Goal: Task Accomplishment & Management: Manage account settings

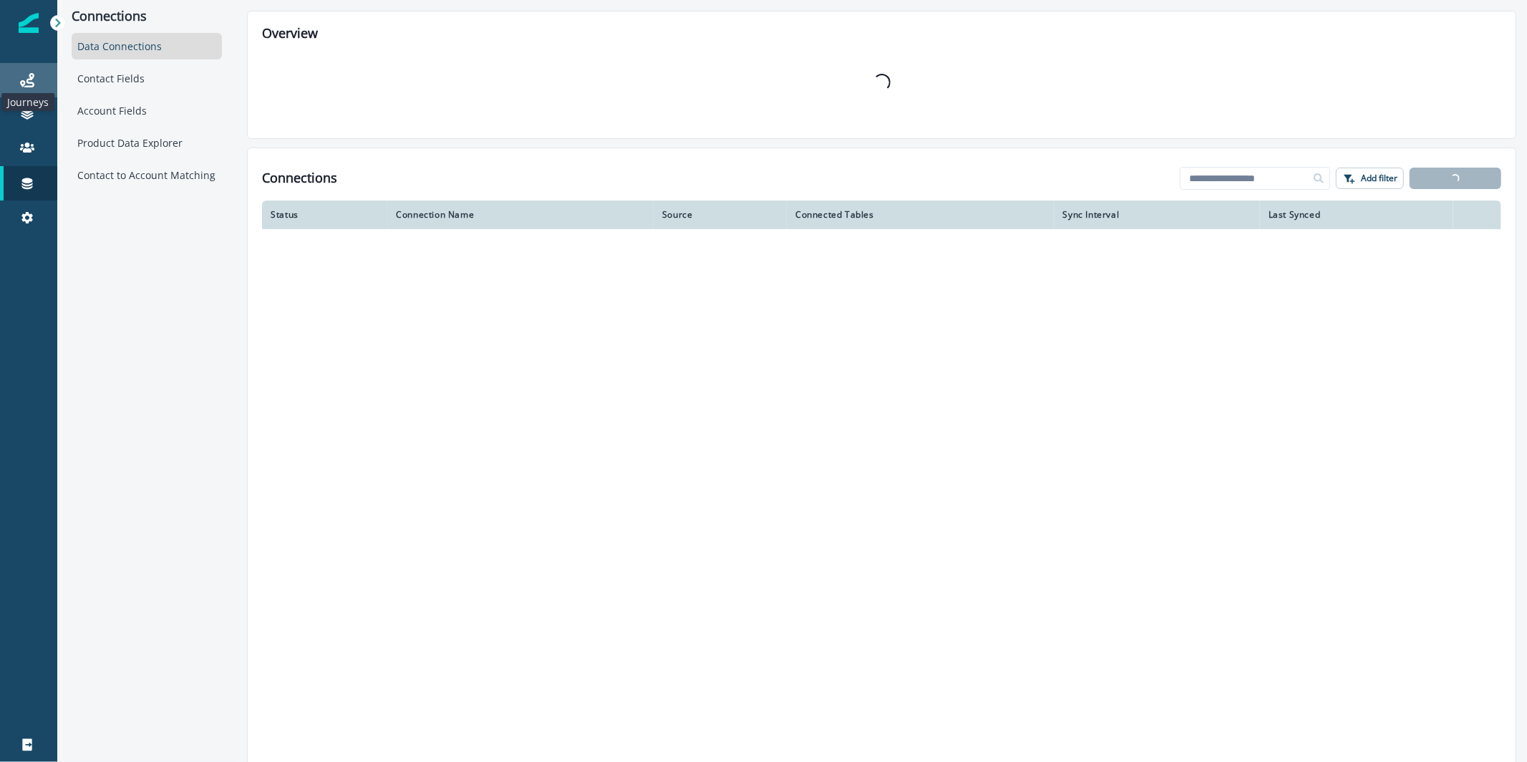
click at [29, 87] on icon at bounding box center [27, 80] width 14 height 14
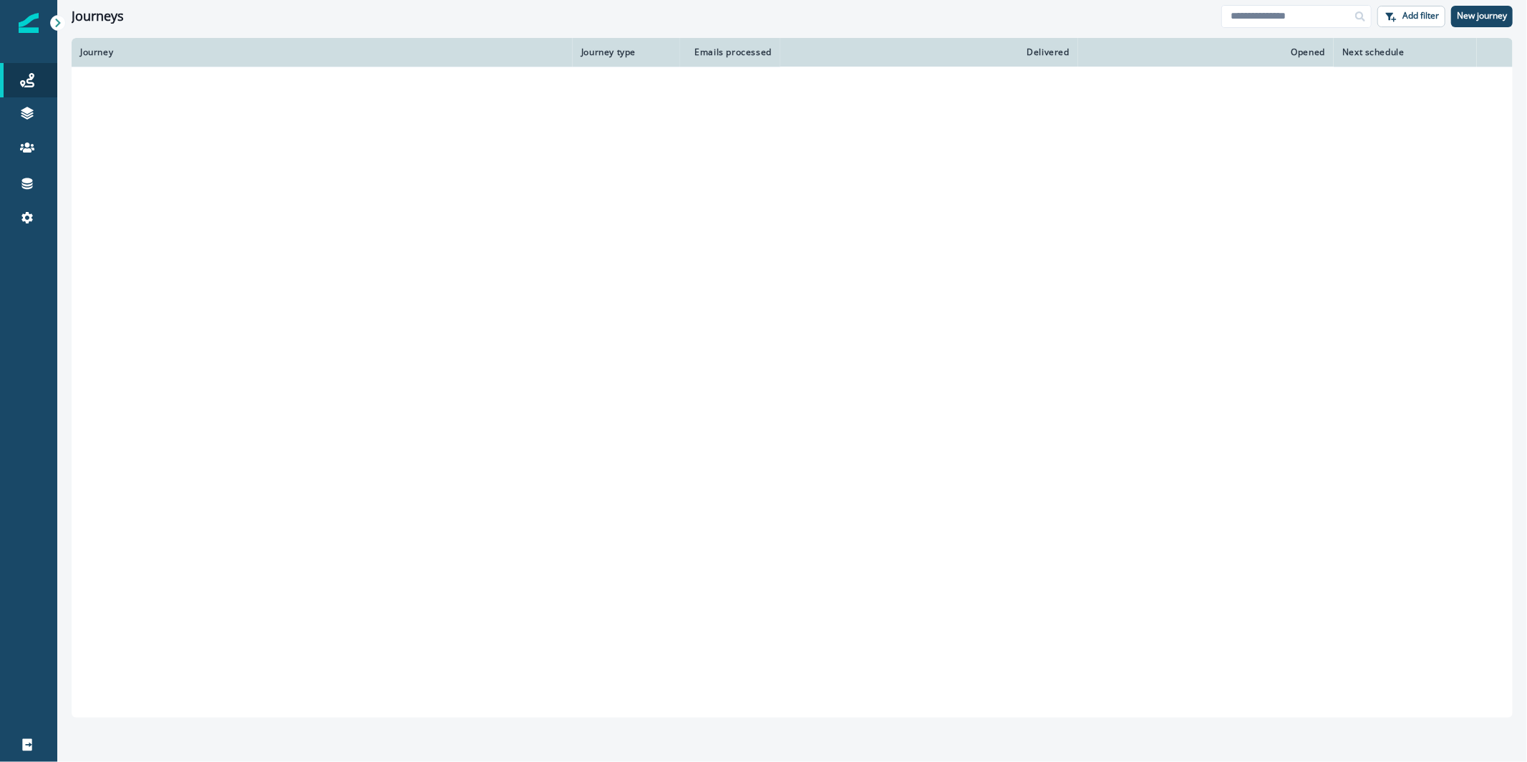
click at [1352, 20] on div at bounding box center [1360, 16] width 23 height 23
click at [1251, 14] on input at bounding box center [1297, 16] width 150 height 23
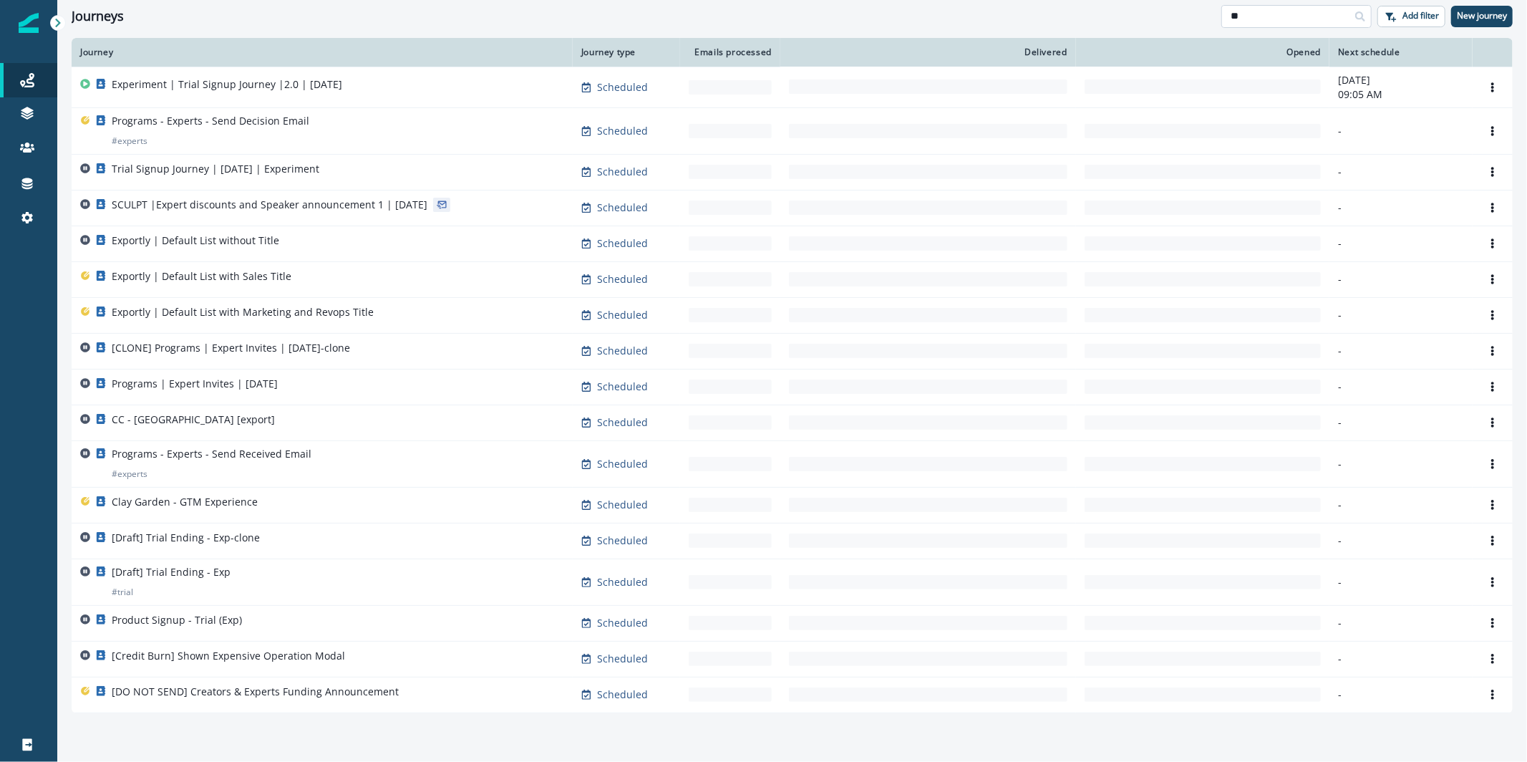
type input "*"
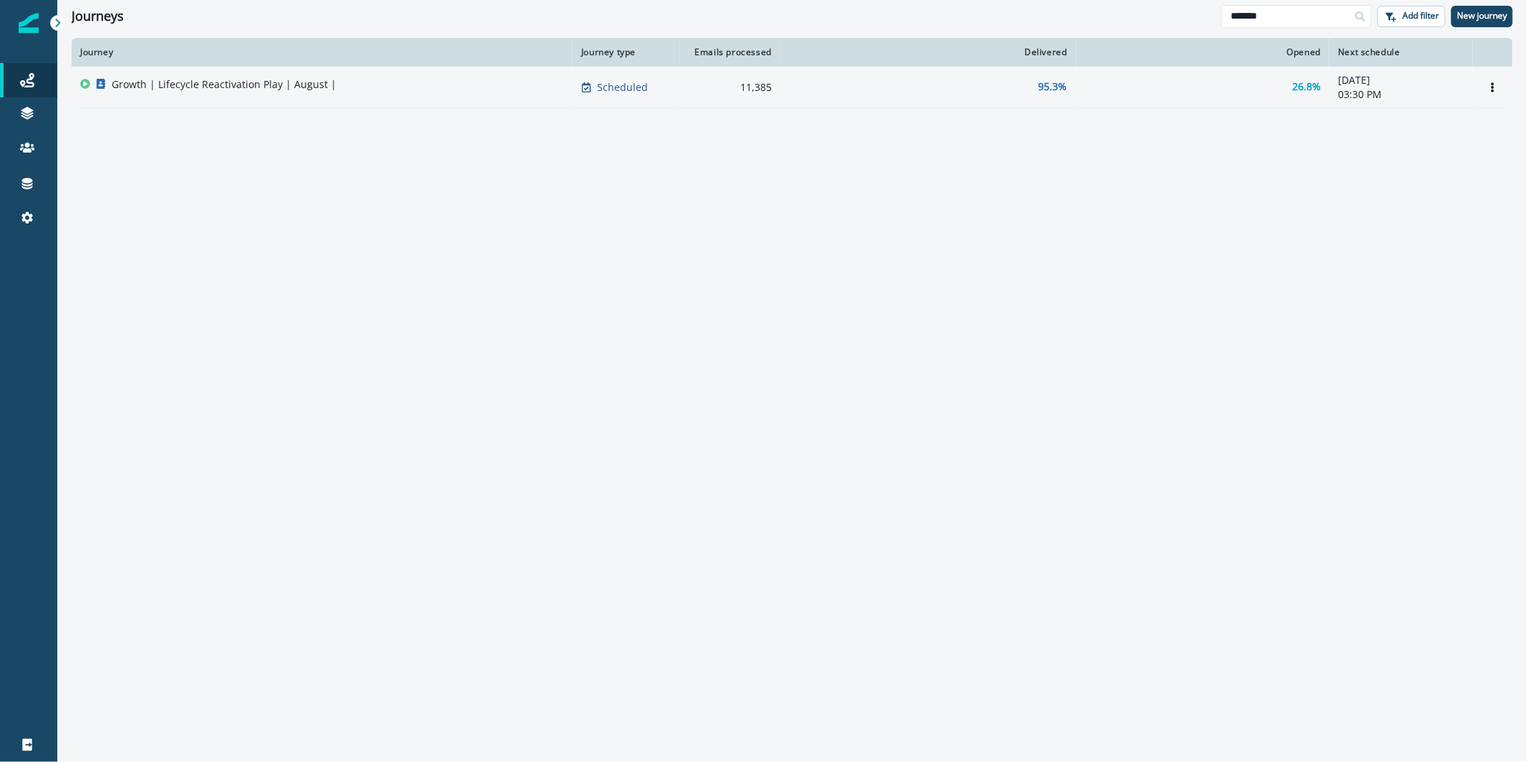
type input "*******"
click at [476, 105] on td "Growth | Lifecycle Reactivation Play | August |" at bounding box center [322, 87] width 501 height 41
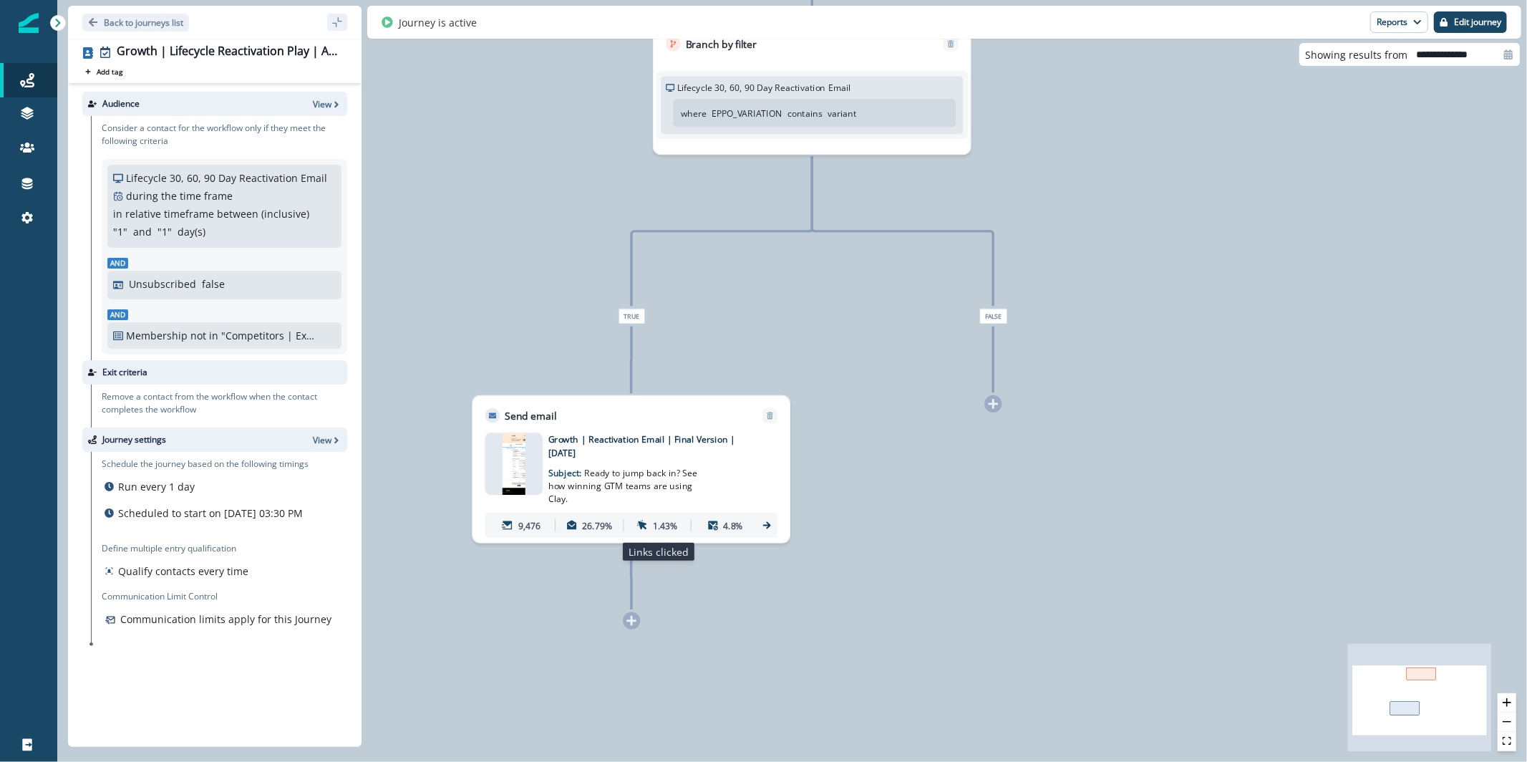
click at [661, 523] on p "1.43%" at bounding box center [665, 524] width 25 height 13
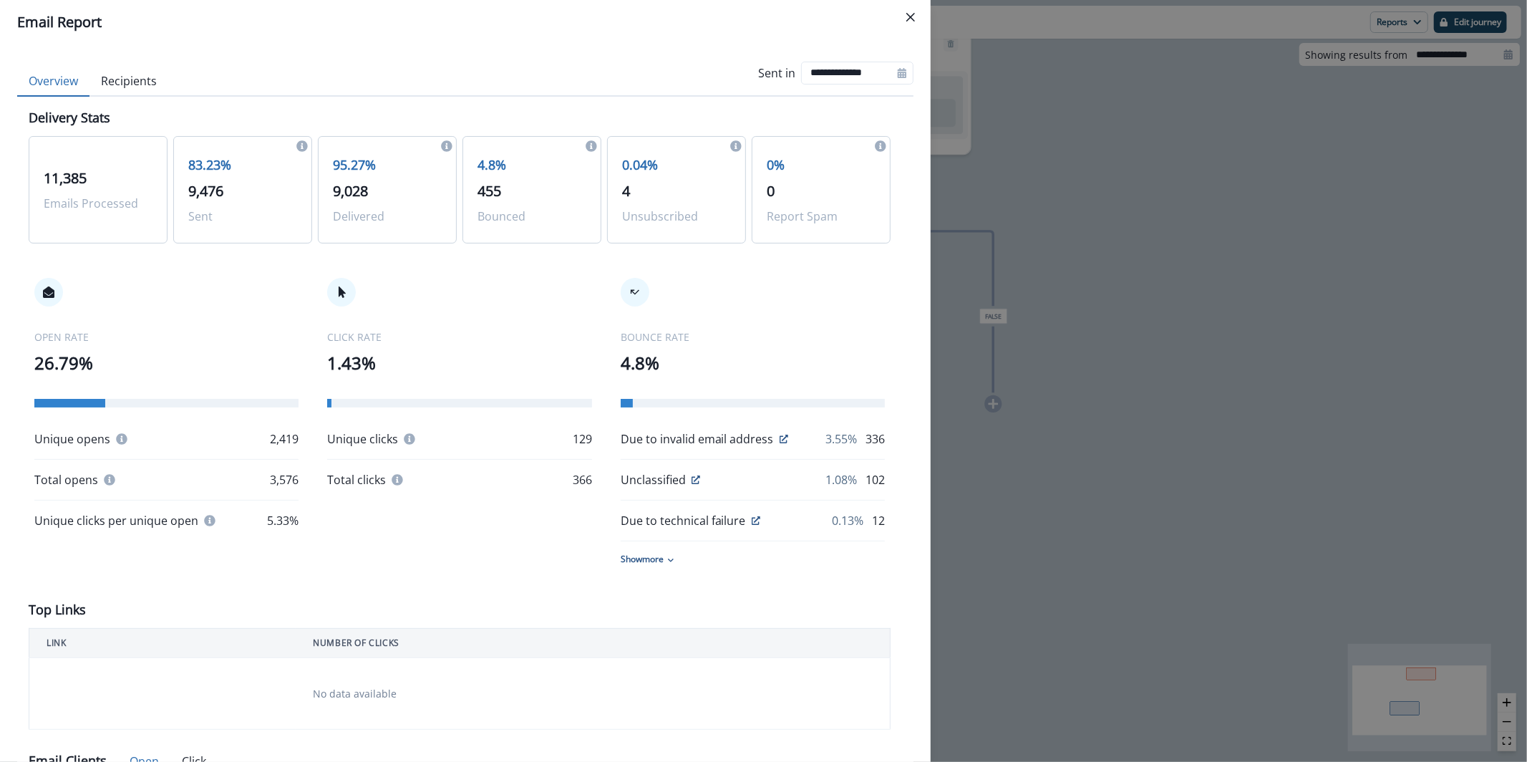
click at [1079, 421] on div "**********" at bounding box center [763, 381] width 1527 height 762
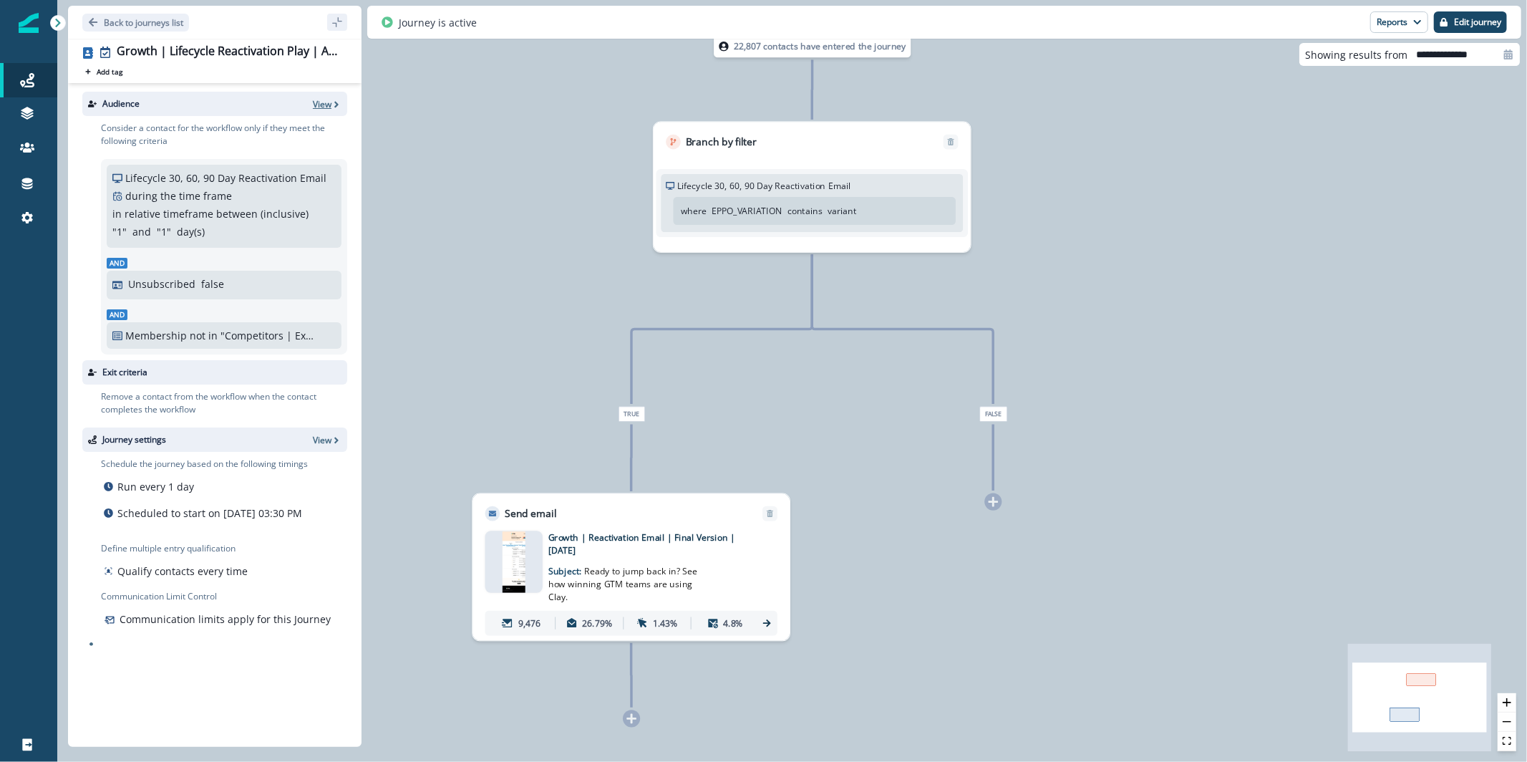
click at [321, 108] on p "View" at bounding box center [322, 104] width 19 height 12
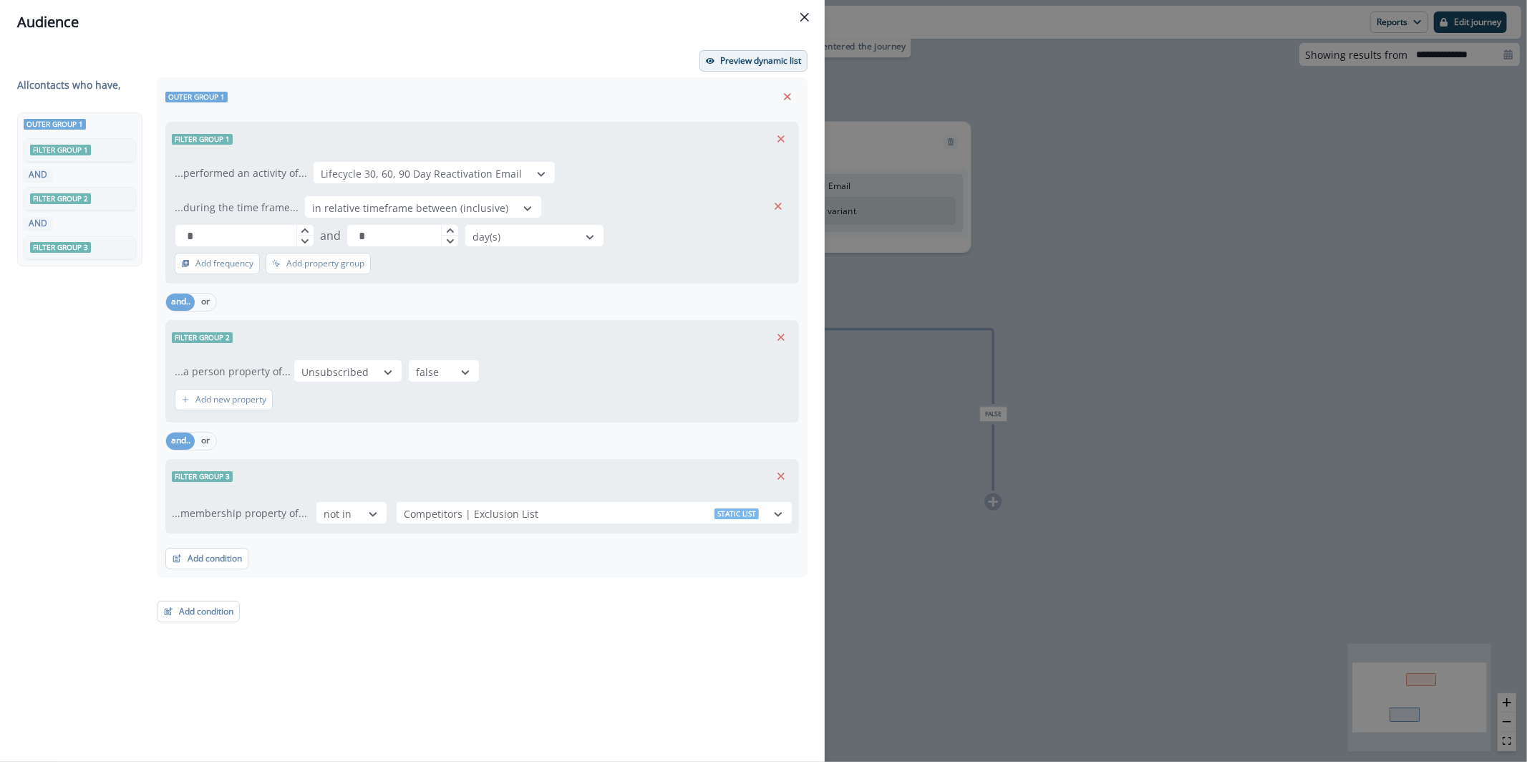
click at [743, 70] on button "Preview dynamic list" at bounding box center [754, 60] width 108 height 21
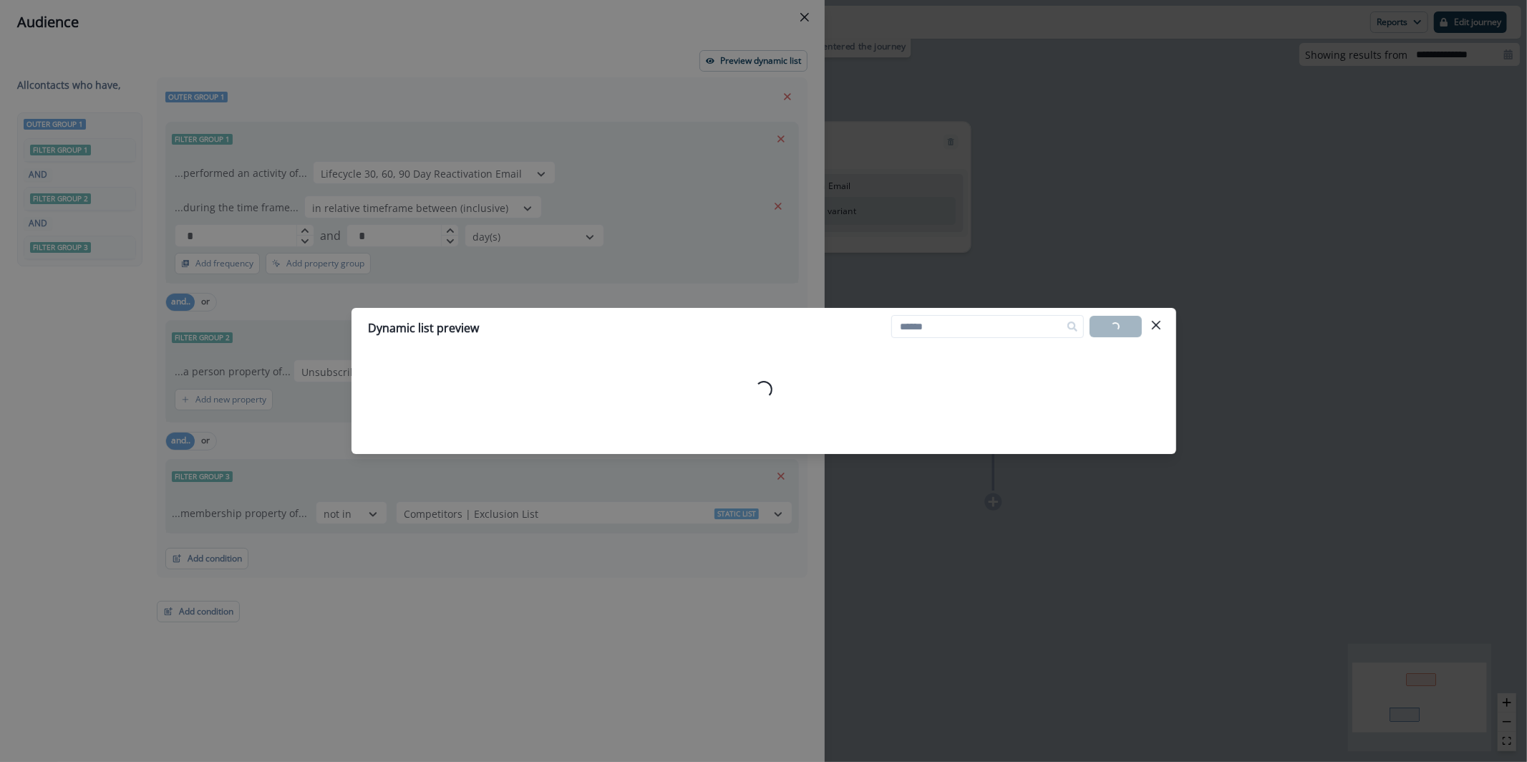
click at [661, 105] on div "Dynamic list preview Loading... Export list Loading..." at bounding box center [763, 381] width 1527 height 762
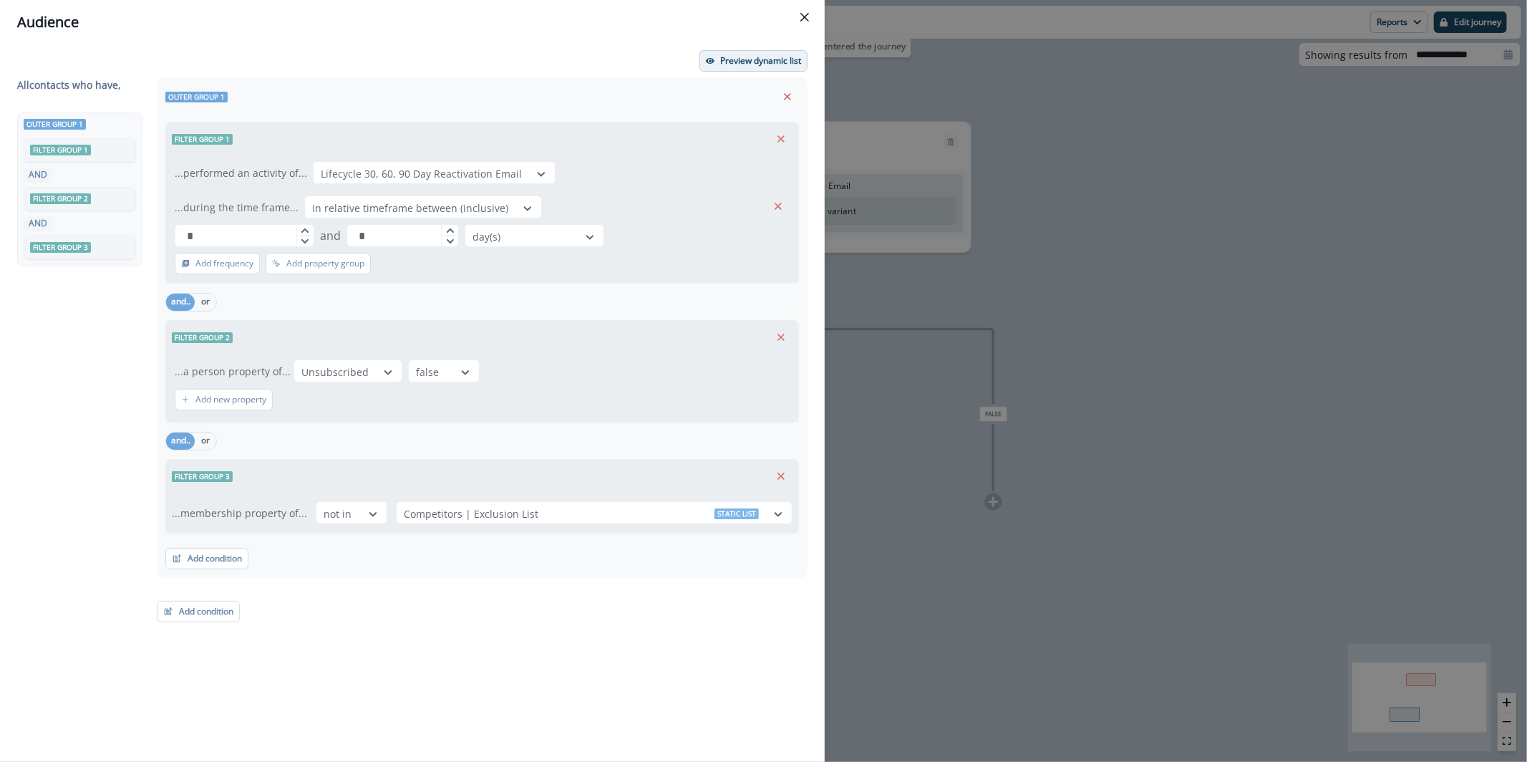
click at [743, 69] on button "Preview dynamic list" at bounding box center [754, 60] width 108 height 21
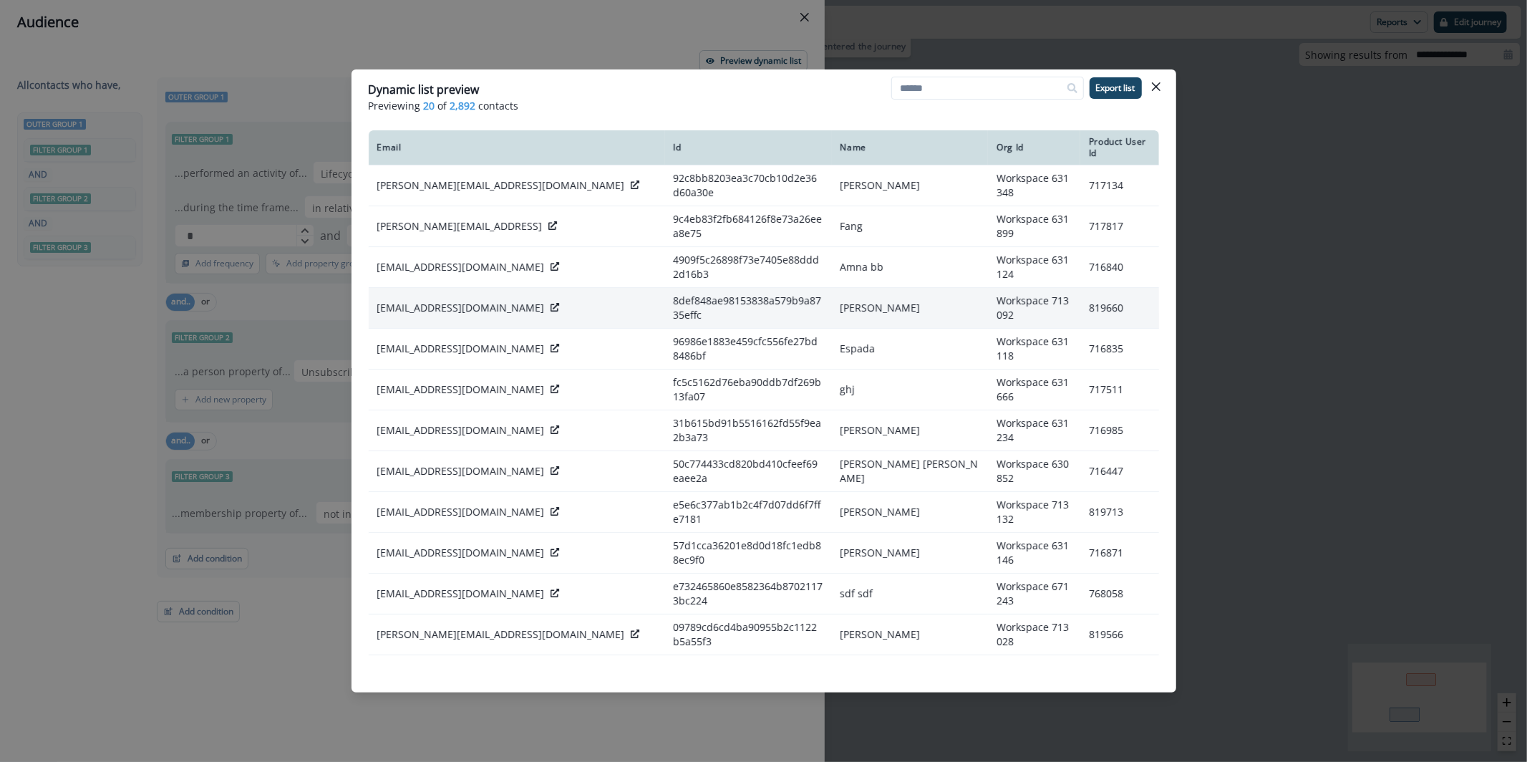
click at [522, 306] on div "rakeshr@dnanetworks.com" at bounding box center [516, 308] width 279 height 14
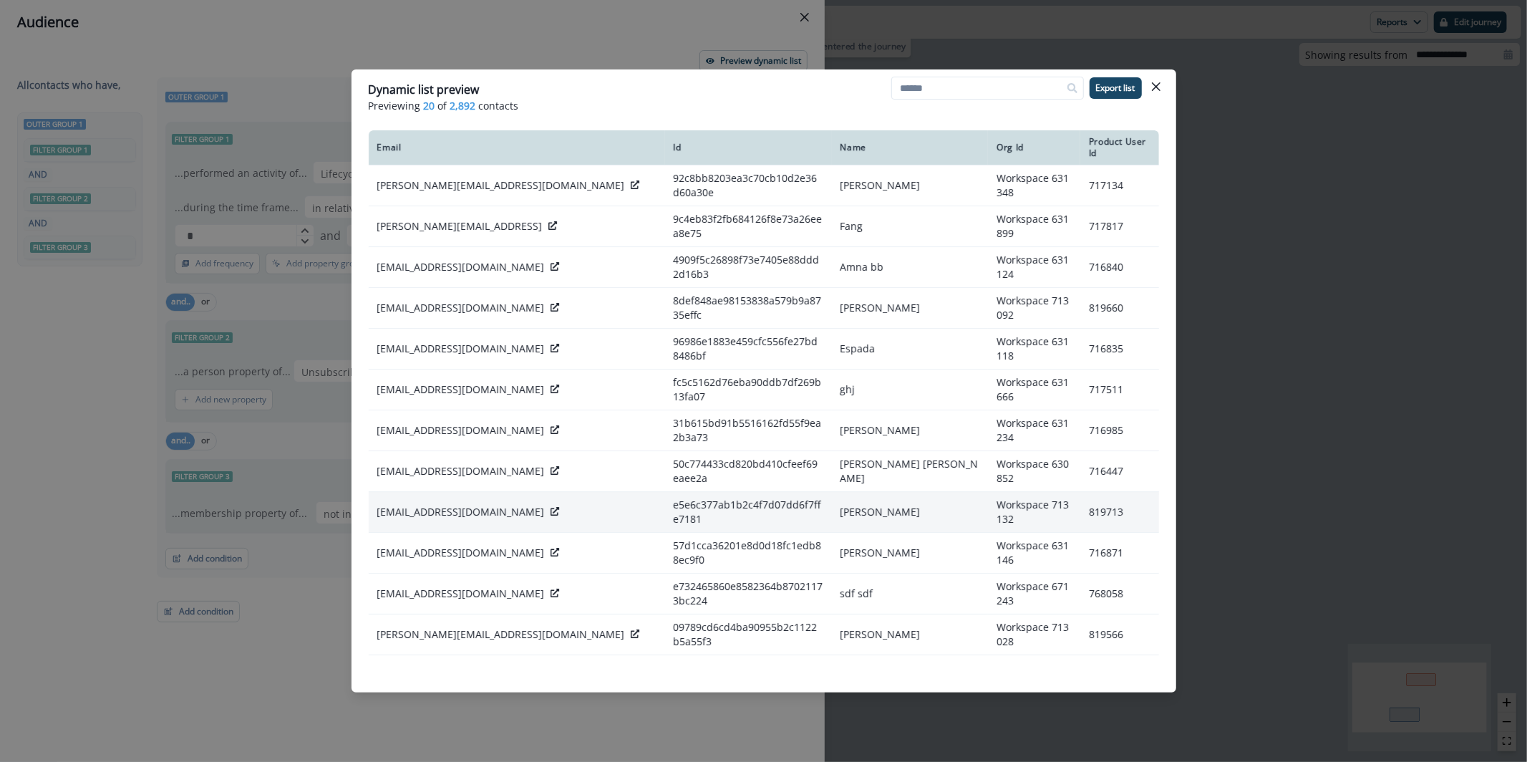
click at [551, 512] on icon at bounding box center [555, 511] width 9 height 9
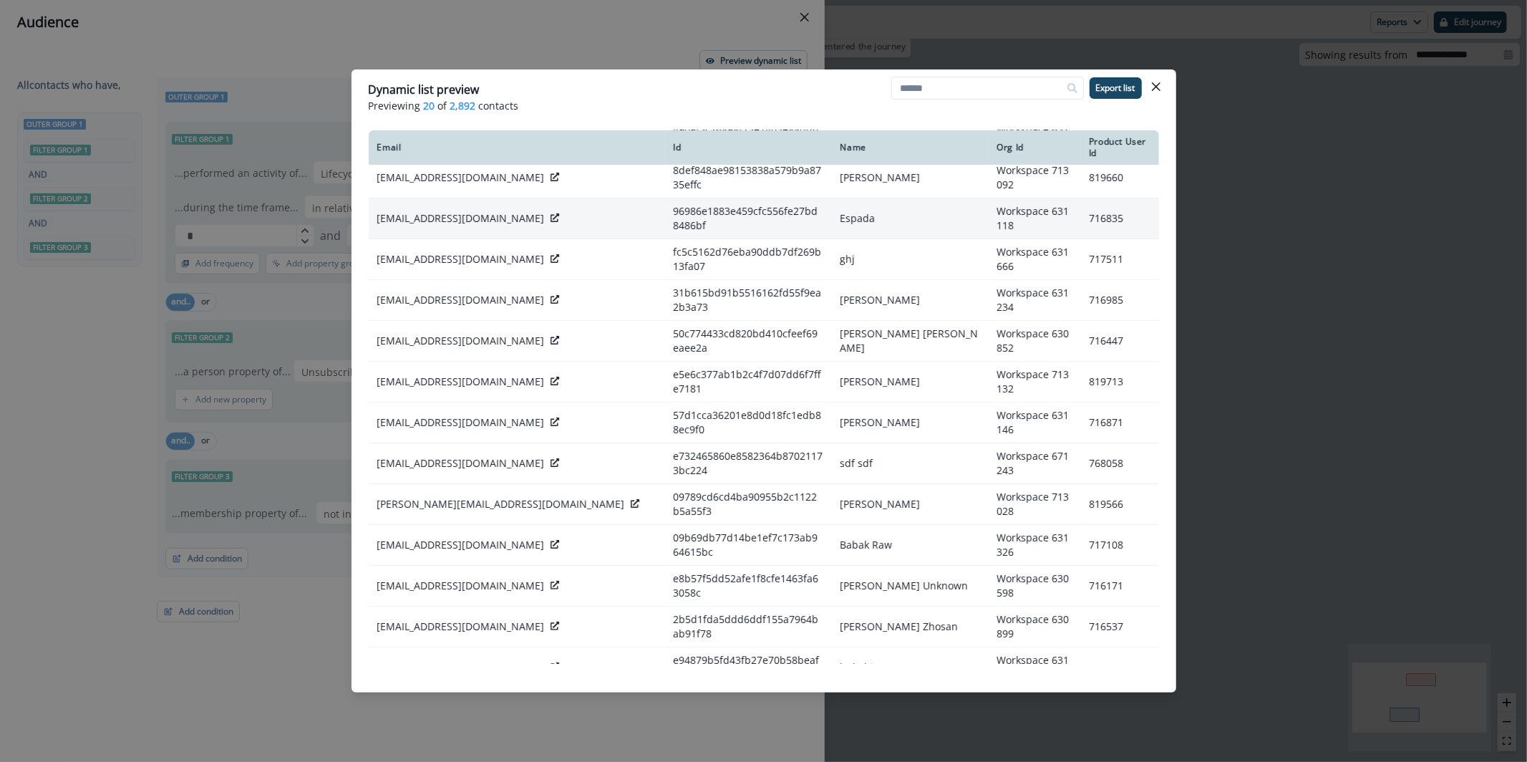
scroll to position [135, 0]
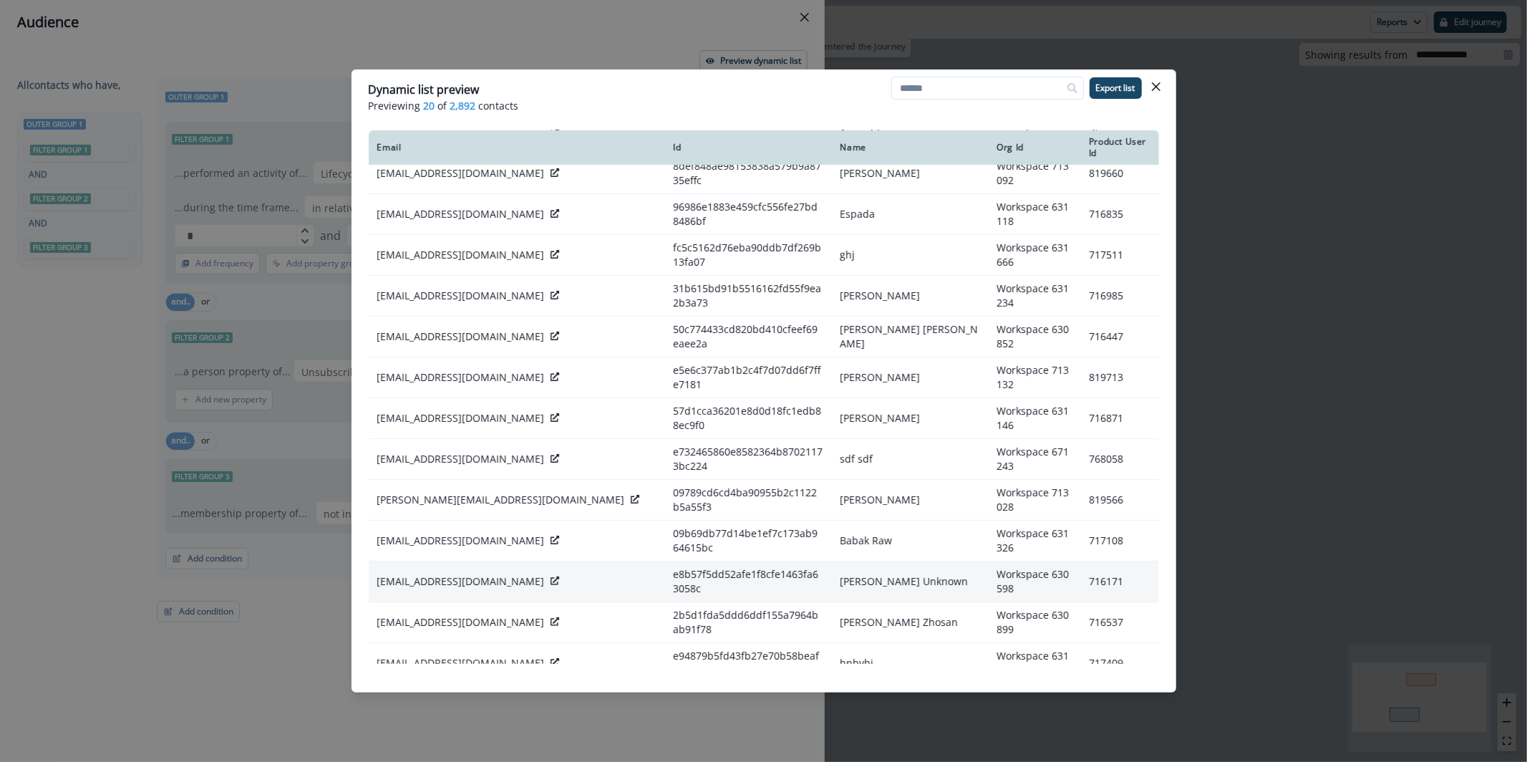
click at [551, 580] on icon at bounding box center [555, 580] width 9 height 9
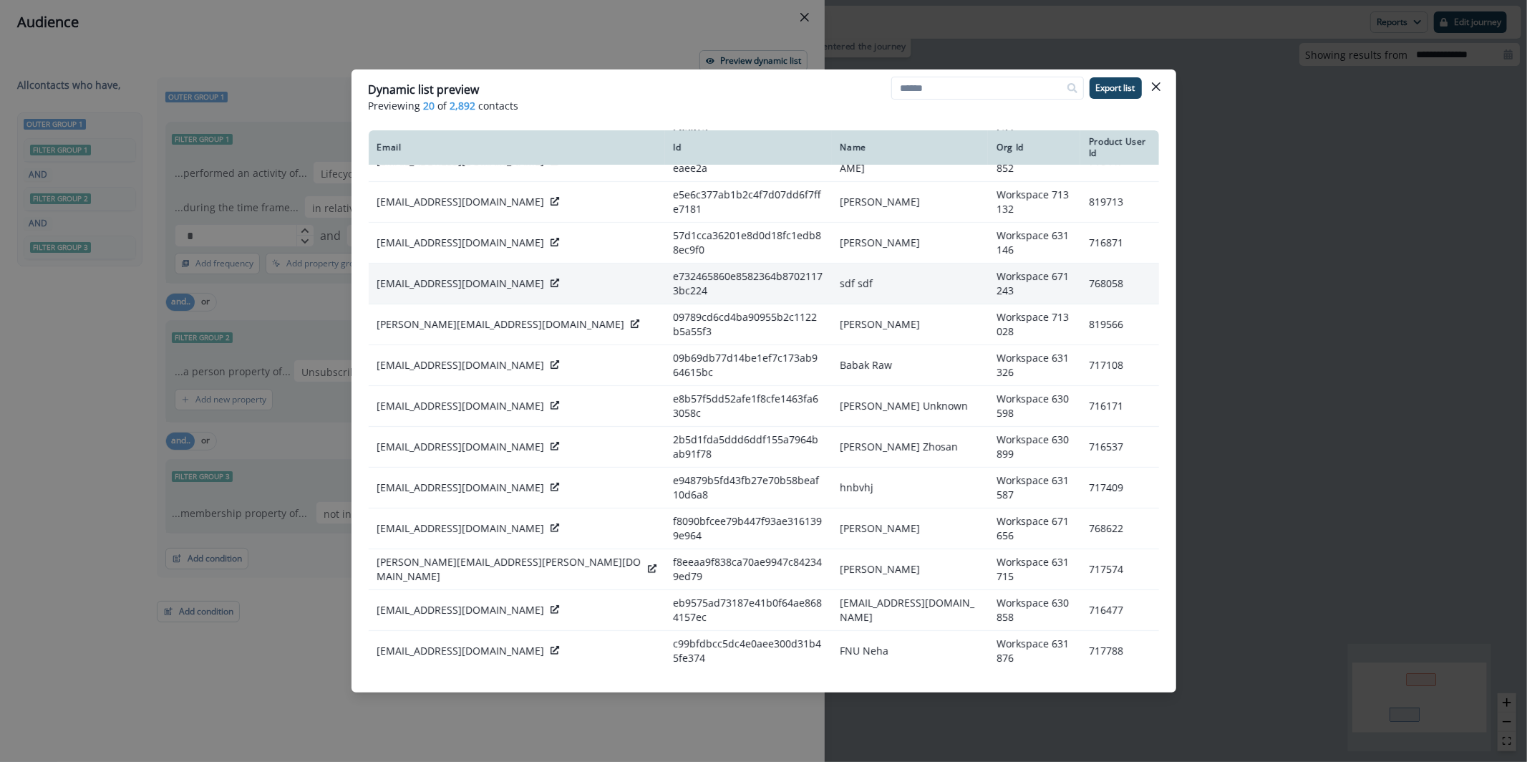
scroll to position [319, 0]
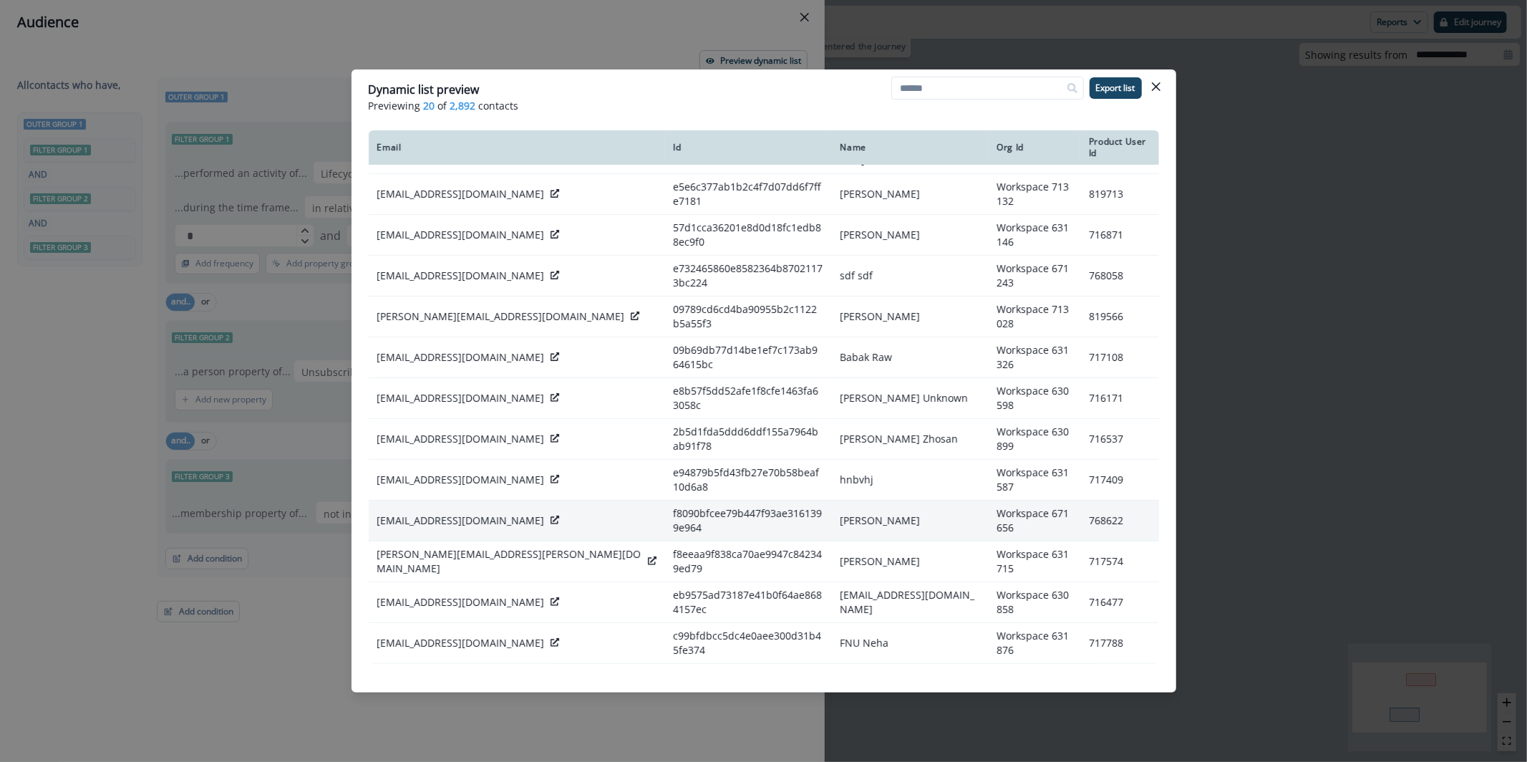
click at [551, 516] on icon at bounding box center [555, 520] width 9 height 9
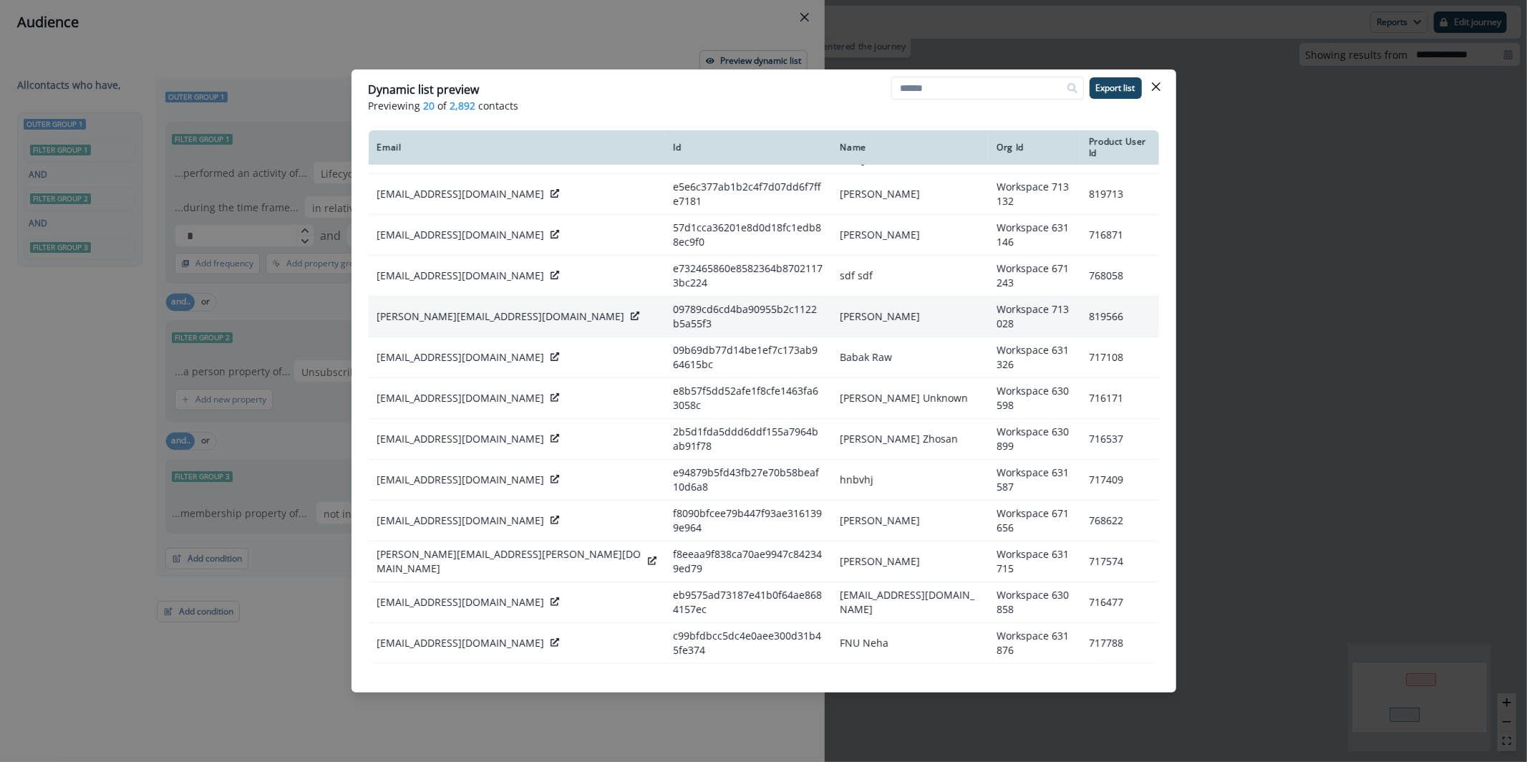
click at [631, 318] on icon at bounding box center [635, 315] width 9 height 9
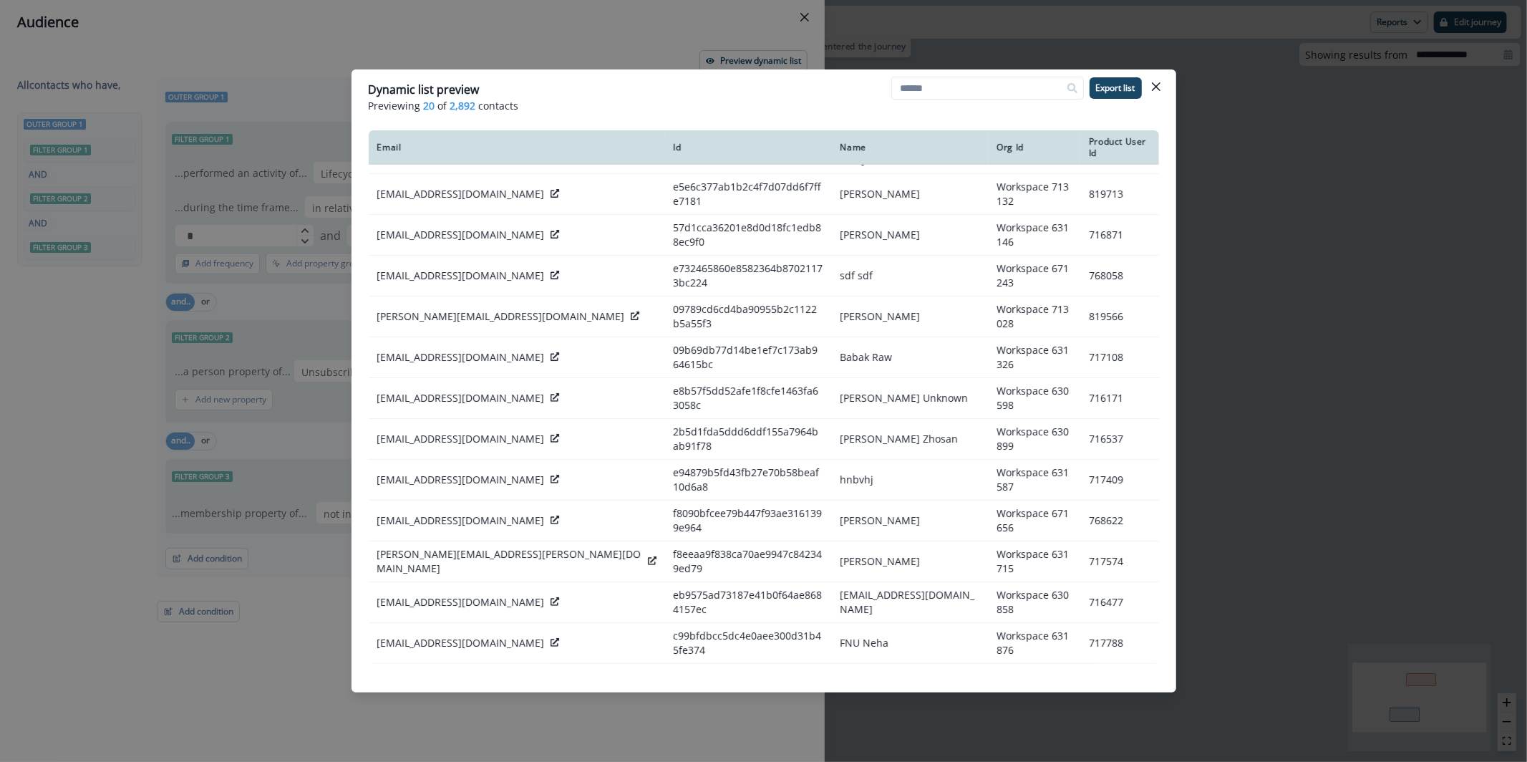
click at [1162, 83] on button "Close" at bounding box center [1156, 86] width 23 height 23
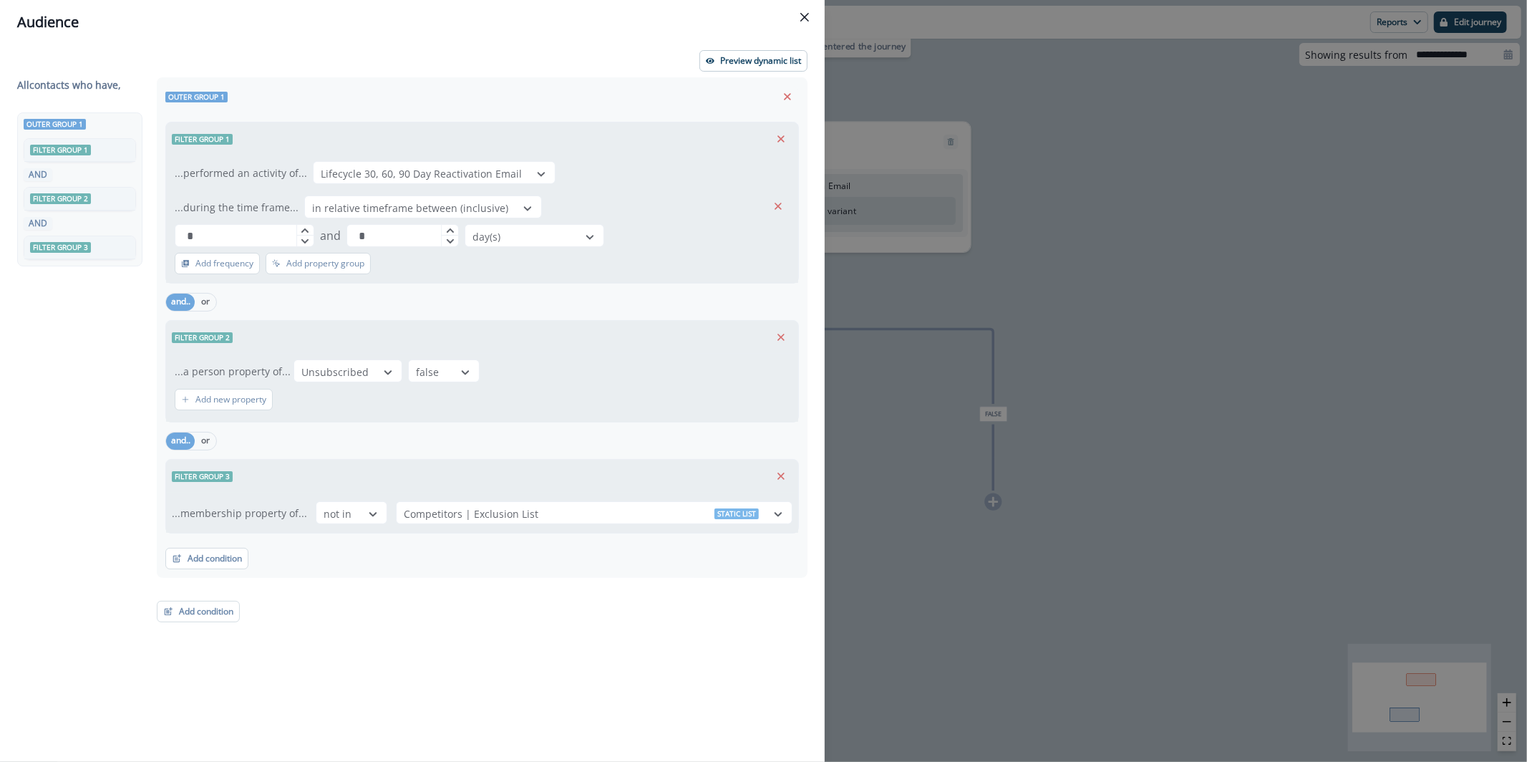
click at [822, 26] on header "Audience" at bounding box center [412, 22] width 825 height 44
click at [808, 24] on button "Close" at bounding box center [804, 17] width 23 height 23
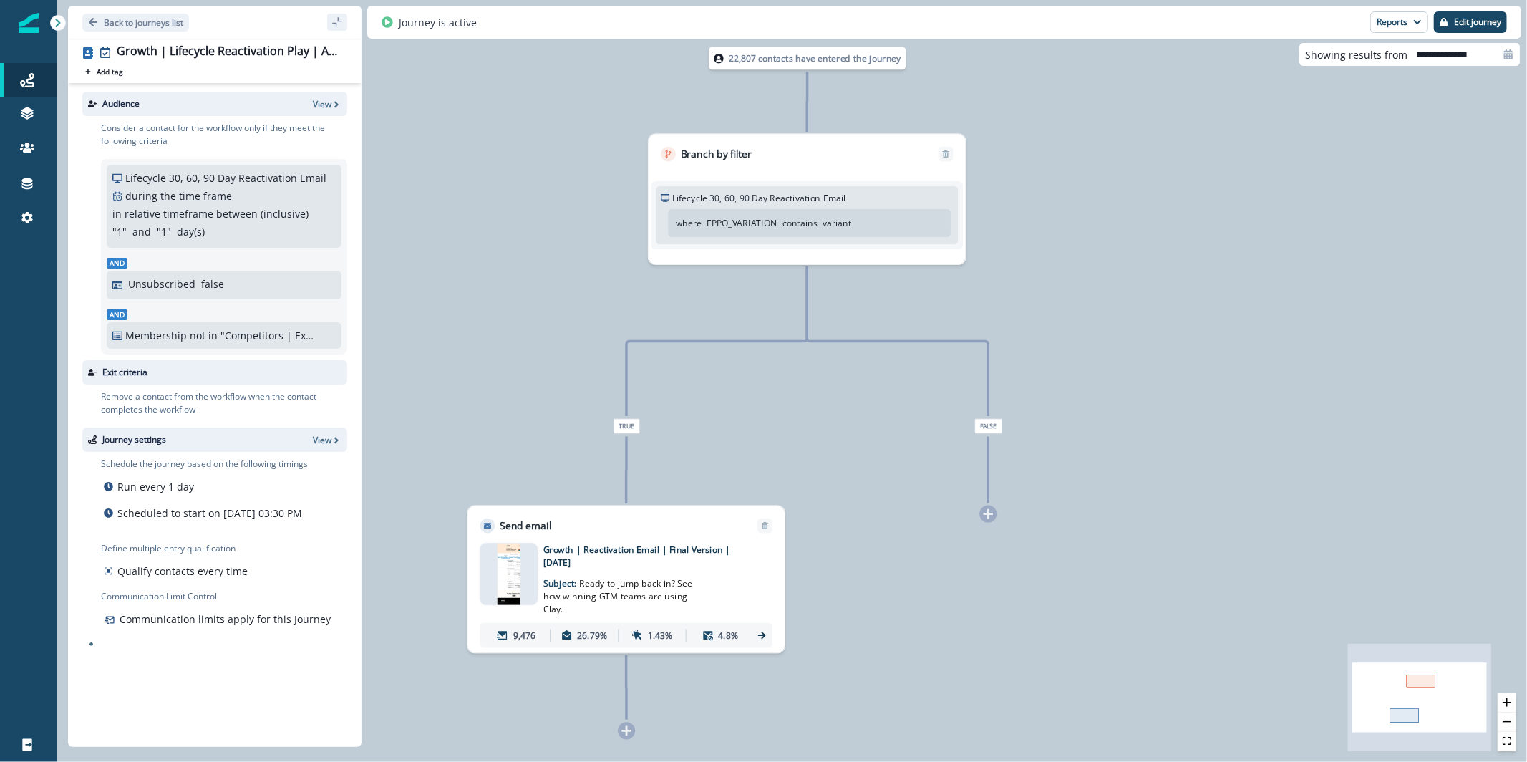
drag, startPoint x: 1140, startPoint y: 281, endPoint x: 1135, endPoint y: 294, distance: 13.2
click at [1135, 294] on div "22,807 contacts have entered the journey Branch by filter Lifecycle 30, 60, 90 …" at bounding box center [792, 381] width 1470 height 762
click at [650, 638] on p "1.43%" at bounding box center [660, 635] width 25 height 13
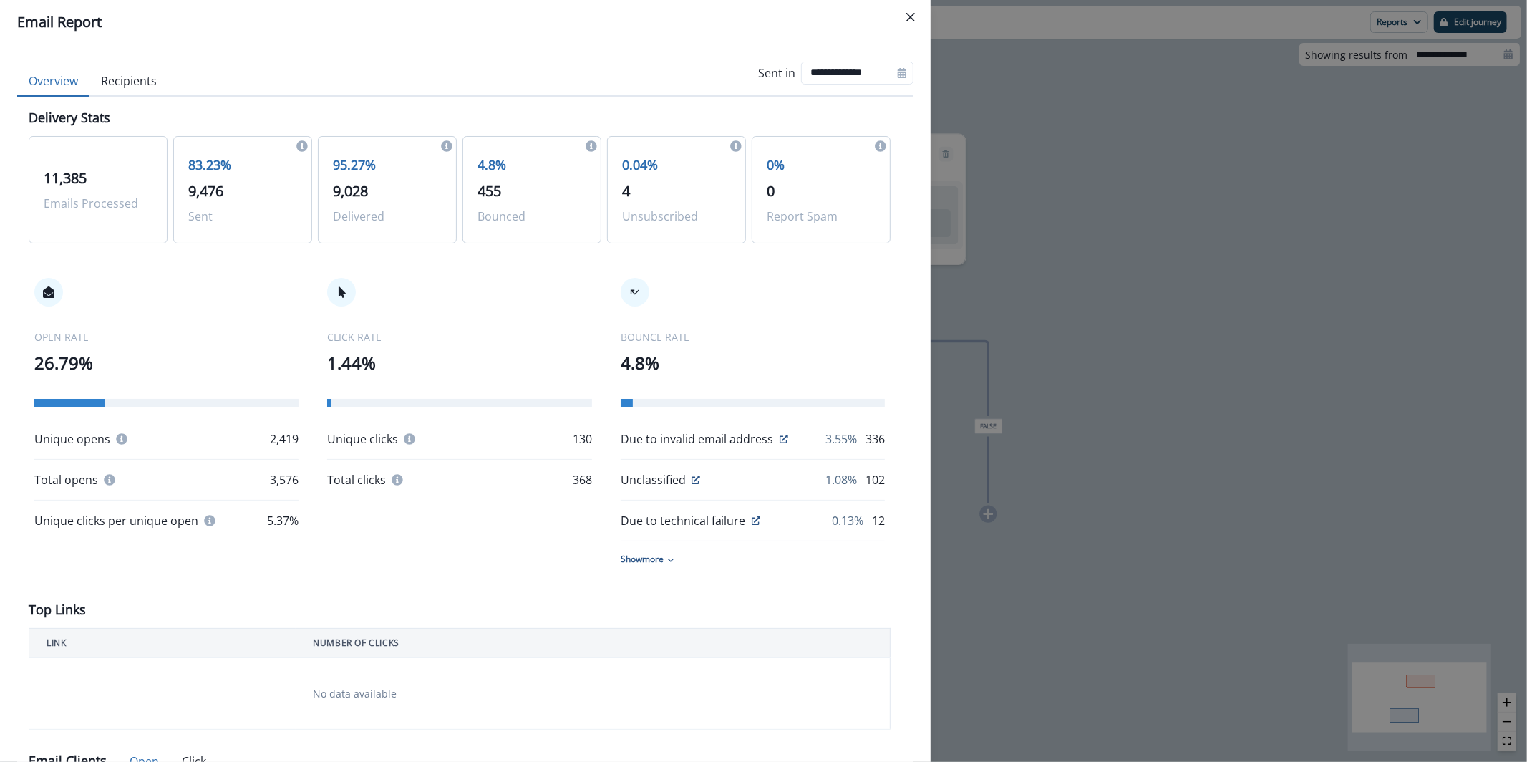
click at [1182, 296] on div "**********" at bounding box center [763, 381] width 1527 height 762
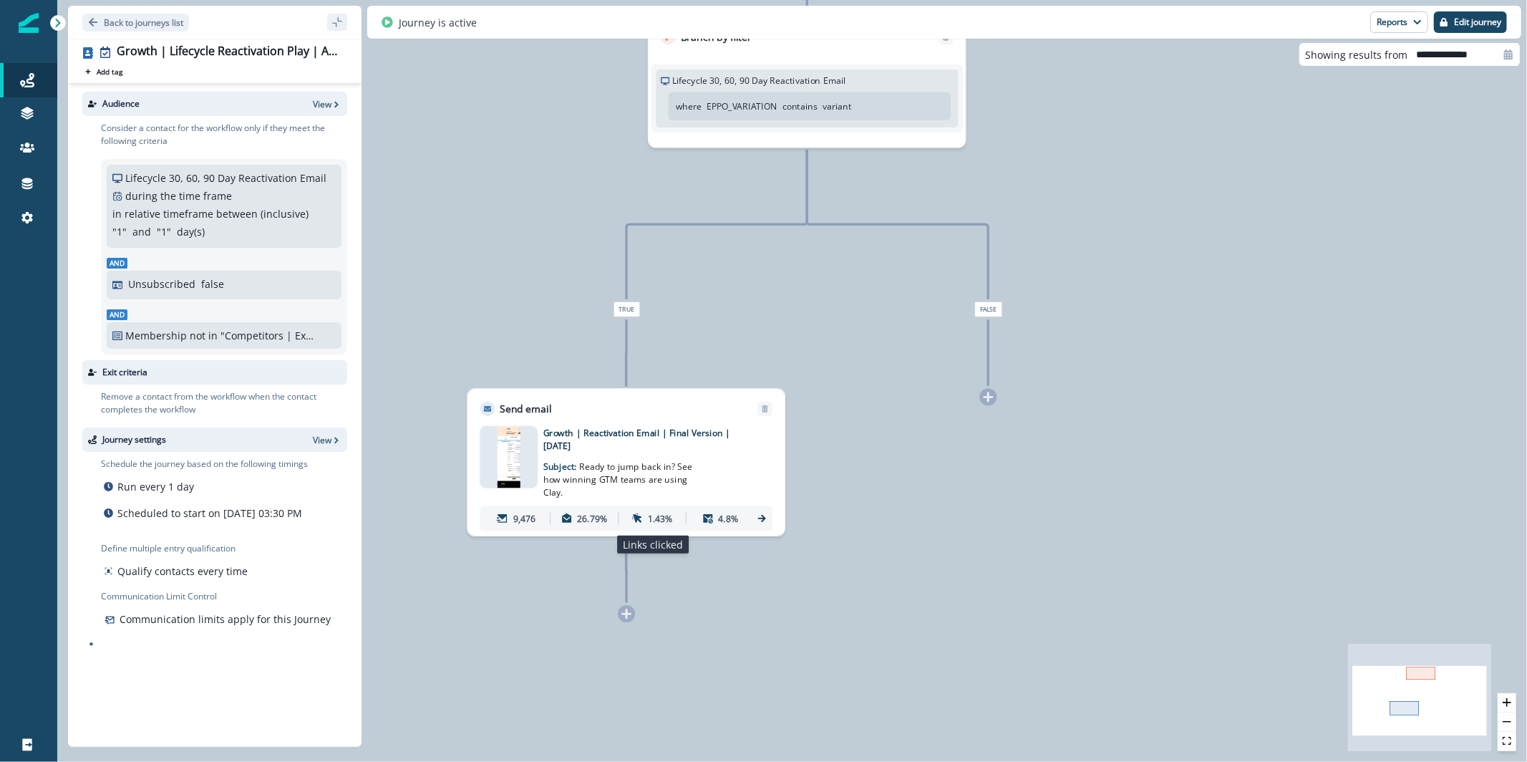
click at [644, 516] on div "1.43%" at bounding box center [652, 518] width 62 height 23
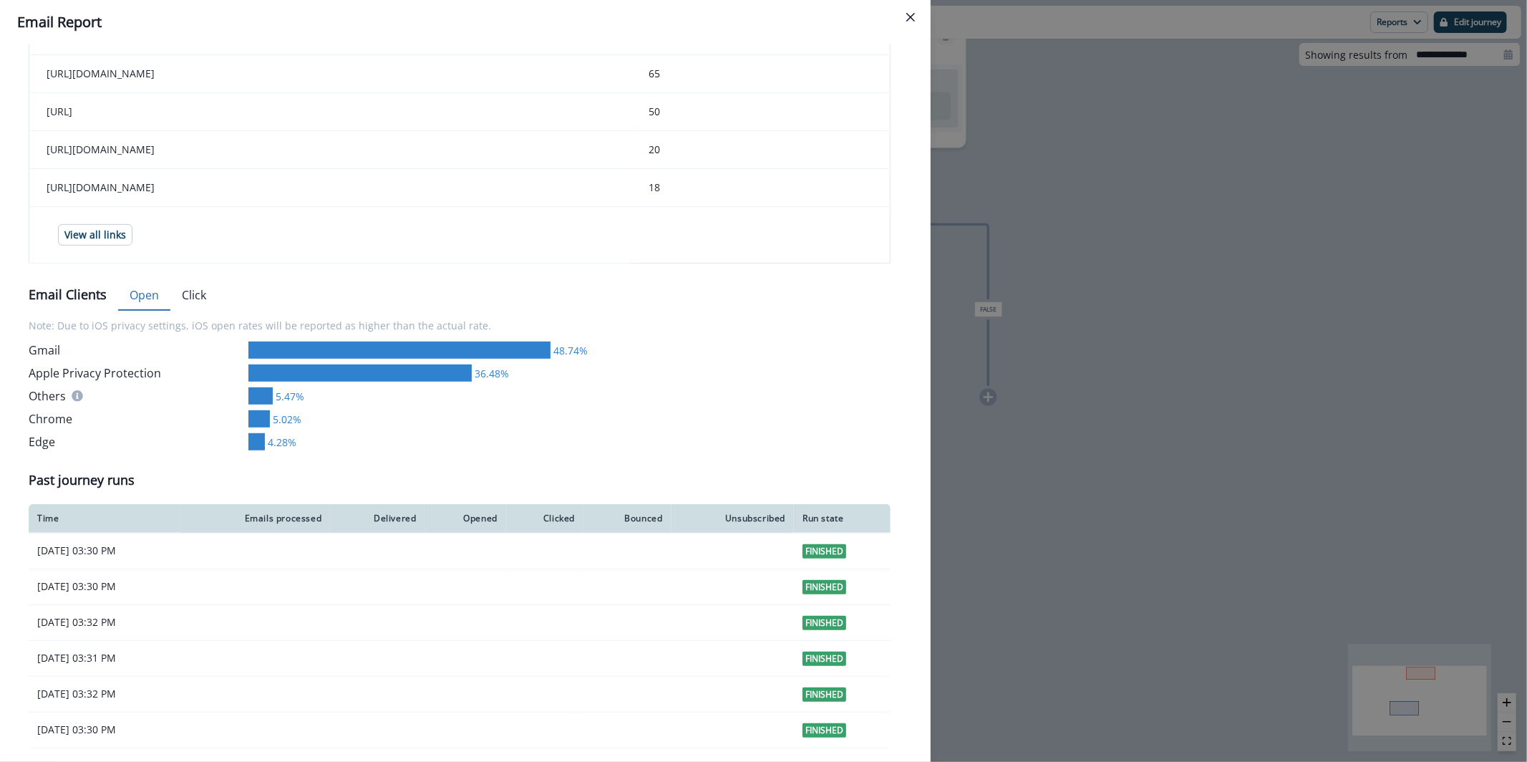
scroll to position [643, 0]
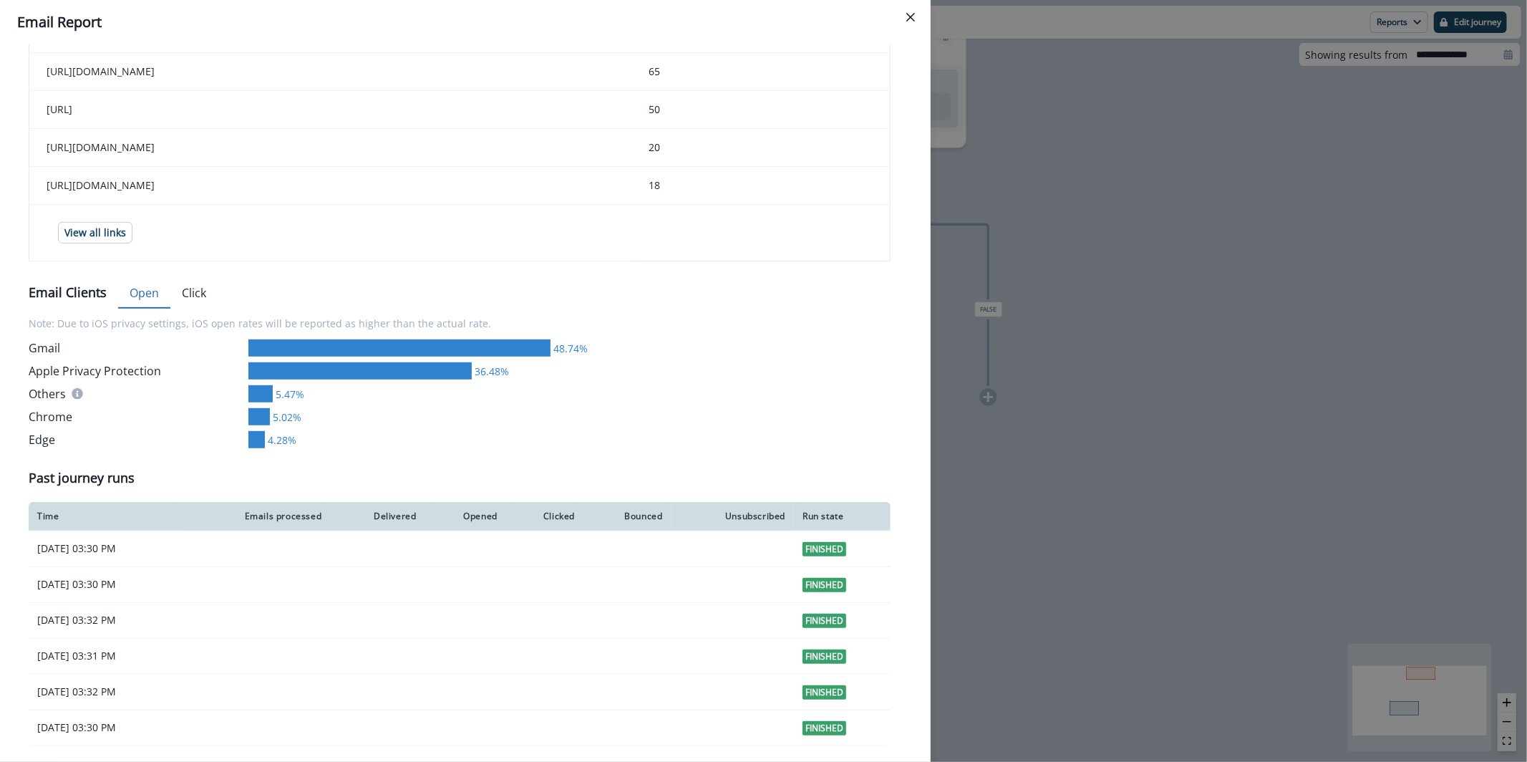
click at [1130, 382] on div "**********" at bounding box center [763, 381] width 1527 height 762
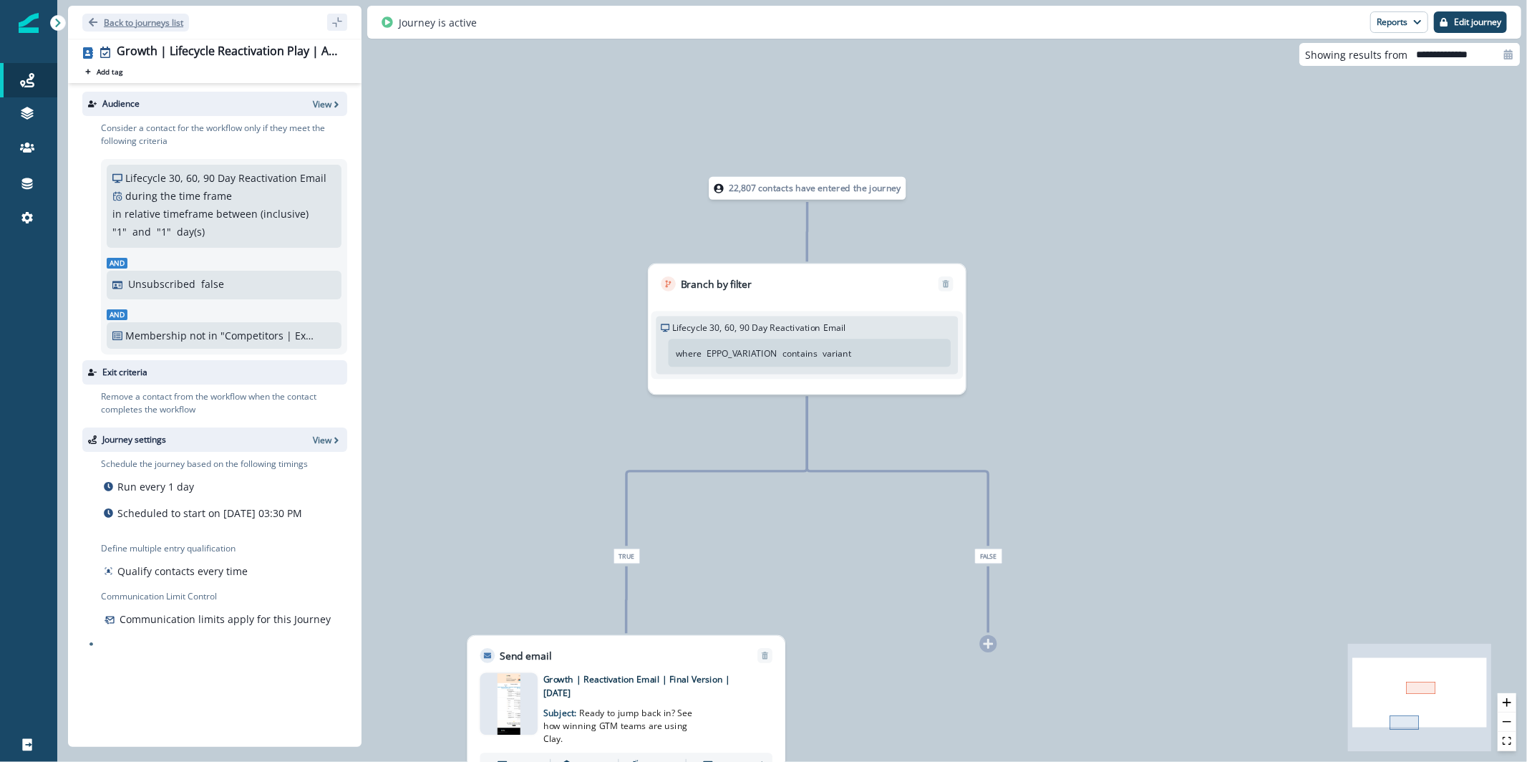
click at [114, 20] on p "Back to journeys list" at bounding box center [143, 22] width 79 height 12
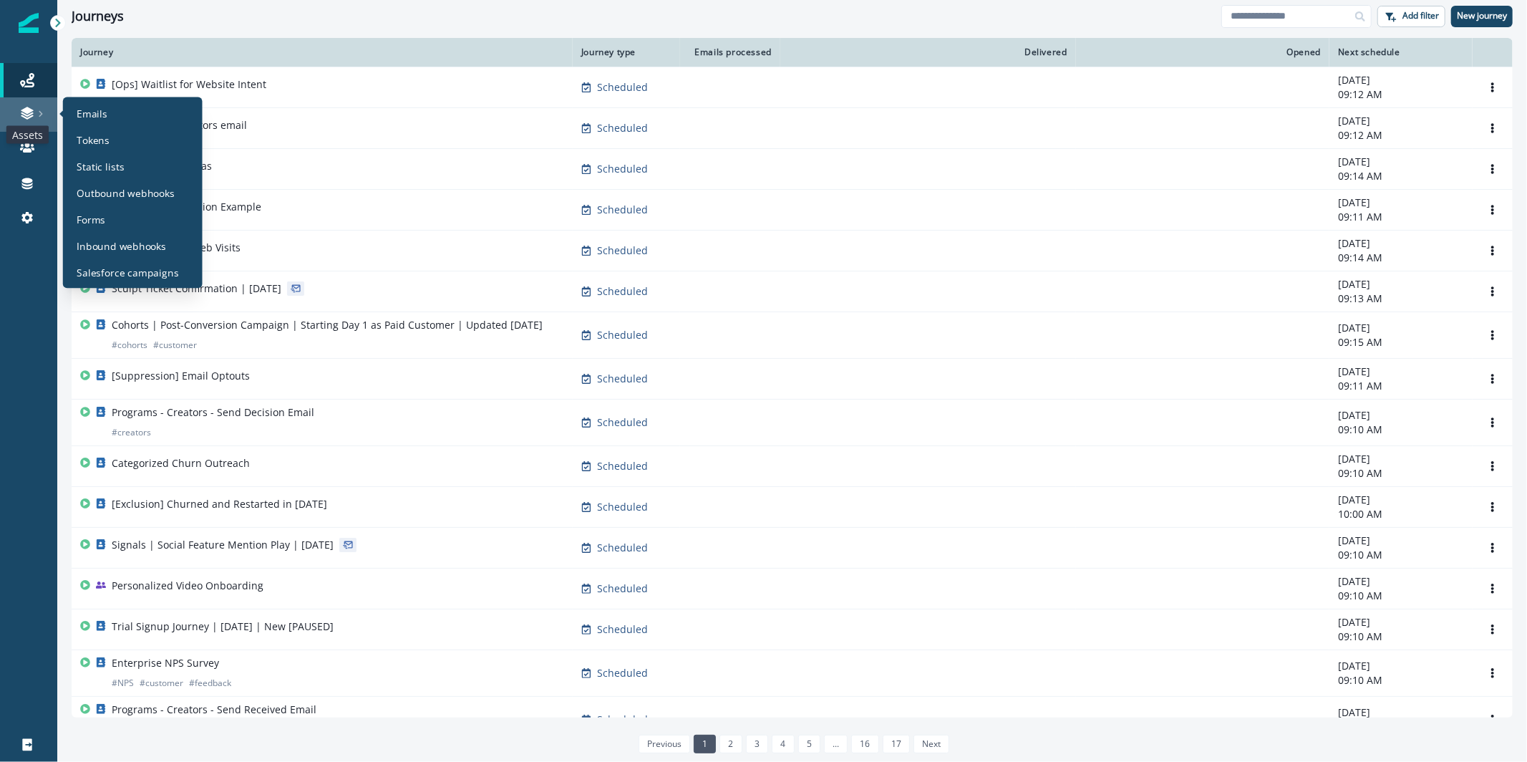
click at [26, 106] on icon at bounding box center [27, 113] width 14 height 14
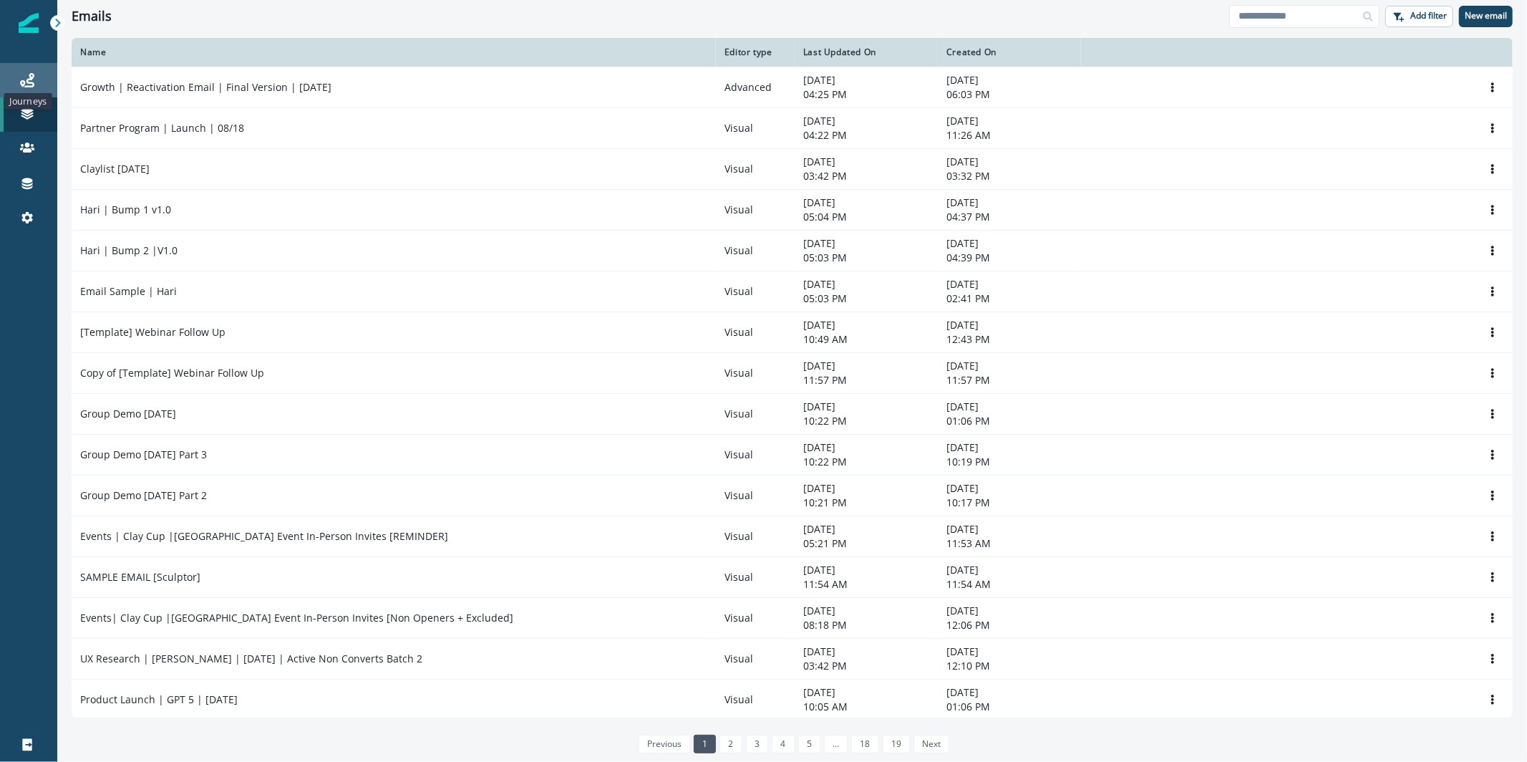
click at [31, 87] on icon at bounding box center [27, 80] width 14 height 14
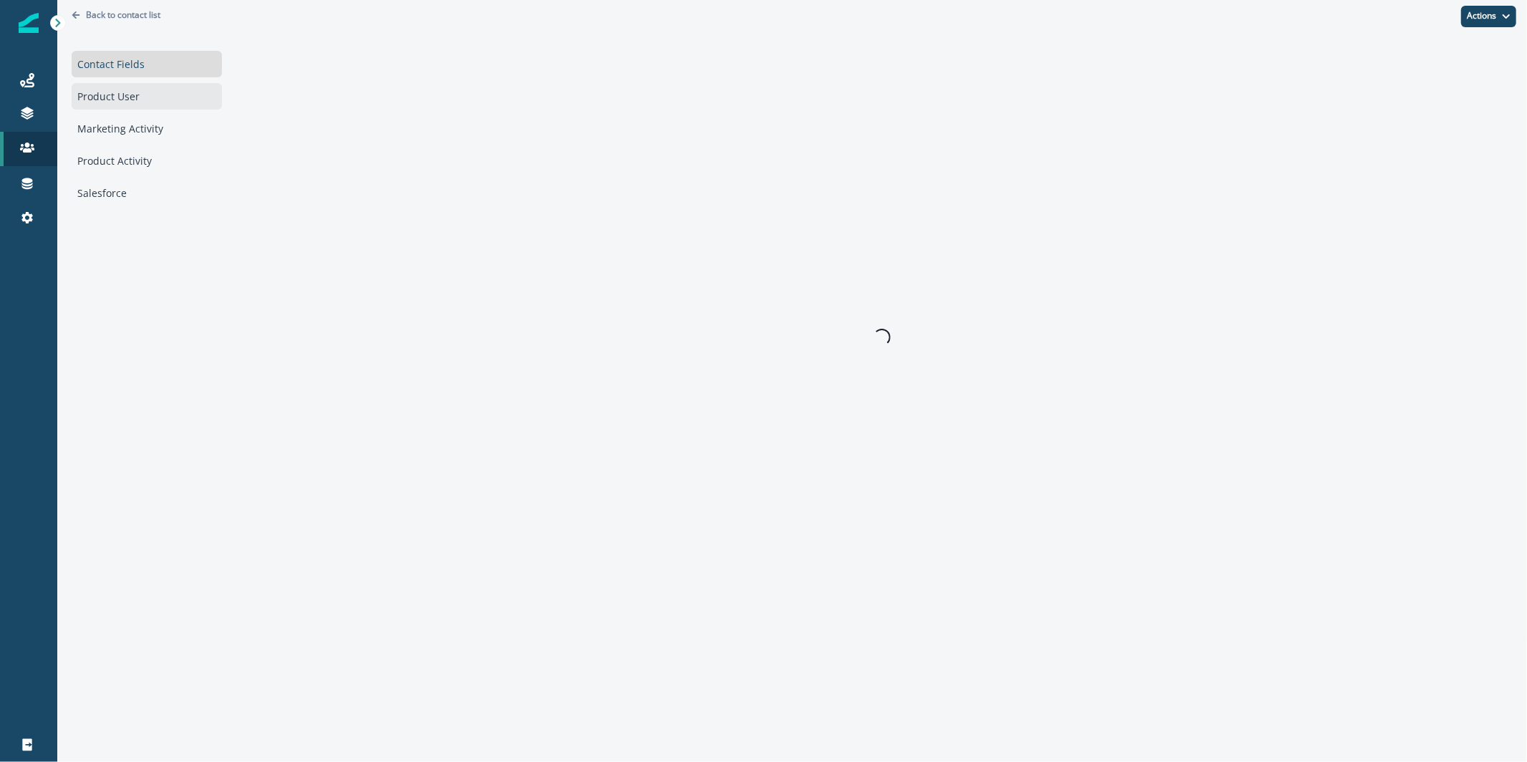
click at [148, 100] on div "Product User" at bounding box center [147, 96] width 150 height 26
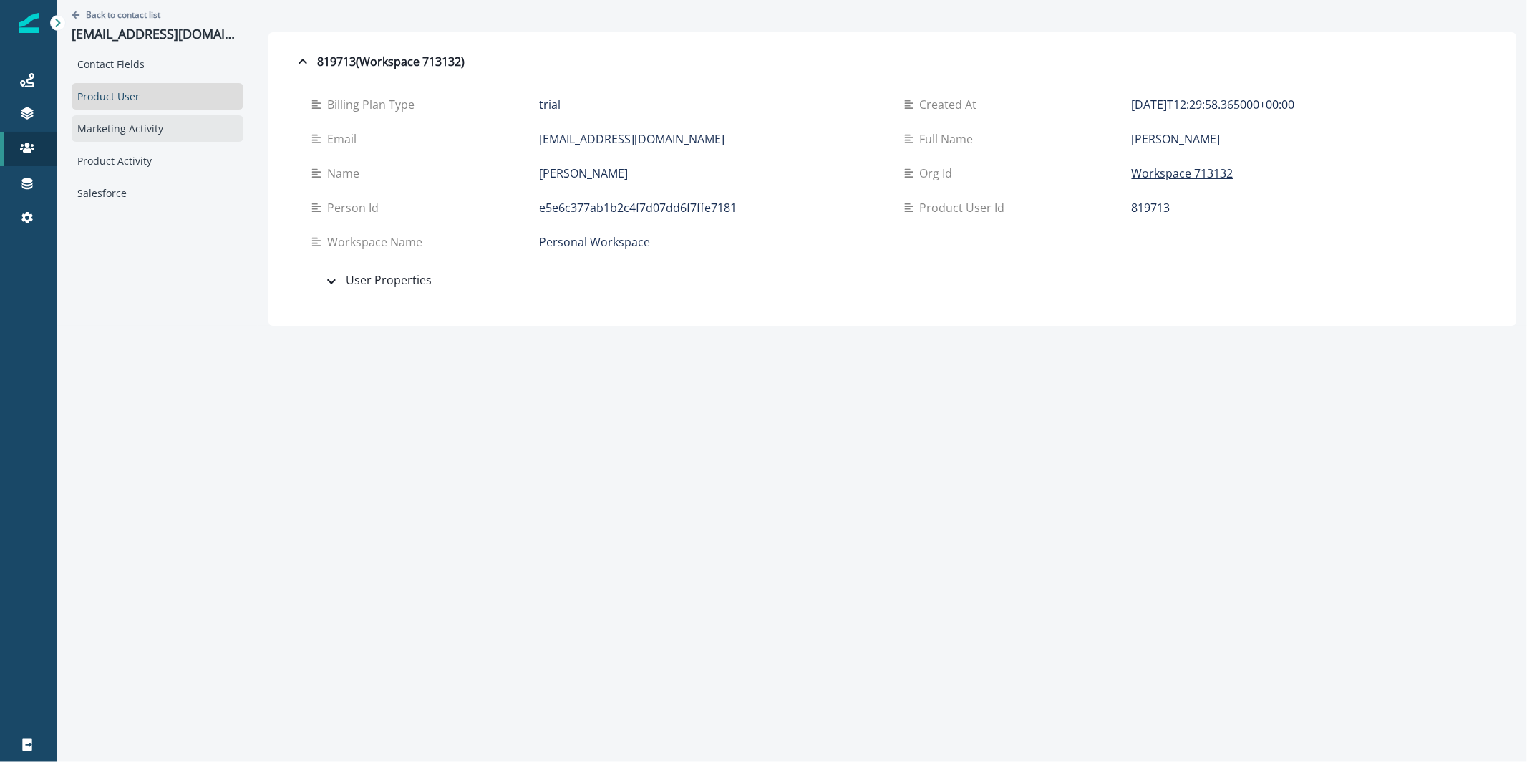
click at [145, 121] on div "Marketing Activity" at bounding box center [158, 128] width 172 height 26
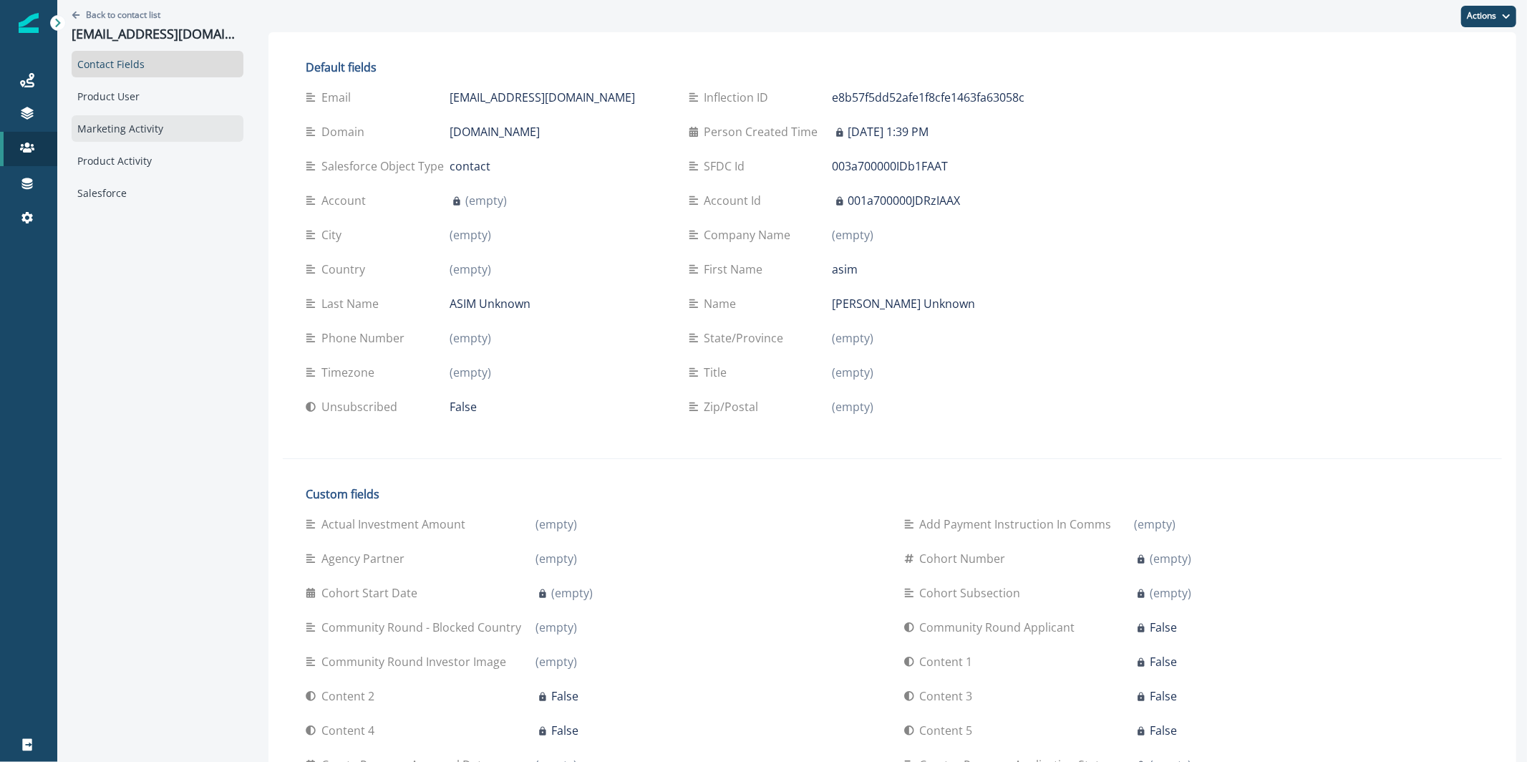
click at [183, 122] on div "Marketing Activity" at bounding box center [158, 128] width 172 height 26
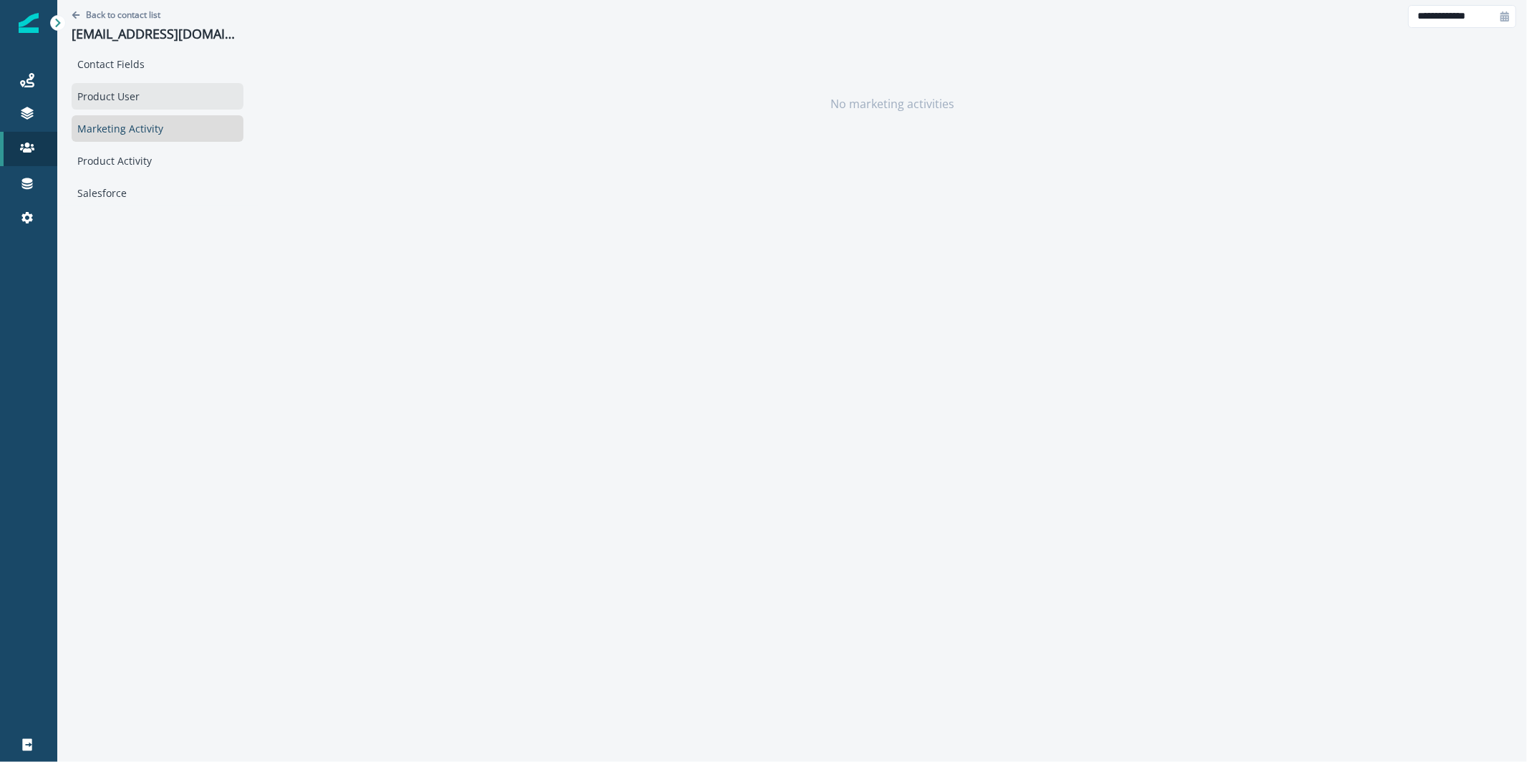
click at [200, 92] on div "Product User" at bounding box center [158, 96] width 172 height 26
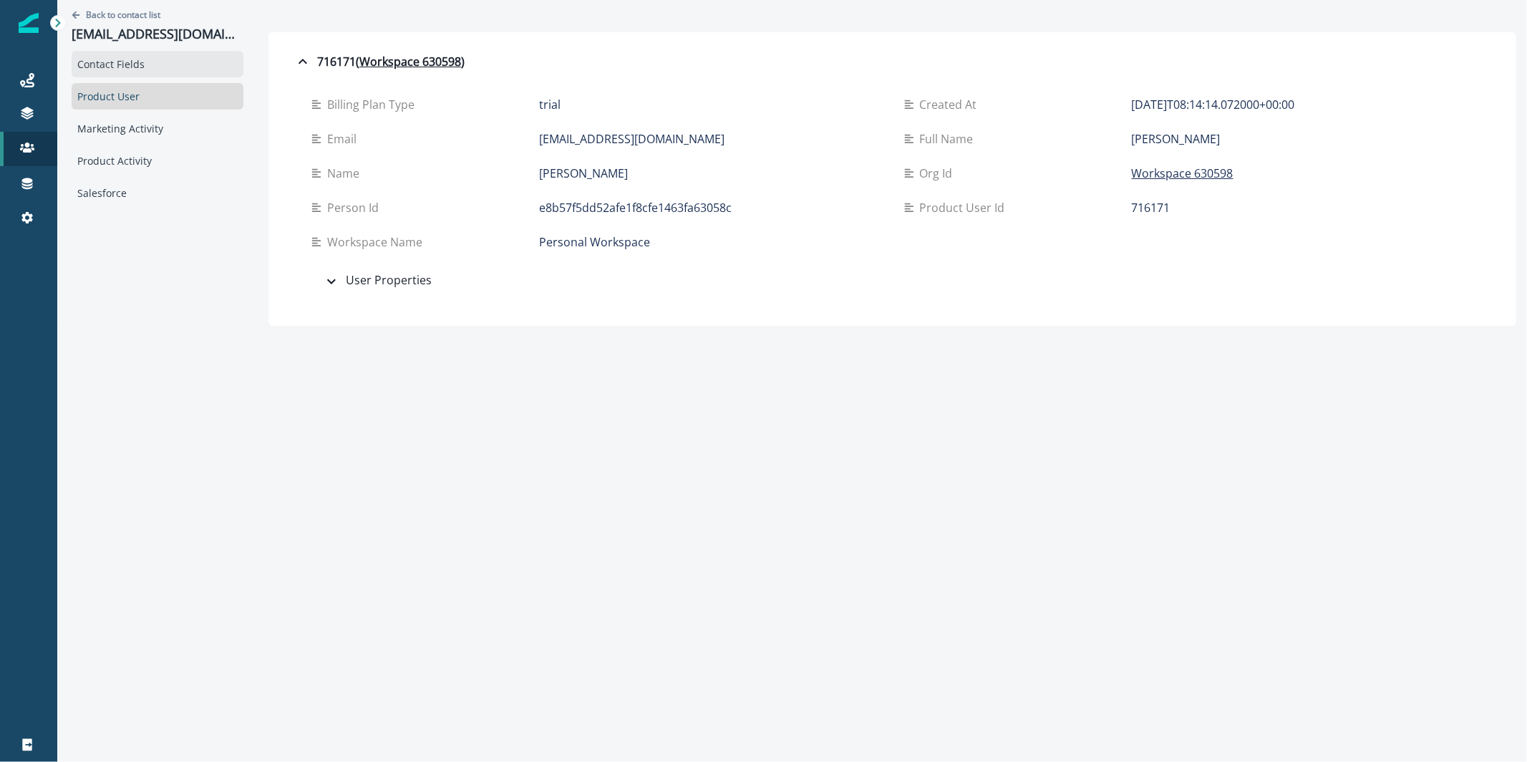
click at [200, 64] on div "Contact Fields" at bounding box center [158, 64] width 172 height 26
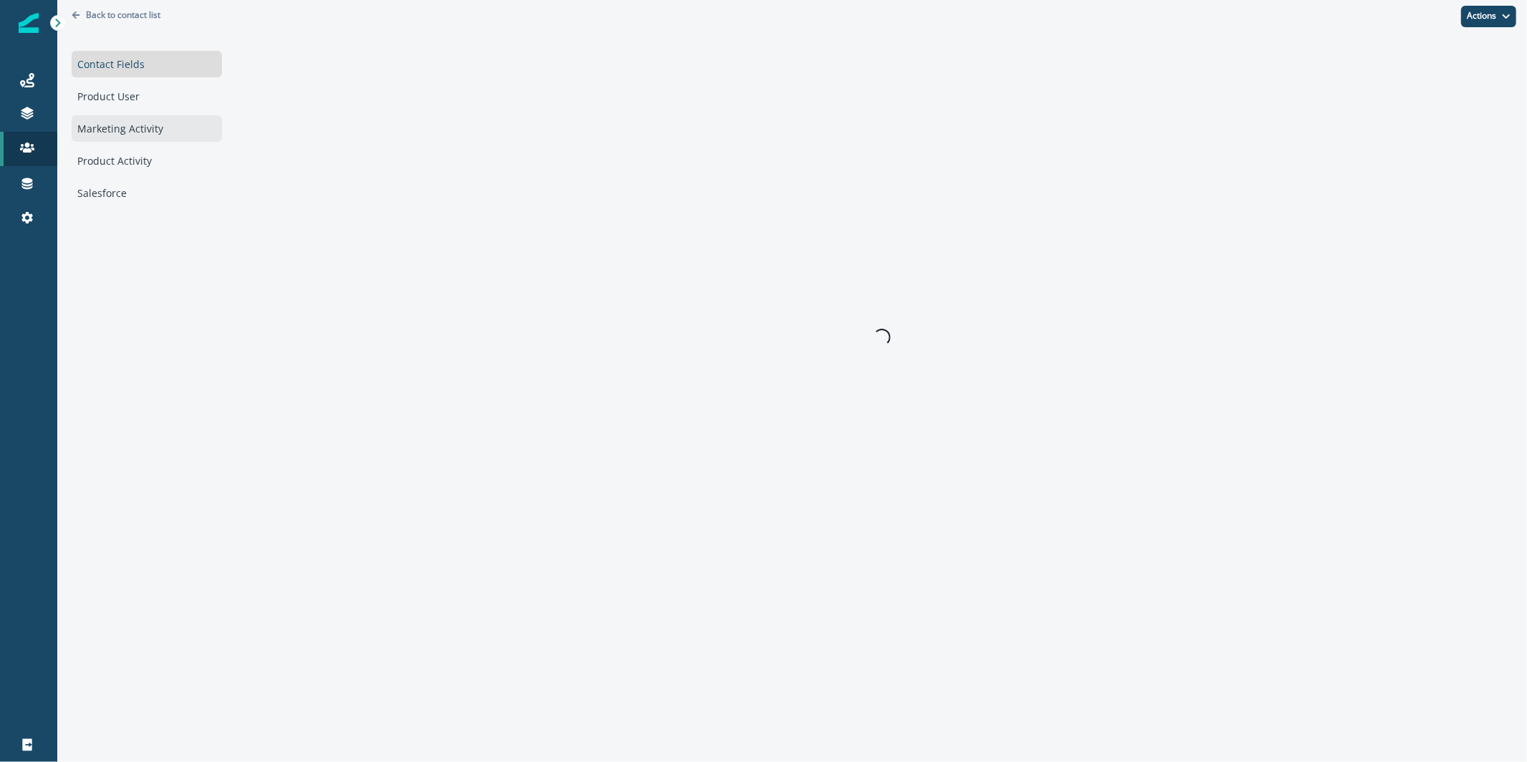
click at [139, 125] on div "Marketing Activity" at bounding box center [147, 128] width 150 height 26
click at [188, 134] on div "Marketing Activity" at bounding box center [147, 128] width 150 height 26
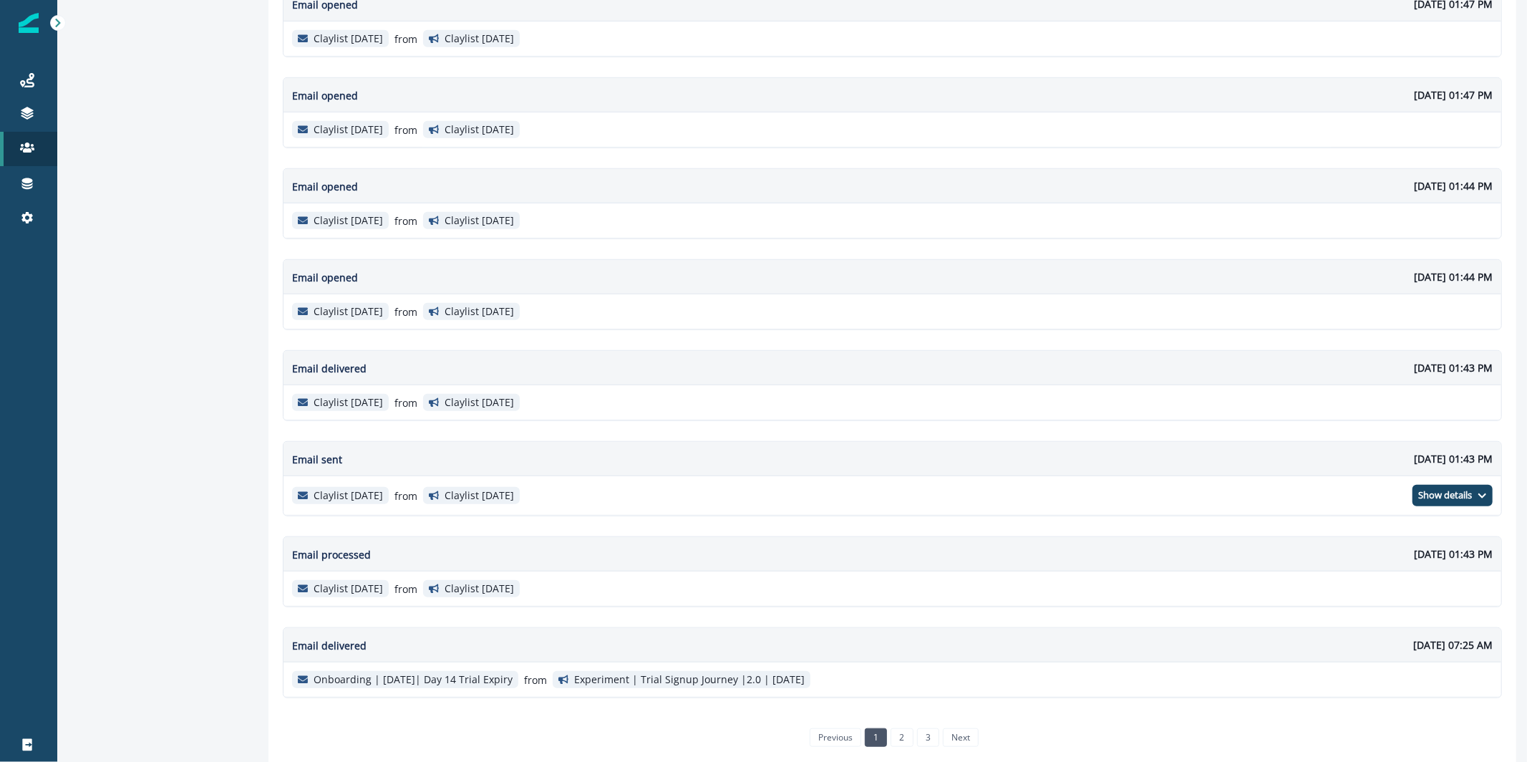
scroll to position [713, 0]
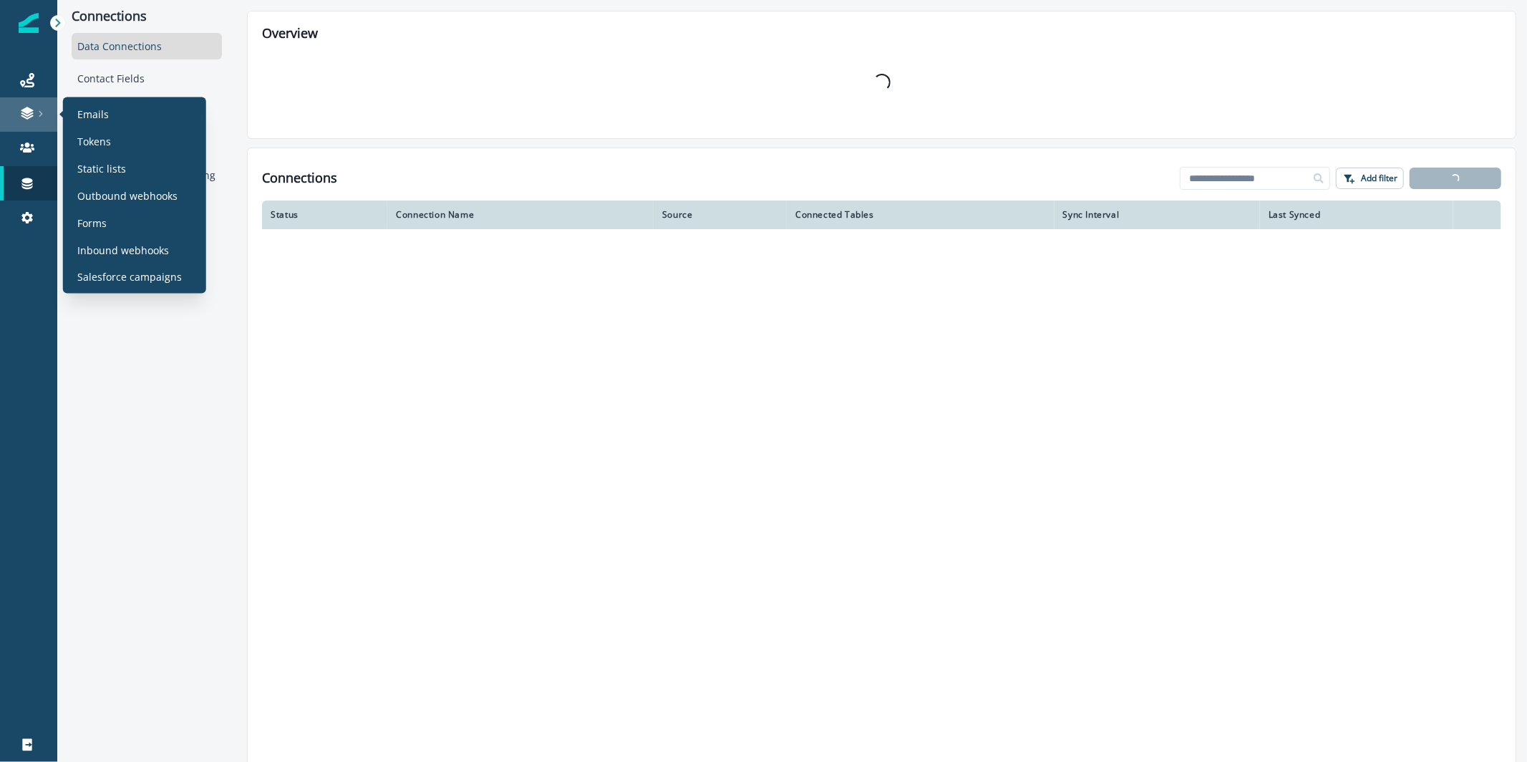
click at [11, 102] on link at bounding box center [28, 114] width 57 height 34
click at [22, 117] on icon at bounding box center [27, 113] width 14 height 14
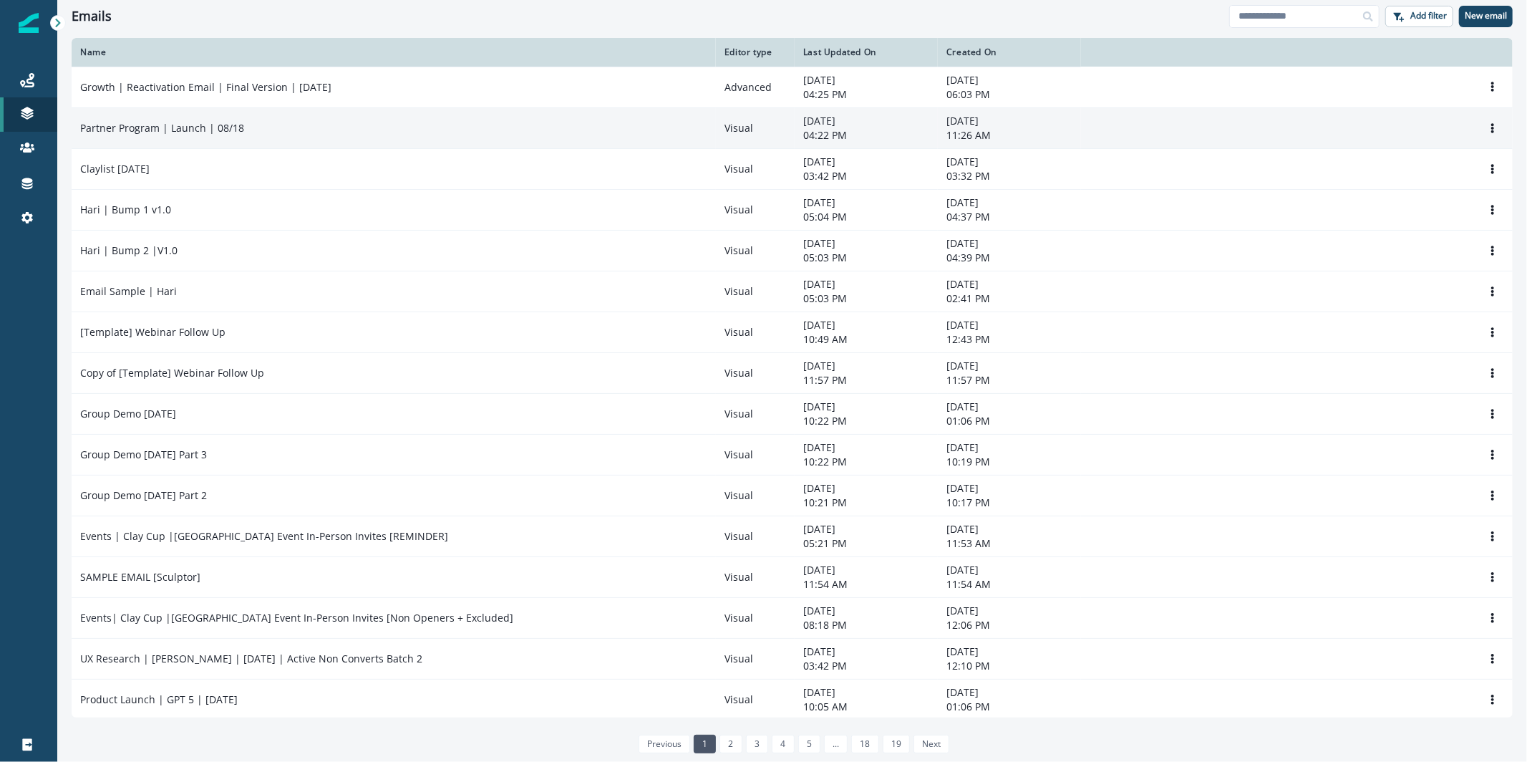
click at [265, 141] on td "Partner Program | Launch | 08/18" at bounding box center [394, 127] width 644 height 41
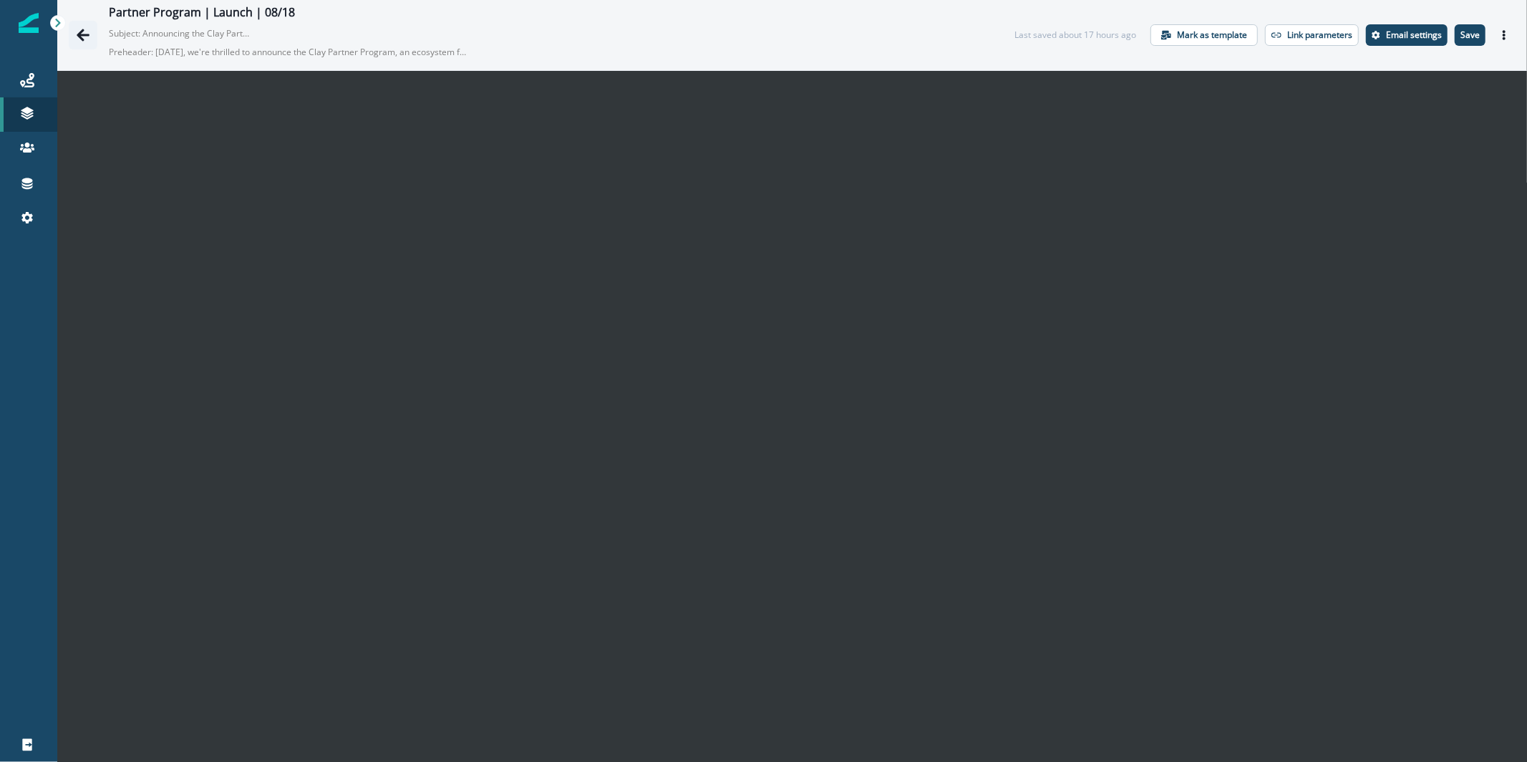
click at [82, 29] on icon "Go back" at bounding box center [83, 35] width 13 height 12
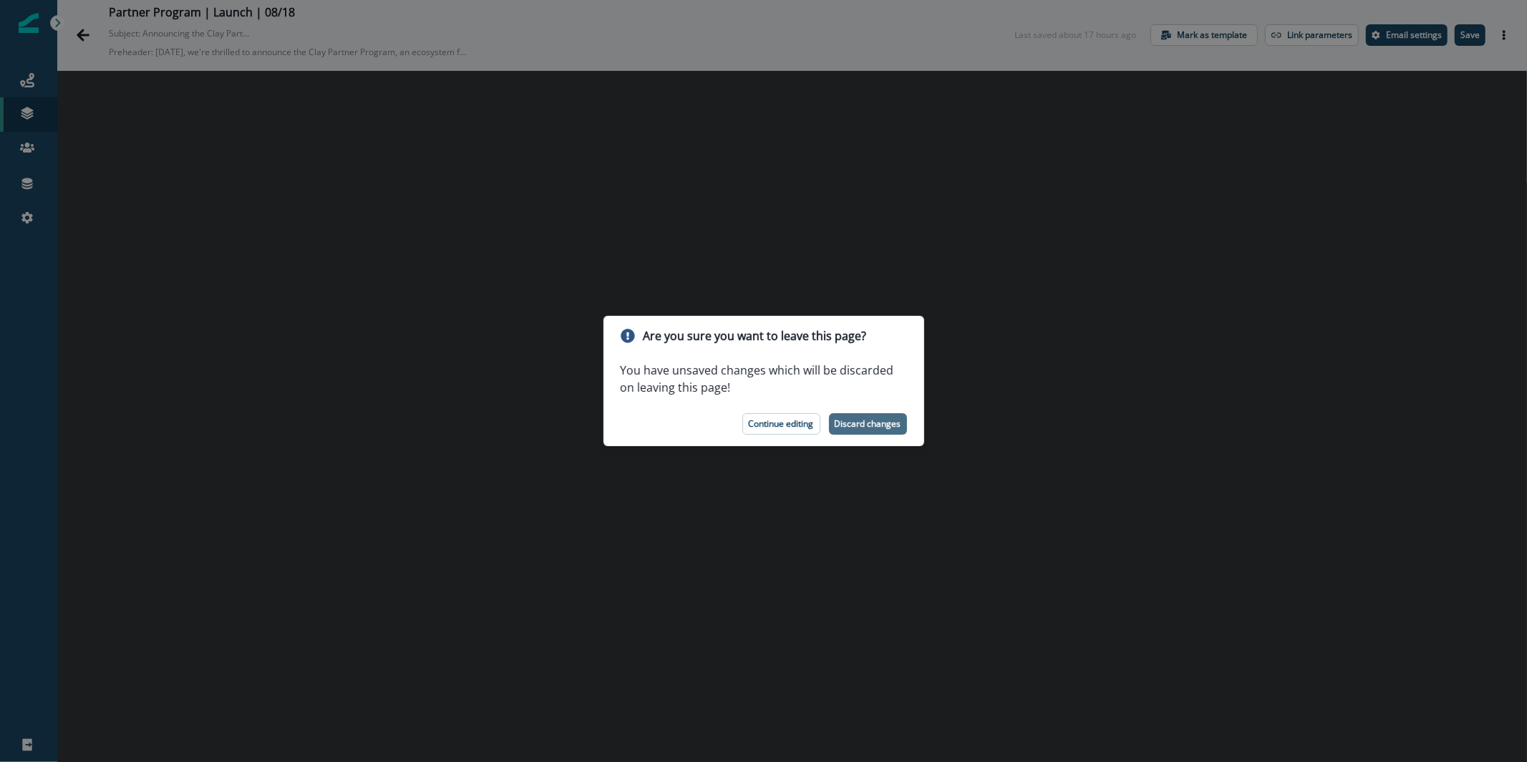
click at [892, 419] on p "Discard changes" at bounding box center [868, 424] width 67 height 10
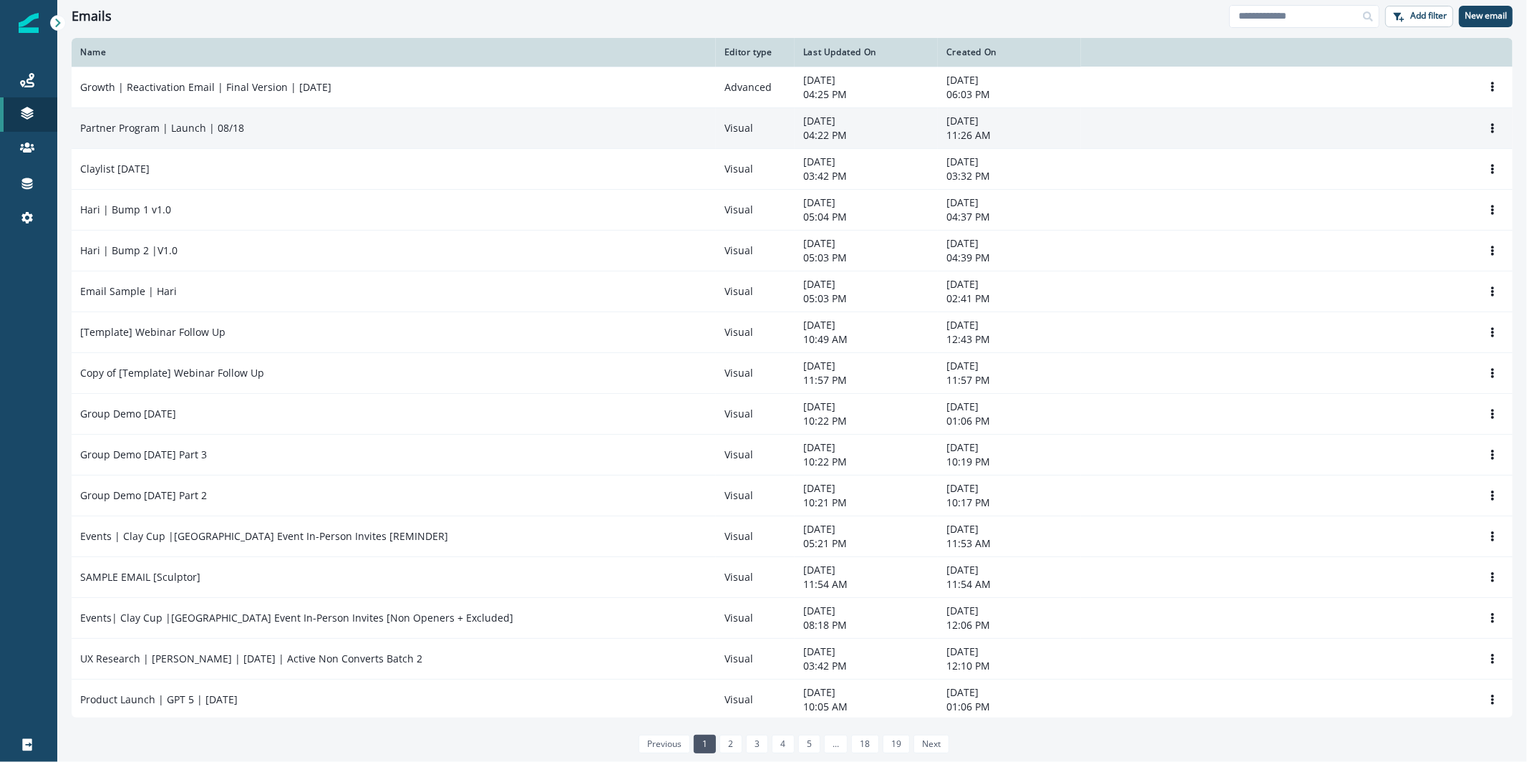
click at [306, 125] on div "Partner Program | Launch | 08/18" at bounding box center [393, 128] width 627 height 14
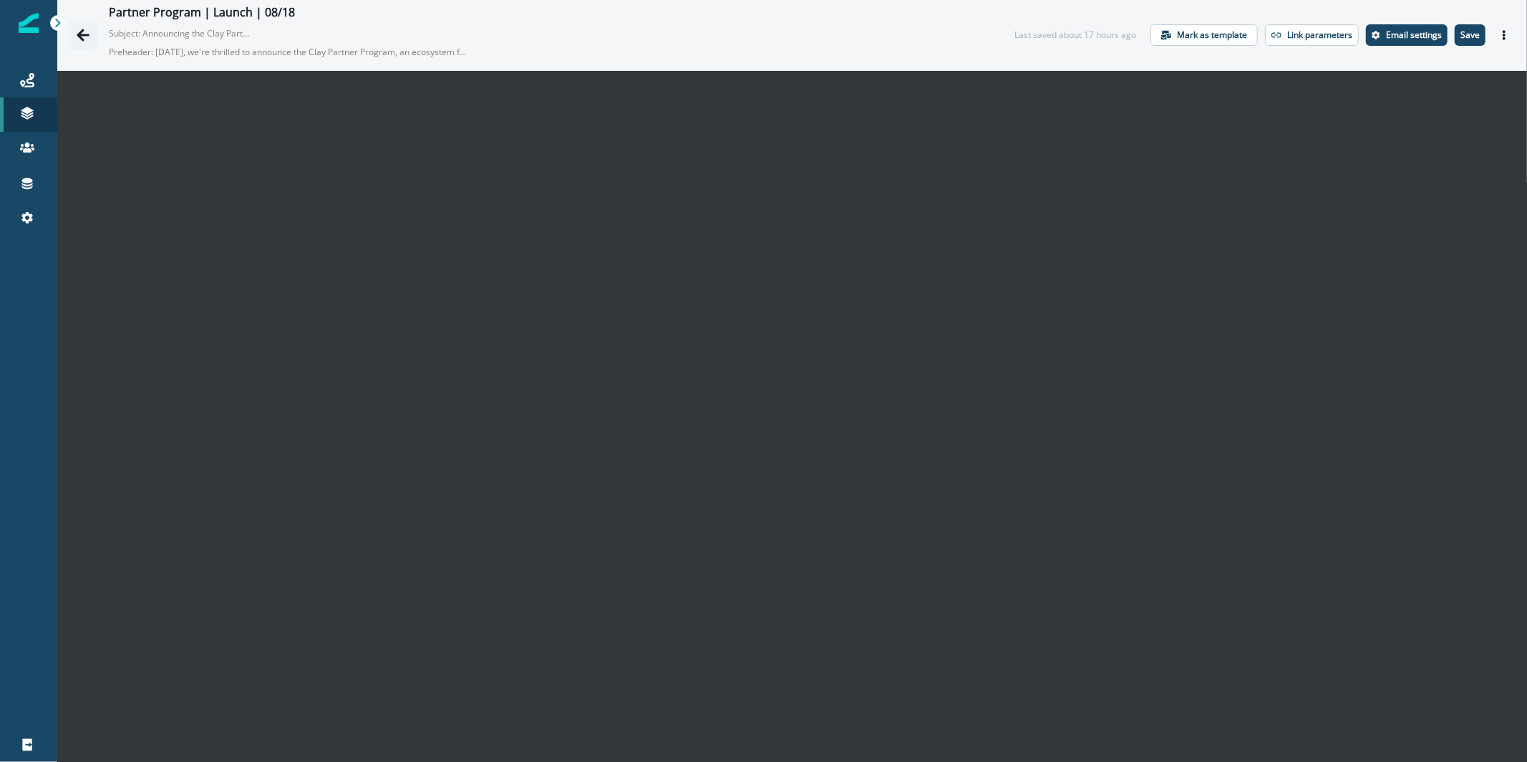
click at [95, 44] on button "Go back" at bounding box center [83, 35] width 29 height 29
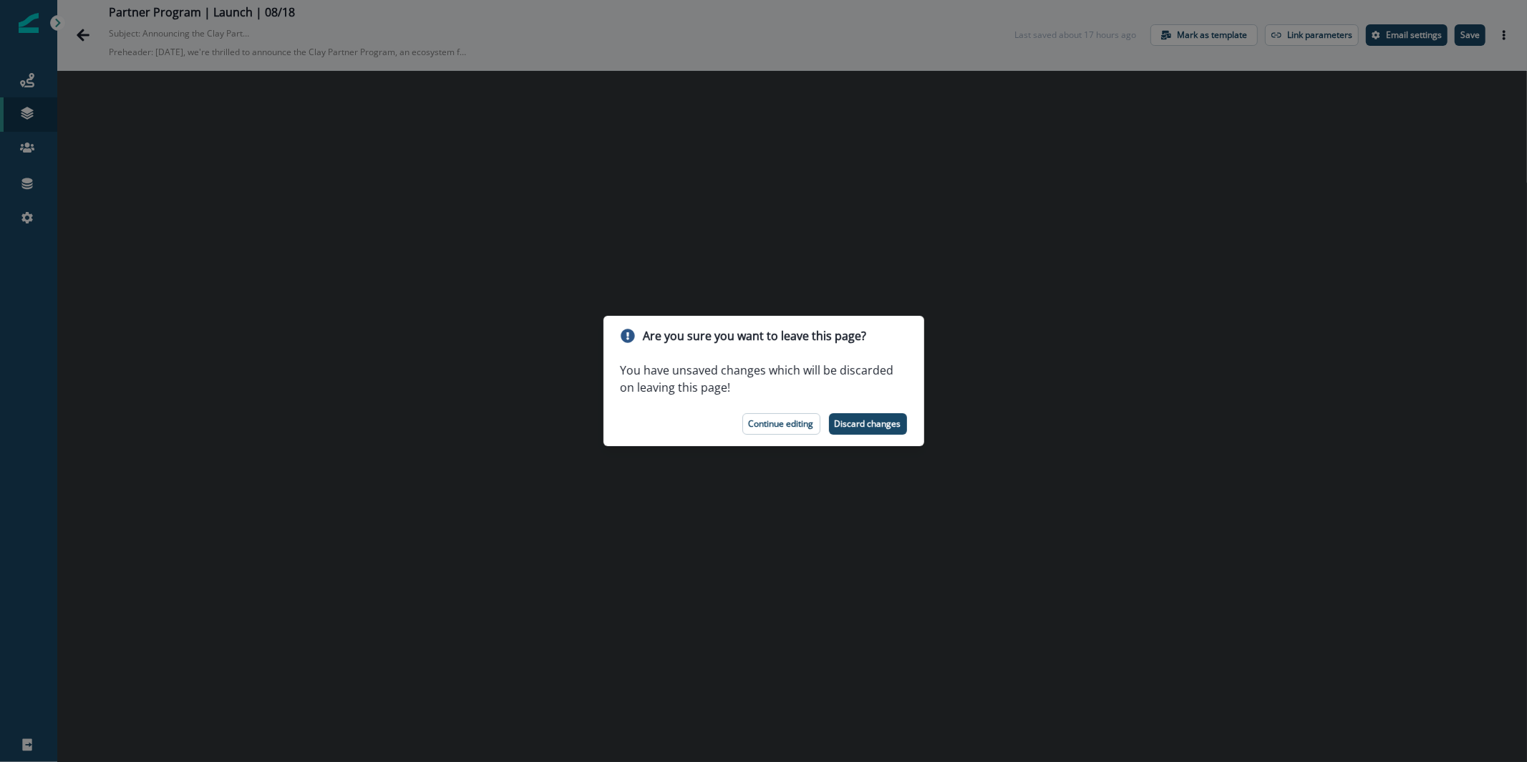
click at [889, 412] on footer "Continue editing Discard changes" at bounding box center [764, 424] width 321 height 44
click at [881, 428] on p "Discard changes" at bounding box center [868, 424] width 67 height 10
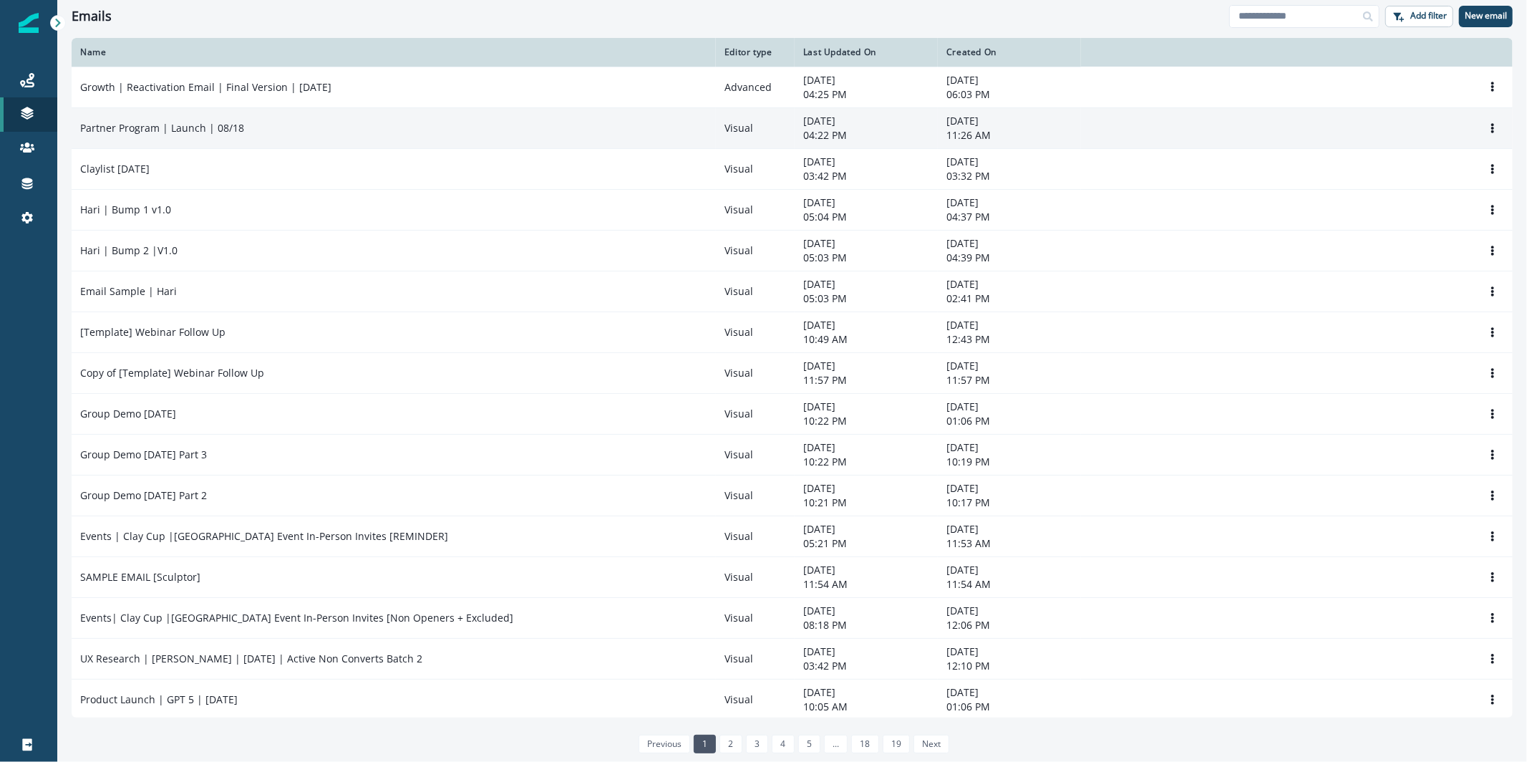
click at [349, 116] on td "Partner Program | Launch | 08/18" at bounding box center [394, 127] width 644 height 41
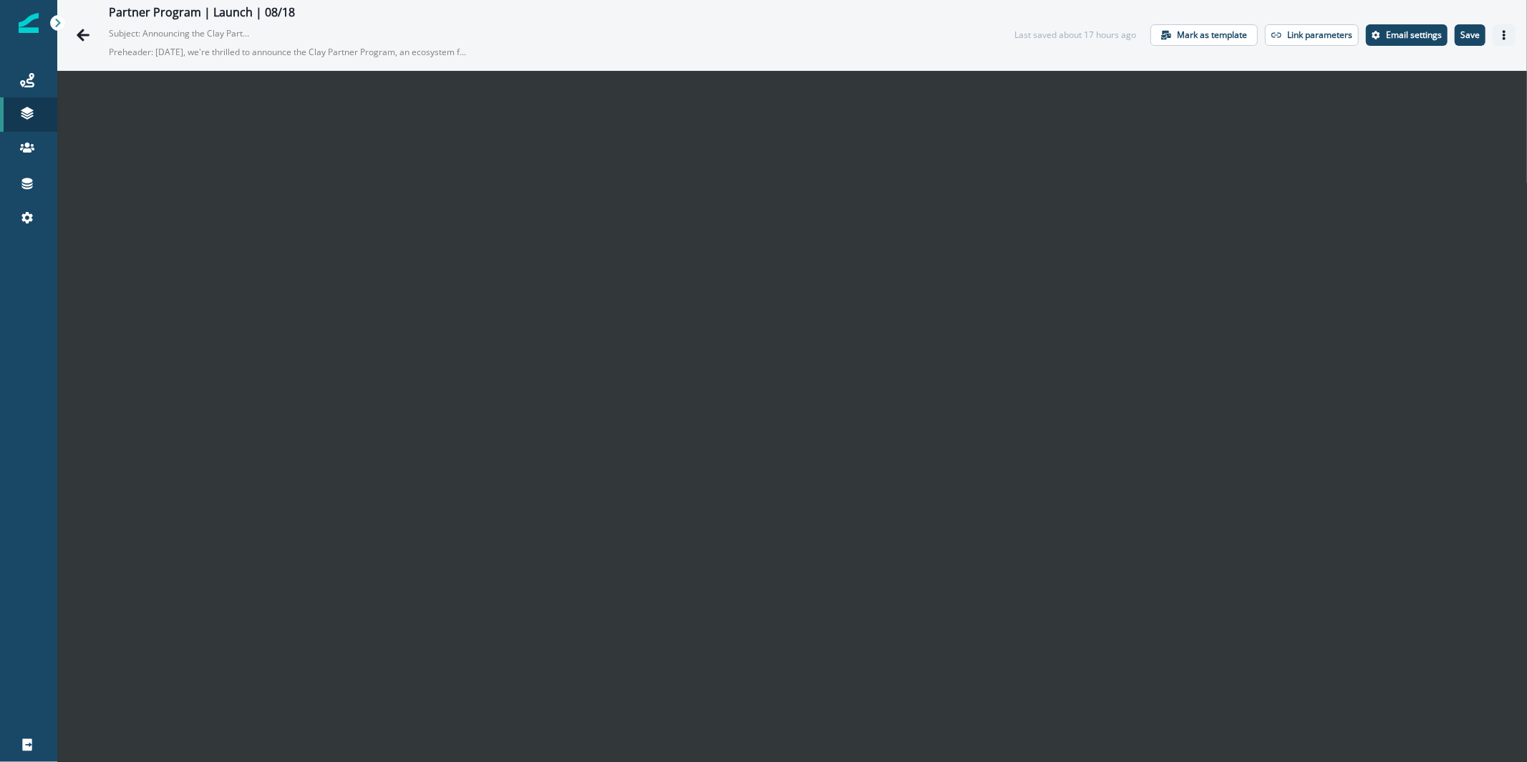
click at [1503, 39] on icon "Actions" at bounding box center [1504, 35] width 3 height 10
click at [1447, 123] on button "Send test email" at bounding box center [1424, 123] width 159 height 26
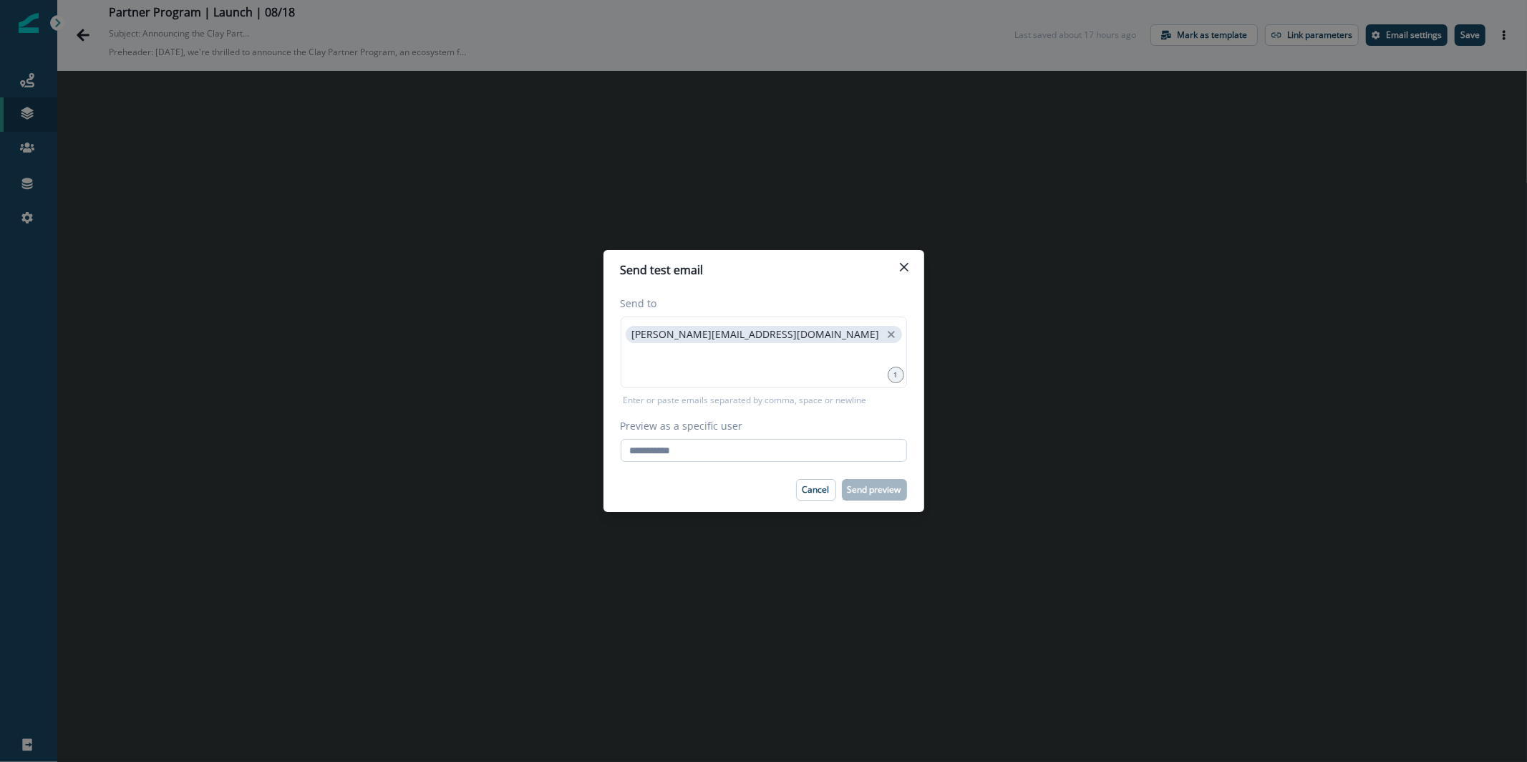
click at [723, 452] on input "Preview as a specific user" at bounding box center [764, 450] width 286 height 23
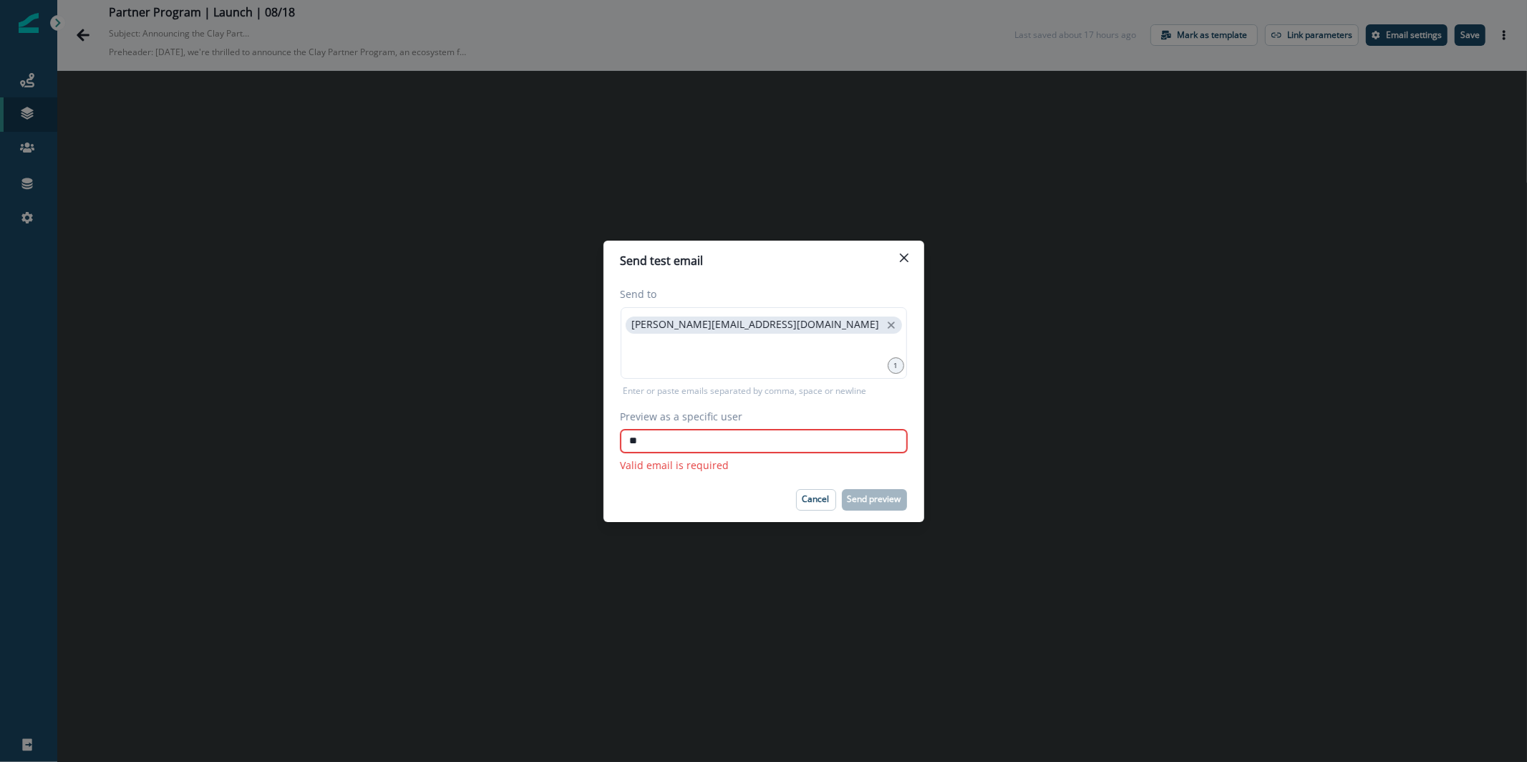
type input "*"
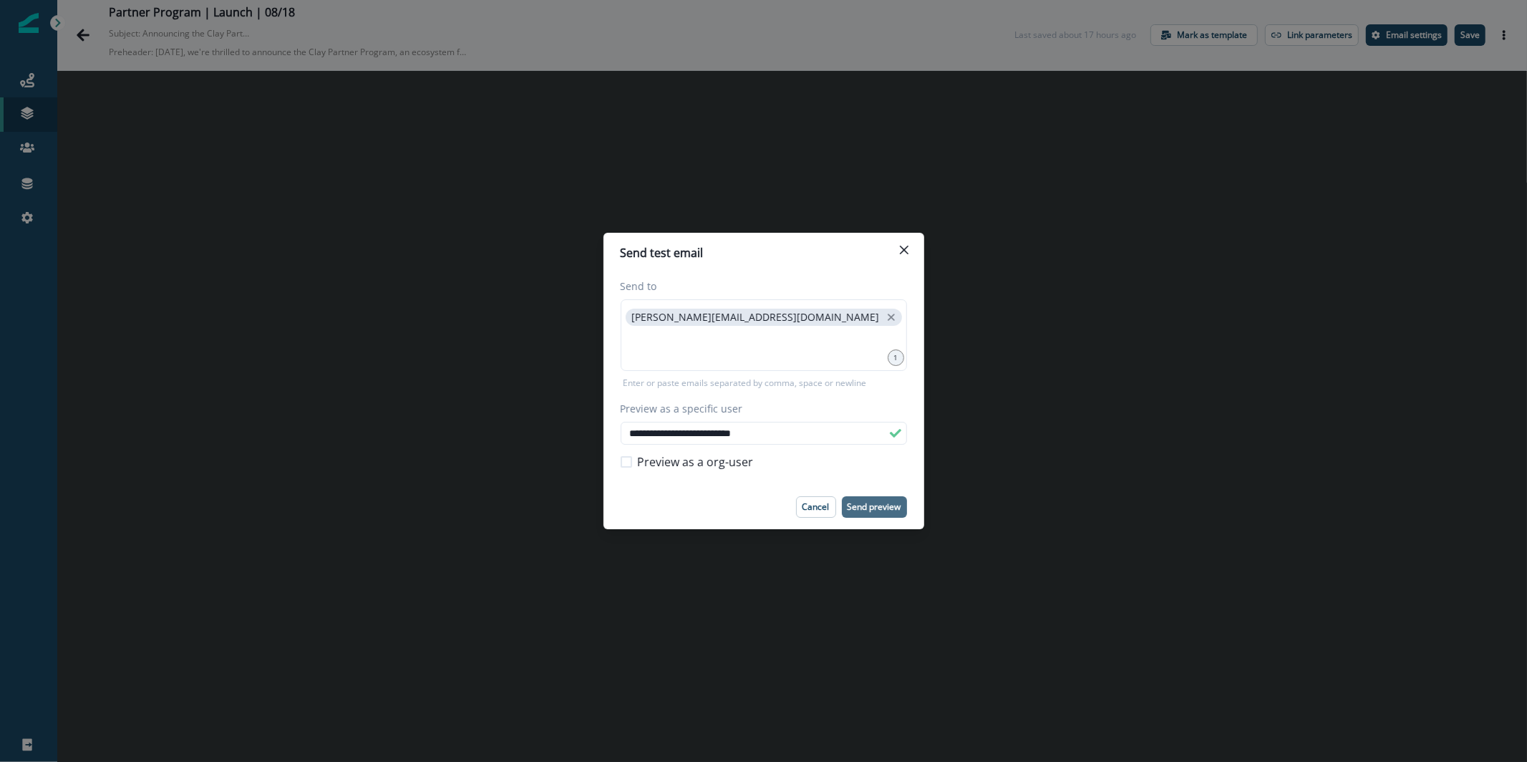
type input "**********"
click at [868, 513] on button "Send preview" at bounding box center [874, 506] width 65 height 21
click at [816, 503] on p "Cancel" at bounding box center [816, 507] width 27 height 10
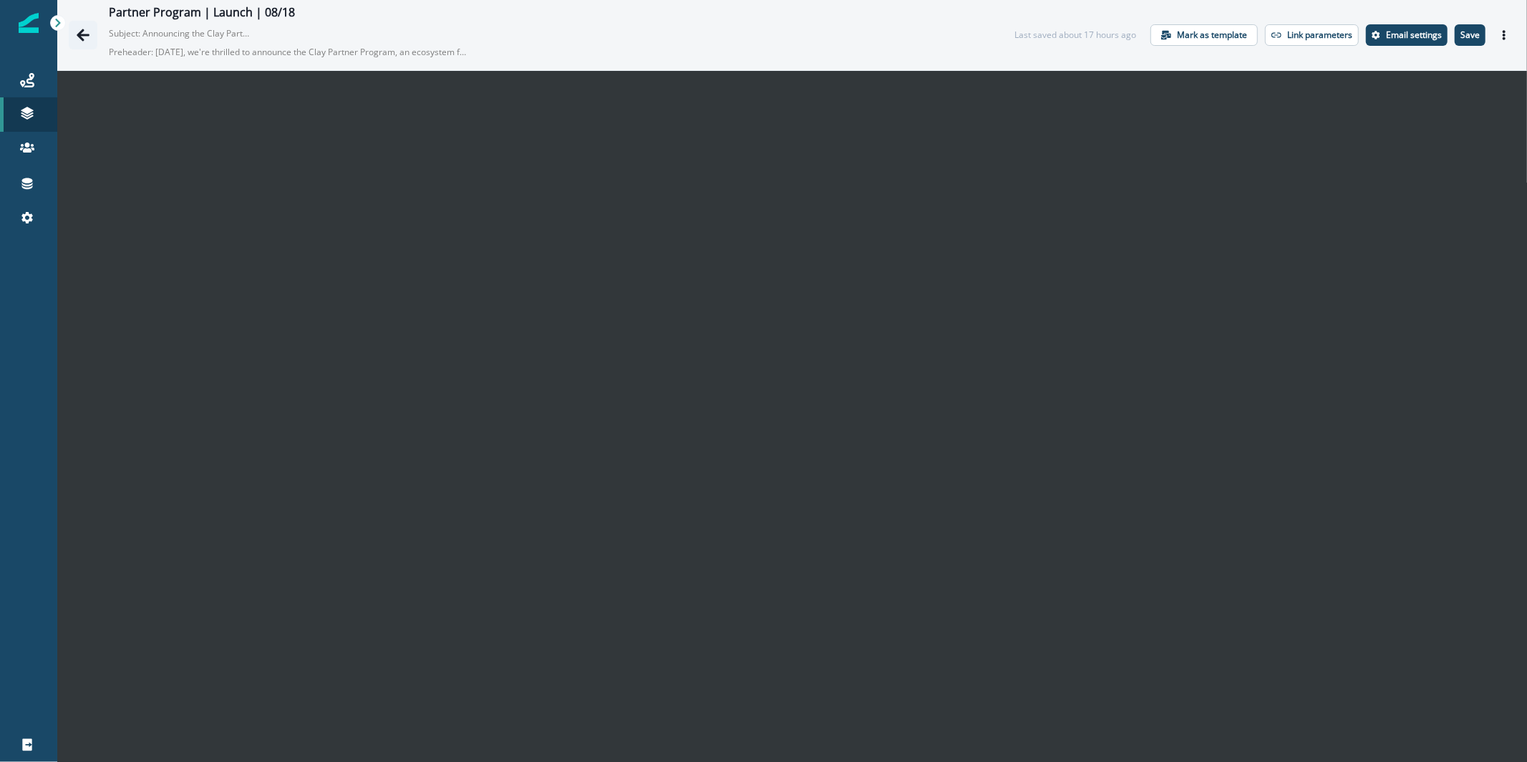
click at [87, 38] on icon "Go back" at bounding box center [83, 35] width 14 height 14
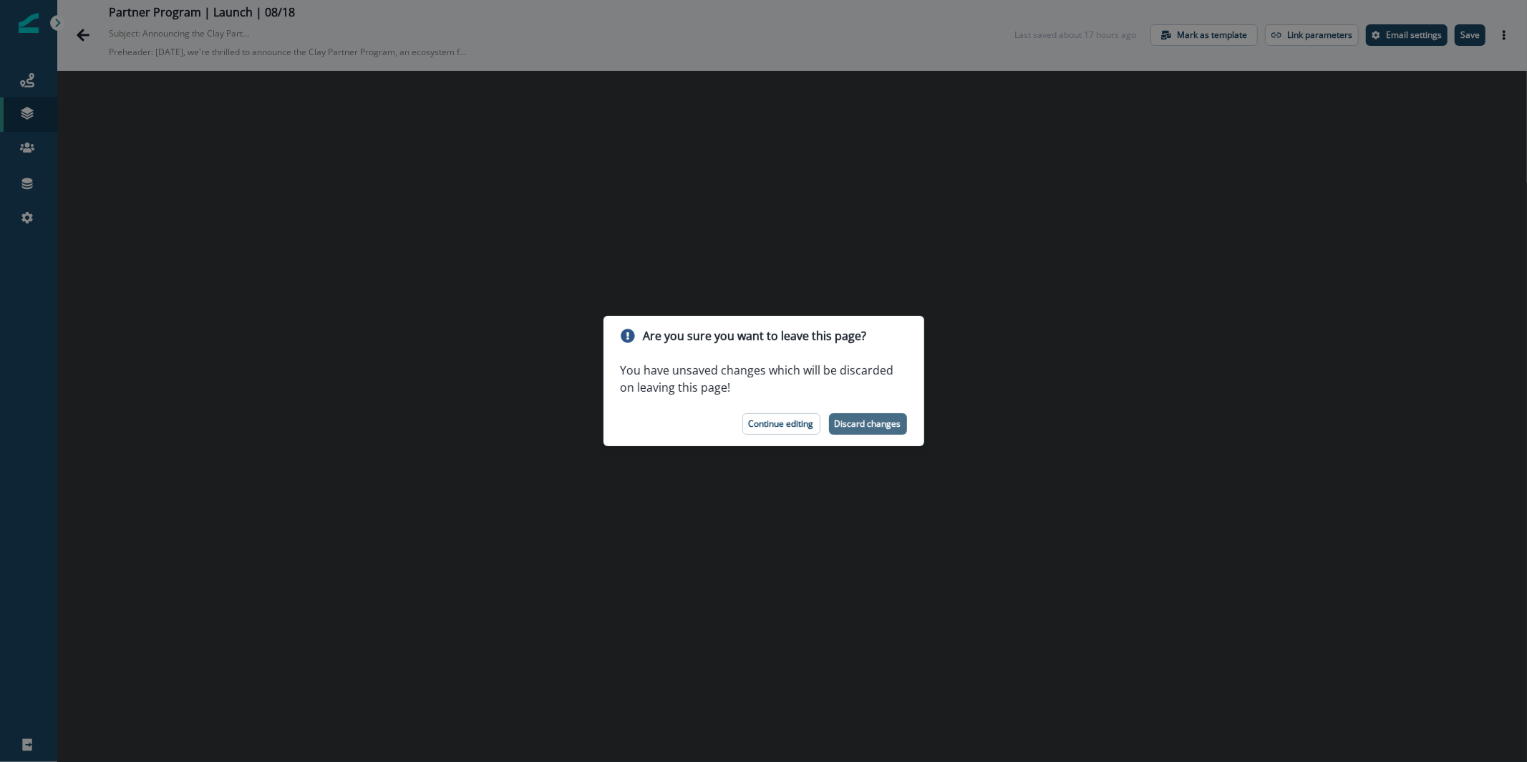
click at [864, 425] on p "Discard changes" at bounding box center [868, 424] width 67 height 10
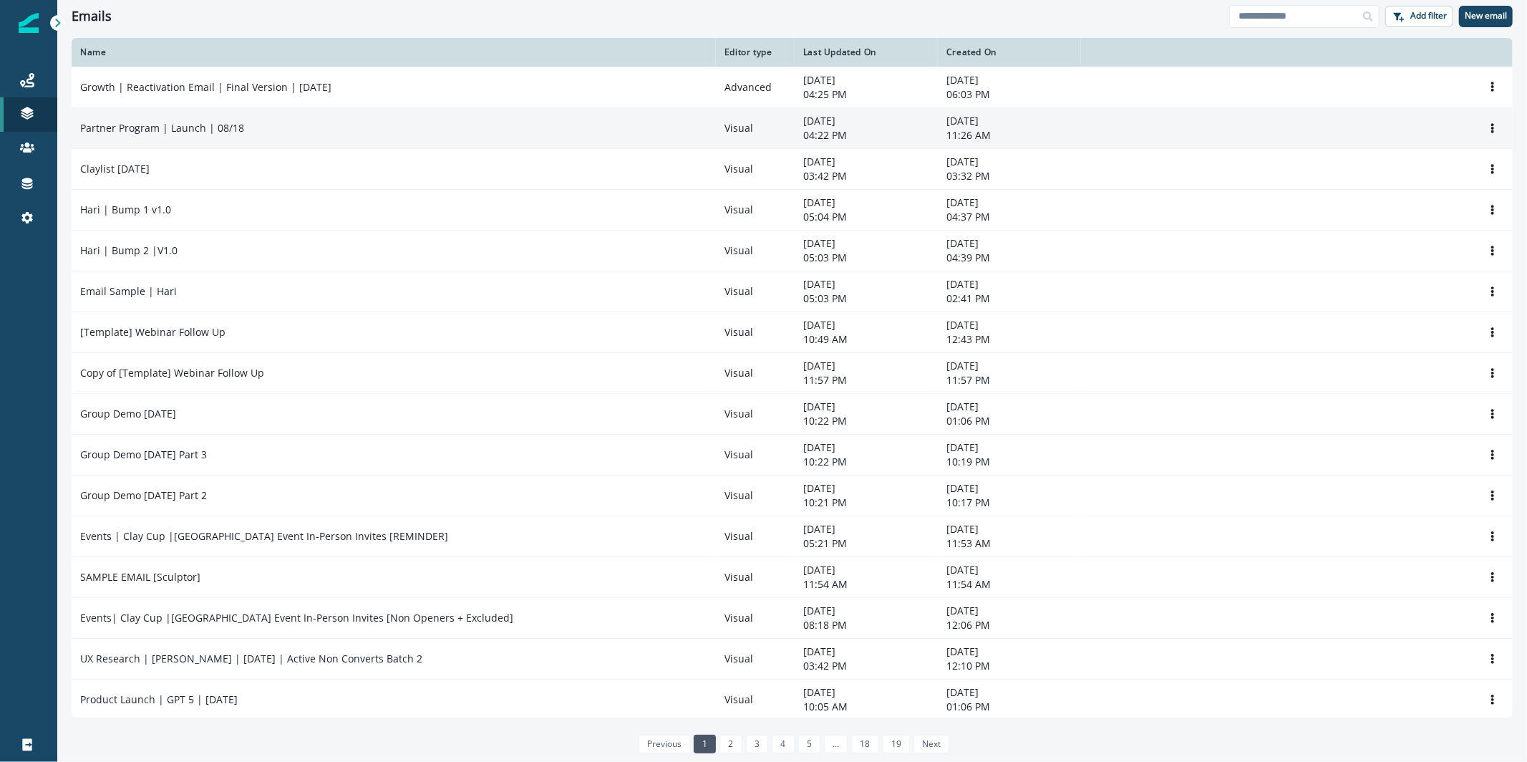
click at [160, 128] on p "Partner Program | Launch | 08/18" at bounding box center [162, 128] width 164 height 14
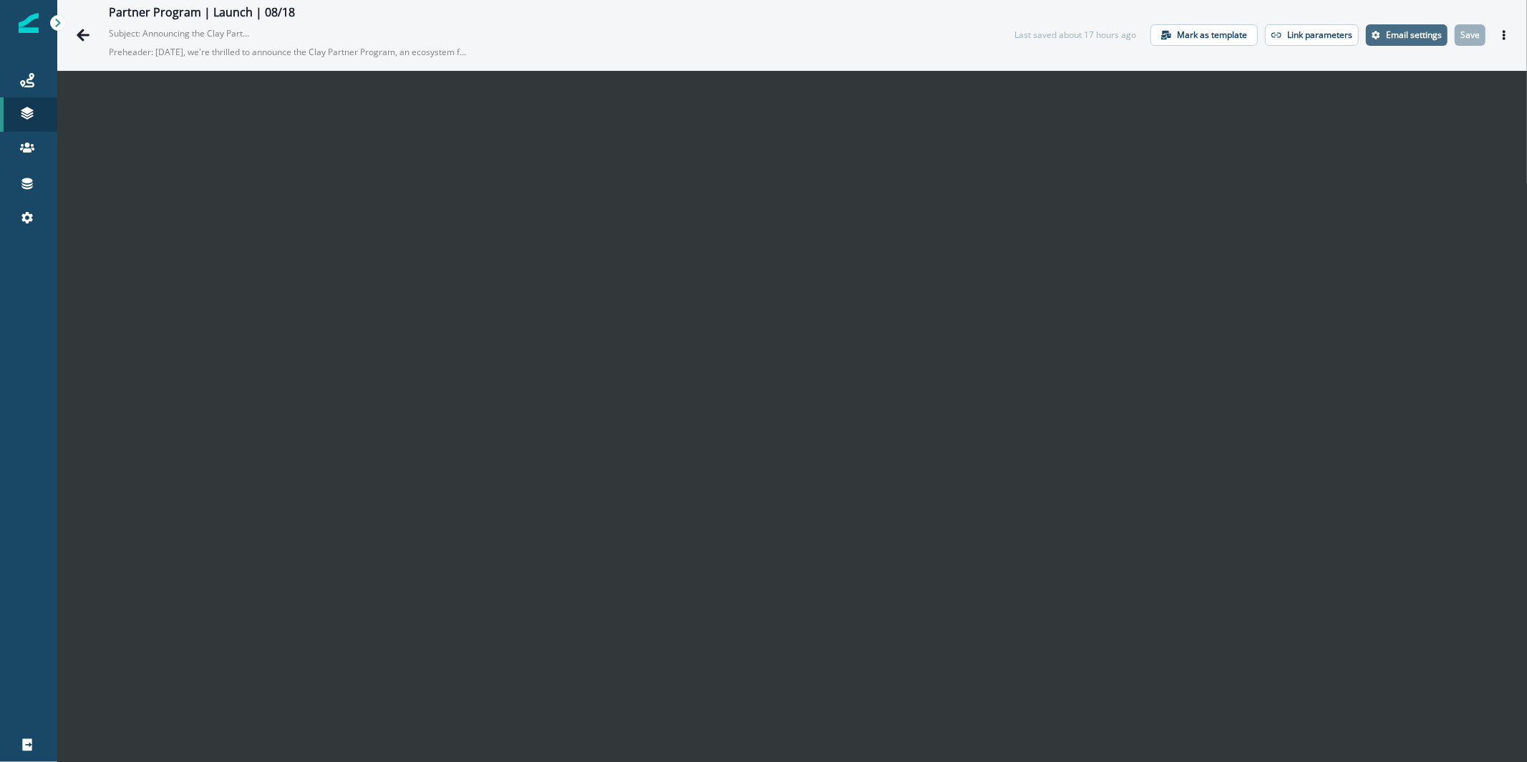
click at [1391, 36] on p "Email settings" at bounding box center [1414, 35] width 56 height 10
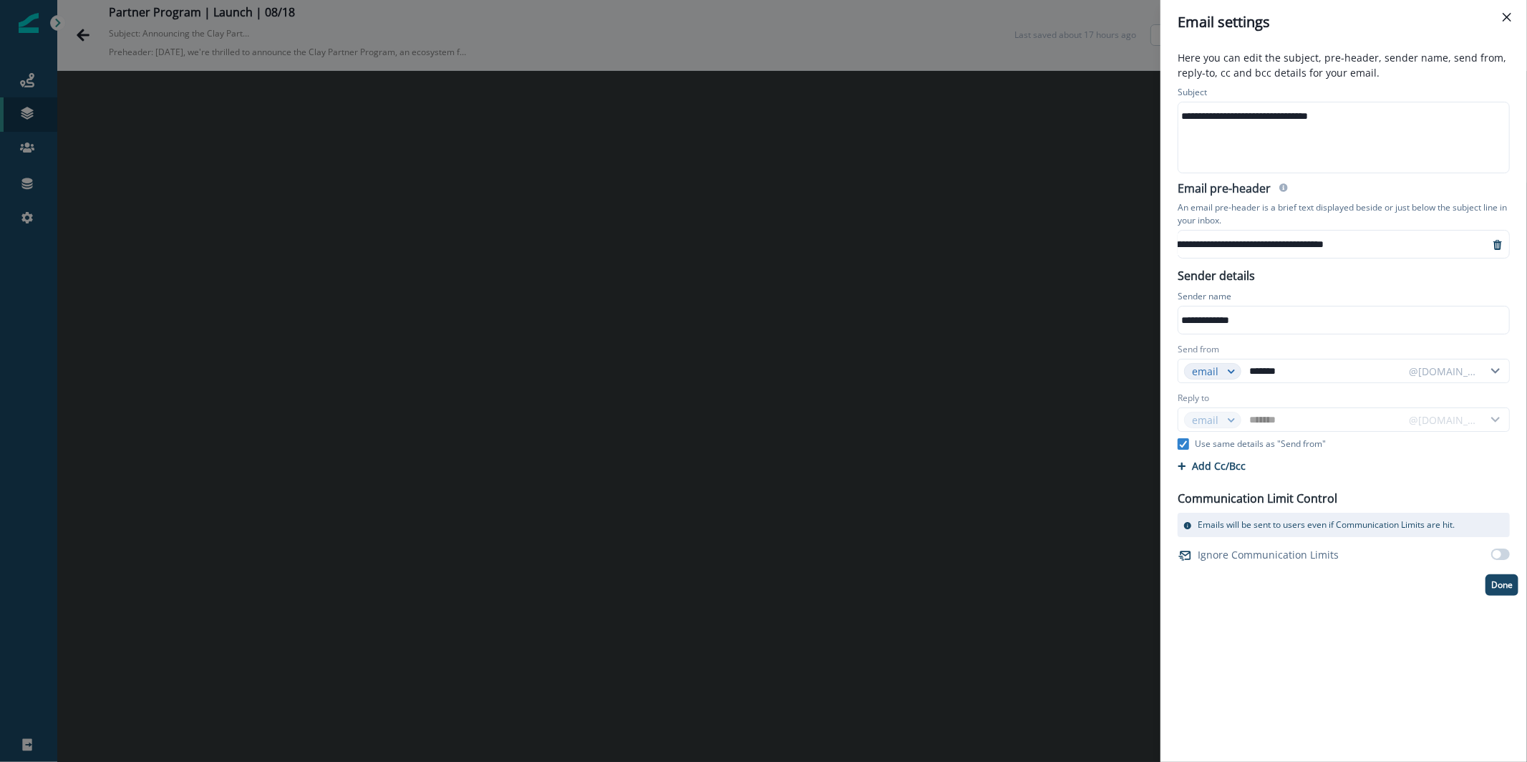
scroll to position [0, 1061]
click at [1087, 156] on div "**********" at bounding box center [763, 381] width 1527 height 762
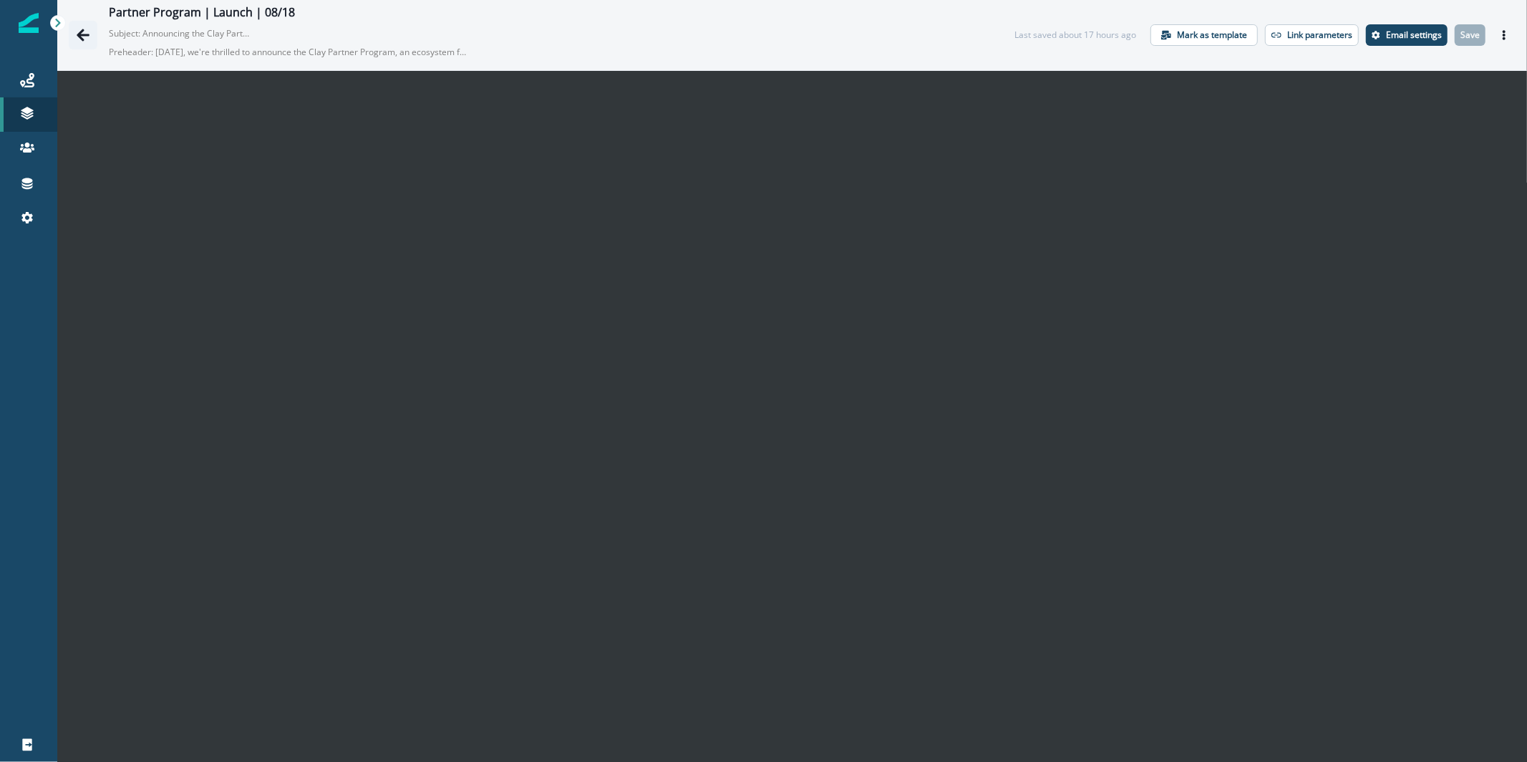
click at [91, 37] on button "Go back" at bounding box center [83, 35] width 29 height 29
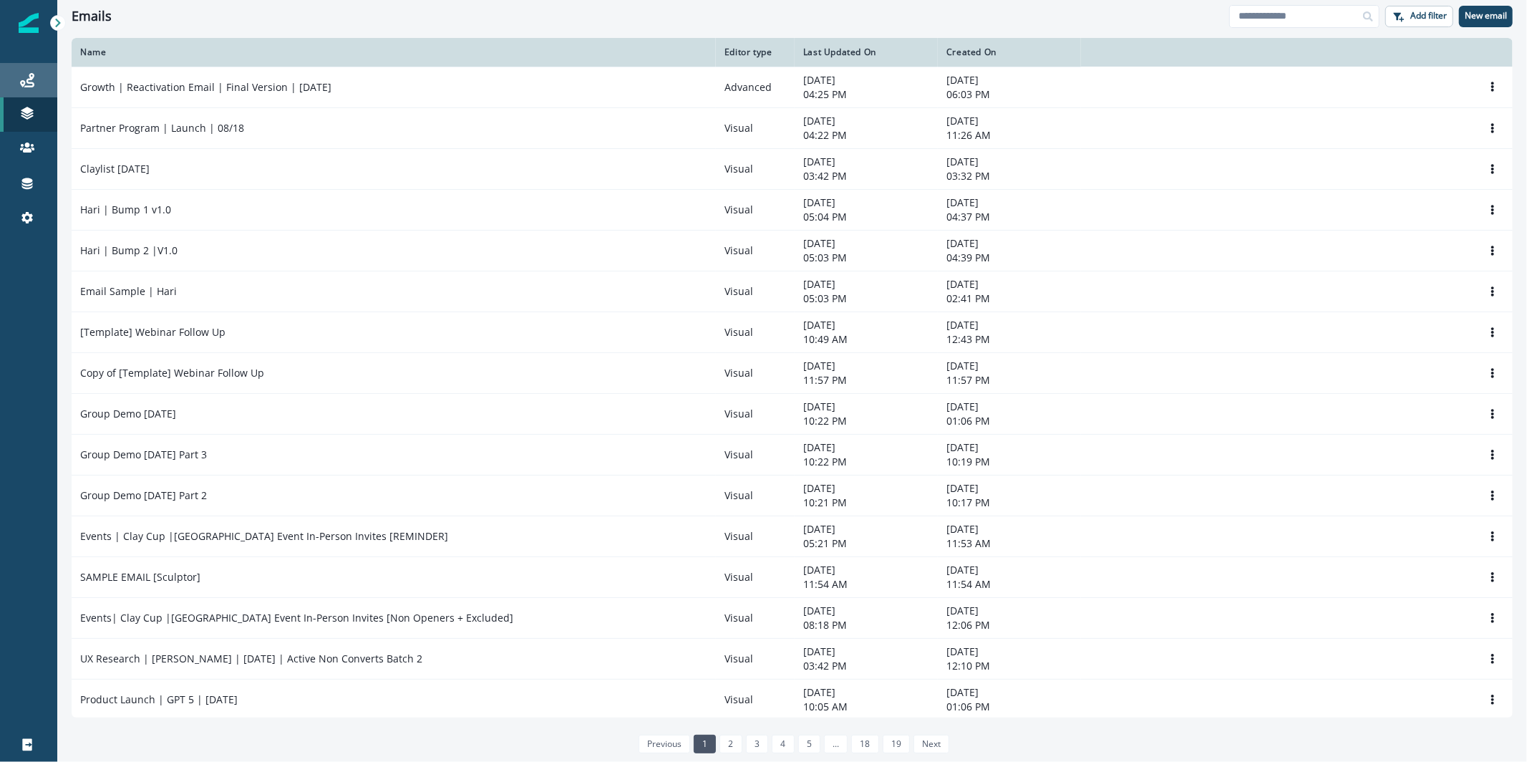
click at [37, 69] on link "Journeys" at bounding box center [28, 80] width 57 height 34
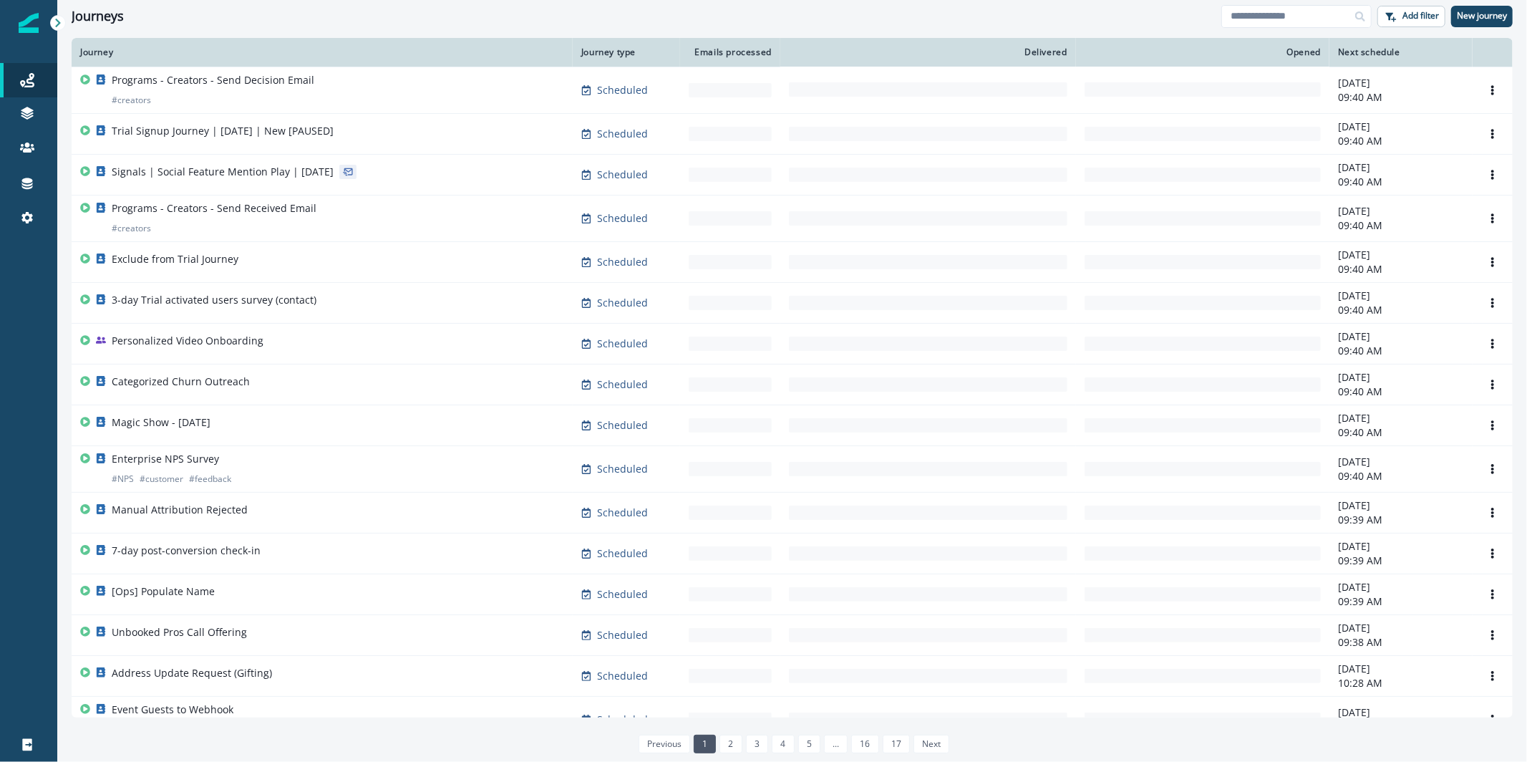
click at [1351, 22] on div at bounding box center [1360, 16] width 23 height 23
click at [1341, 19] on input at bounding box center [1297, 16] width 150 height 23
type input "*******"
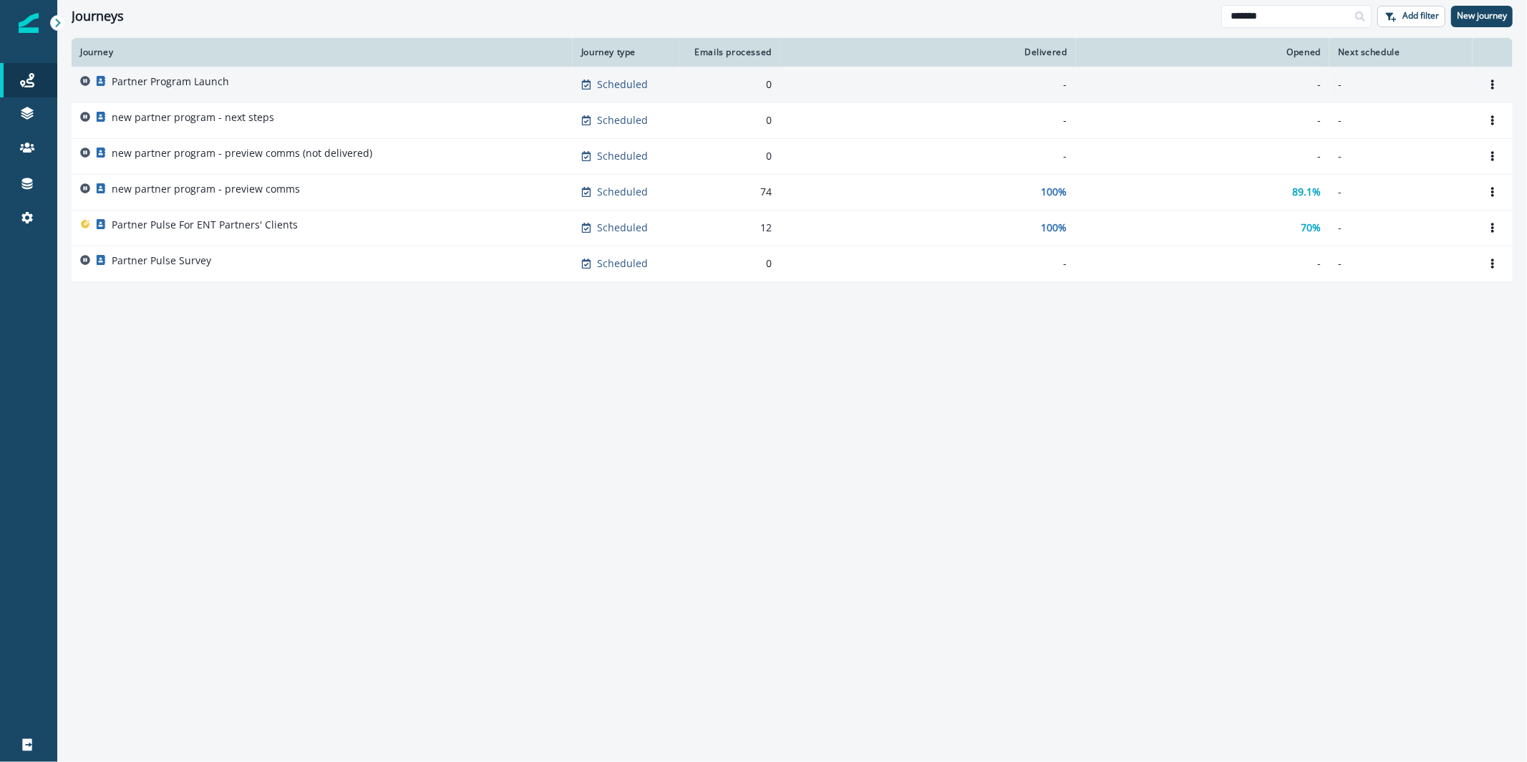
click at [294, 94] on div "Partner Program Launch" at bounding box center [322, 84] width 484 height 20
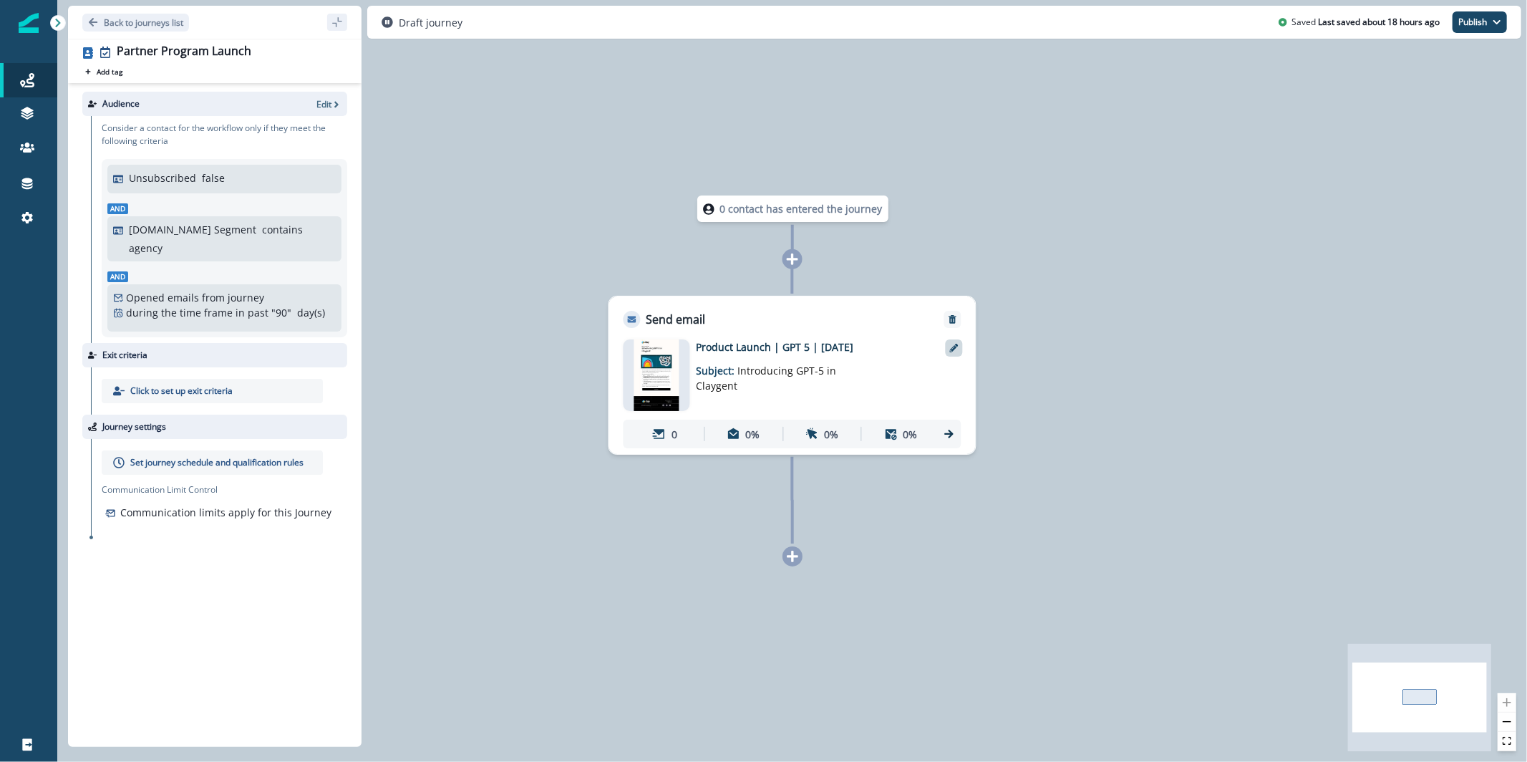
click at [952, 344] on icon at bounding box center [954, 348] width 9 height 9
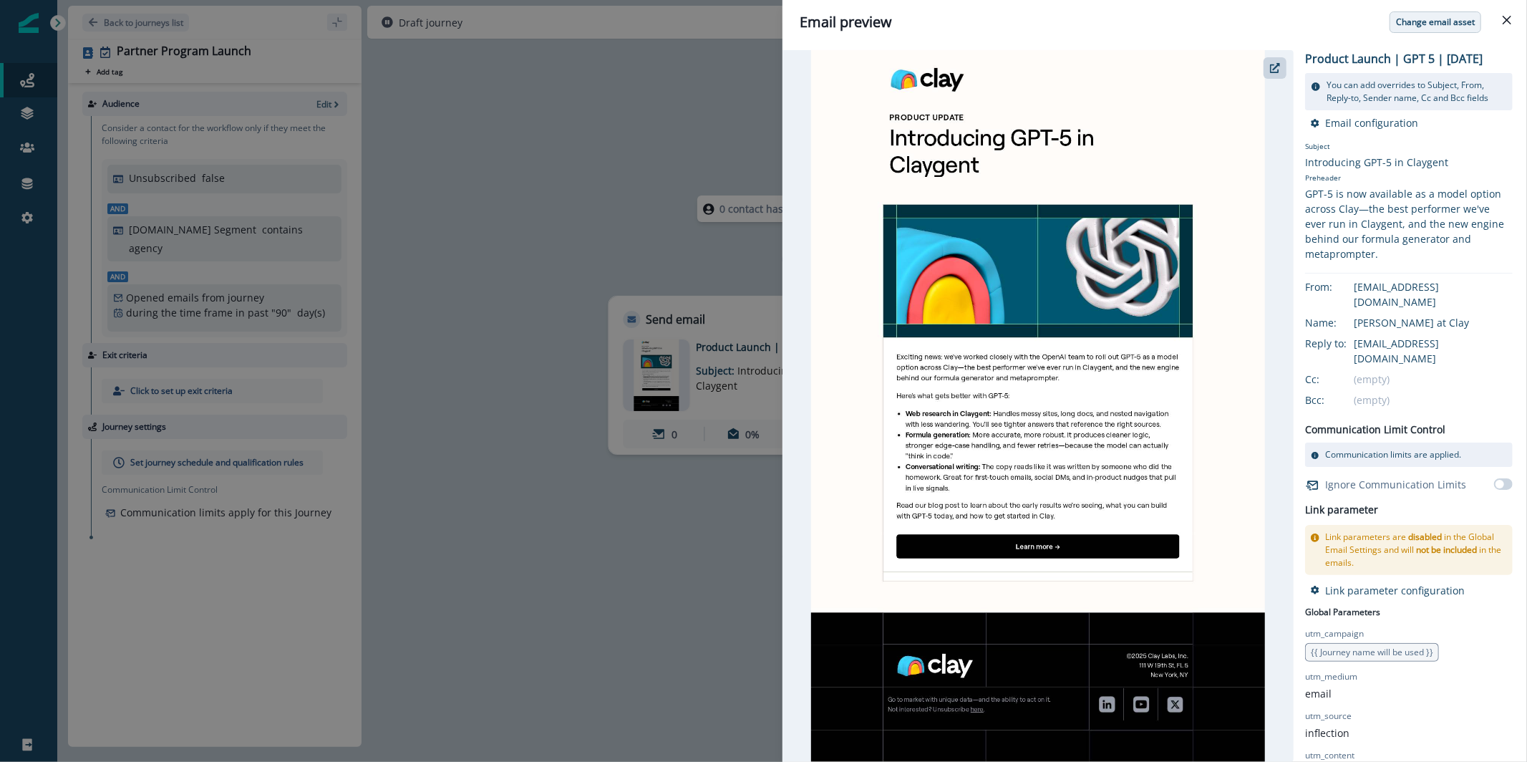
click at [1422, 27] on button "Change email asset" at bounding box center [1436, 21] width 92 height 21
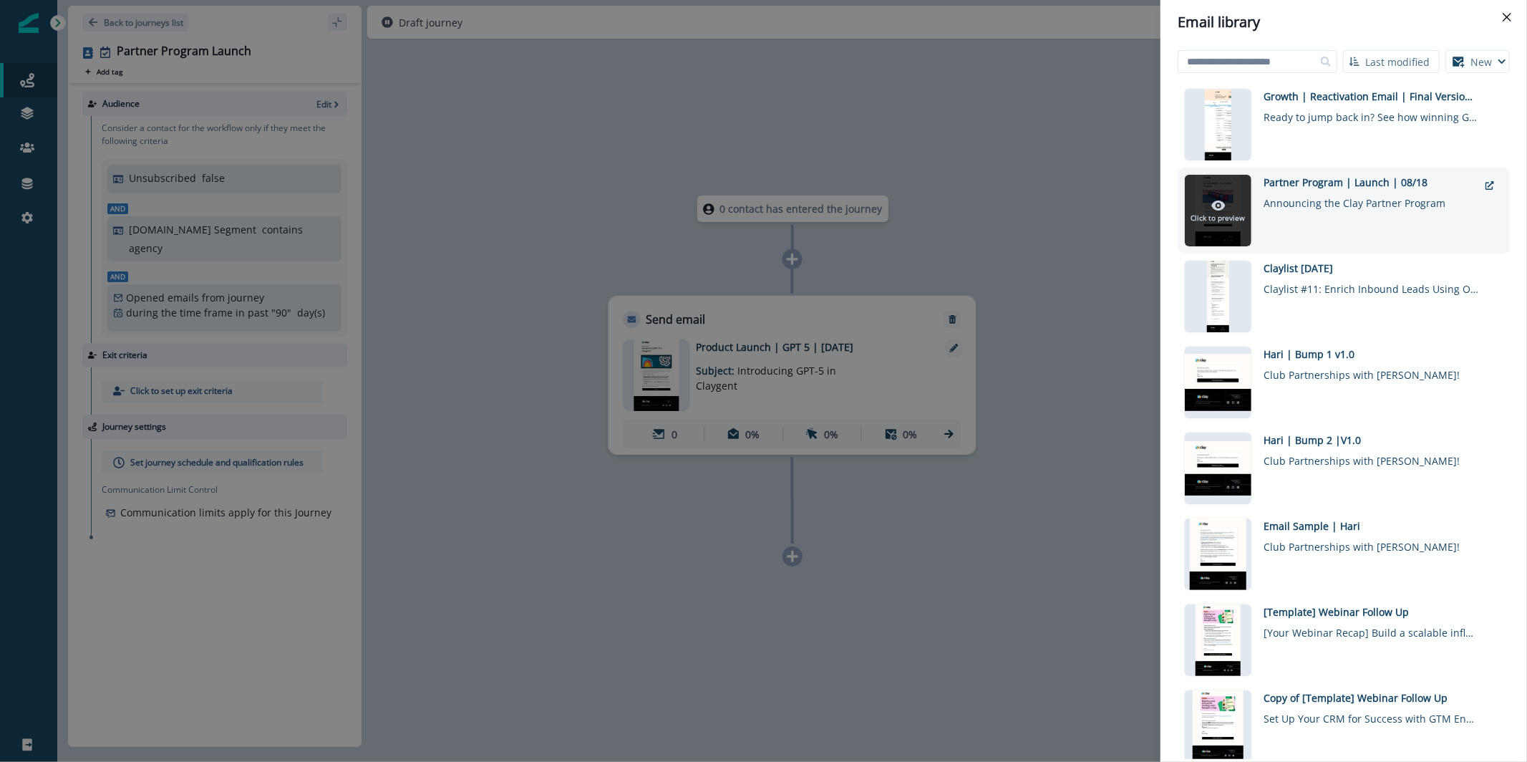
click at [1217, 226] on div at bounding box center [1218, 211] width 67 height 72
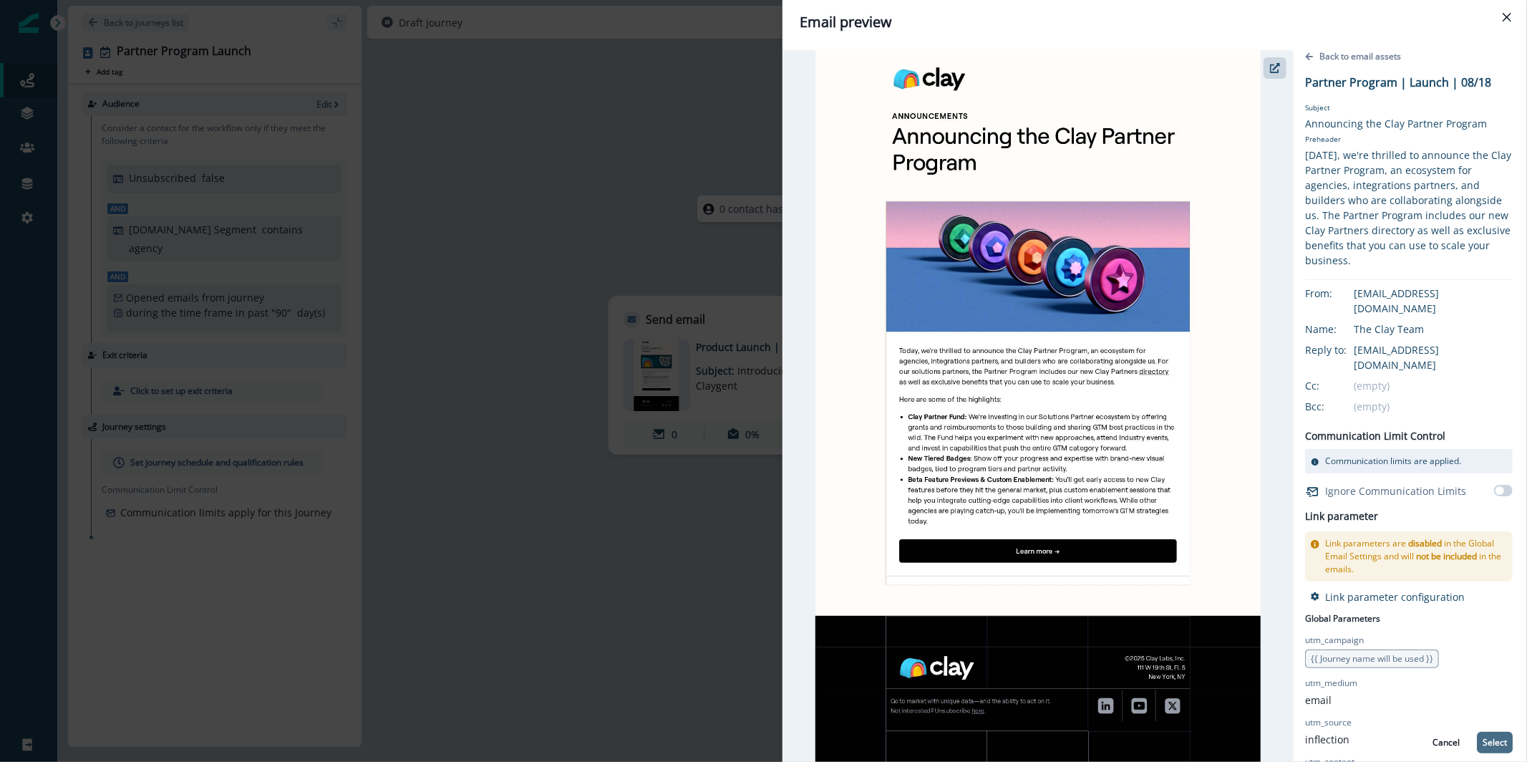
click at [1484, 738] on p "Select" at bounding box center [1495, 743] width 24 height 10
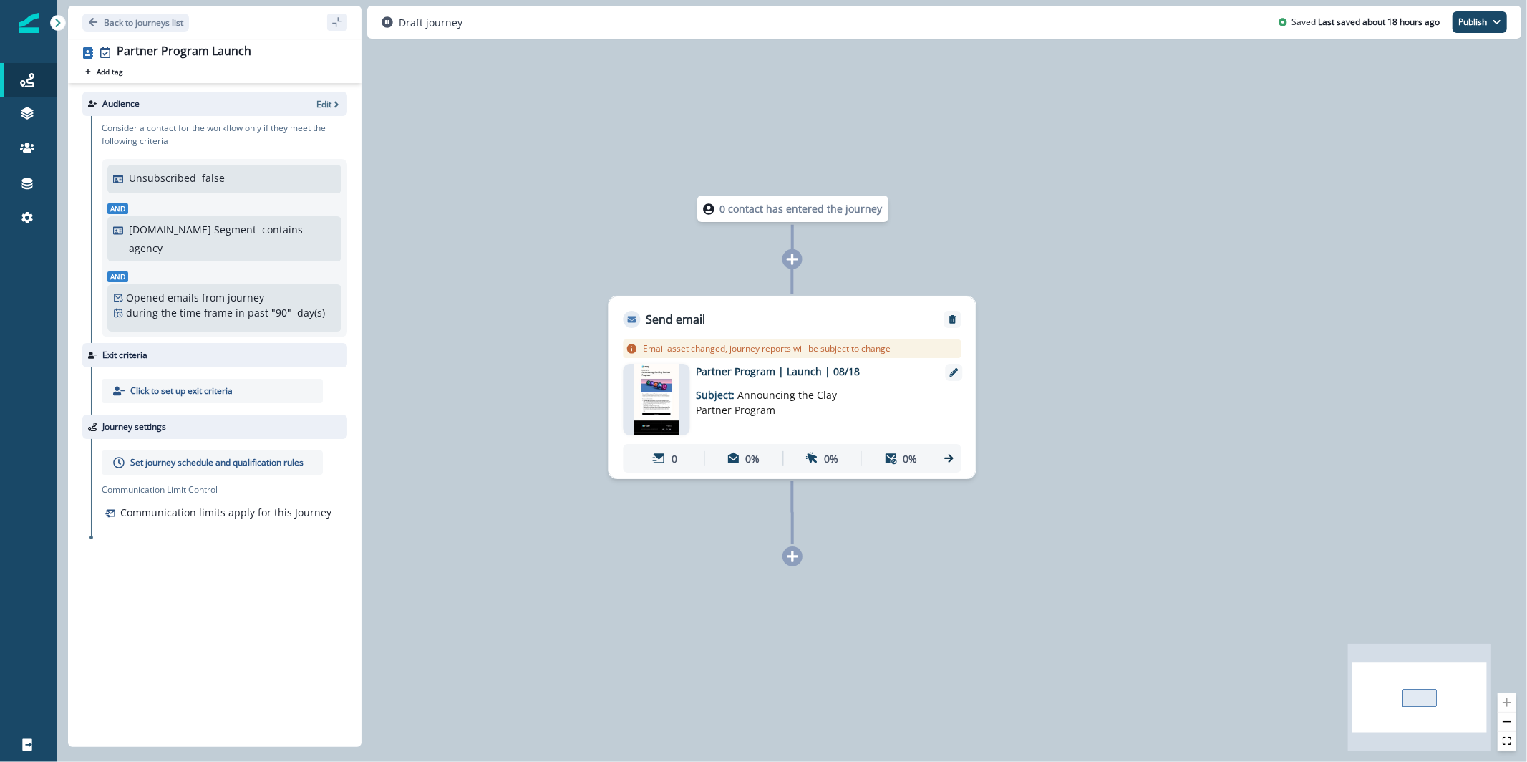
click at [652, 412] on img at bounding box center [656, 400] width 45 height 72
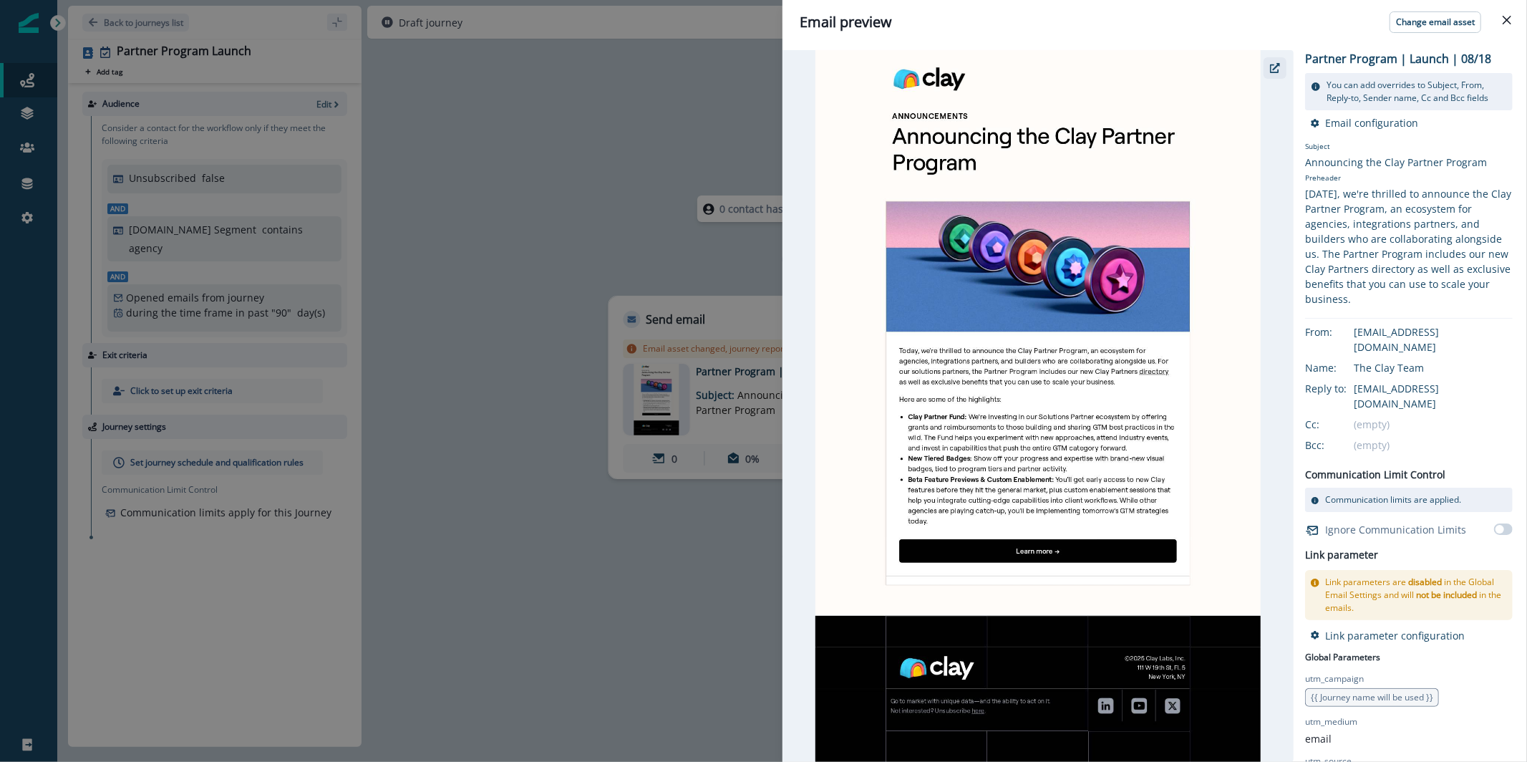
click at [1279, 67] on icon "button" at bounding box center [1275, 68] width 10 height 10
click at [607, 203] on div "Email preview Change email asset Partner Program | Launch | 08/18 You can add o…" at bounding box center [763, 381] width 1527 height 762
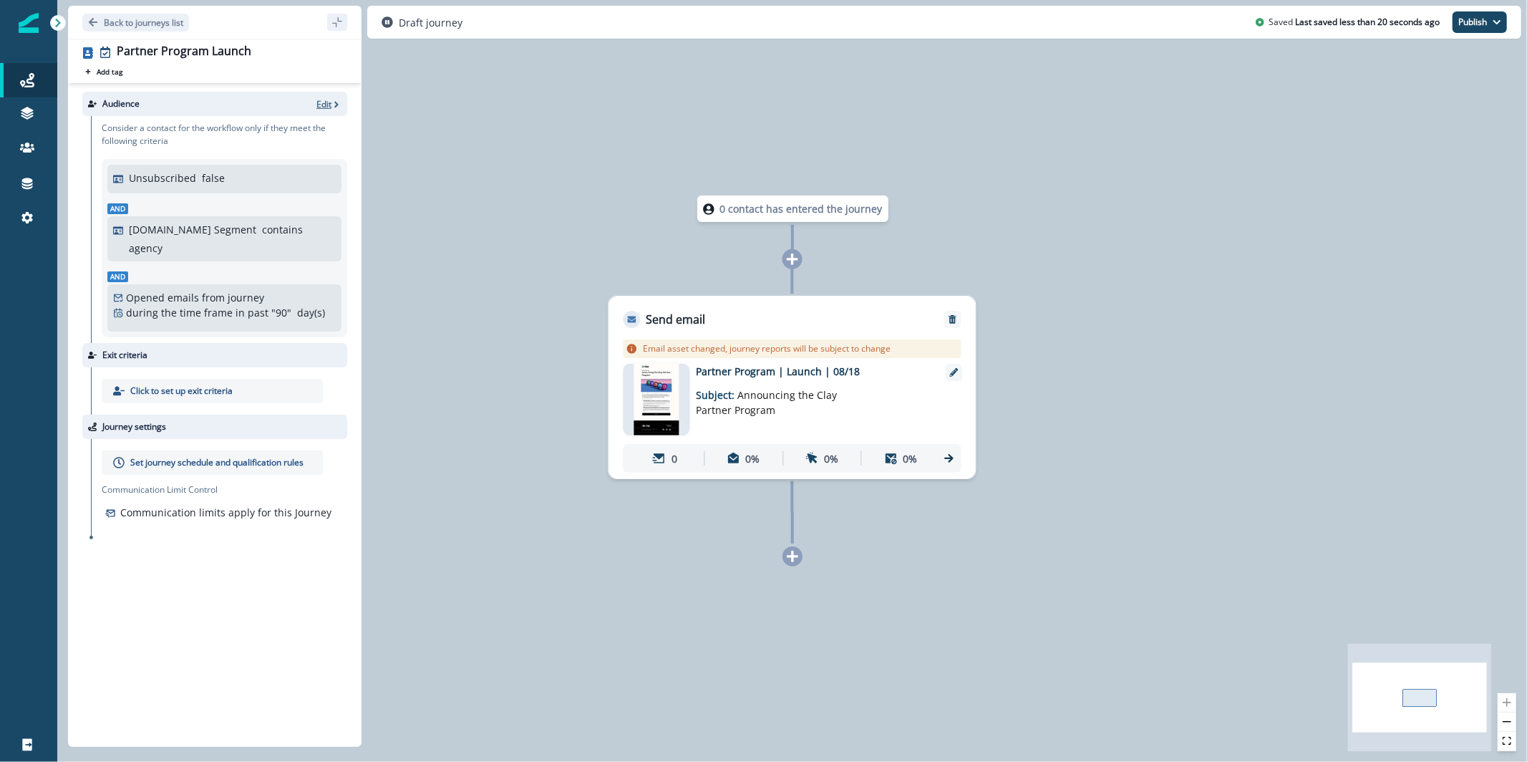
click at [320, 106] on p "Edit" at bounding box center [324, 104] width 15 height 12
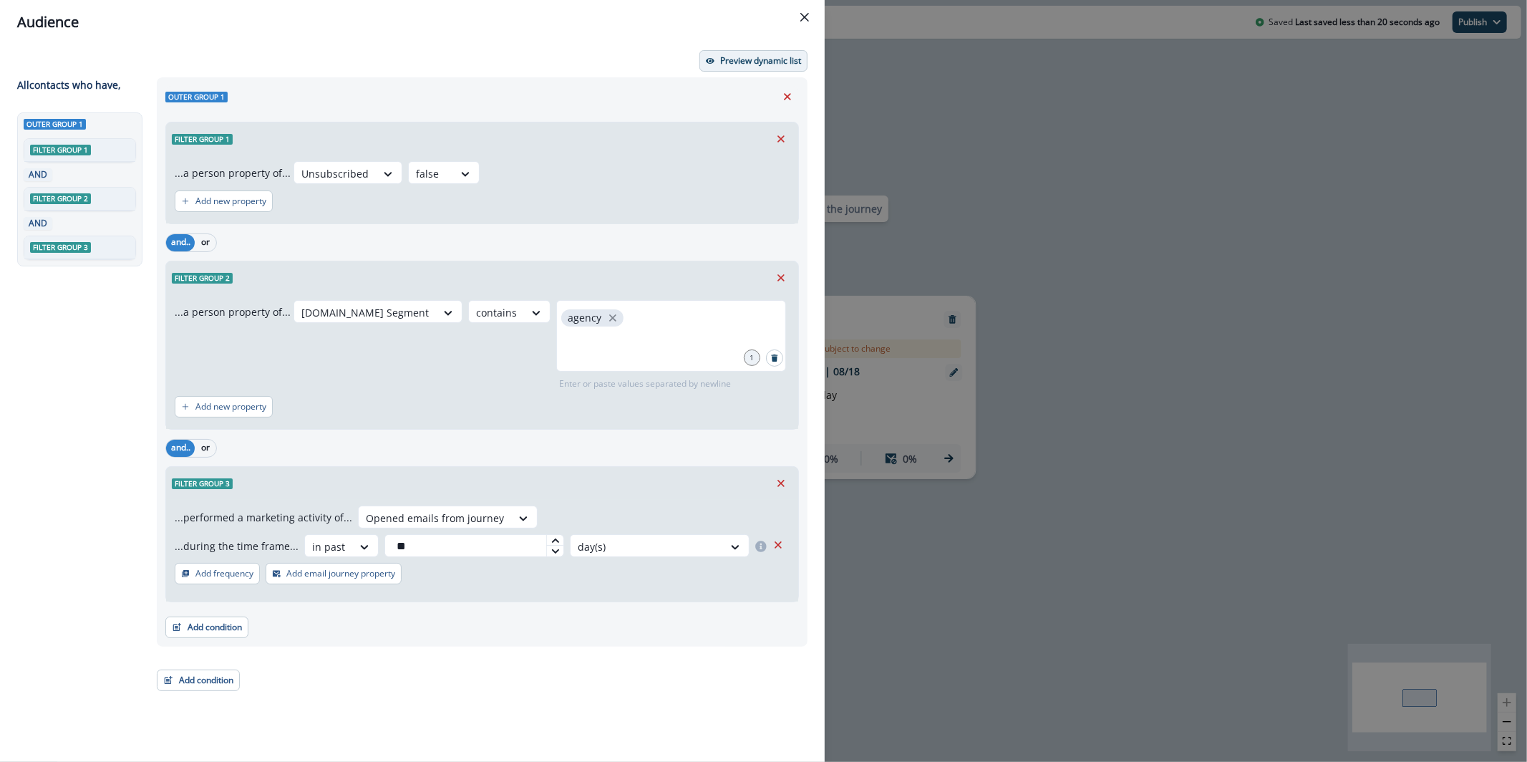
click at [750, 56] on p "Preview dynamic list" at bounding box center [760, 61] width 81 height 10
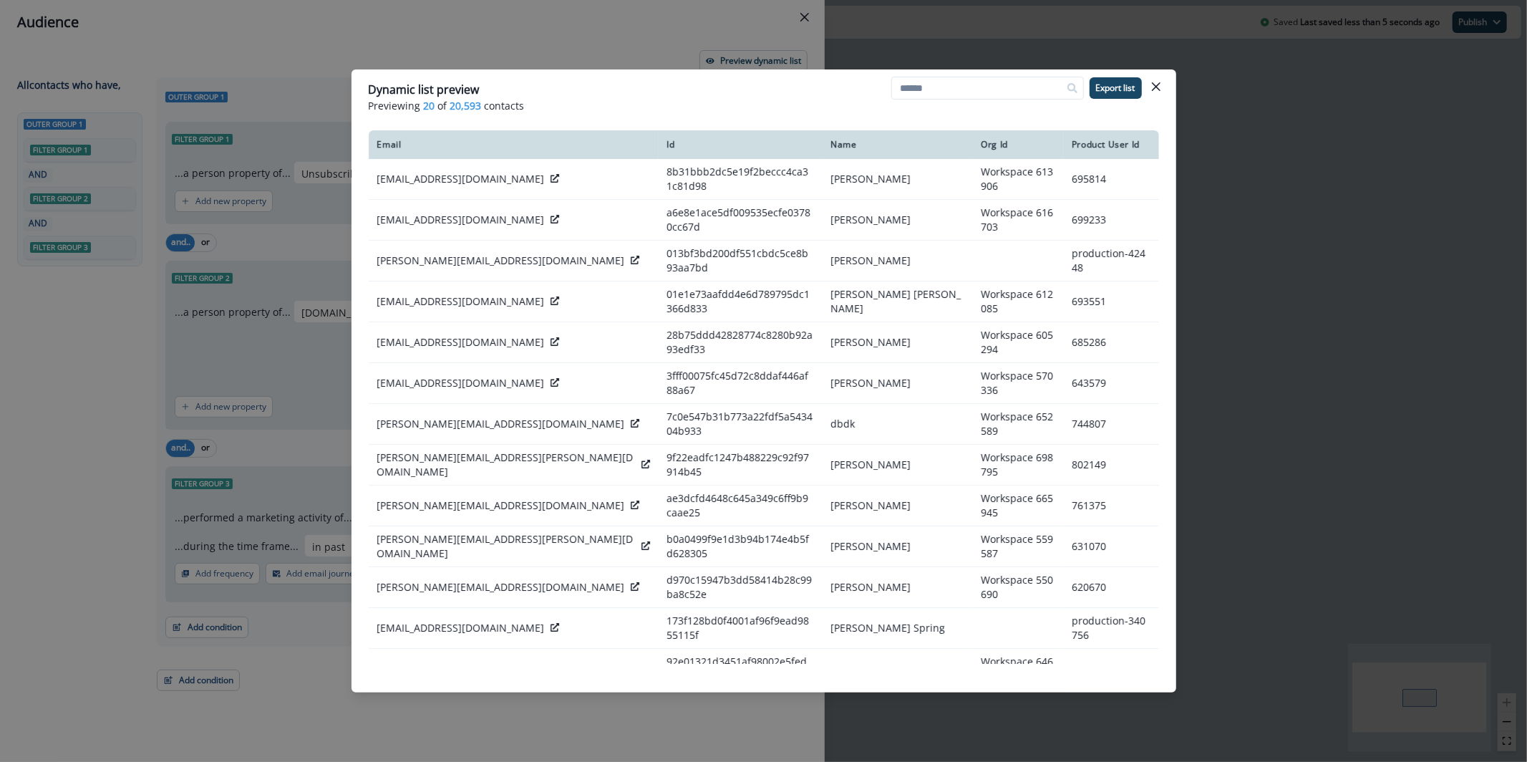
click at [917, 14] on div "Dynamic list preview Previewing 20 of 20,593 contacts Export list Email Id Name…" at bounding box center [763, 381] width 1527 height 762
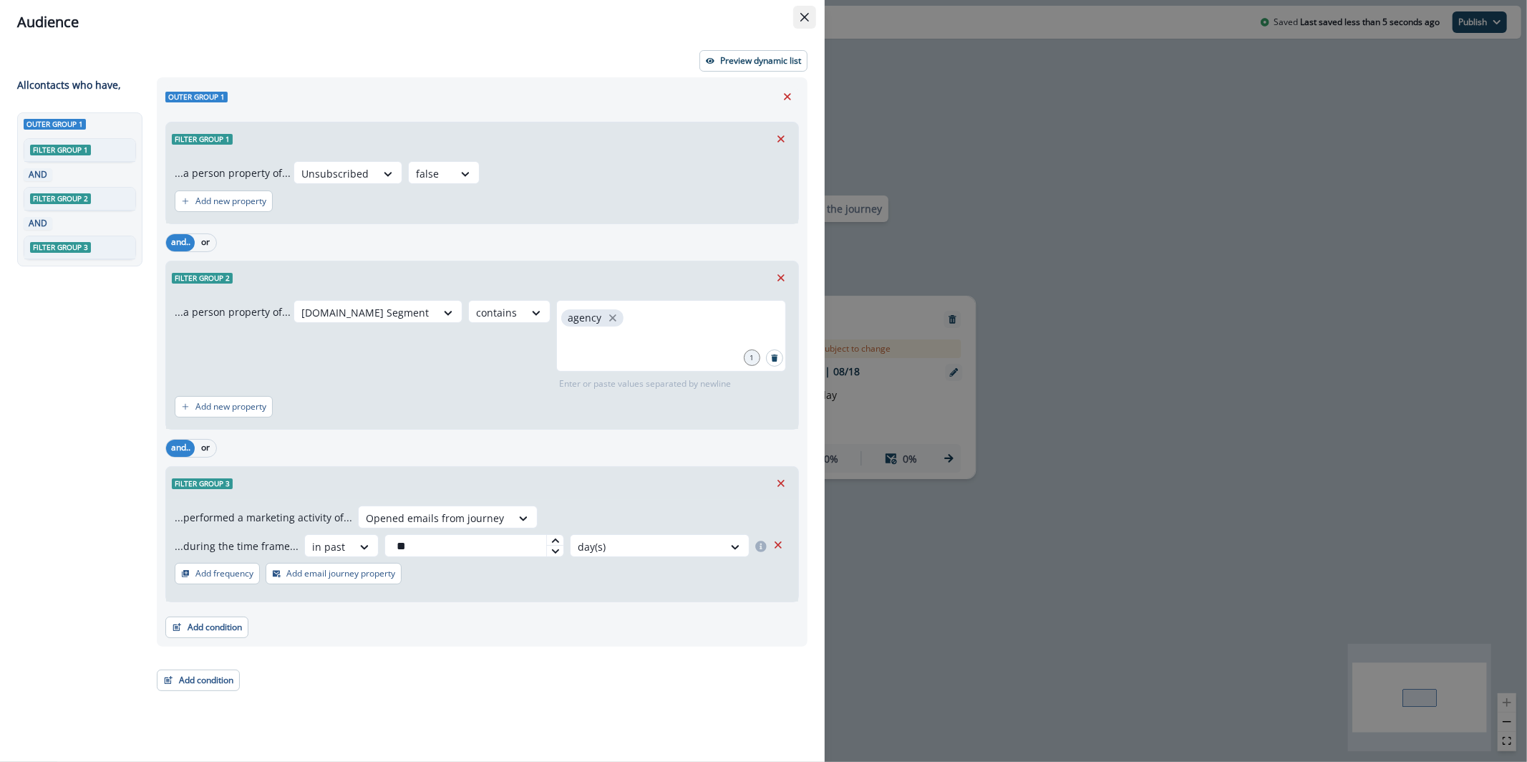
click at [793, 24] on button "Close" at bounding box center [804, 17] width 23 height 23
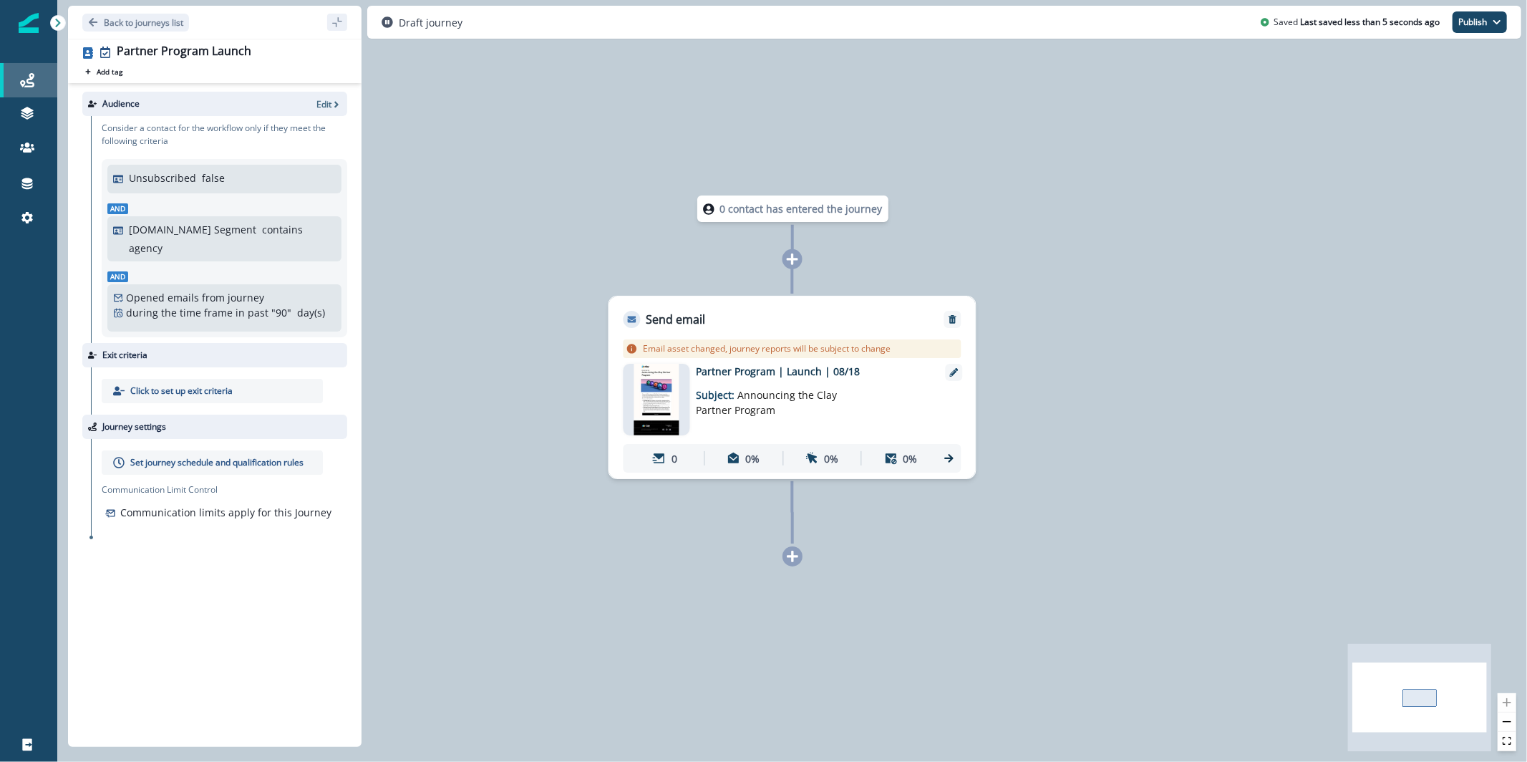
click at [19, 82] on div "Journeys" at bounding box center [29, 80] width 46 height 17
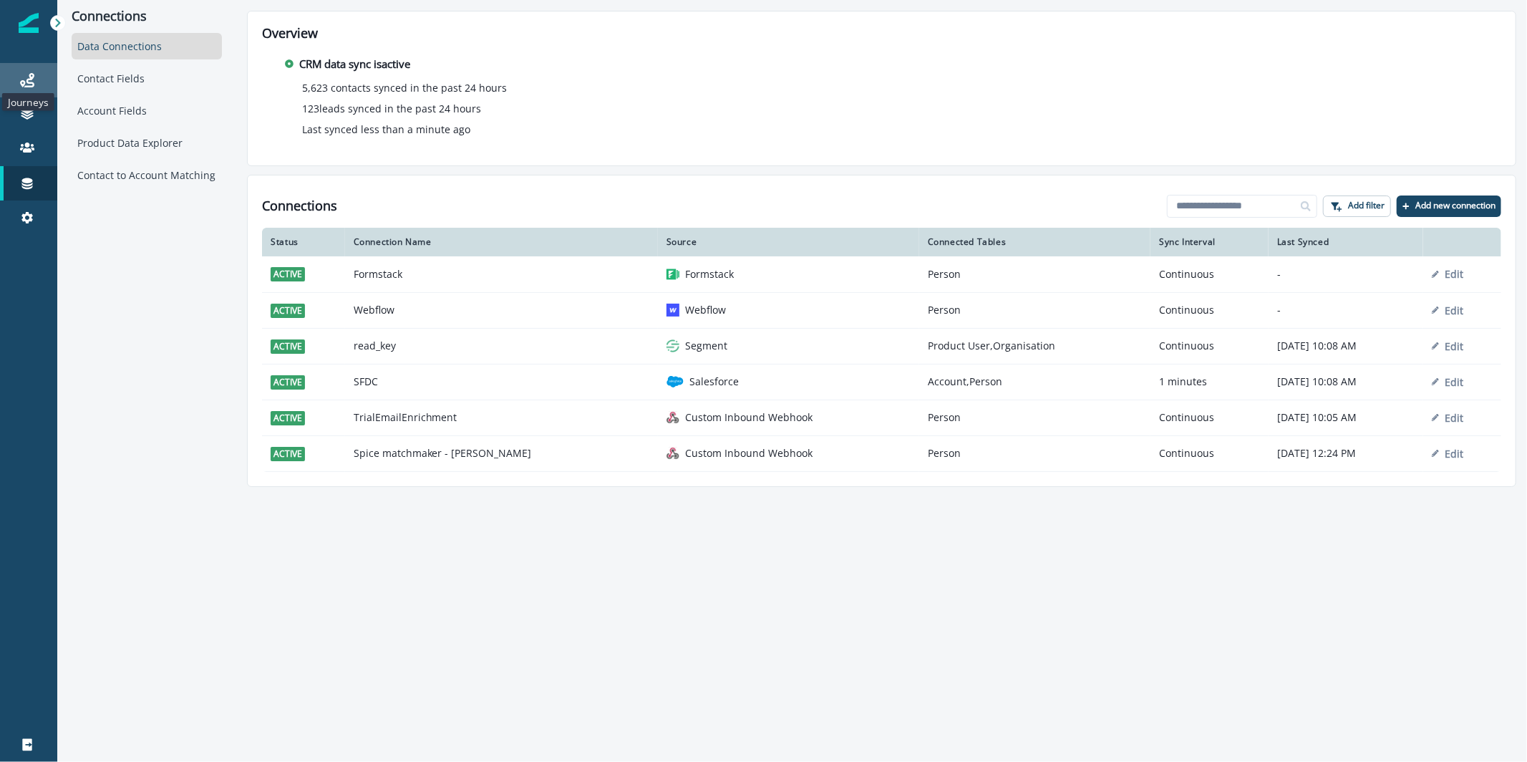
click at [32, 84] on icon at bounding box center [27, 80] width 14 height 14
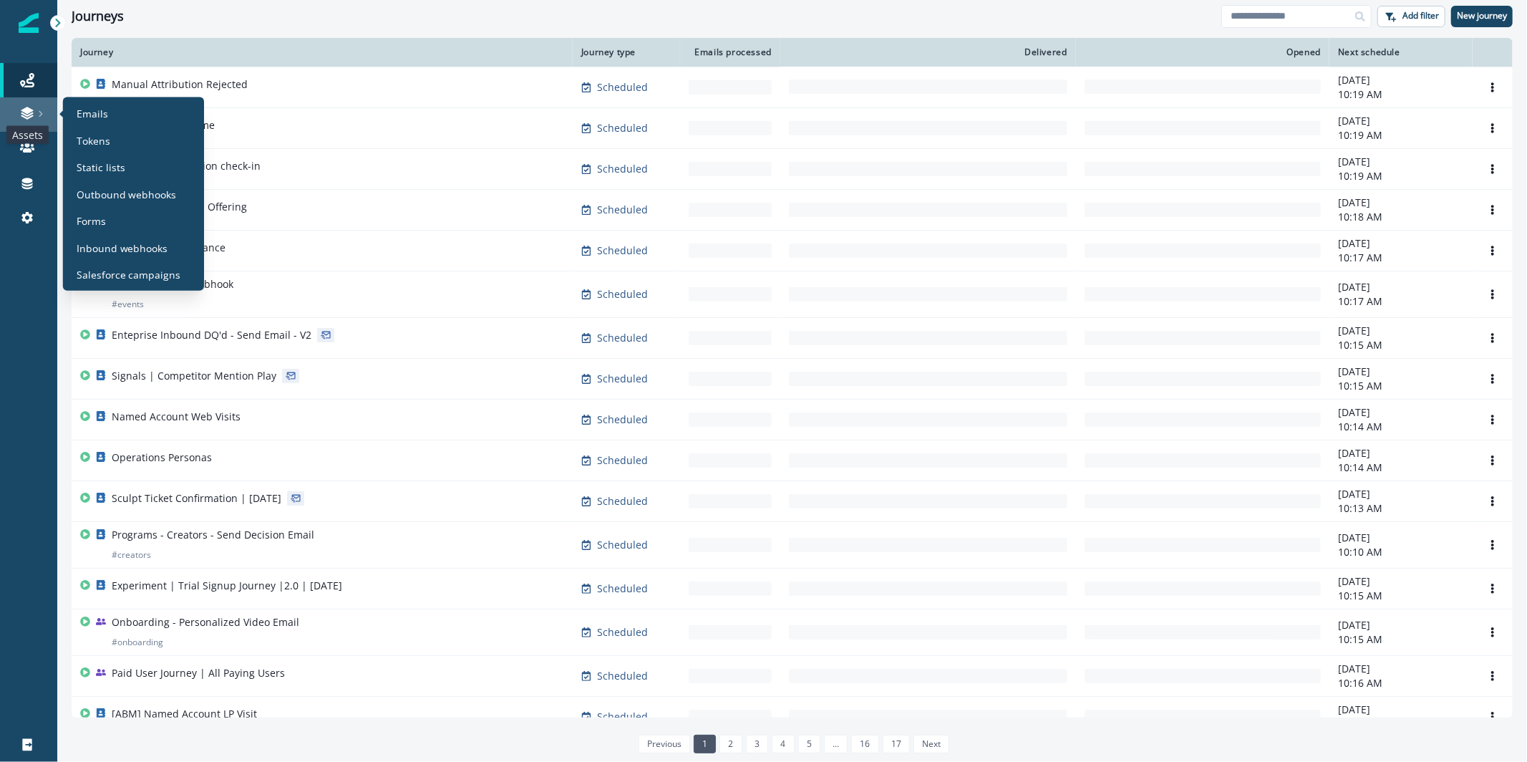
click at [24, 117] on icon at bounding box center [27, 117] width 12 height 4
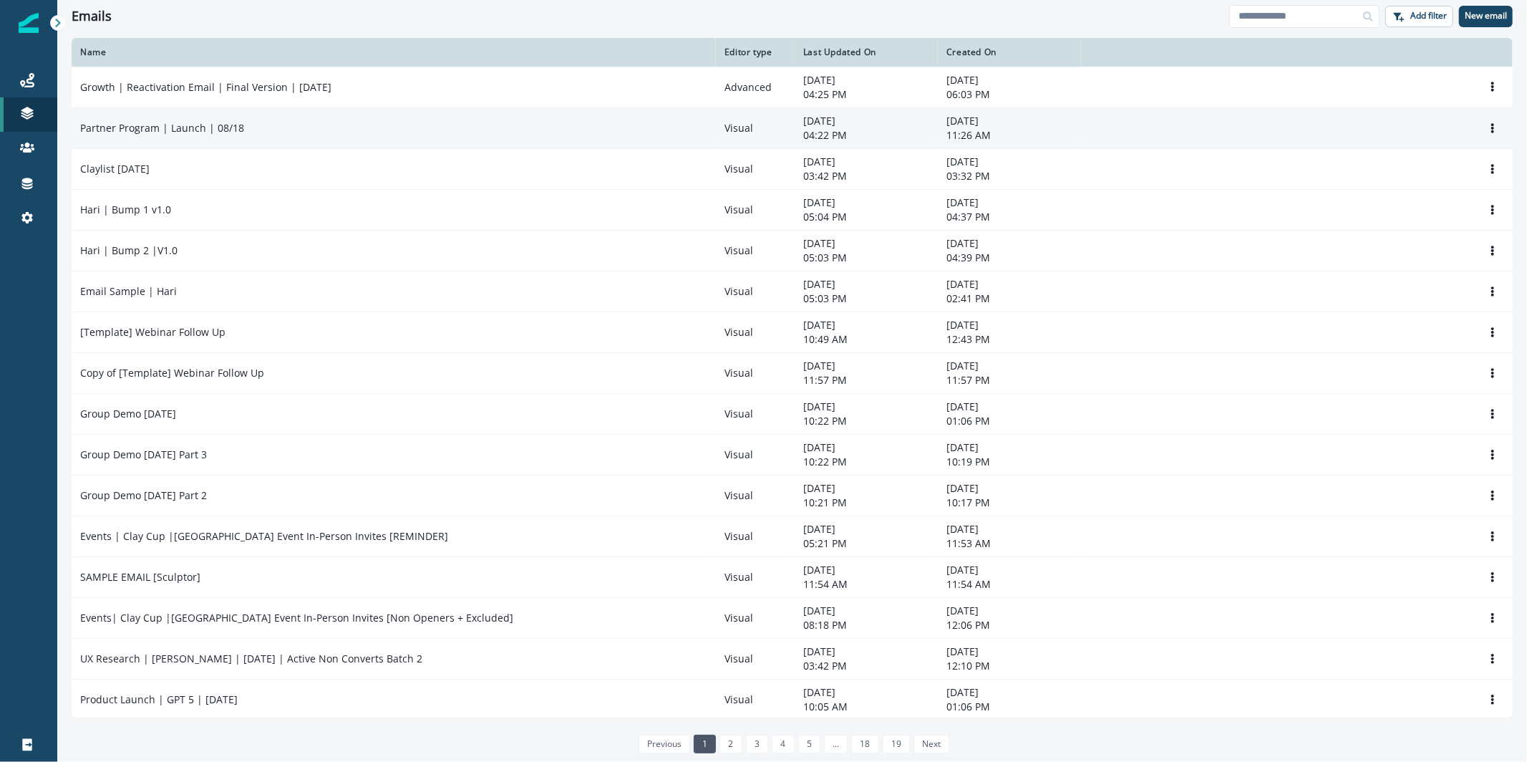
click at [179, 131] on p "Partner Program | Launch | 08/18" at bounding box center [162, 128] width 164 height 14
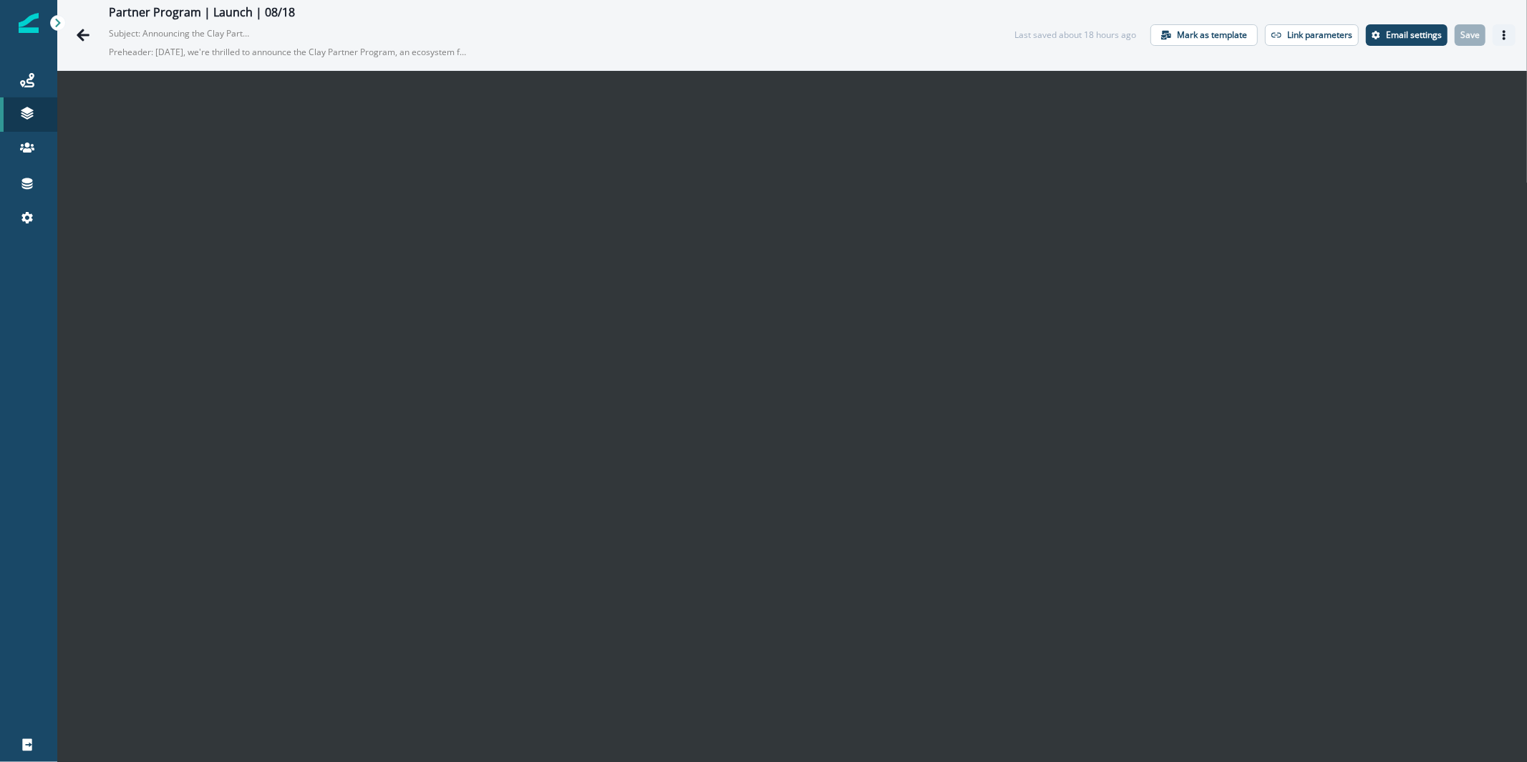
click at [1499, 37] on icon "Actions" at bounding box center [1504, 35] width 10 height 10
click at [1425, 128] on button "Send test email" at bounding box center [1424, 123] width 159 height 26
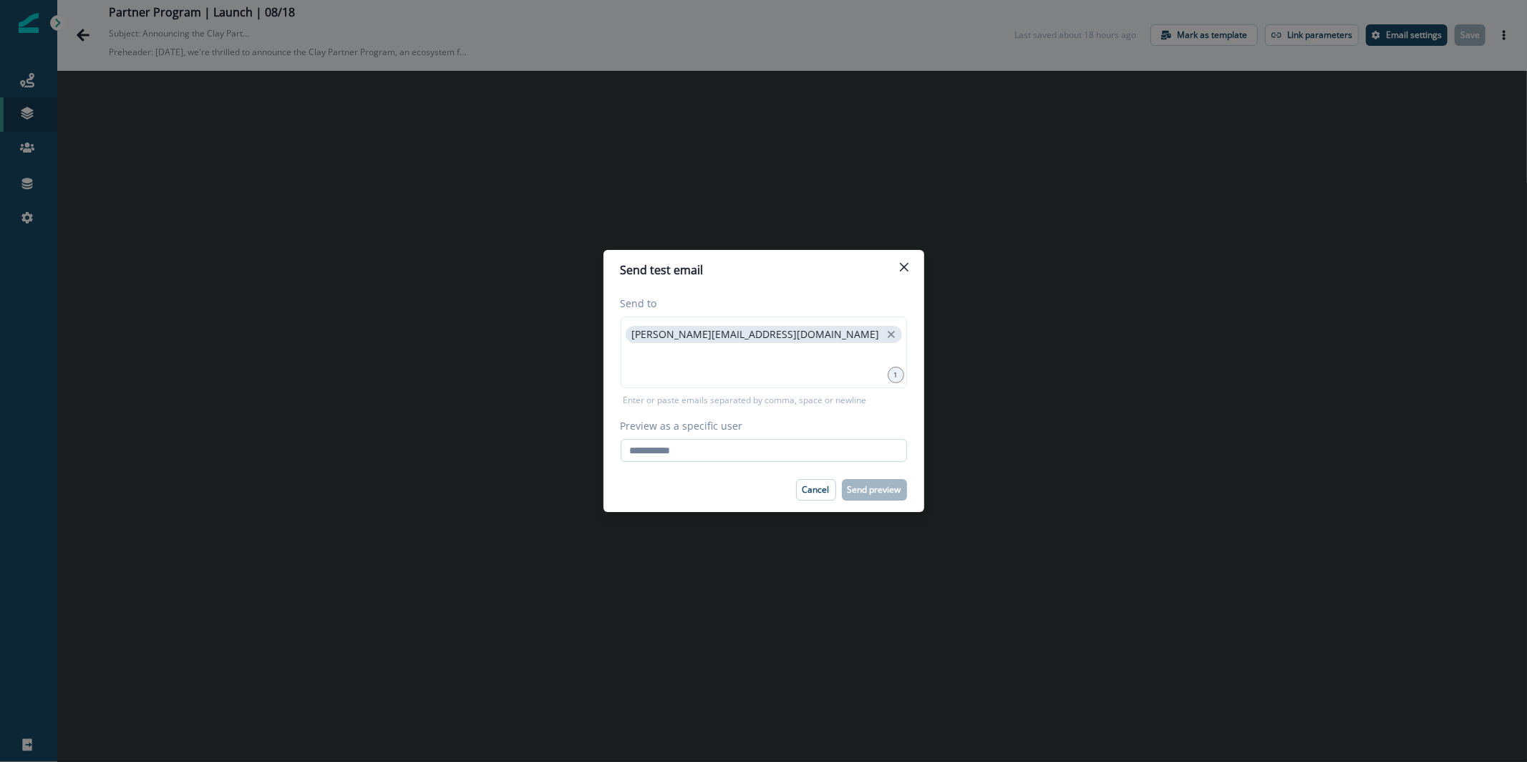
click at [665, 458] on input "Preview as a specific user" at bounding box center [764, 450] width 286 height 23
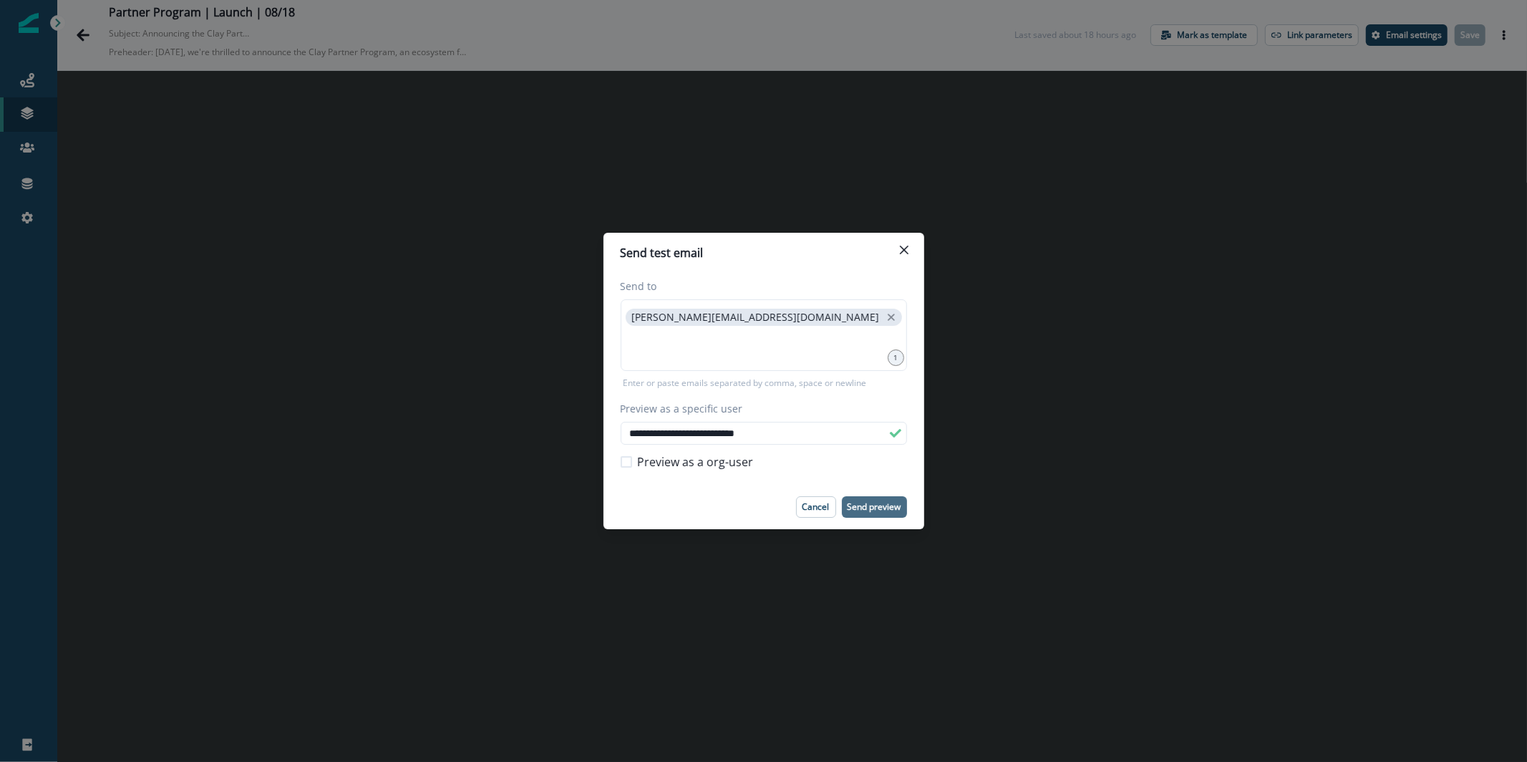
type input "**********"
click at [900, 498] on button "Send preview" at bounding box center [874, 506] width 65 height 21
click at [903, 250] on icon "Close" at bounding box center [903, 250] width 9 height 9
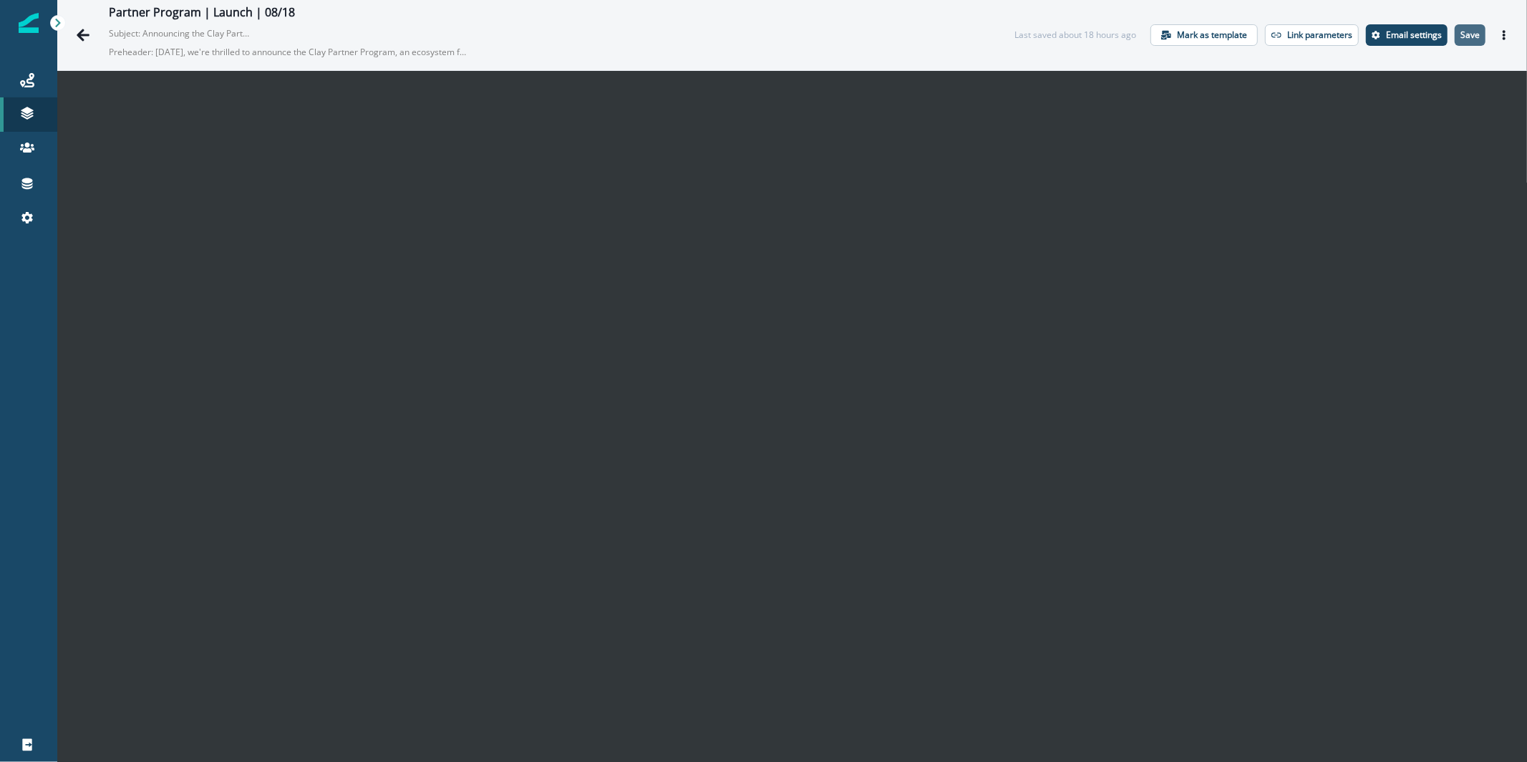
drag, startPoint x: 1447, startPoint y: 47, endPoint x: 1459, endPoint y: 39, distance: 13.9
click at [1447, 47] on div "Partner Program | Launch | 08/18 Subject: Announcing the Clay Partner Program P…" at bounding box center [792, 35] width 1470 height 70
click at [1461, 39] on p "Save" at bounding box center [1470, 35] width 19 height 10
click at [788, 55] on div "Partner Program | Launch | 08/18 Subject: Announcing the Clay Partner Program P…" at bounding box center [576, 35] width 935 height 59
click at [1496, 41] on button "Actions" at bounding box center [1504, 34] width 23 height 21
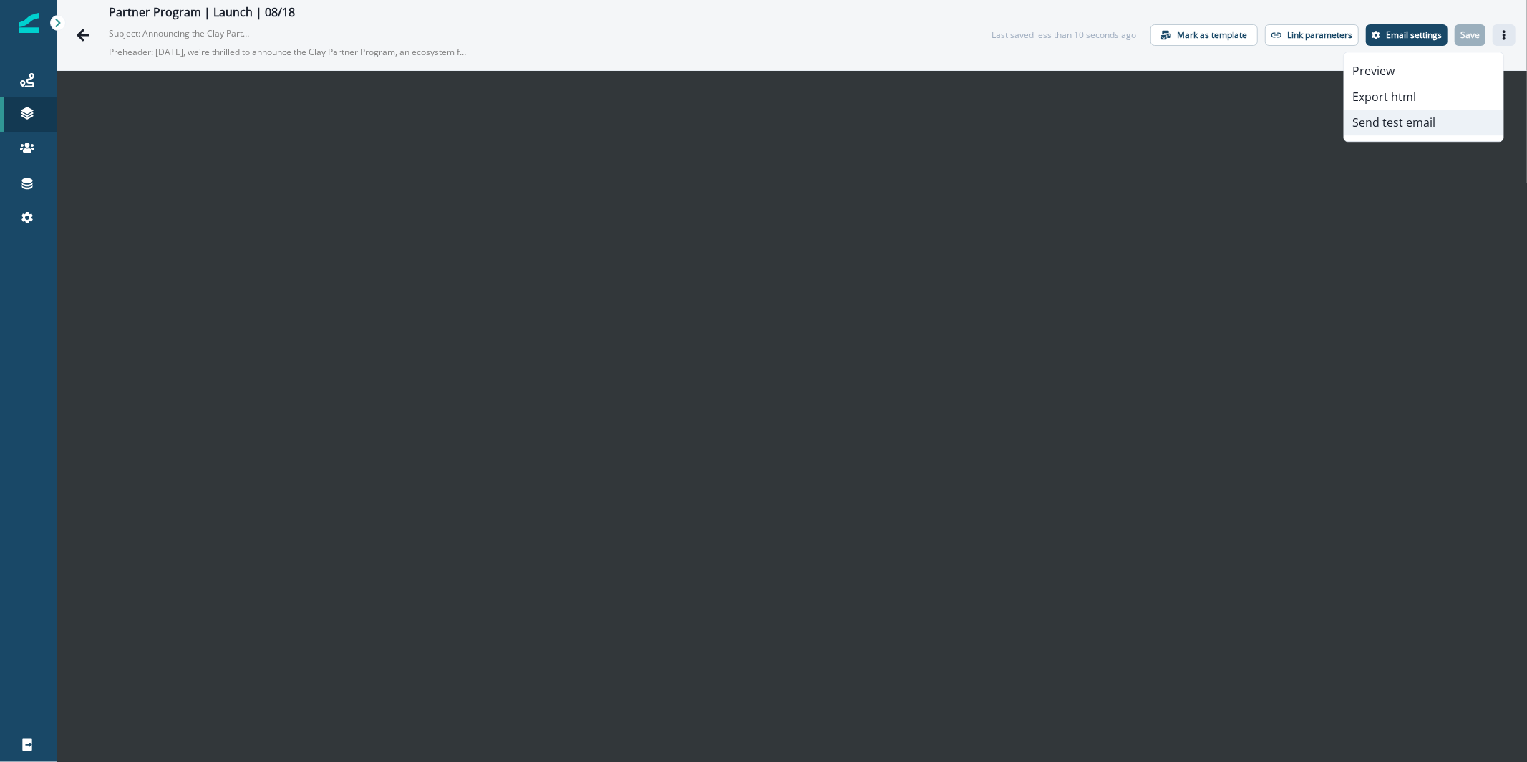
click at [1406, 124] on button "Send test email" at bounding box center [1424, 123] width 159 height 26
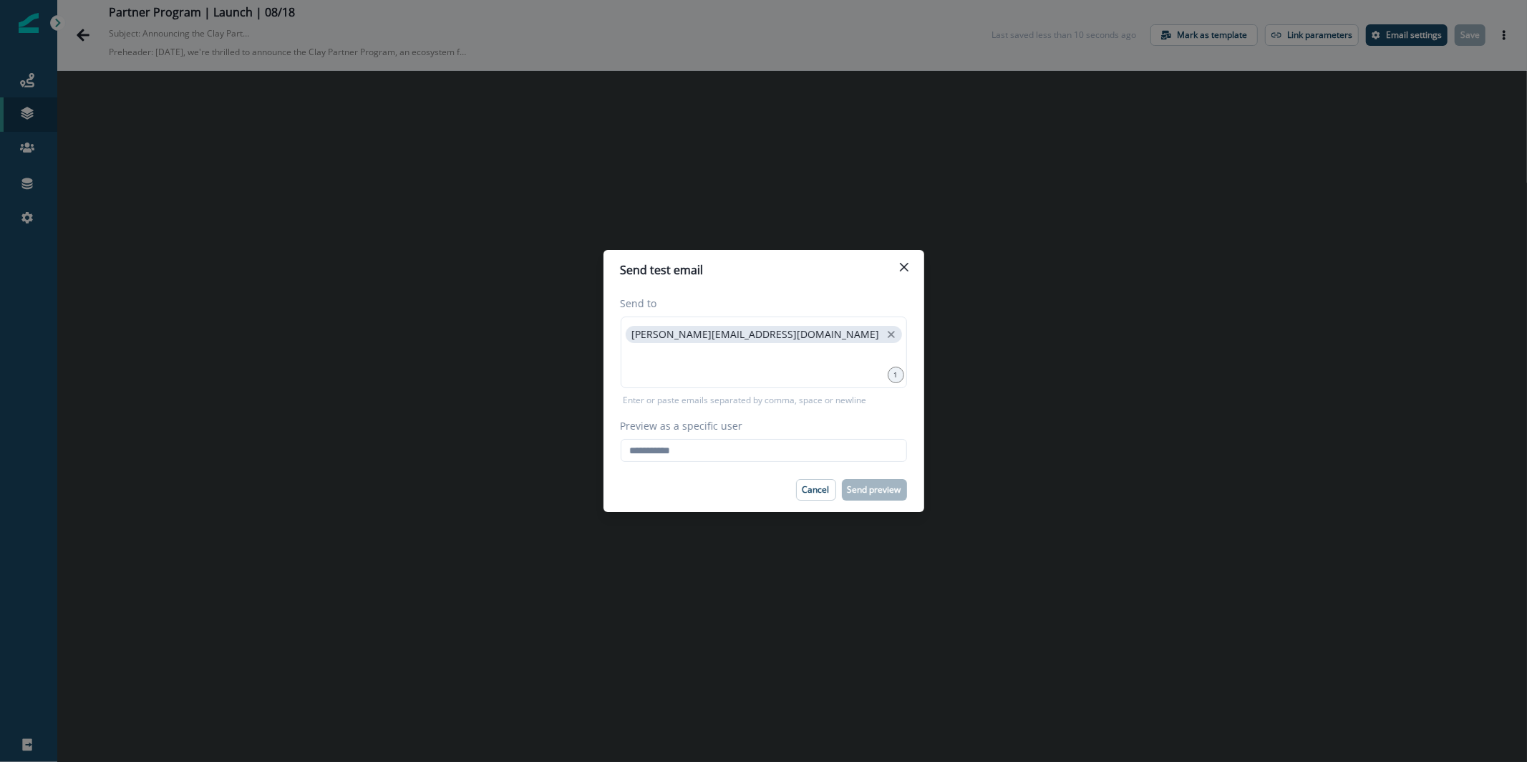
click at [797, 438] on div "Preview as a specific user Loading... Person data unavailable" at bounding box center [764, 440] width 286 height 44
click at [788, 449] on input "Preview as a specific user" at bounding box center [764, 450] width 286 height 23
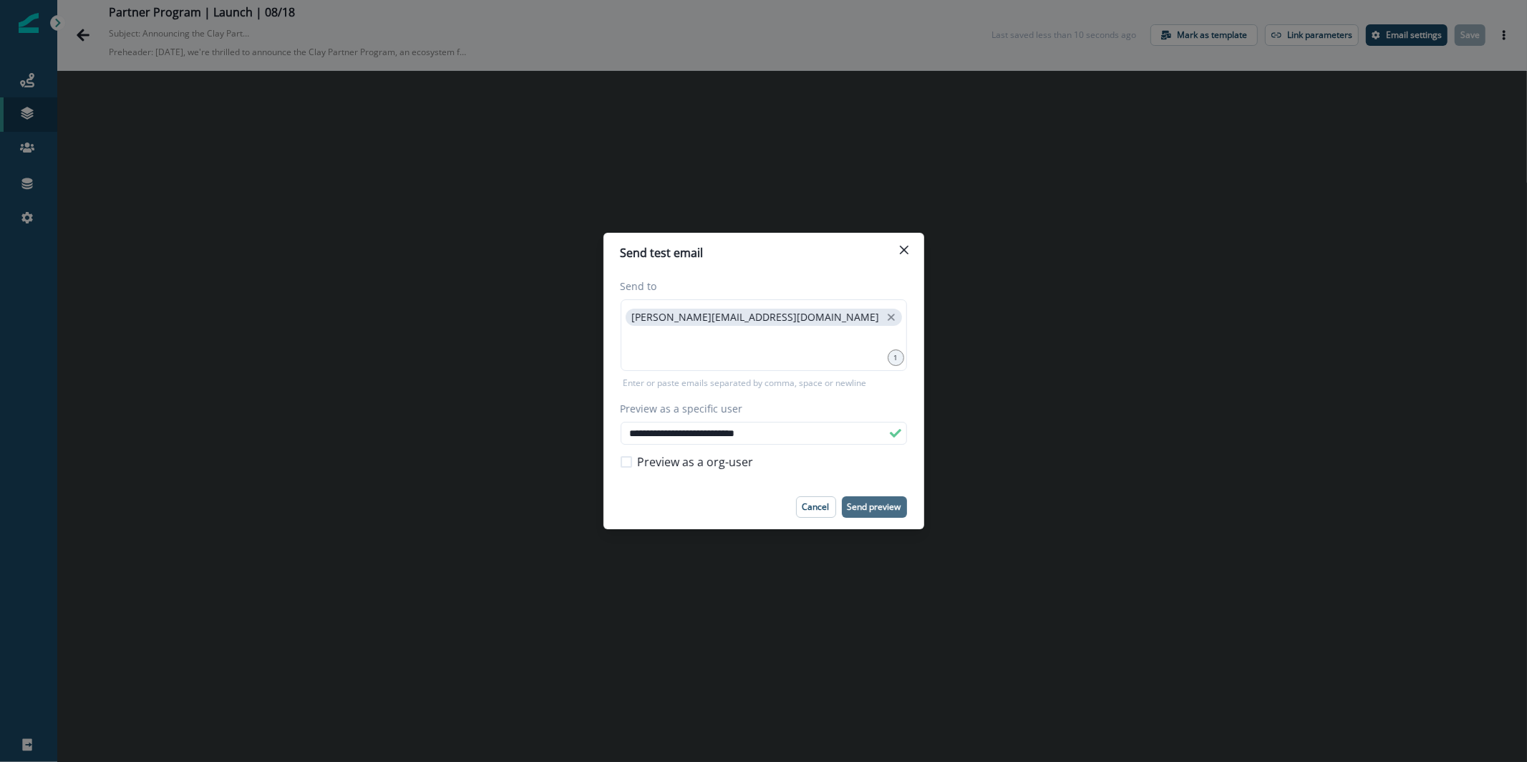
type input "**********"
click at [866, 506] on p "Send preview" at bounding box center [875, 507] width 54 height 10
click at [899, 255] on button "Close" at bounding box center [904, 249] width 23 height 23
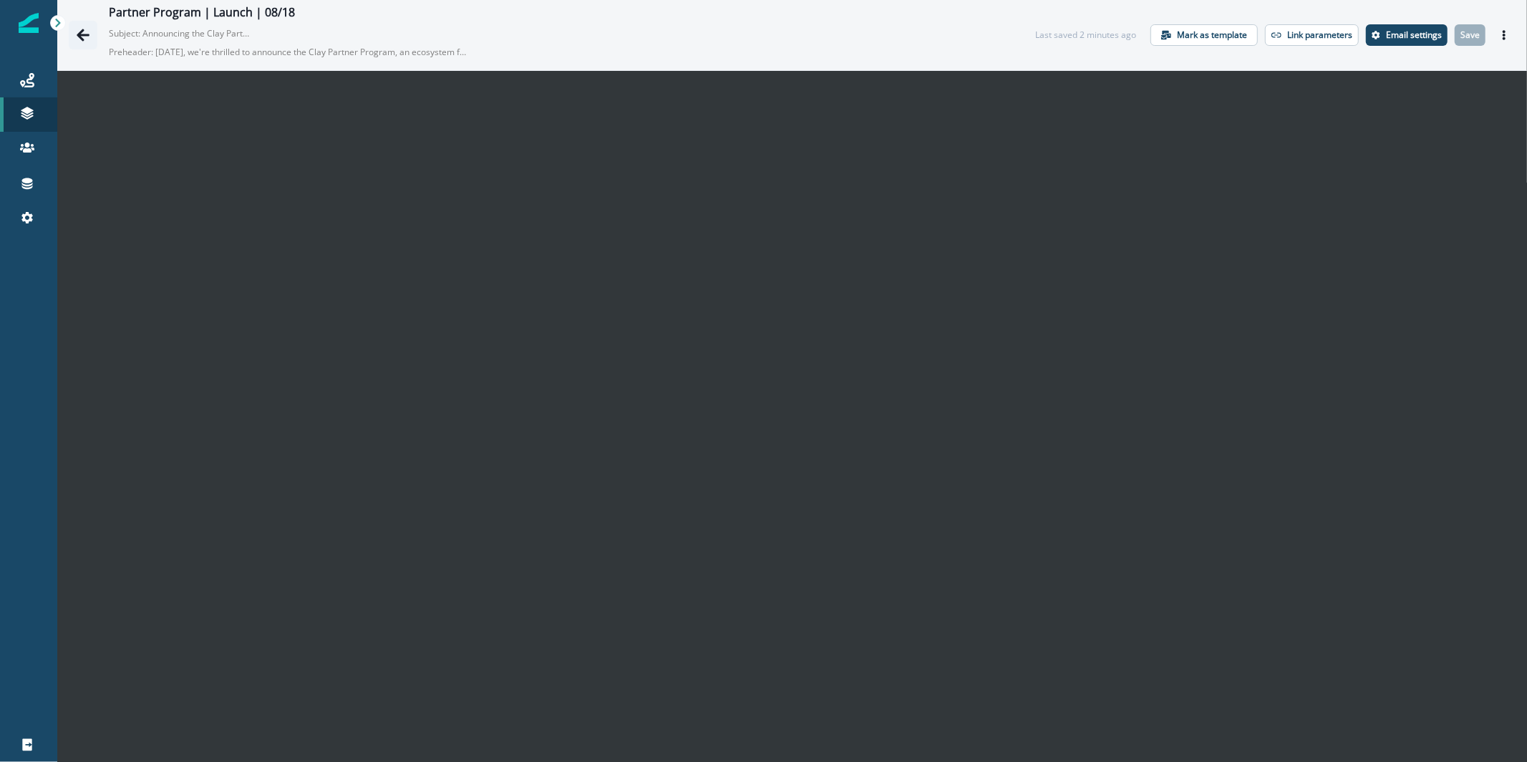
click at [79, 37] on icon "Go back" at bounding box center [83, 35] width 13 height 12
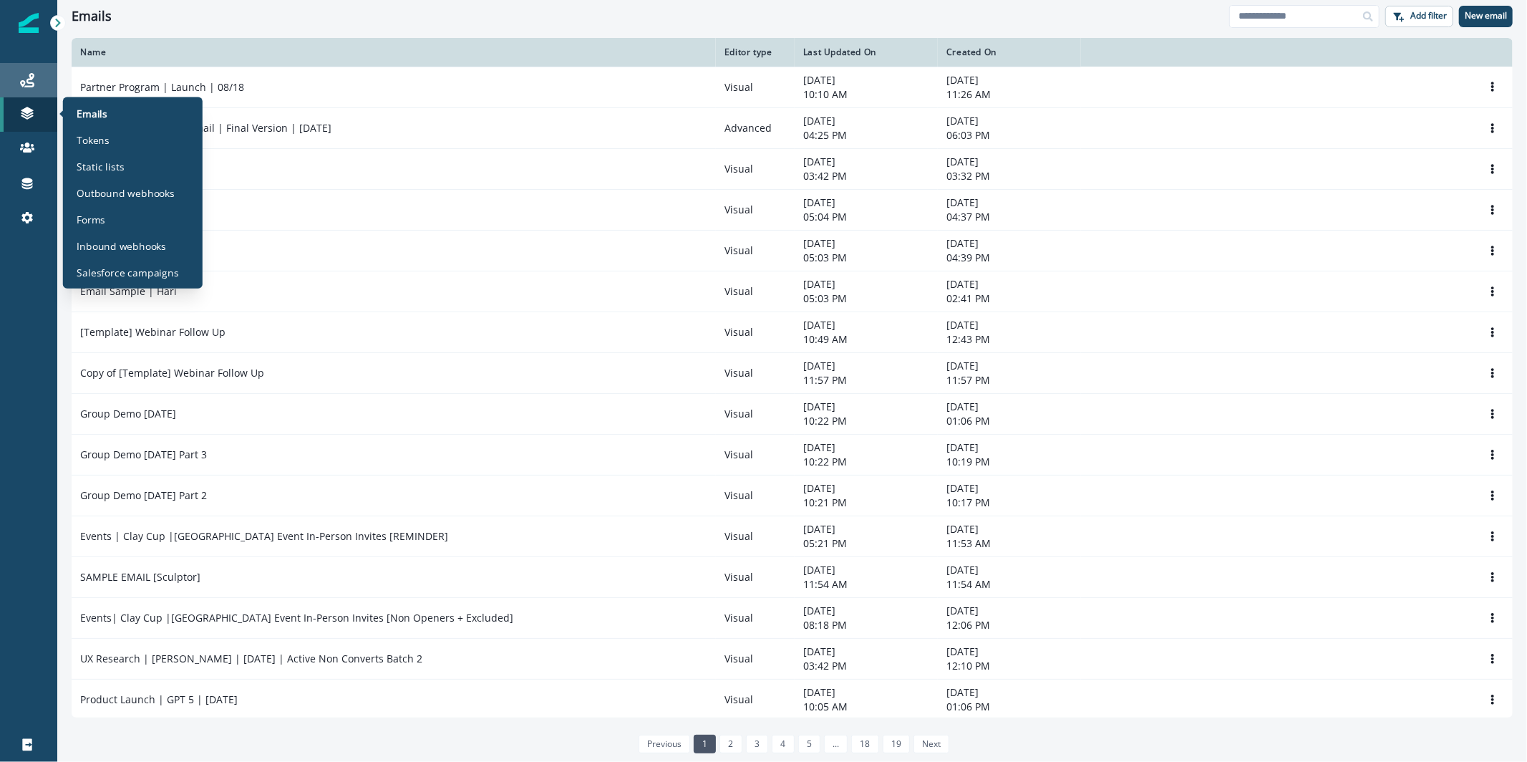
click at [27, 81] on icon at bounding box center [27, 80] width 14 height 14
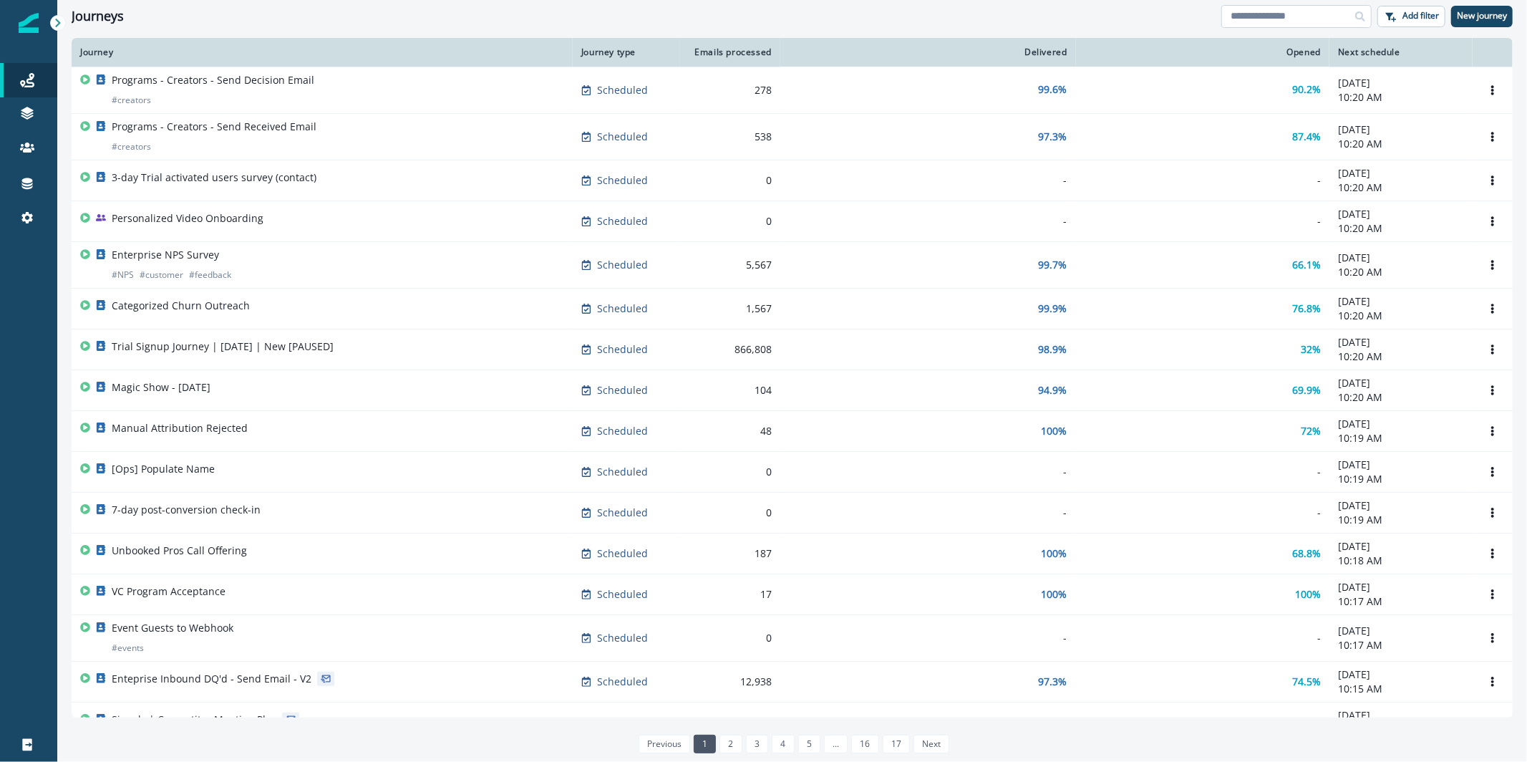
click at [1262, 14] on input at bounding box center [1297, 16] width 150 height 23
type input "**********"
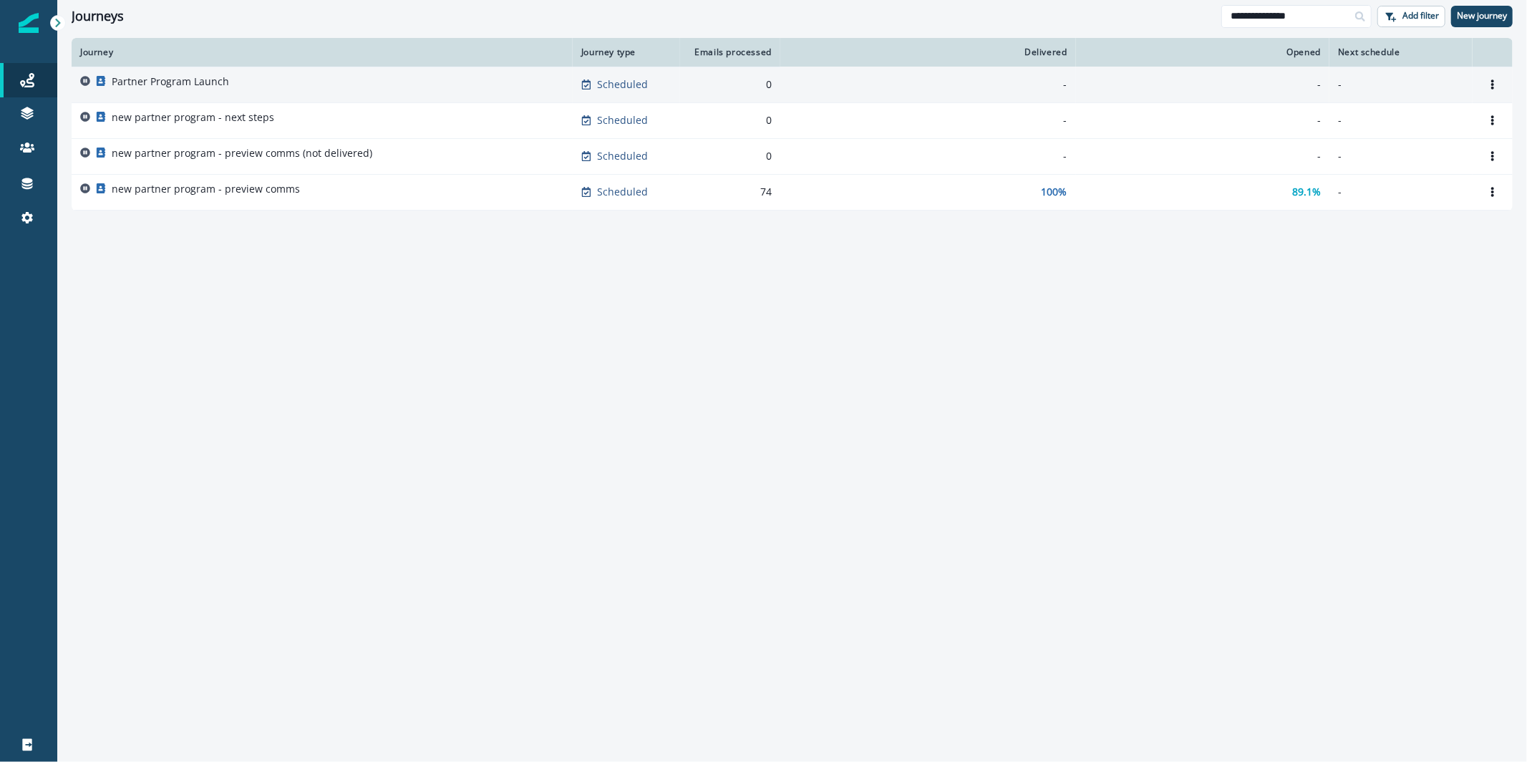
click at [409, 88] on div "Partner Program Launch" at bounding box center [322, 84] width 484 height 20
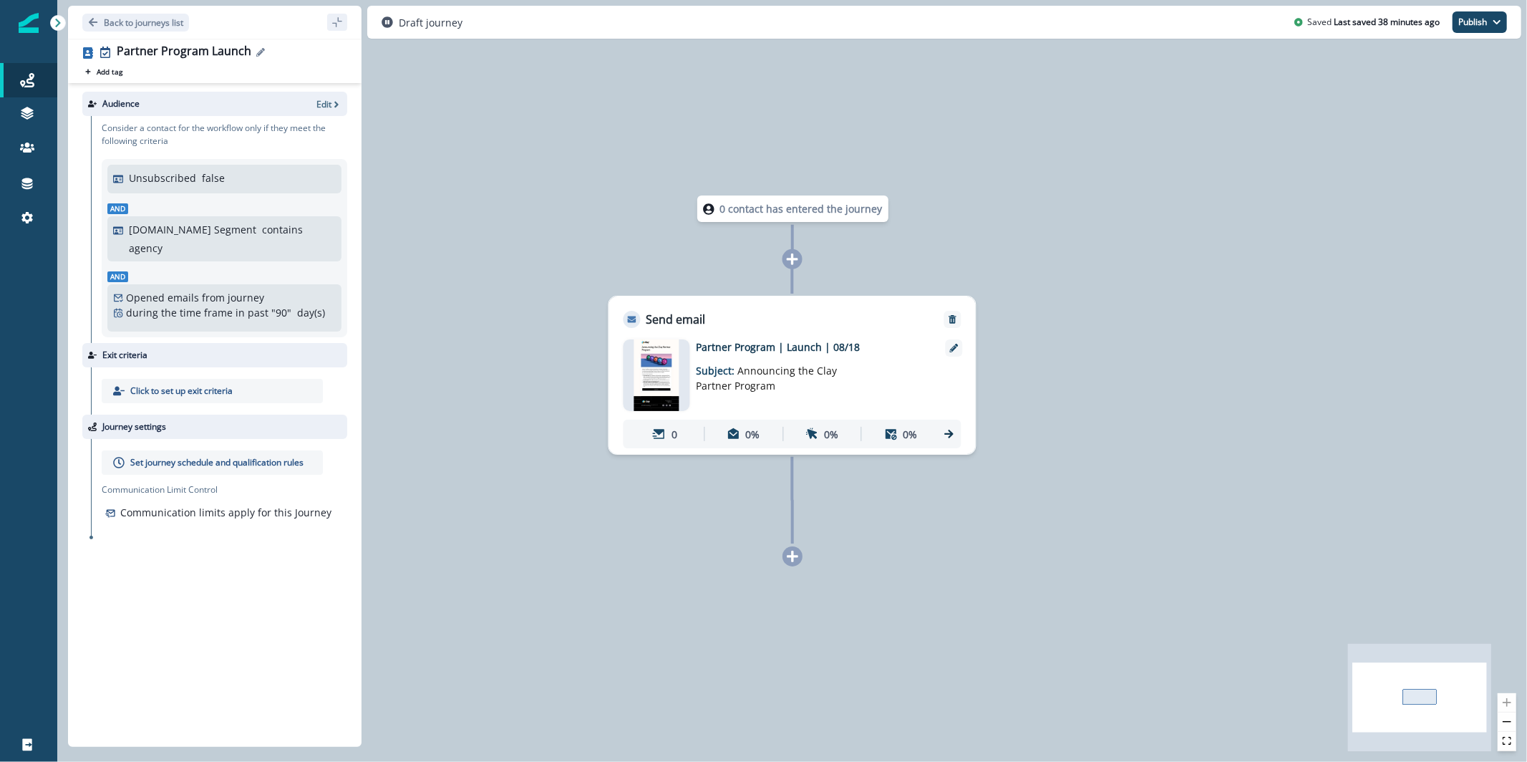
click at [256, 54] on icon "Edit name" at bounding box center [260, 52] width 9 height 9
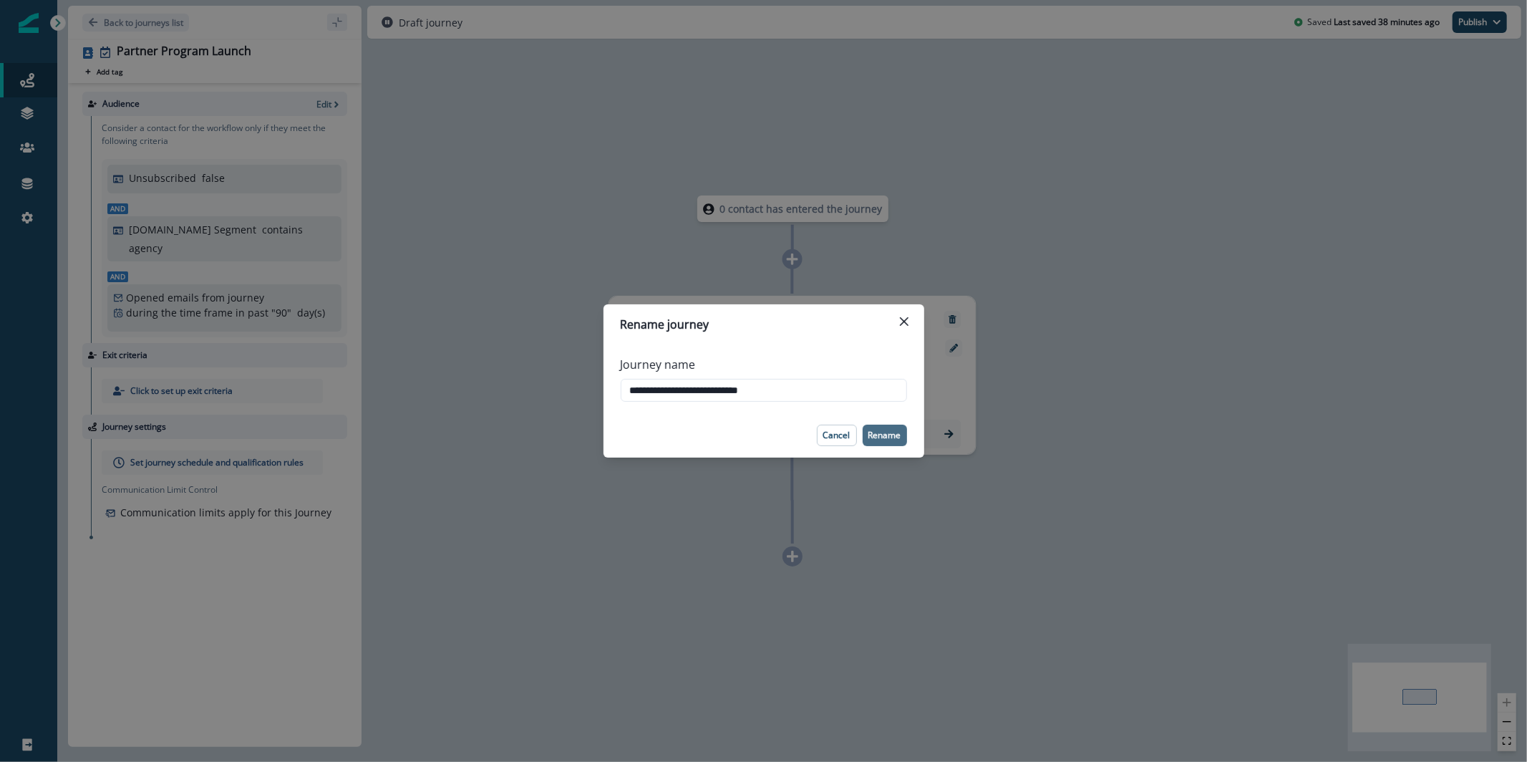
type input "**********"
click at [889, 445] on button "Rename" at bounding box center [885, 435] width 44 height 21
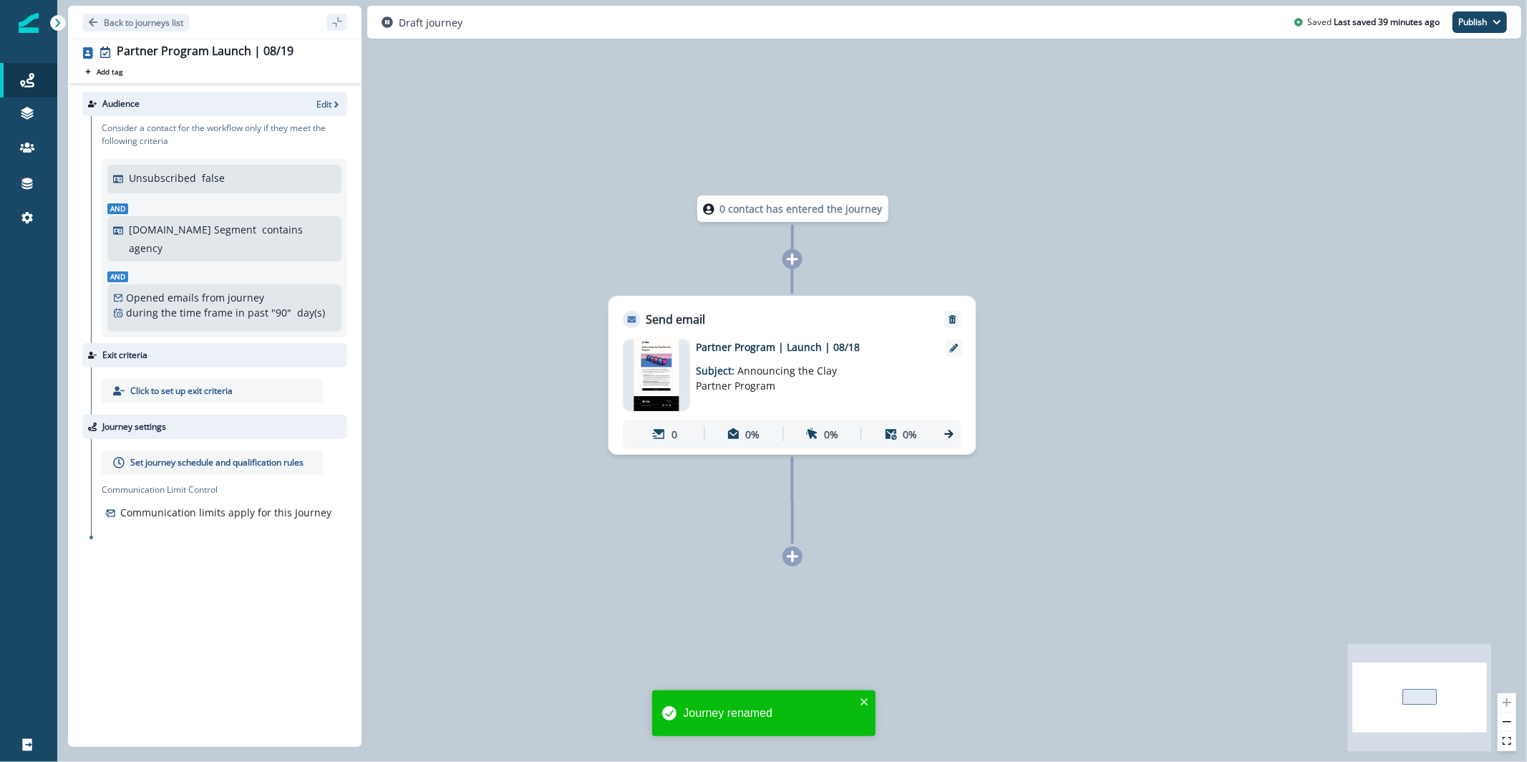
click at [659, 382] on img at bounding box center [657, 375] width 46 height 72
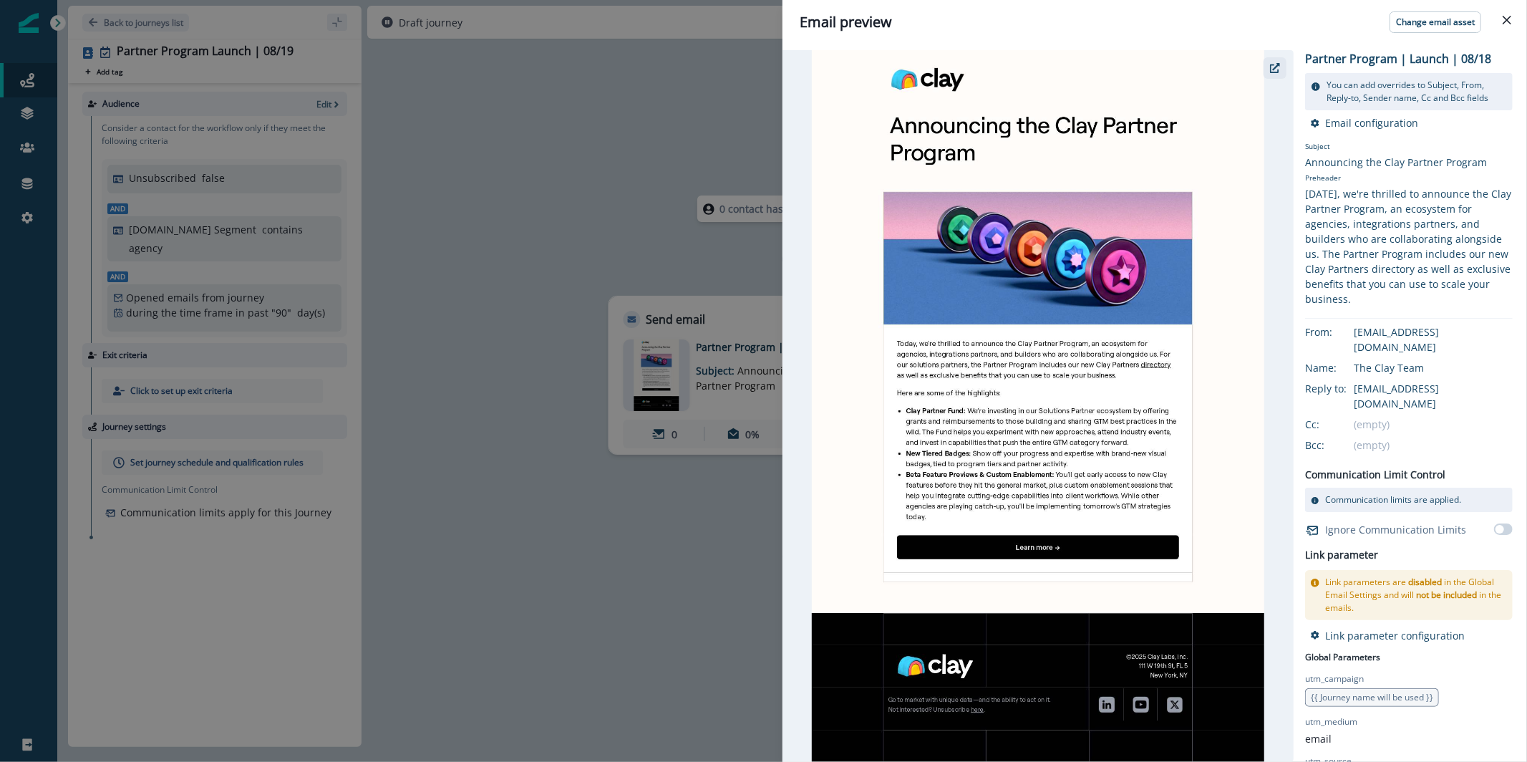
click at [1276, 69] on icon "button" at bounding box center [1275, 68] width 10 height 10
click at [533, 86] on div "Email preview Change email asset Partner Program | Launch | 08/18 You can add o…" at bounding box center [763, 381] width 1527 height 762
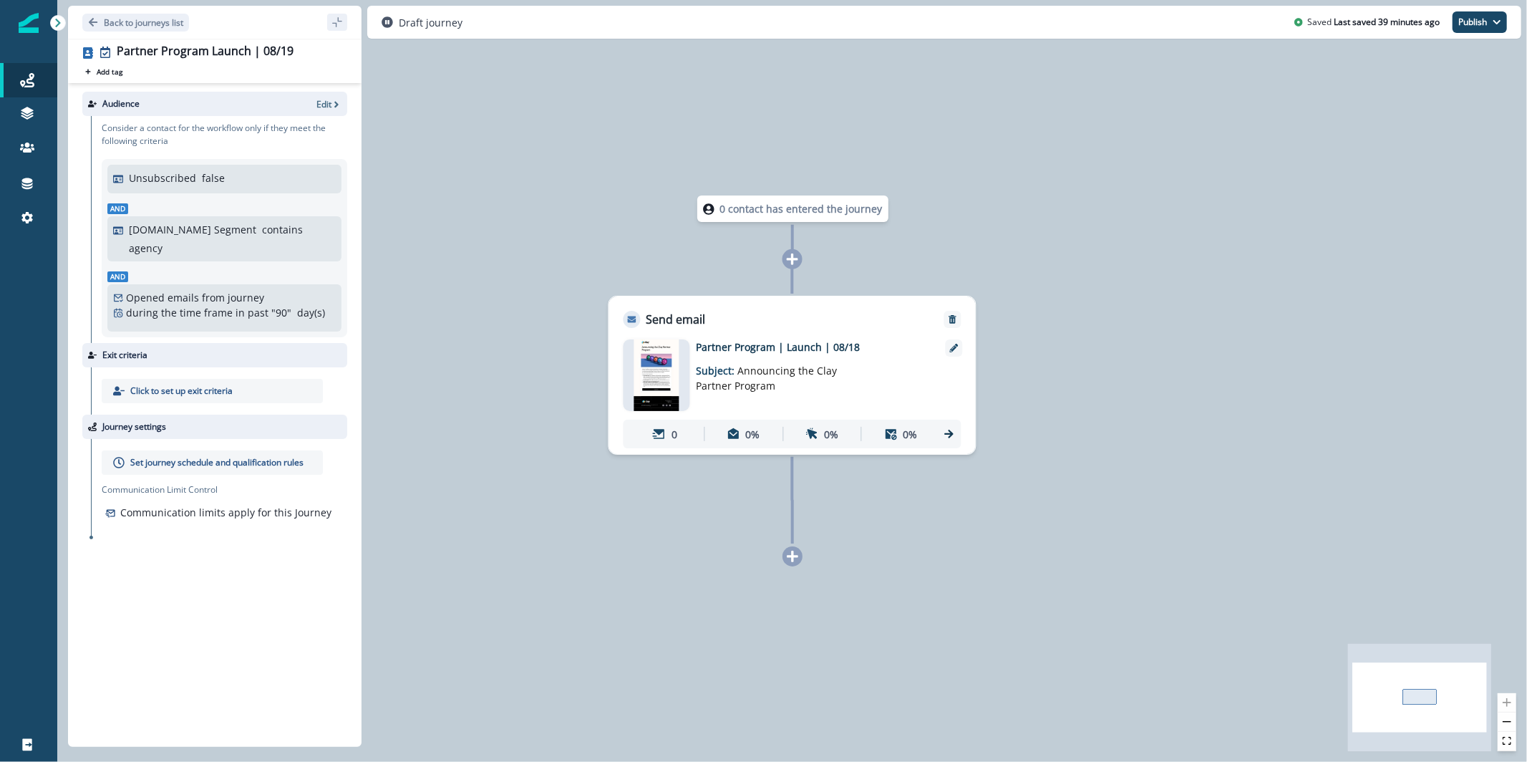
click at [57, 104] on div "0 contact has entered the journey Send email Email asset changed, journey repor…" at bounding box center [792, 381] width 1470 height 762
click at [39, 110] on icon at bounding box center [40, 113] width 7 height 7
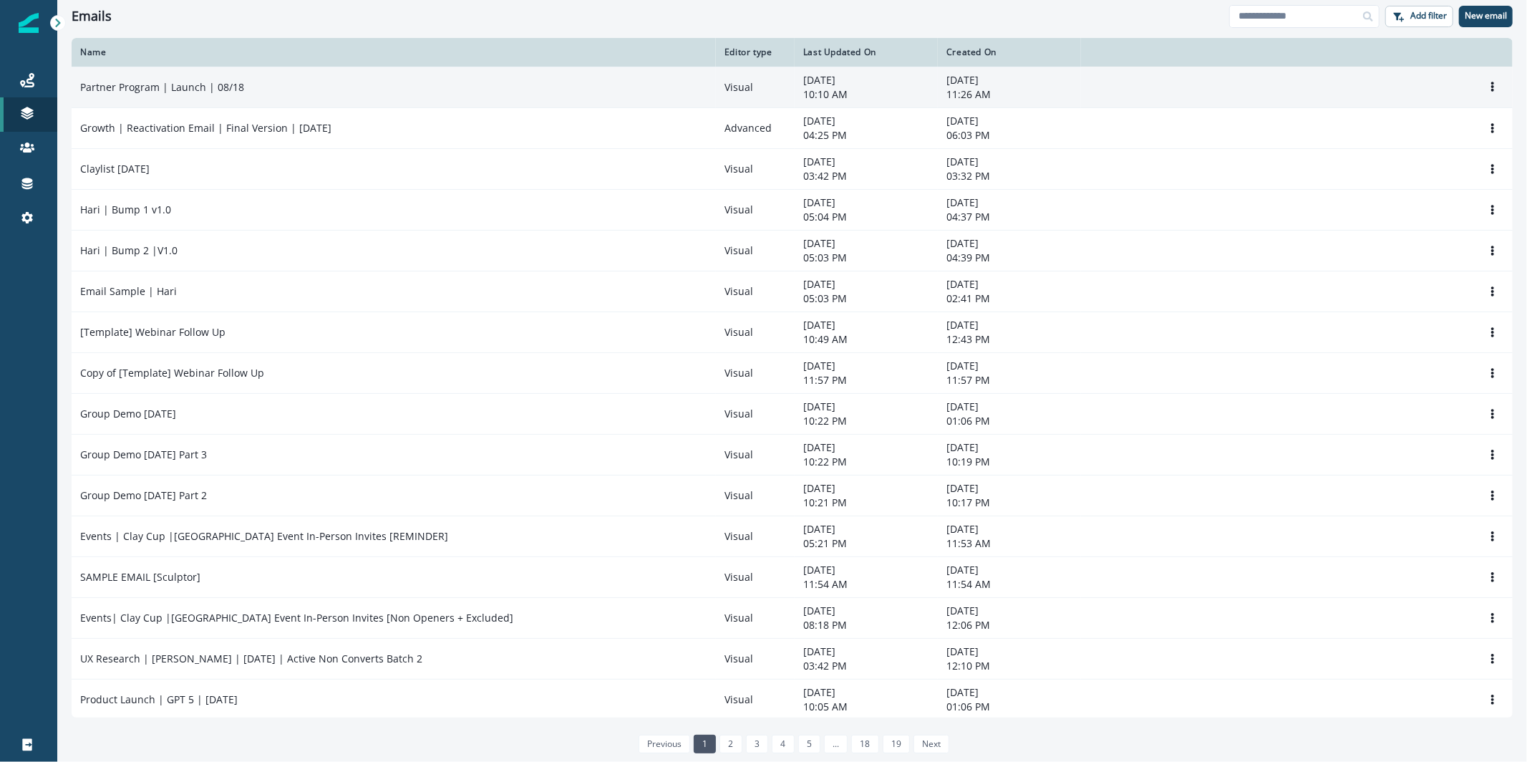
click at [182, 86] on p "Partner Program | Launch | 08/18" at bounding box center [162, 87] width 164 height 14
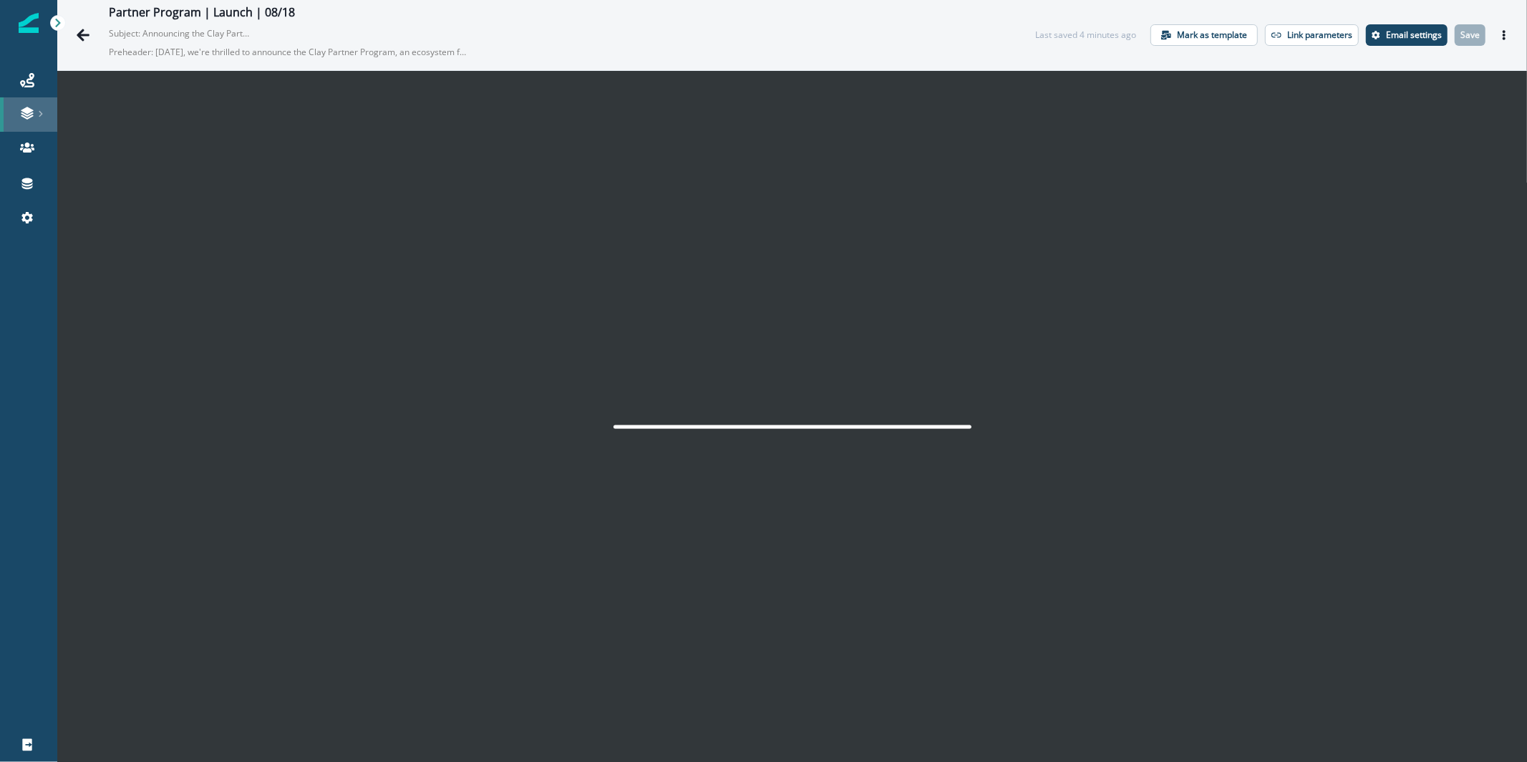
click at [13, 97] on link at bounding box center [28, 114] width 57 height 34
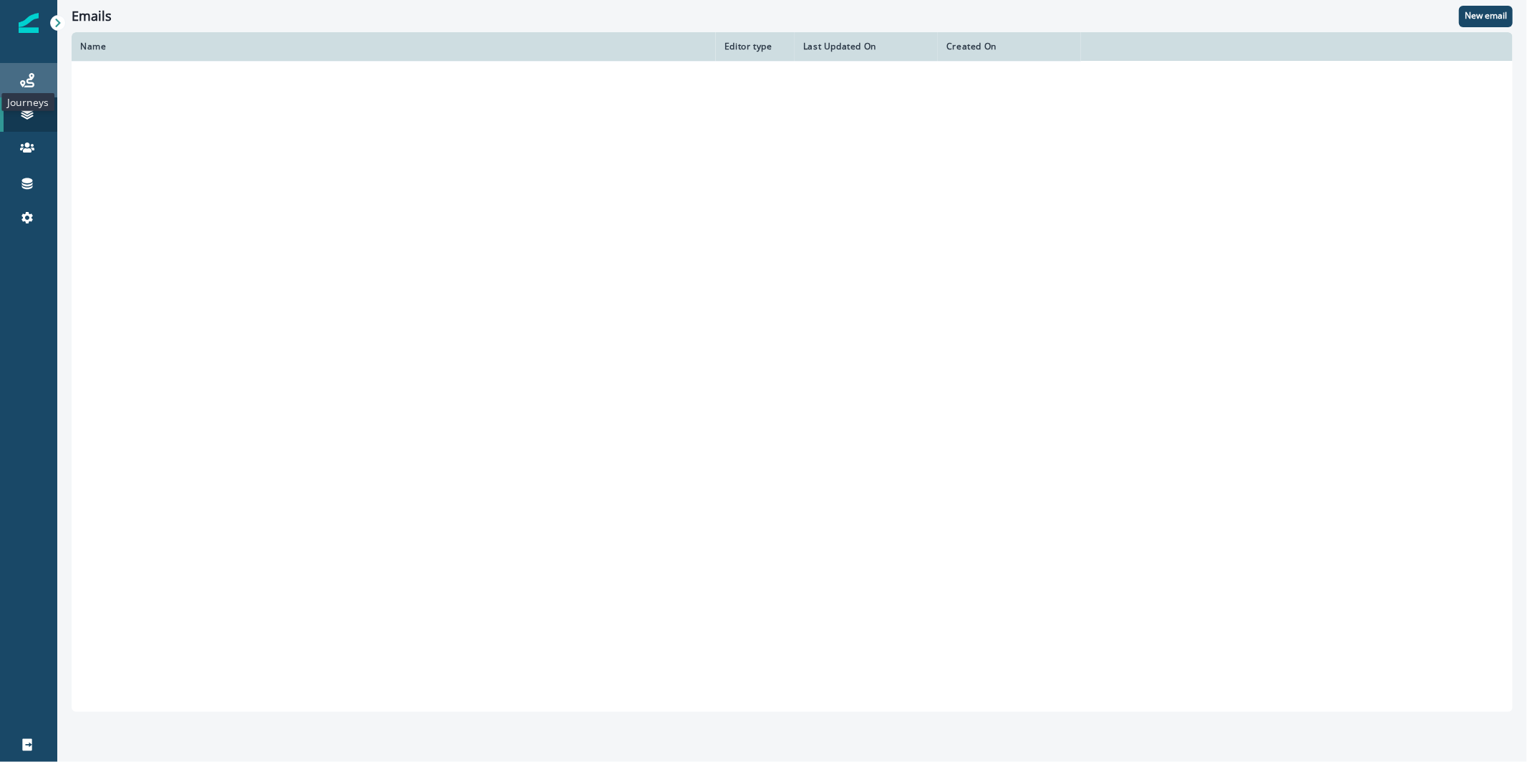
click at [28, 85] on icon at bounding box center [27, 80] width 14 height 14
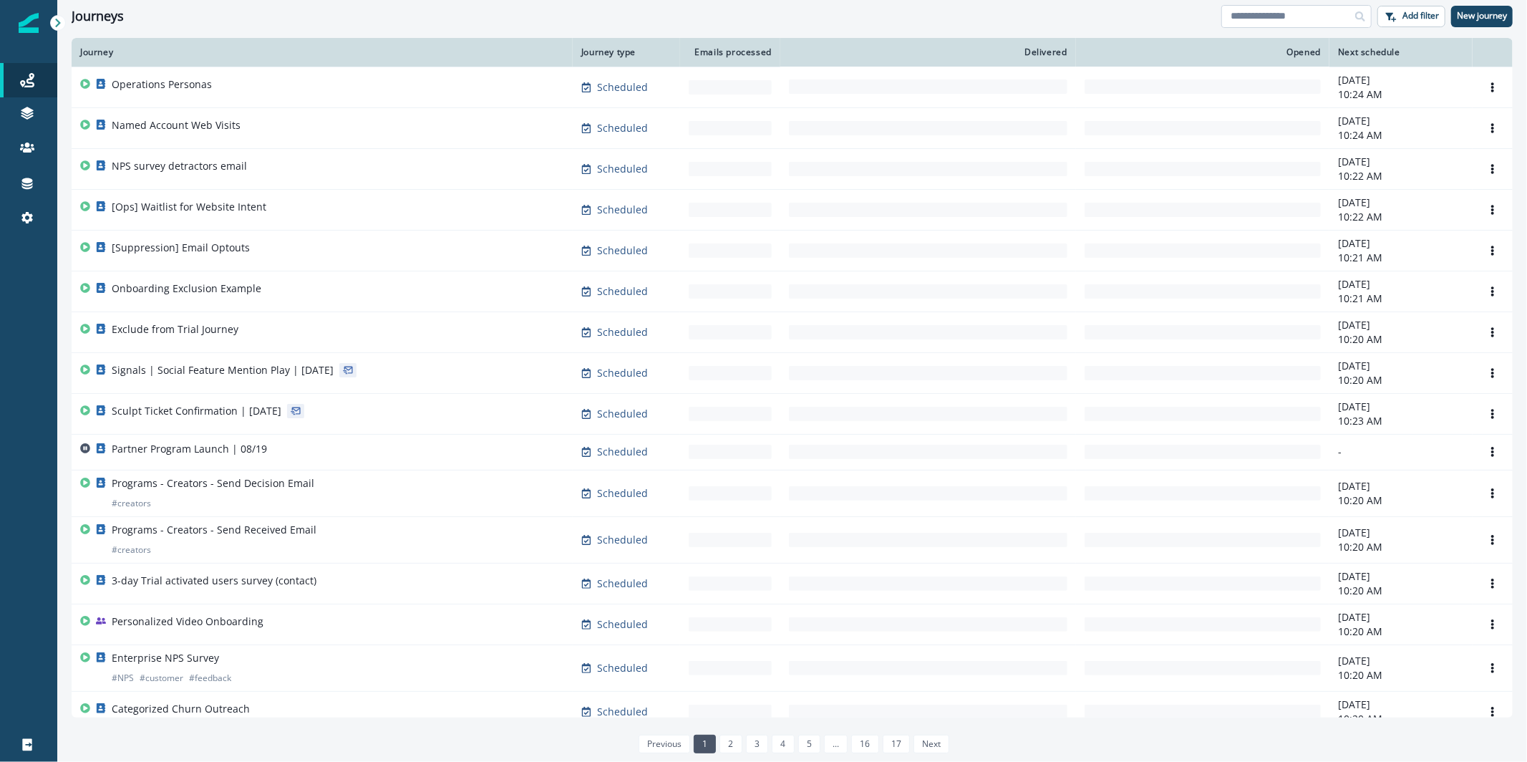
click at [1275, 21] on input at bounding box center [1297, 16] width 150 height 23
type input "*******"
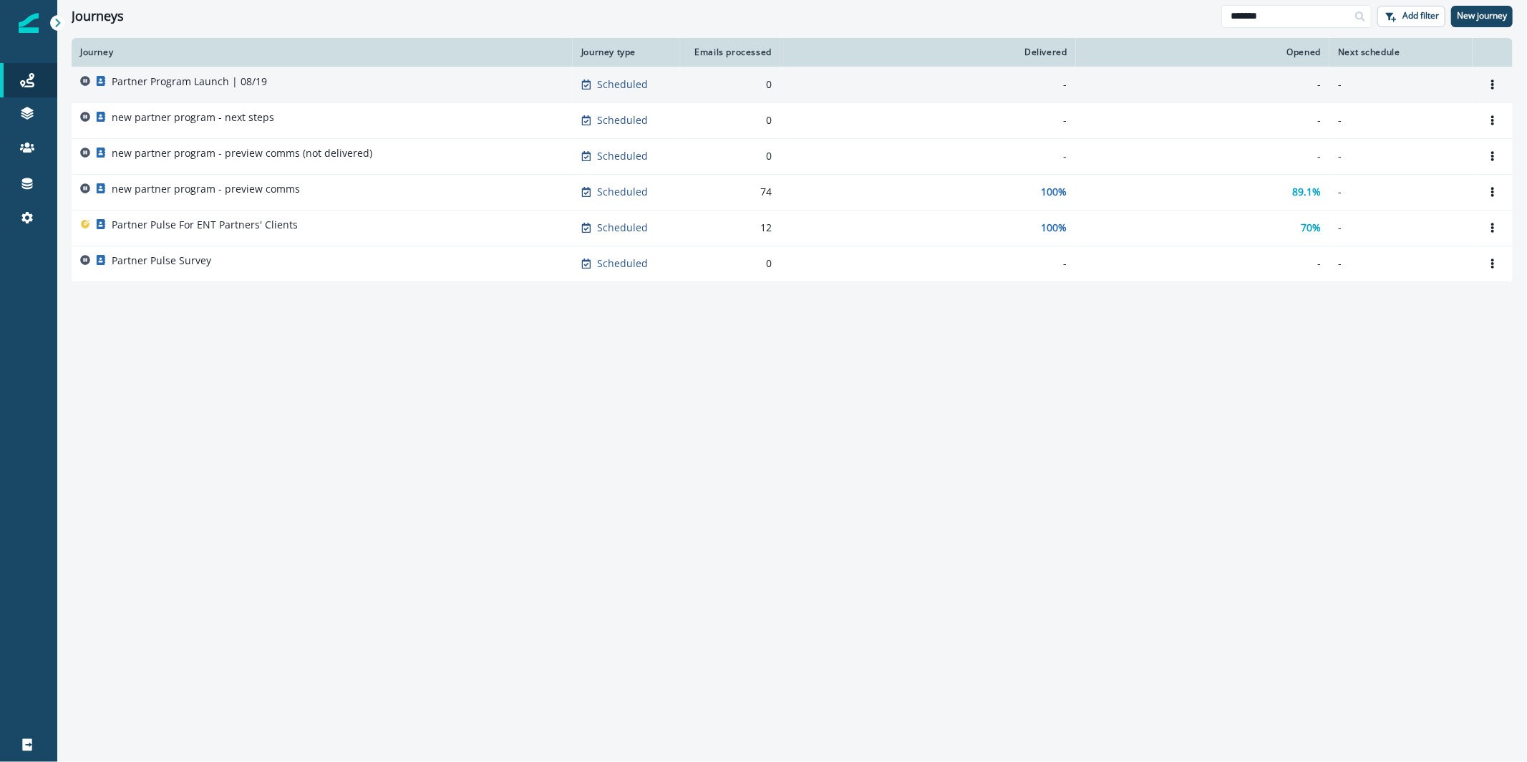
click at [441, 79] on div "Partner Program Launch | 08/19" at bounding box center [322, 84] width 484 height 20
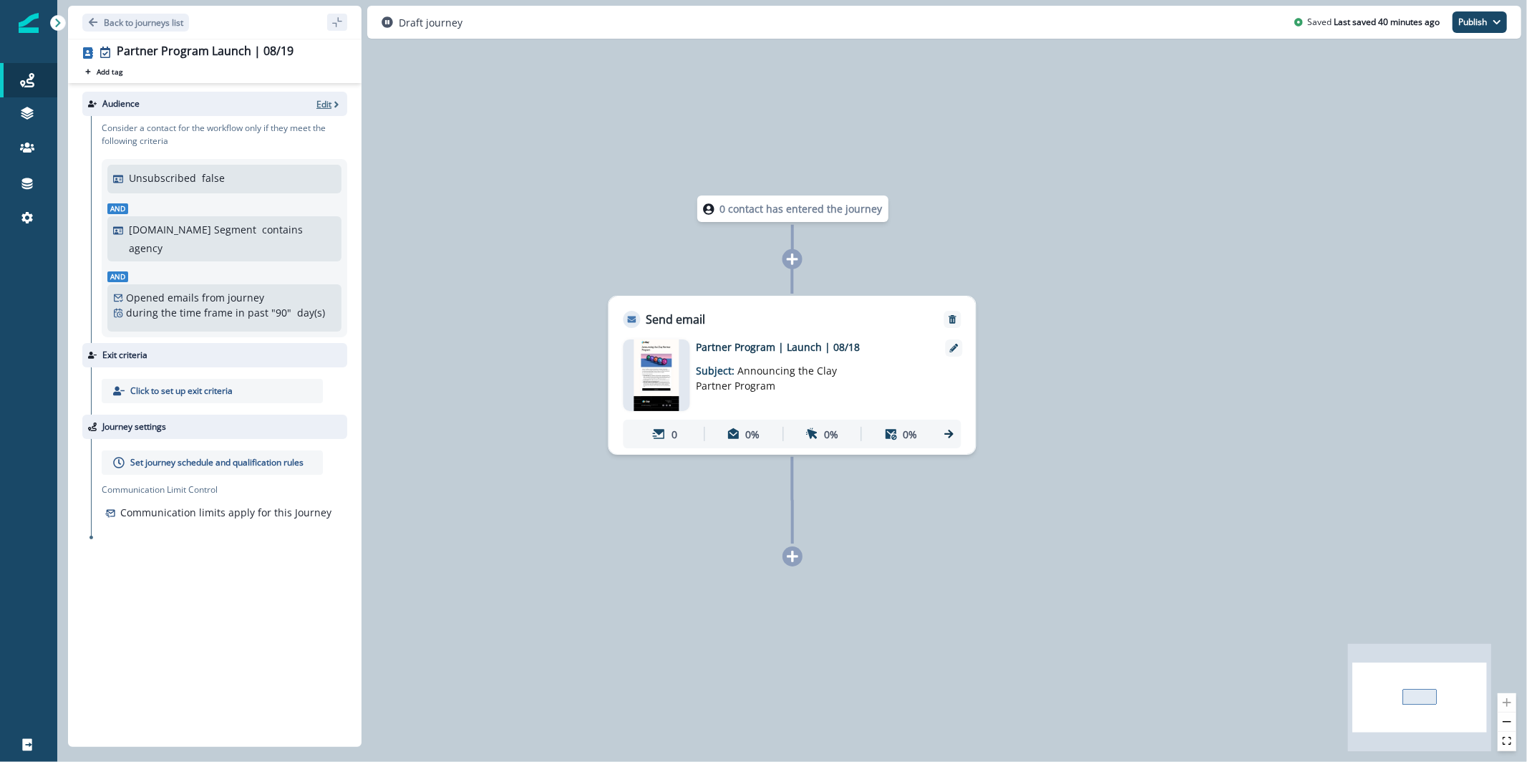
click at [317, 105] on p "Edit" at bounding box center [324, 104] width 15 height 12
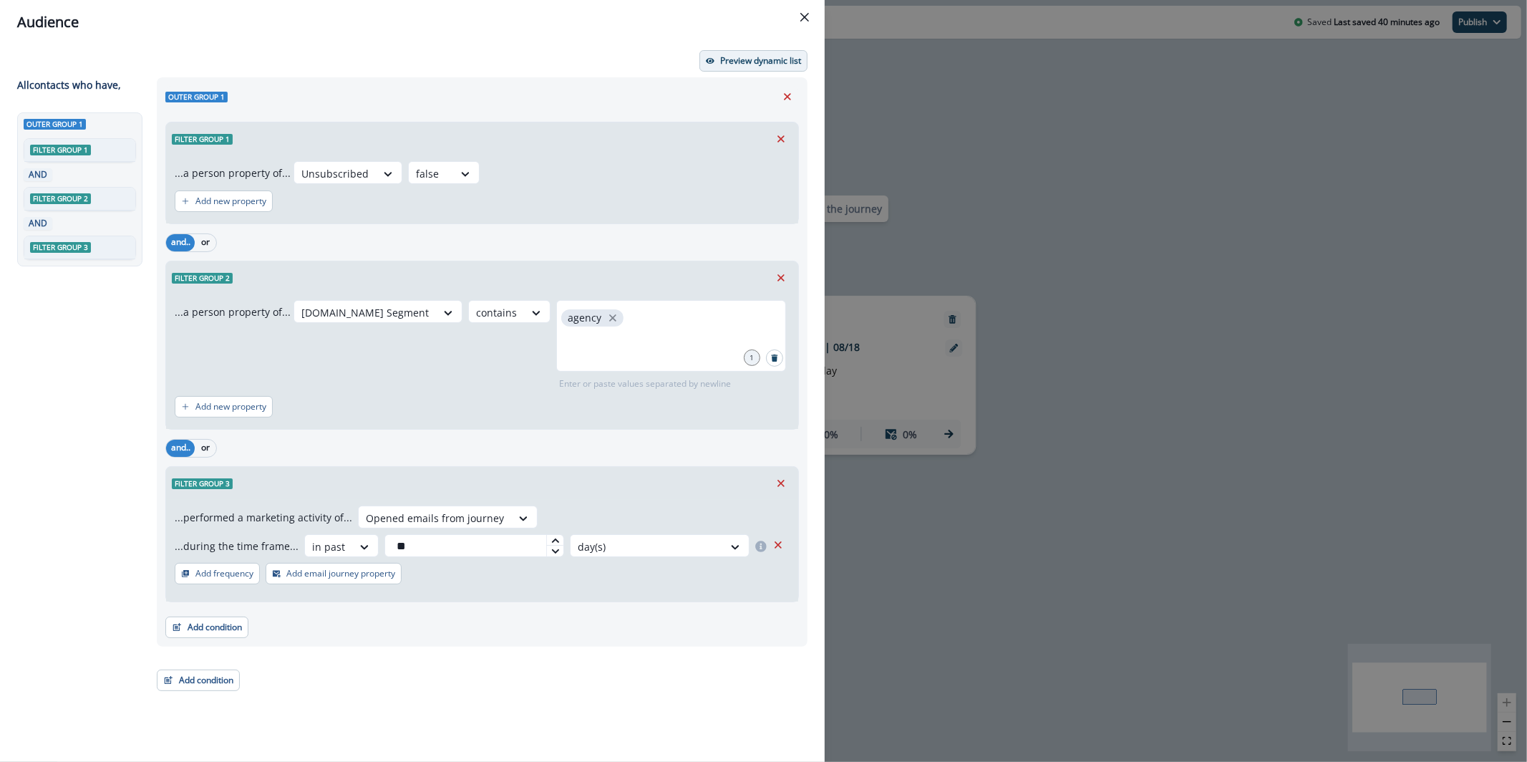
click at [768, 56] on p "Preview dynamic list" at bounding box center [760, 61] width 81 height 10
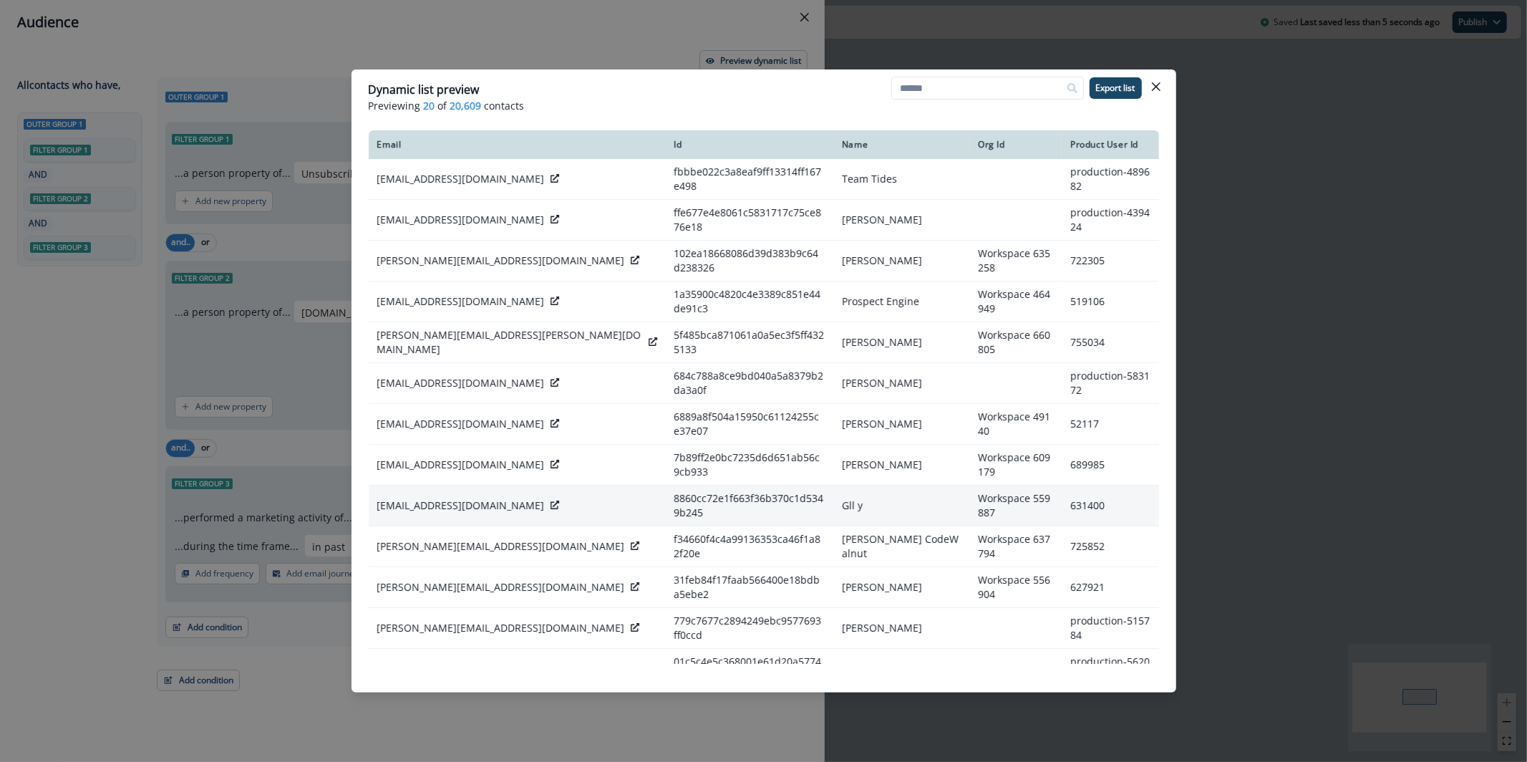
click at [454, 498] on p "yalon@comgene.com" at bounding box center [461, 505] width 168 height 14
click at [470, 498] on p "yalon@comgene.com" at bounding box center [461, 505] width 168 height 14
drag, startPoint x: 475, startPoint y: 466, endPoint x: 412, endPoint y: 467, distance: 63.0
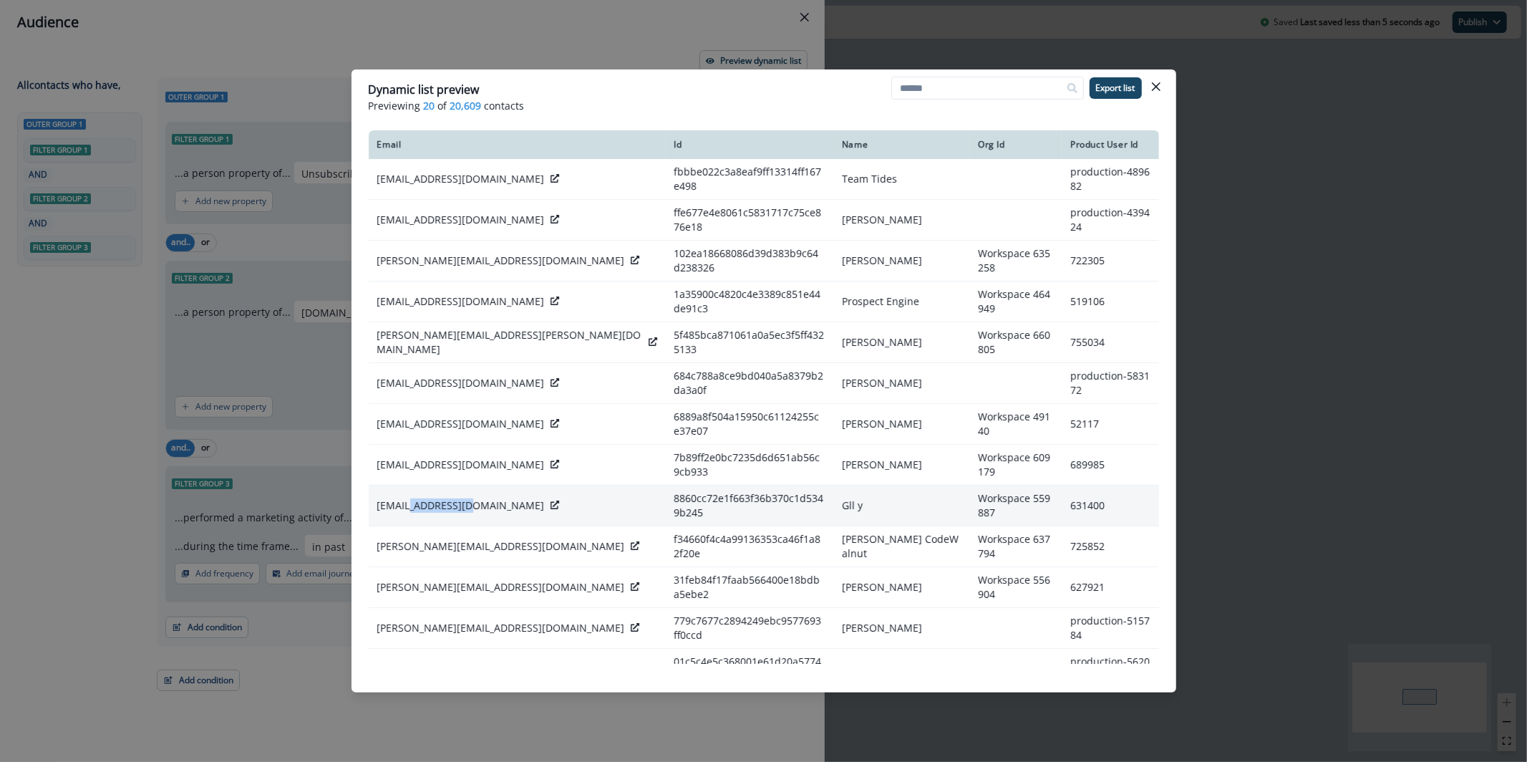
click at [412, 498] on p "yalon@comgene.com" at bounding box center [461, 505] width 168 height 14
copy p "comgene.com"
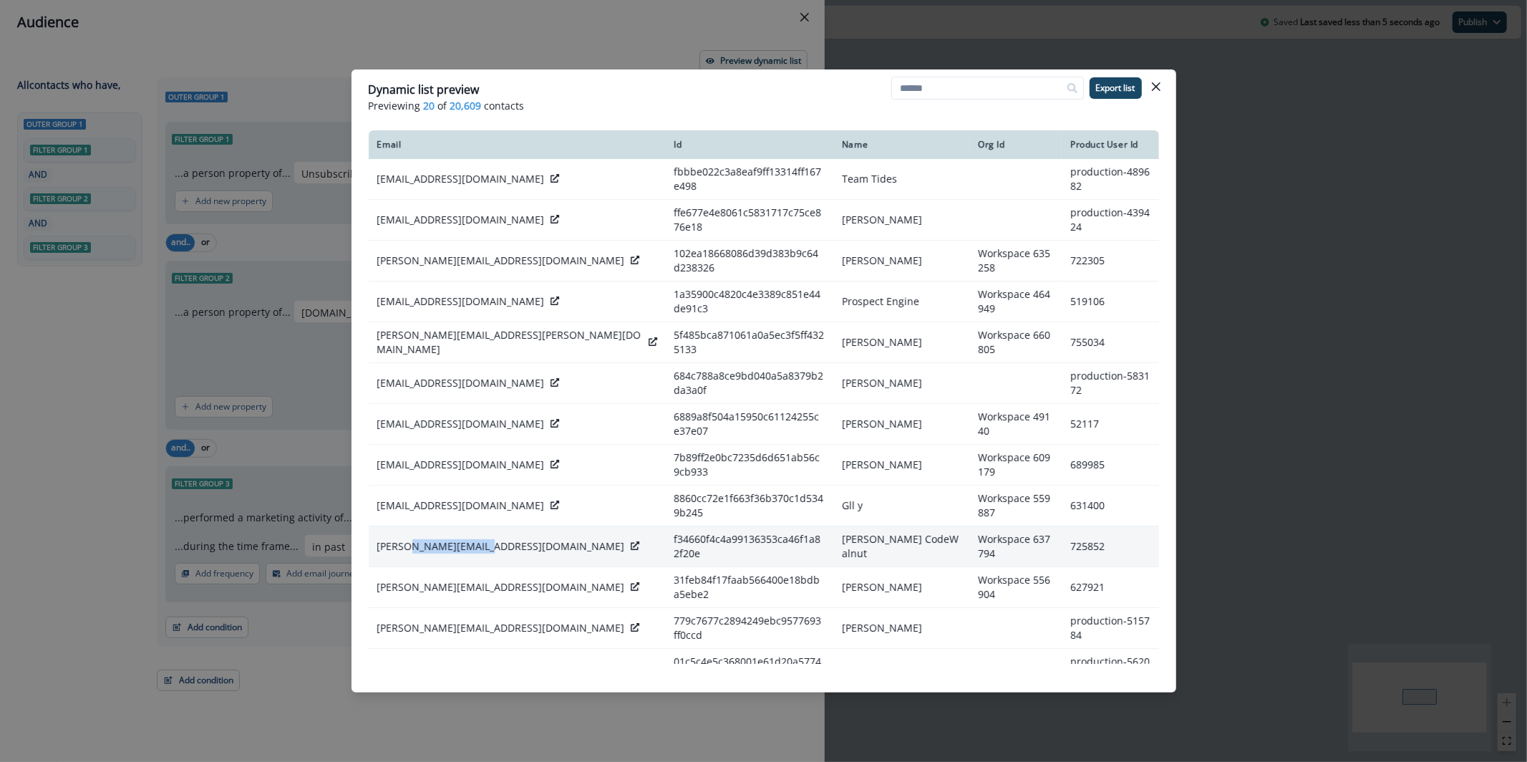
drag, startPoint x: 487, startPoint y: 502, endPoint x: 412, endPoint y: 499, distance: 75.2
click at [412, 539] on div "ashik@codewalnut.com" at bounding box center [517, 546] width 280 height 14
copy p "codewalnut.com"
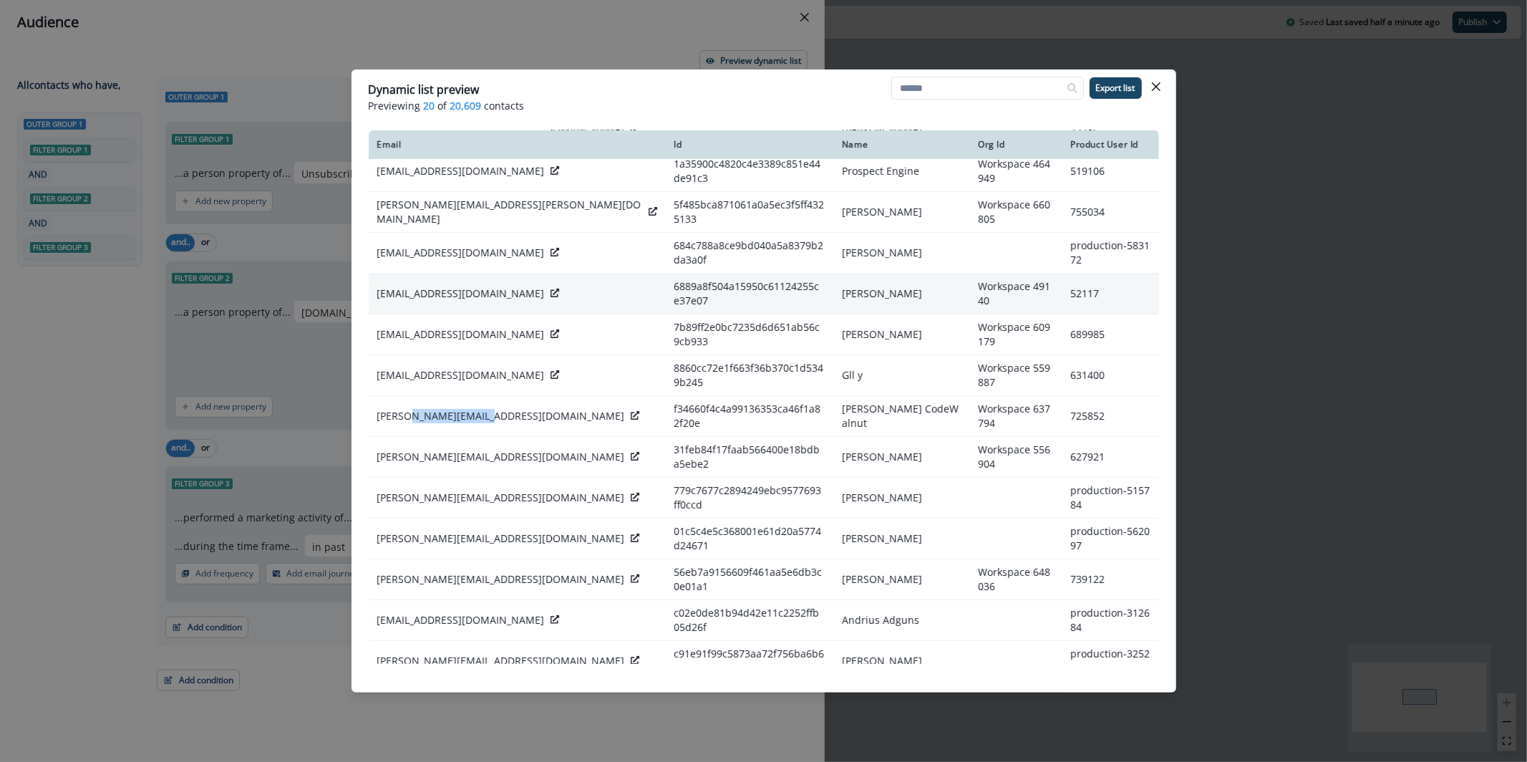
scroll to position [132, 0]
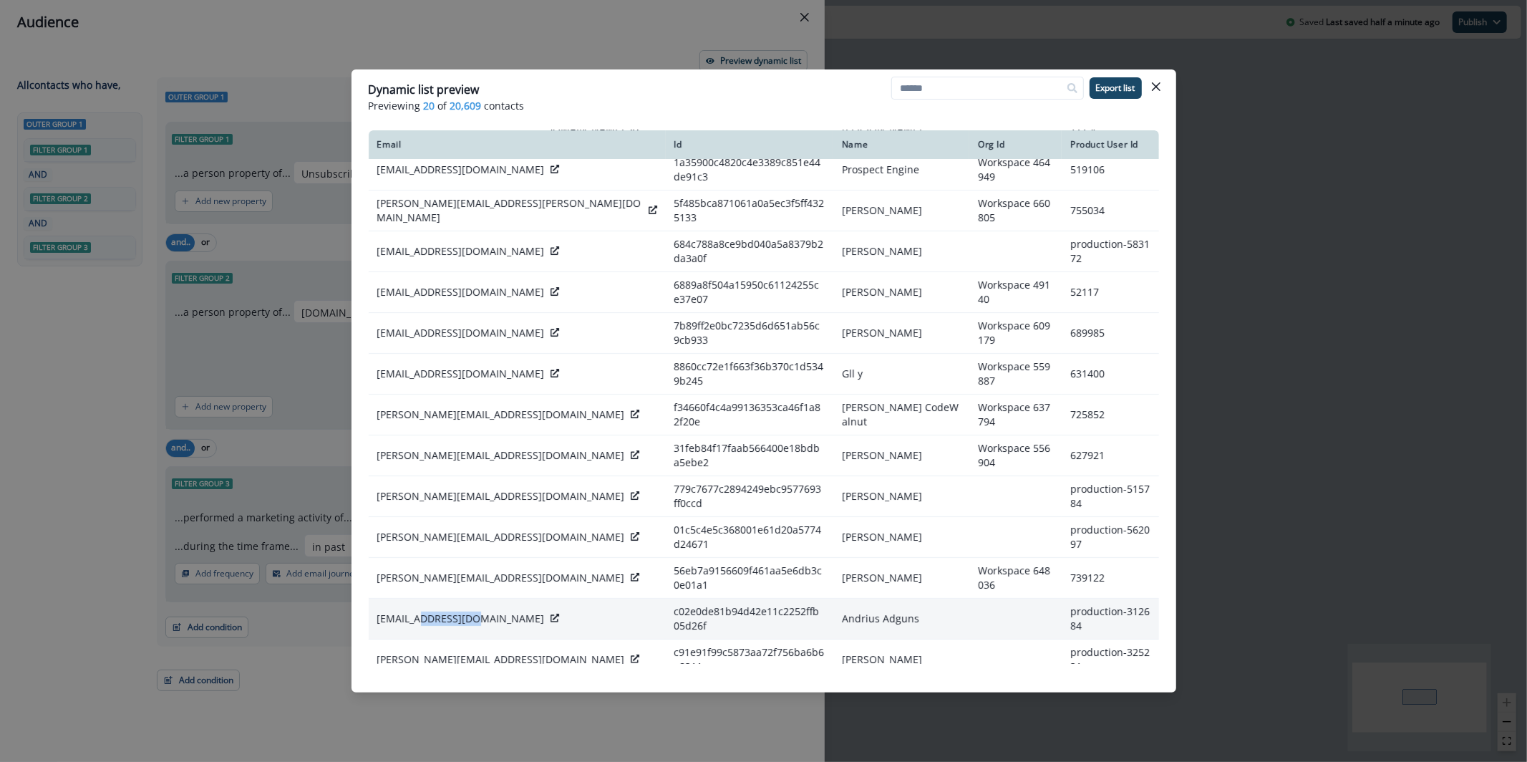
drag, startPoint x: 477, startPoint y: 546, endPoint x: 422, endPoint y: 551, distance: 54.6
click at [422, 612] on p "andrius@adguns.com" at bounding box center [461, 619] width 168 height 14
copy p "adguns.com"
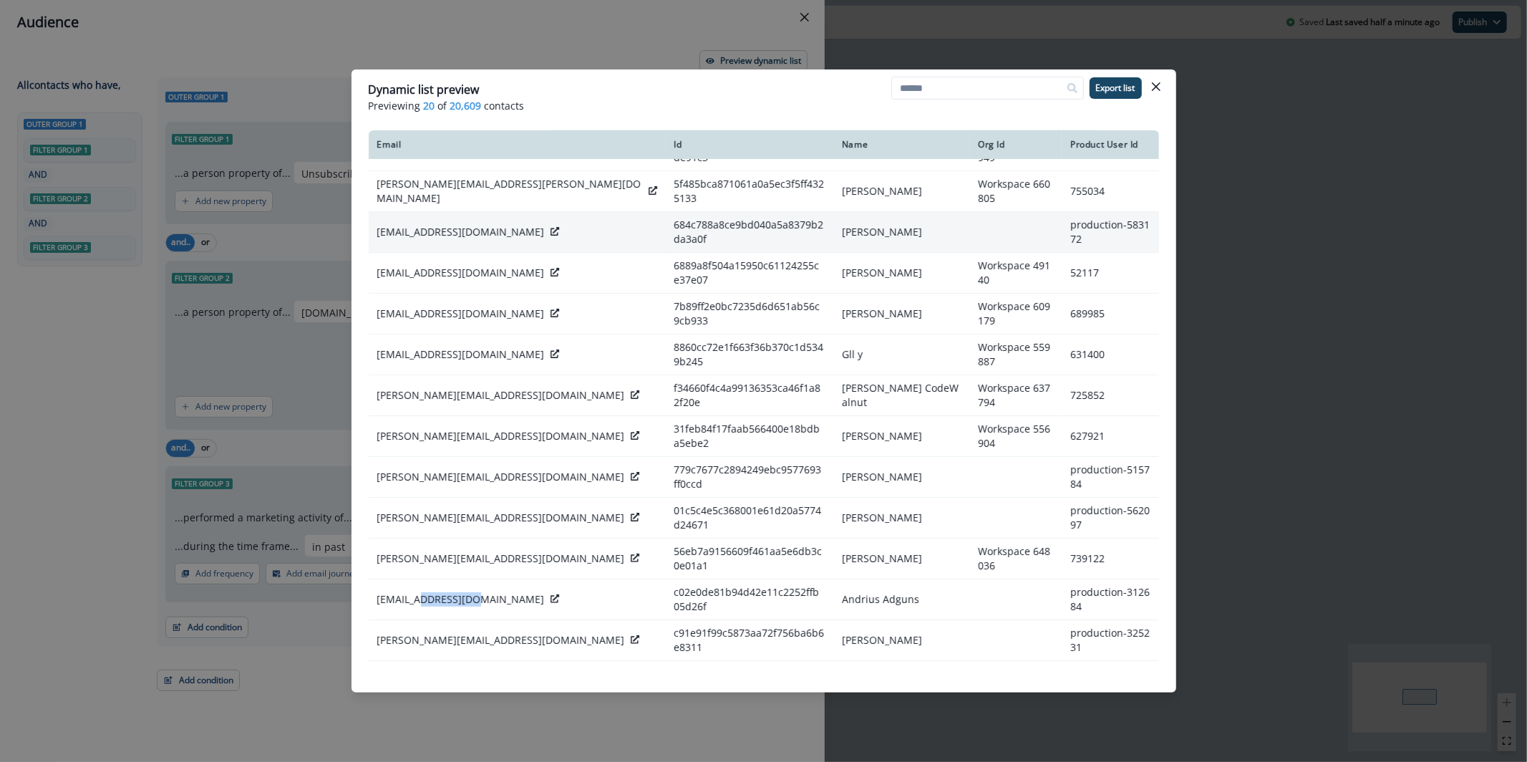
scroll to position [211, 0]
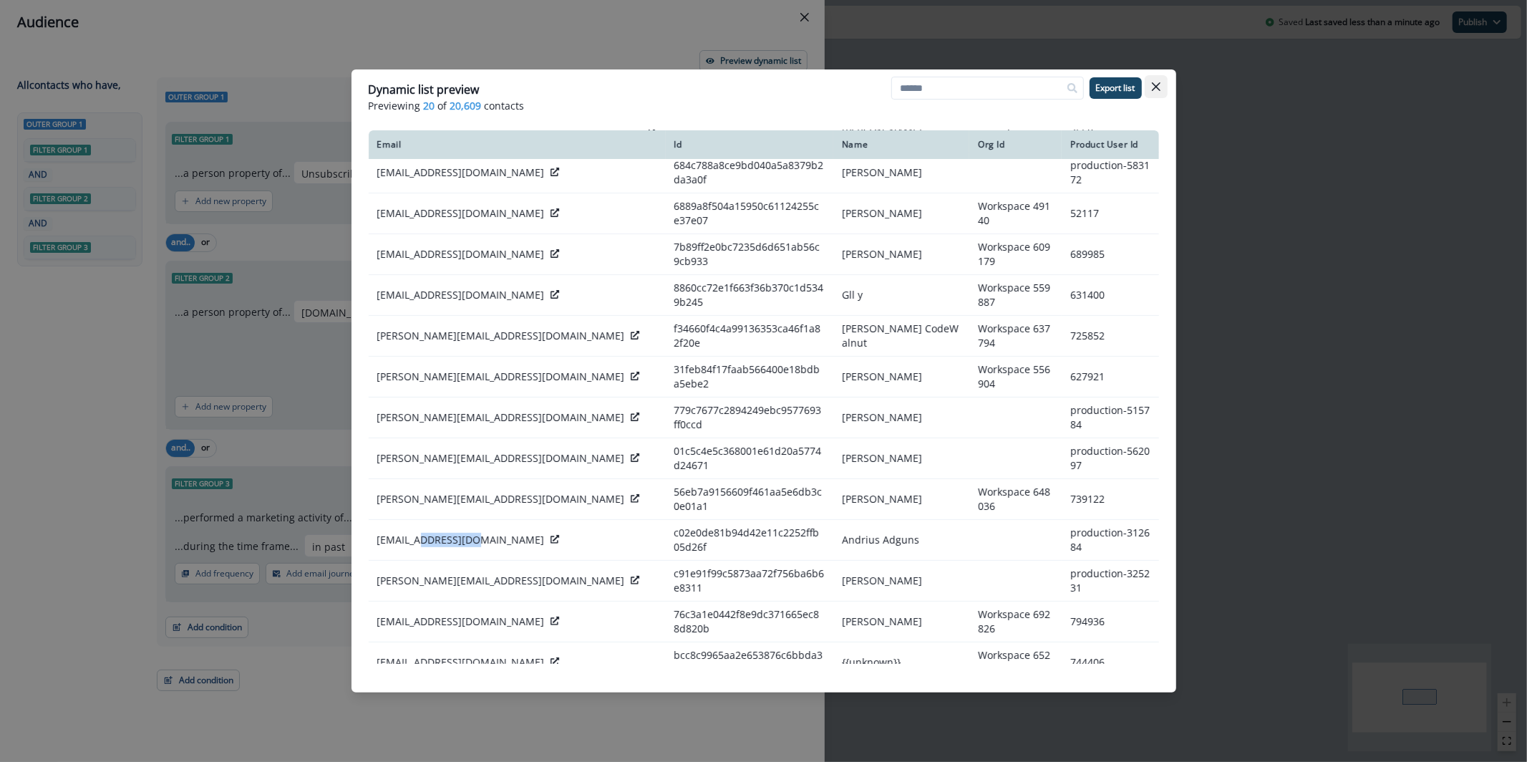
click at [1155, 79] on button "Close" at bounding box center [1156, 86] width 23 height 23
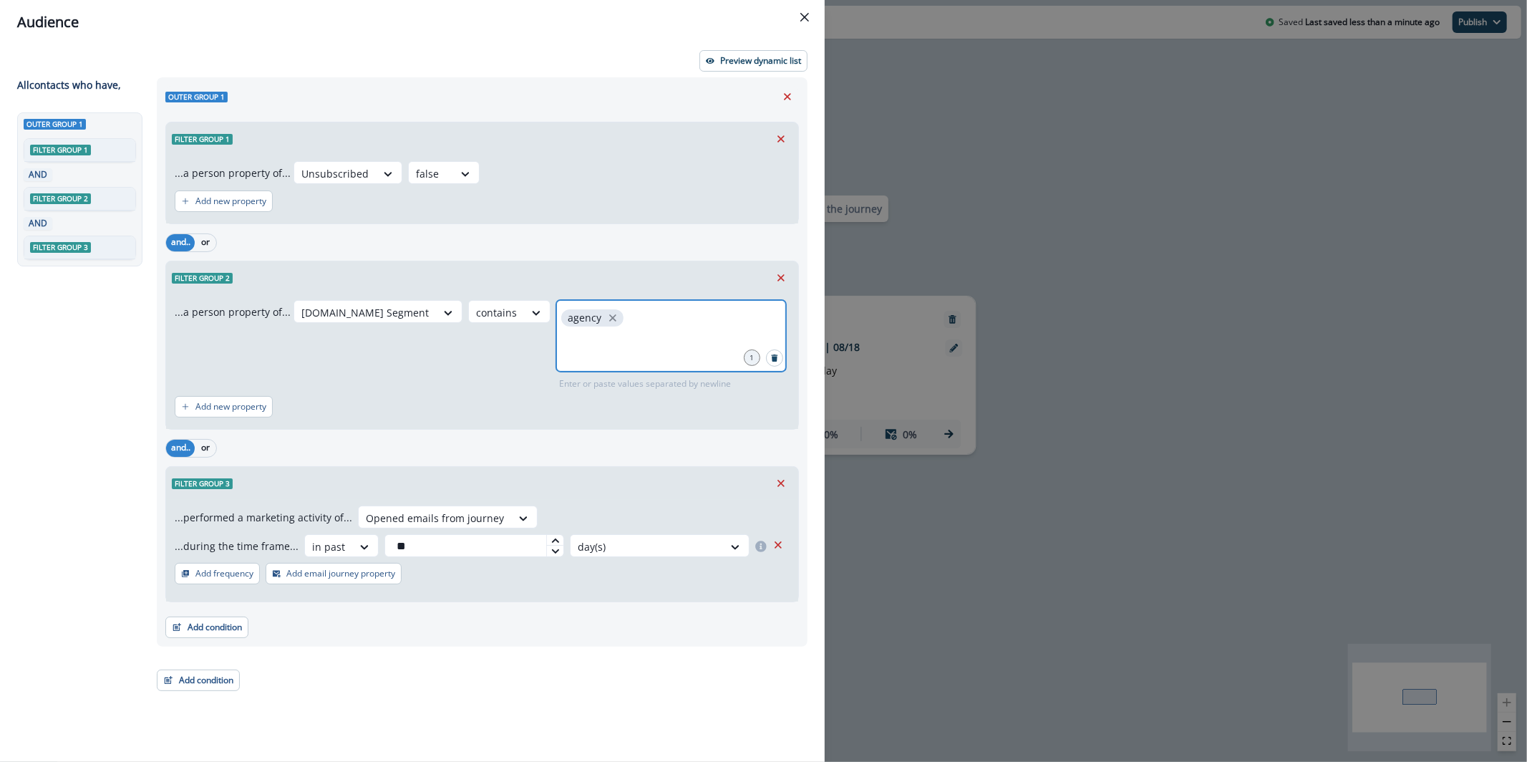
click at [615, 342] on input "text" at bounding box center [672, 347] width 226 height 29
type input "***"
click at [762, 58] on p "Preview dynamic list" at bounding box center [760, 61] width 81 height 10
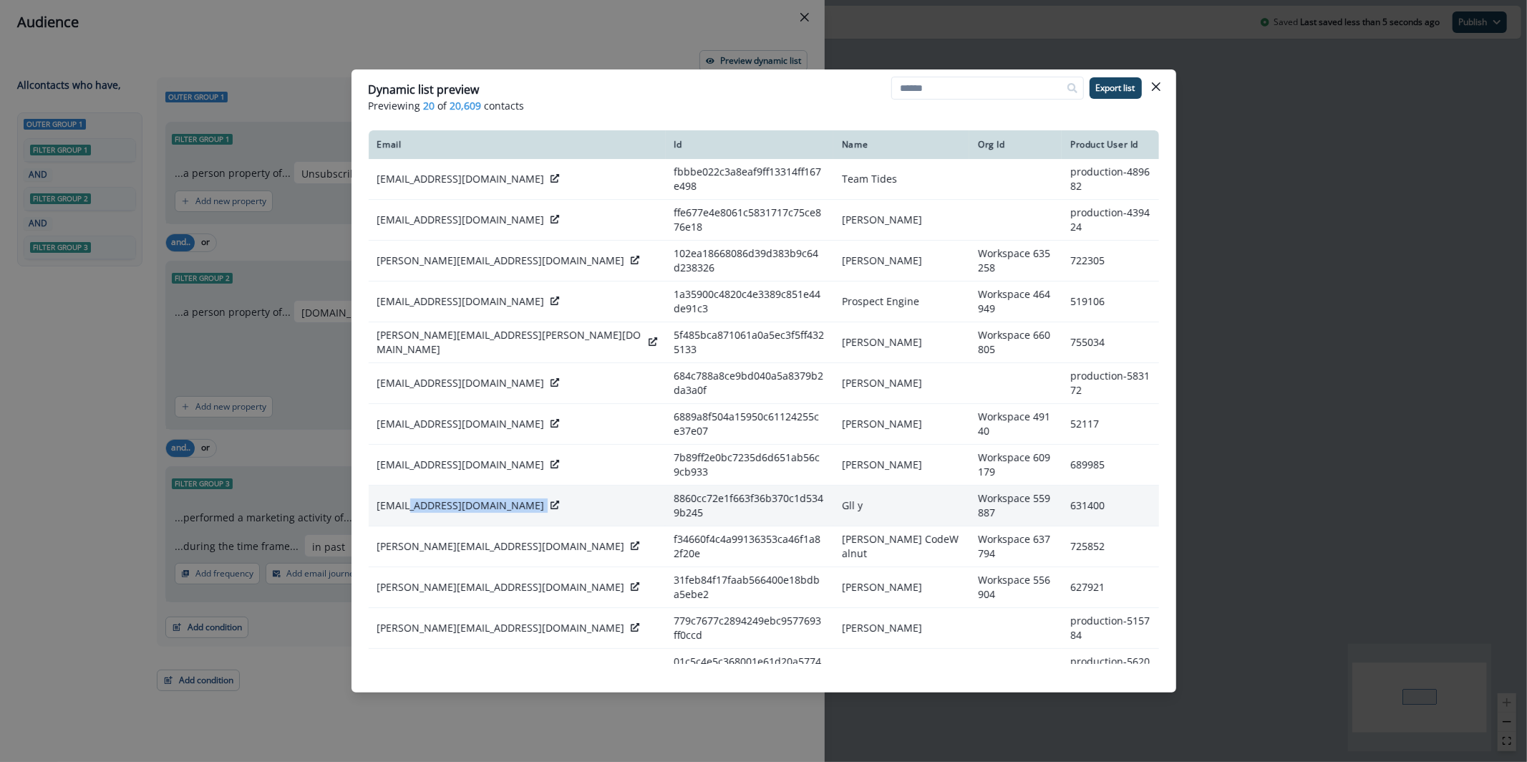
drag, startPoint x: 480, startPoint y: 461, endPoint x: 410, endPoint y: 464, distance: 69.5
click at [410, 498] on div "yalon@comgene.com" at bounding box center [517, 505] width 280 height 14
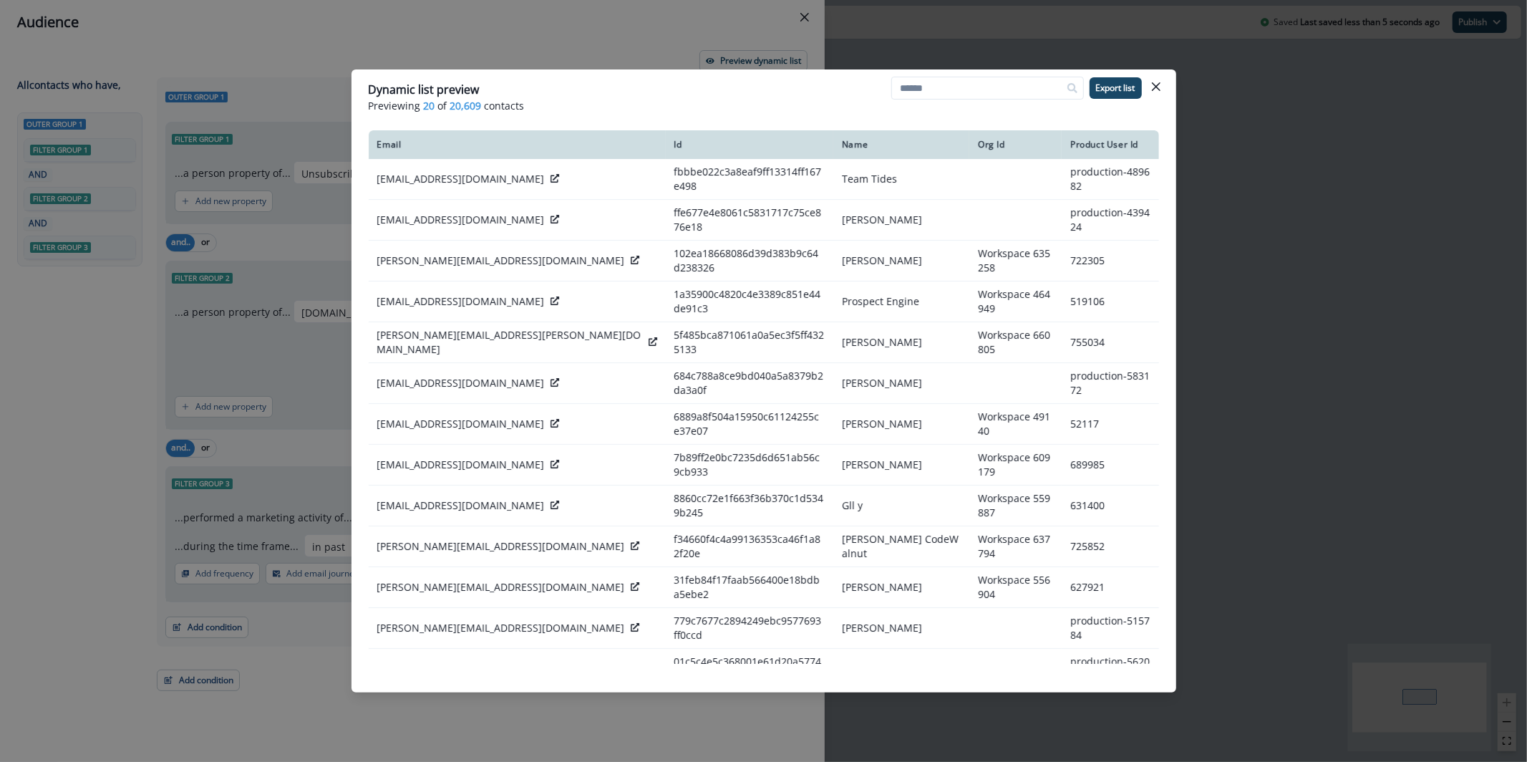
click at [288, 357] on div "Dynamic list preview Previewing 20 of 20,609 contacts Export list Email Id Name…" at bounding box center [763, 381] width 1527 height 762
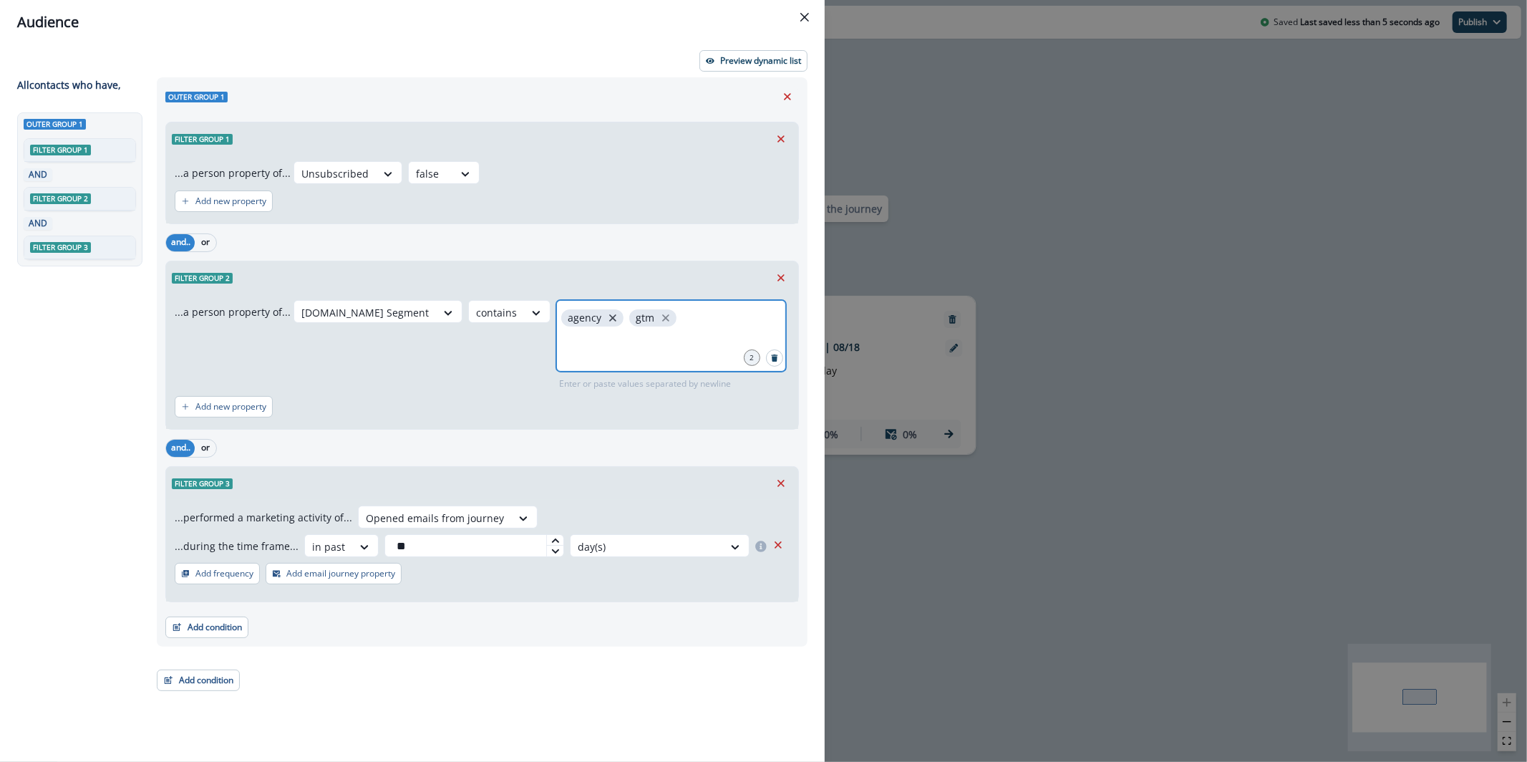
click at [607, 321] on icon "close" at bounding box center [613, 317] width 13 height 13
click at [595, 319] on icon "close" at bounding box center [597, 317] width 7 height 7
type input "**********"
click at [771, 56] on p "Preview dynamic list" at bounding box center [760, 61] width 81 height 10
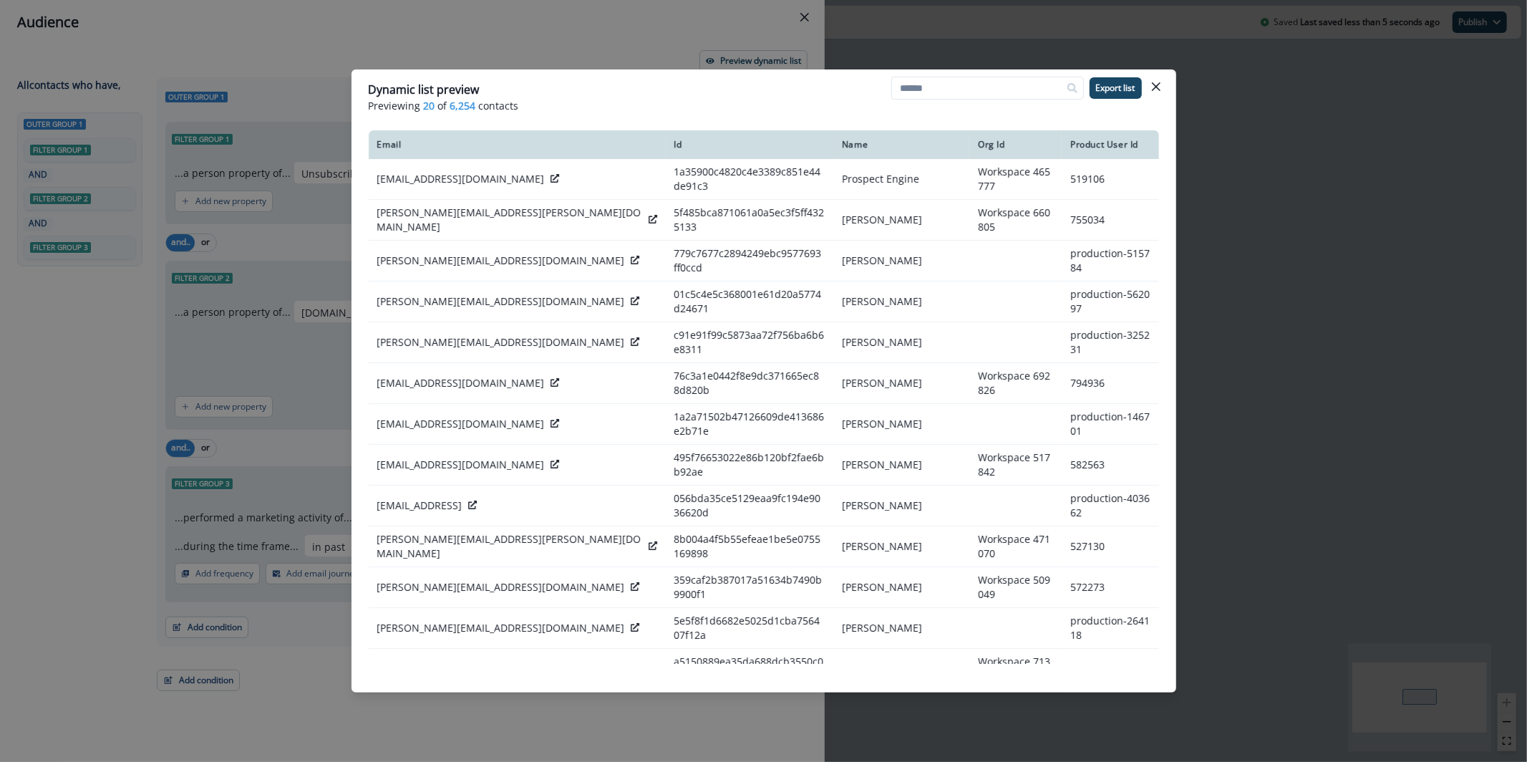
click at [662, 33] on div "Dynamic list preview Previewing 20 of 6,254 contacts Export list Email Id Name …" at bounding box center [763, 381] width 1527 height 762
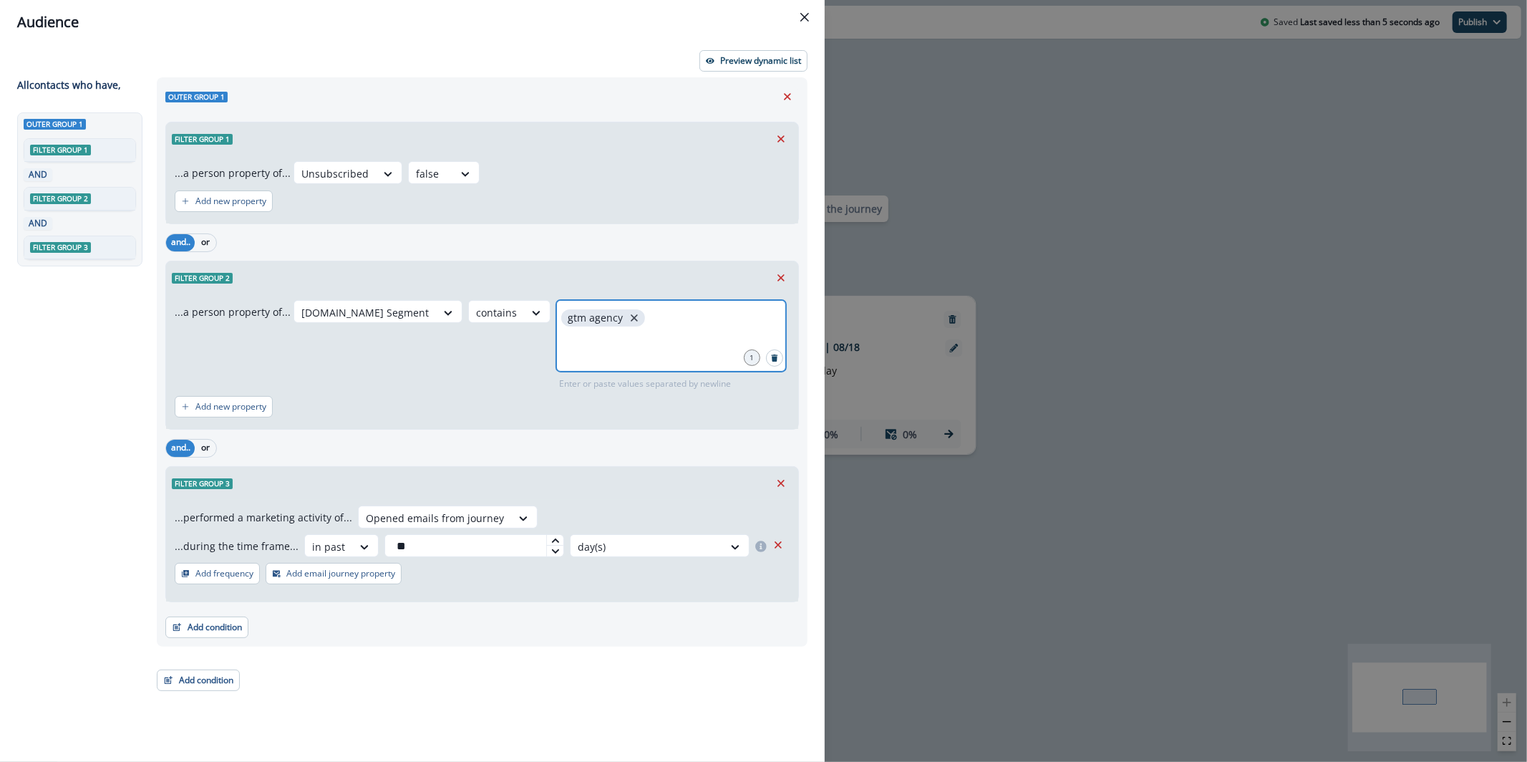
click at [628, 317] on icon "close" at bounding box center [634, 317] width 13 height 13
type input "******"
click at [748, 61] on p "Preview dynamic list" at bounding box center [760, 61] width 81 height 10
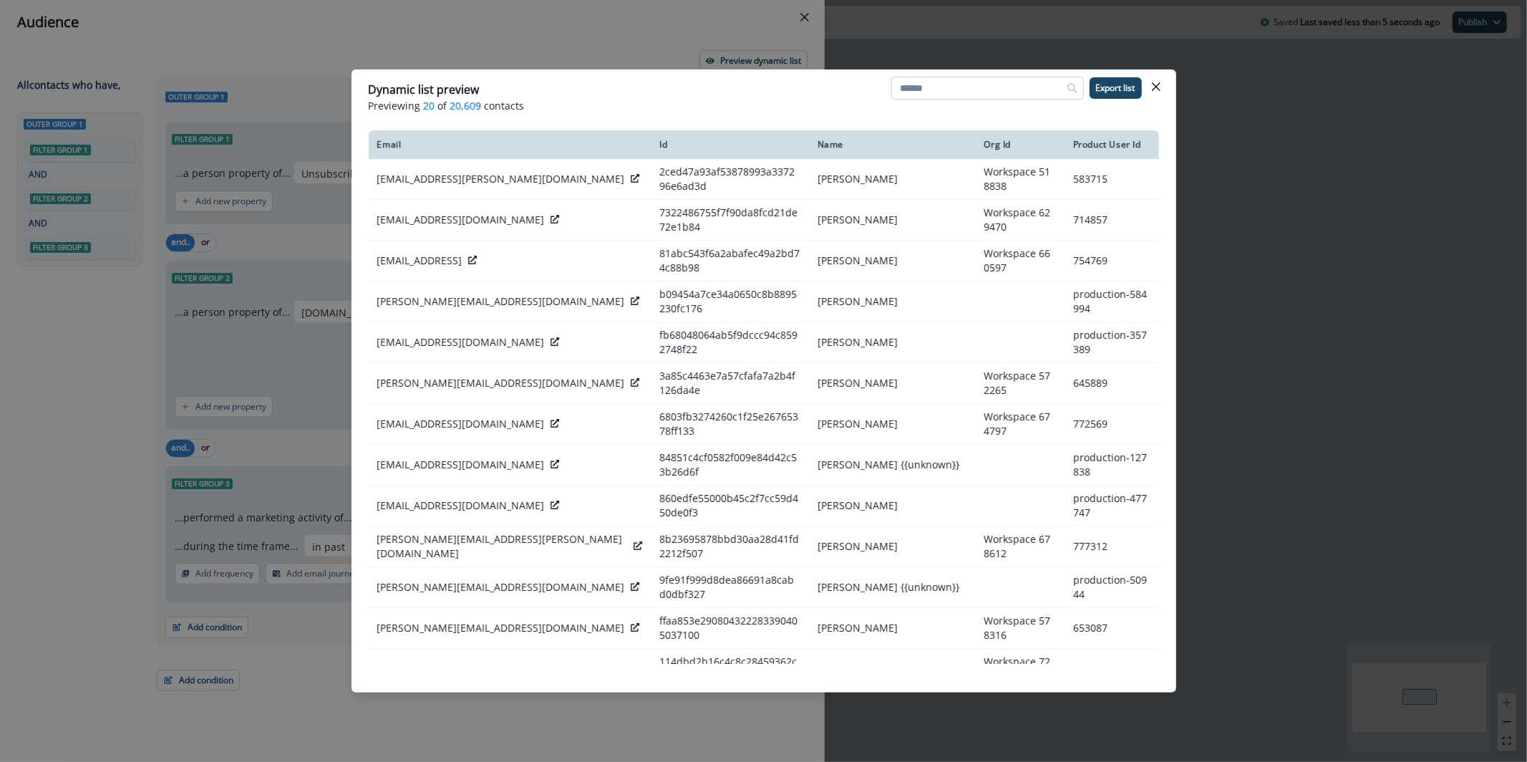
click at [972, 94] on input at bounding box center [988, 88] width 193 height 23
type input "********"
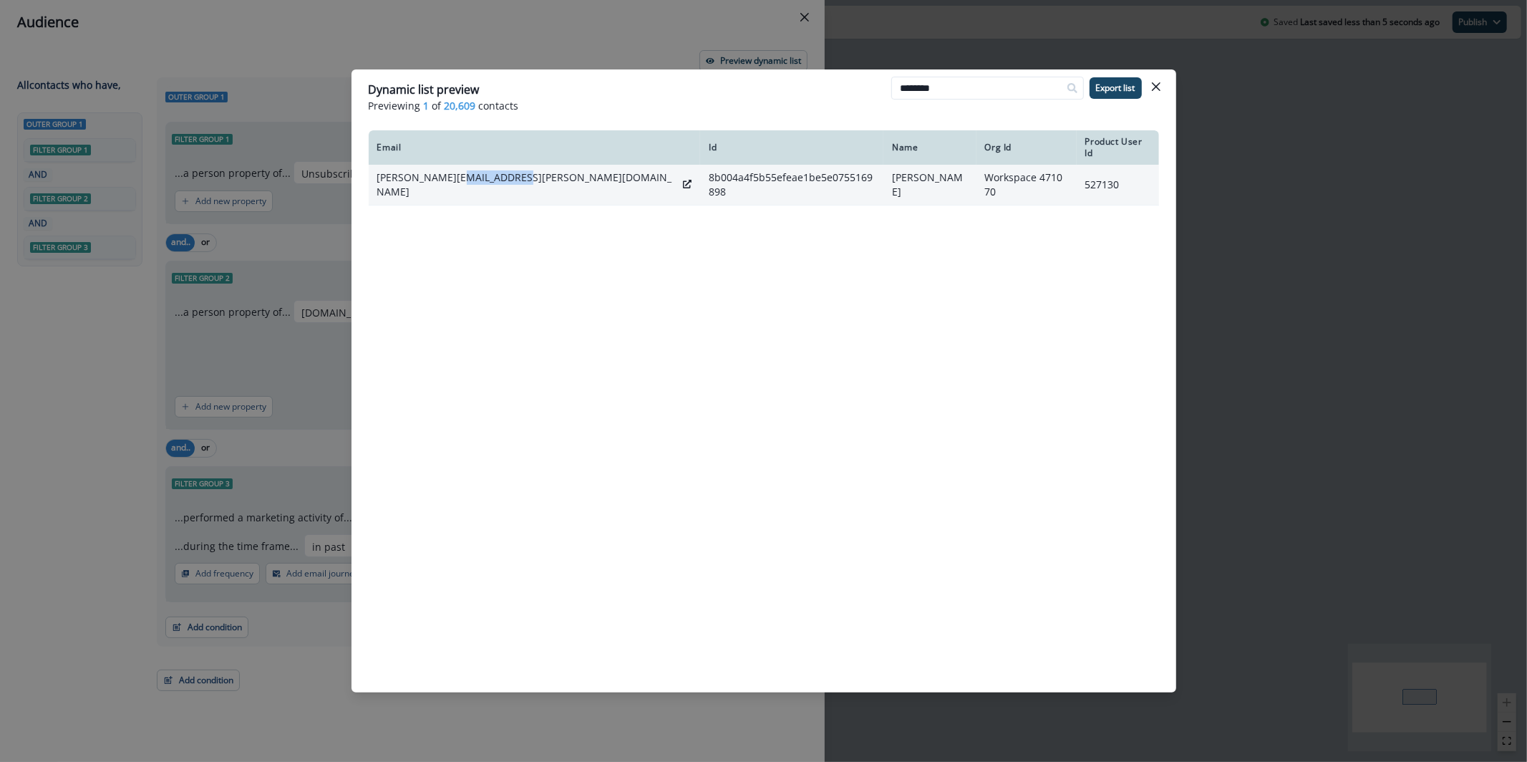
drag, startPoint x: 503, startPoint y: 178, endPoint x: 454, endPoint y: 175, distance: 49.5
click at [454, 175] on p "seifert.manuel@fourlead.at" at bounding box center [527, 184] width 301 height 29
copy p "fourlead.at"
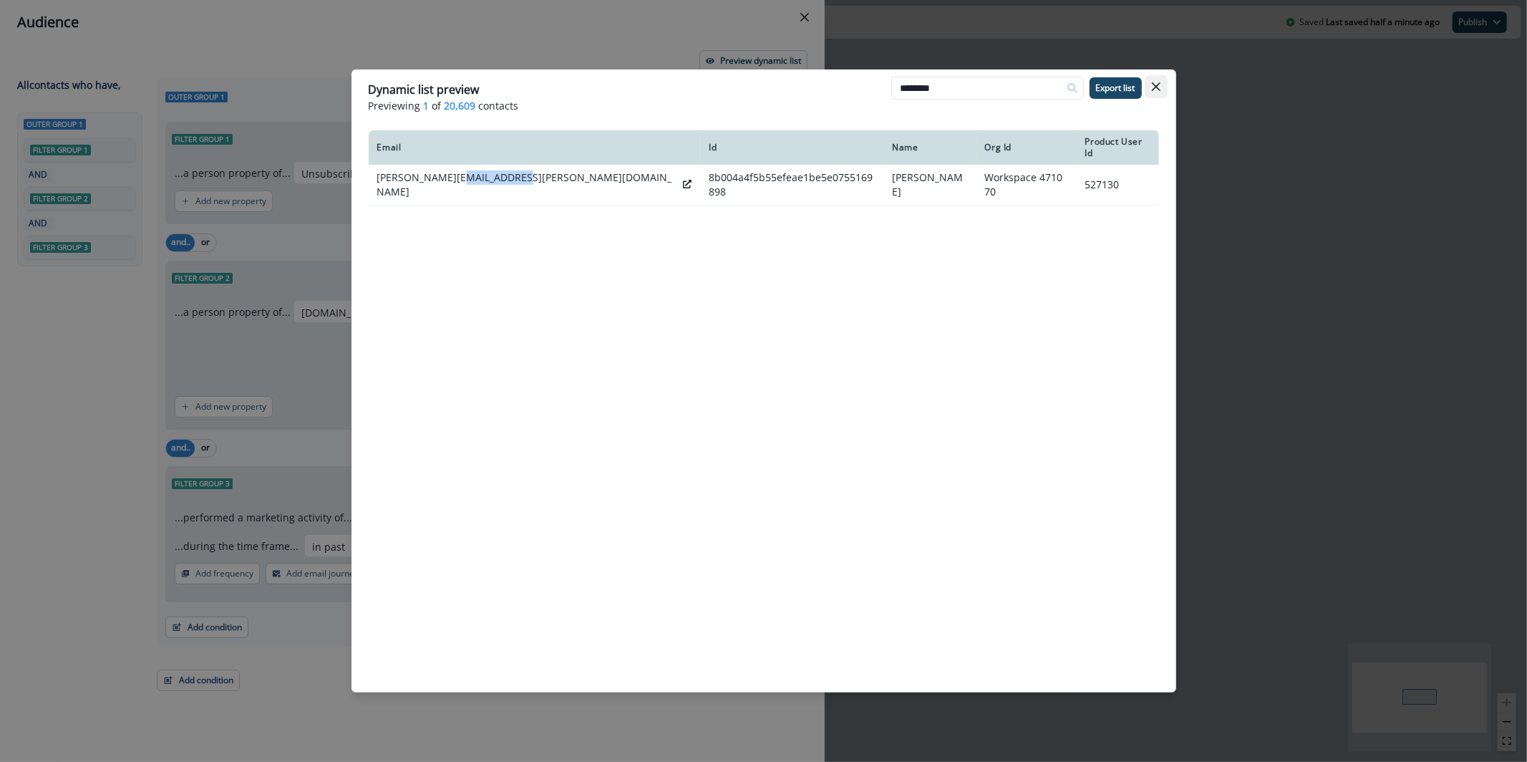
click at [1159, 86] on icon "Close" at bounding box center [1156, 86] width 9 height 9
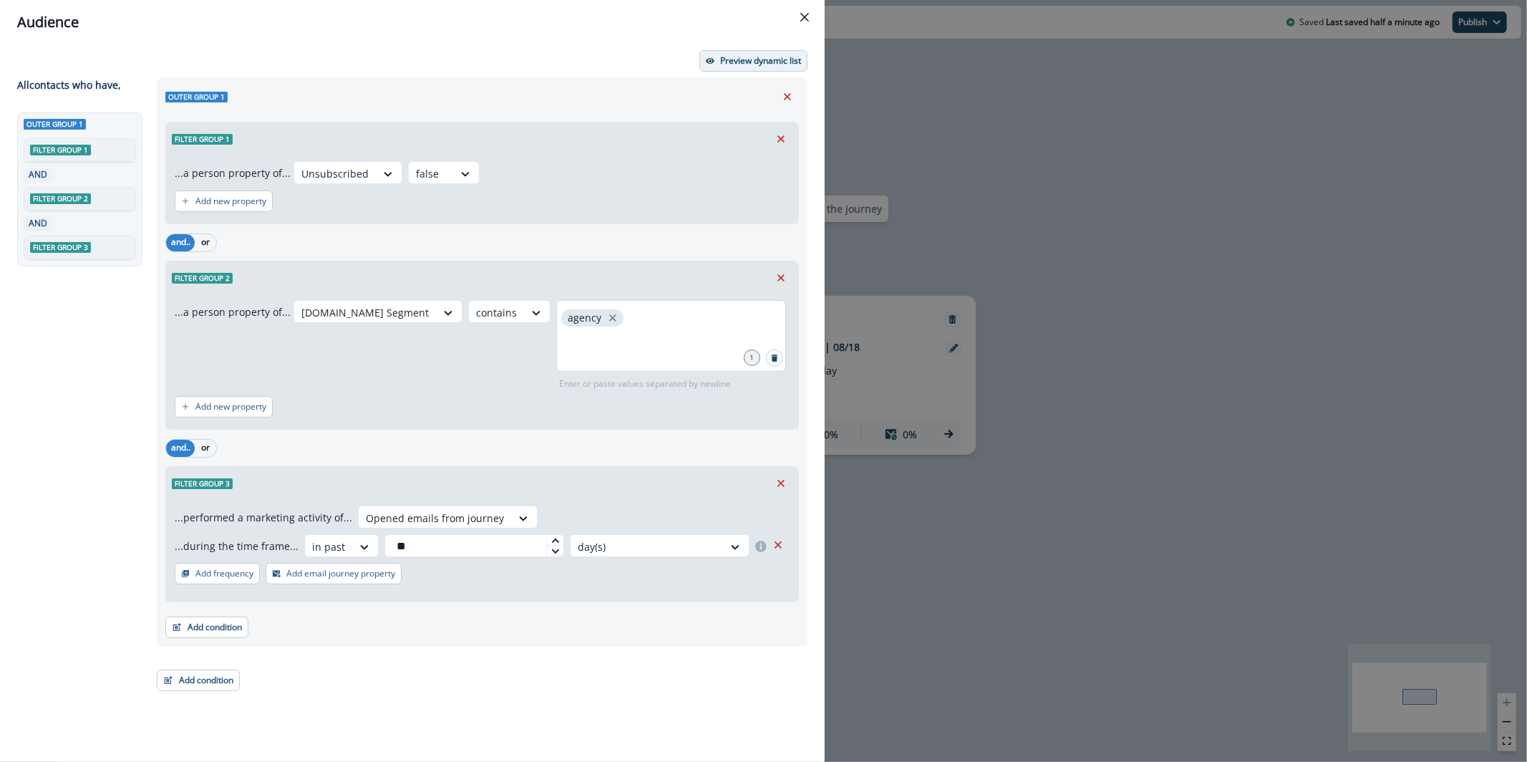
click at [748, 64] on p "Preview dynamic list" at bounding box center [760, 61] width 81 height 10
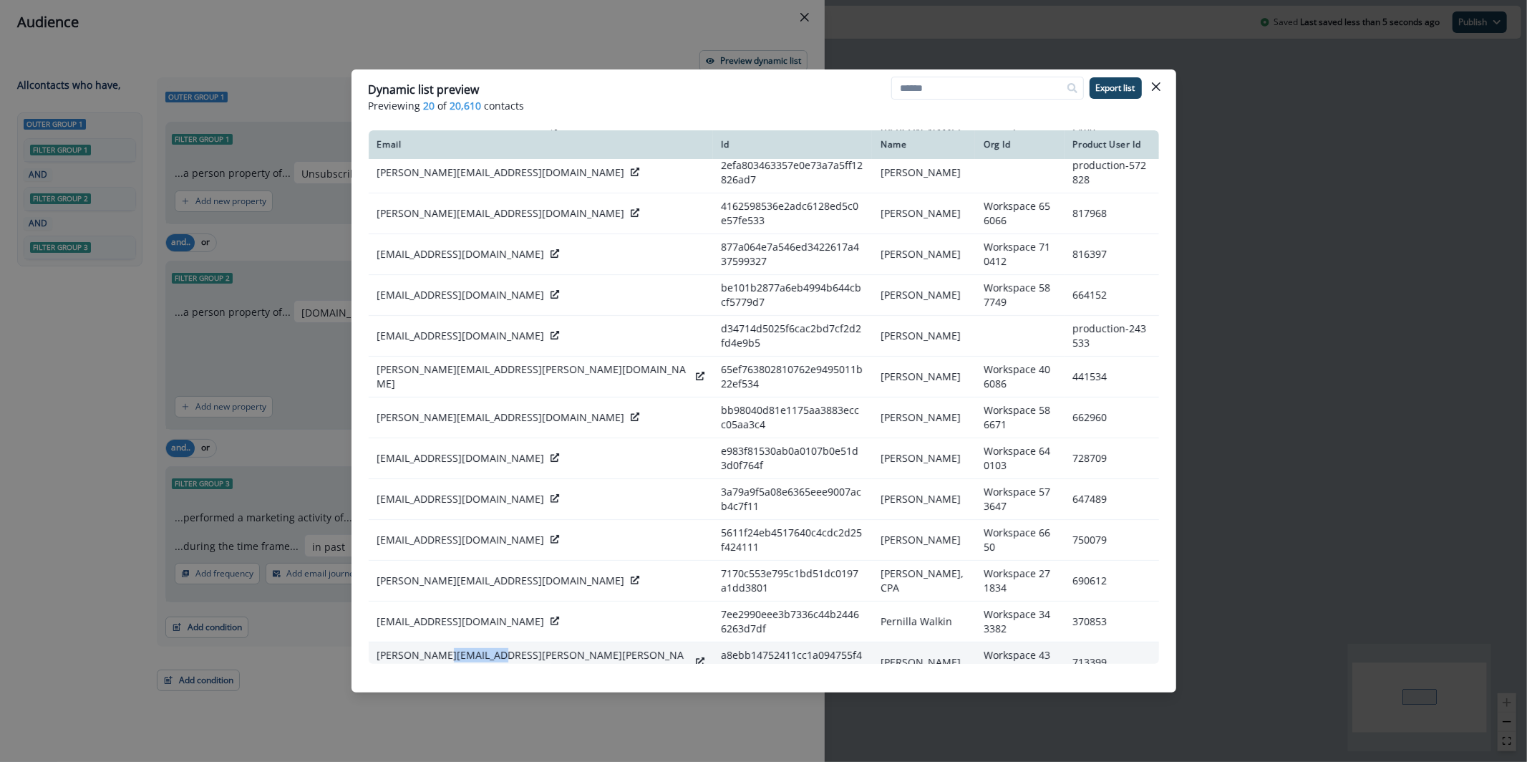
drag, startPoint x: 493, startPoint y: 572, endPoint x: 444, endPoint y: 578, distance: 49.0
click at [444, 648] on div "nina.wagner@jentis.com" at bounding box center [540, 662] width 327 height 29
copy p "jentis.com"
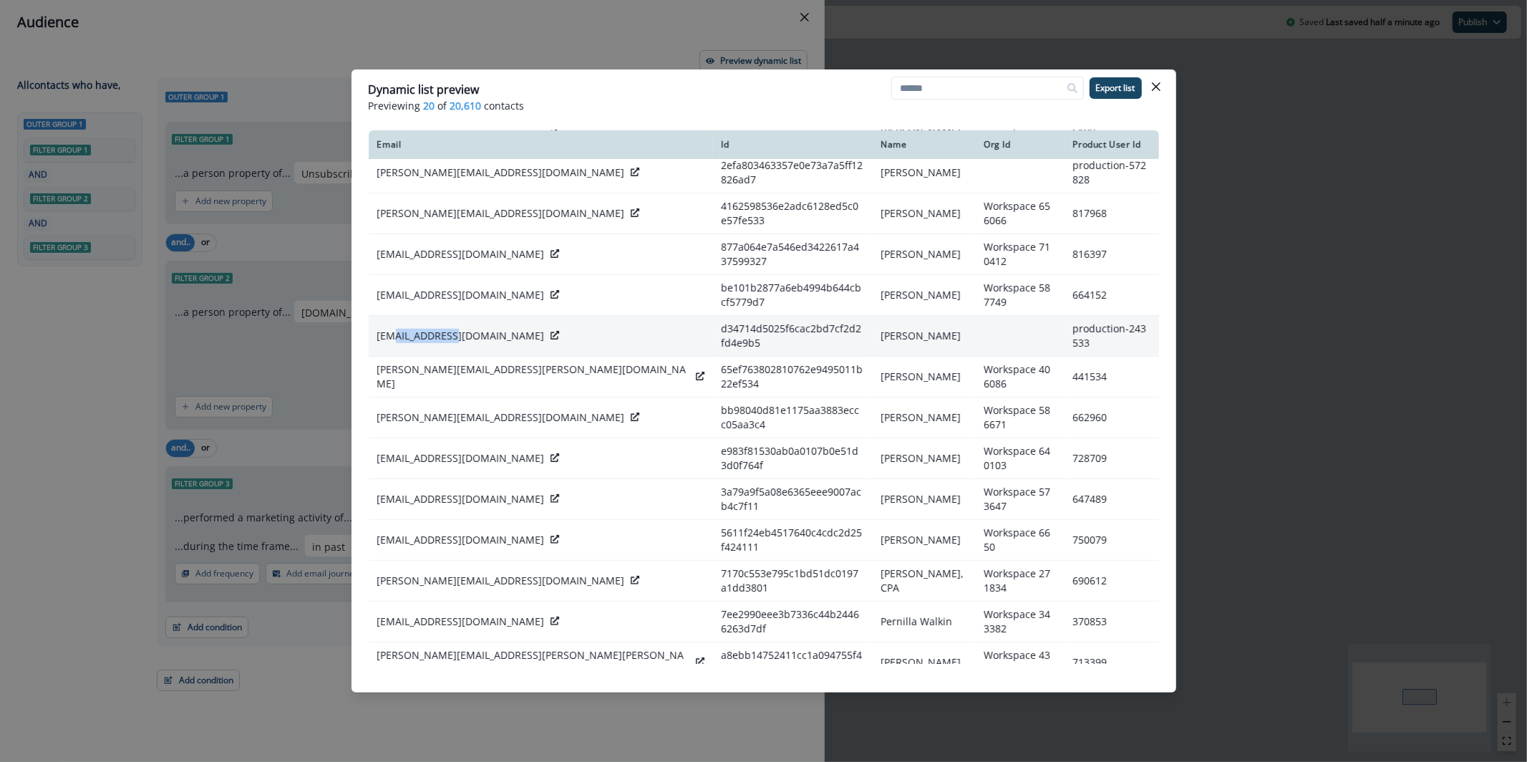
drag, startPoint x: 455, startPoint y: 287, endPoint x: 393, endPoint y: 289, distance: 61.6
click at [393, 329] on div "hi@simonand.co" at bounding box center [540, 336] width 327 height 14
copy p "simonand.co"
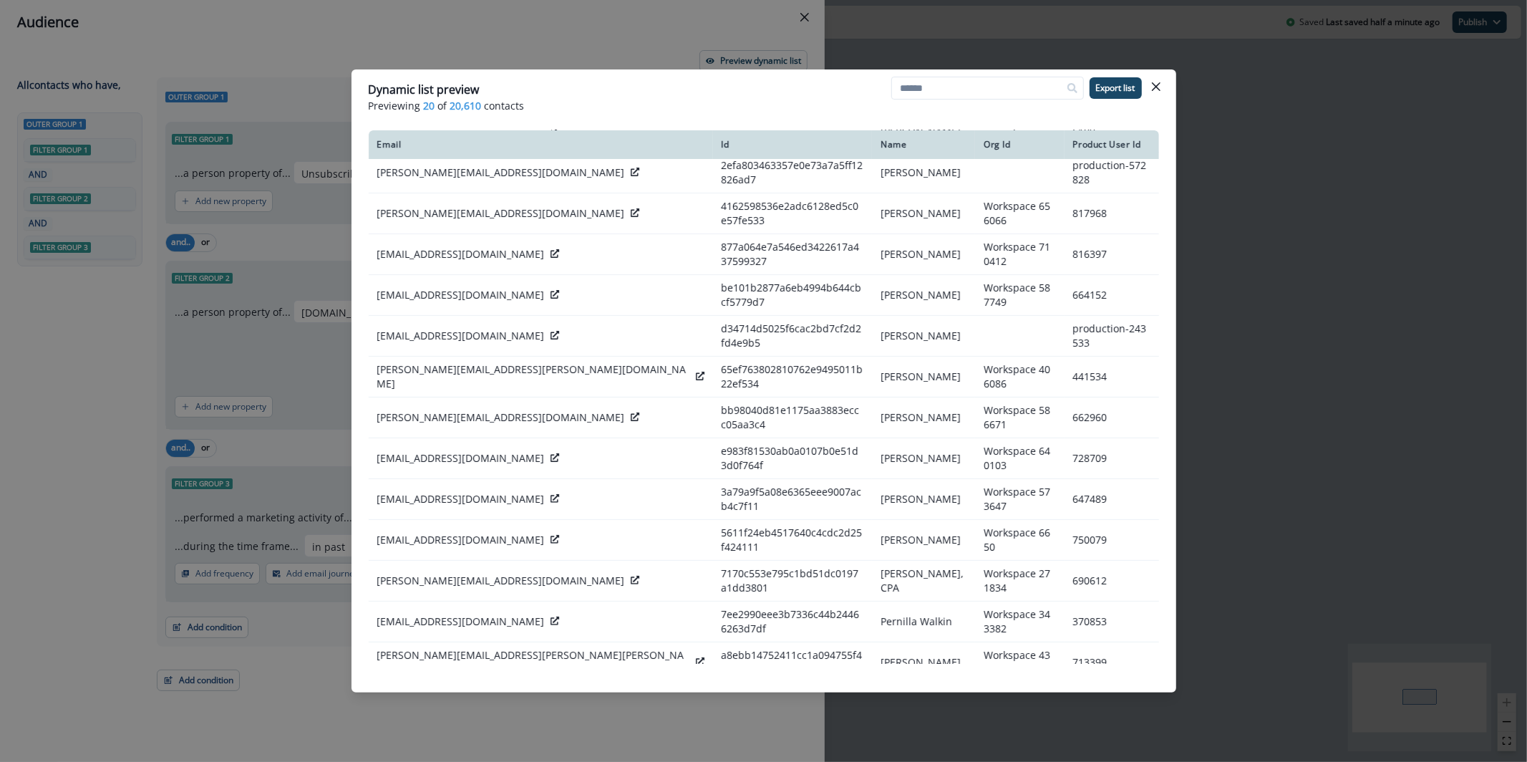
click at [646, 55] on div "Dynamic list preview Previewing 20 of 20,610 contacts Export list Email Id Name…" at bounding box center [763, 381] width 1527 height 762
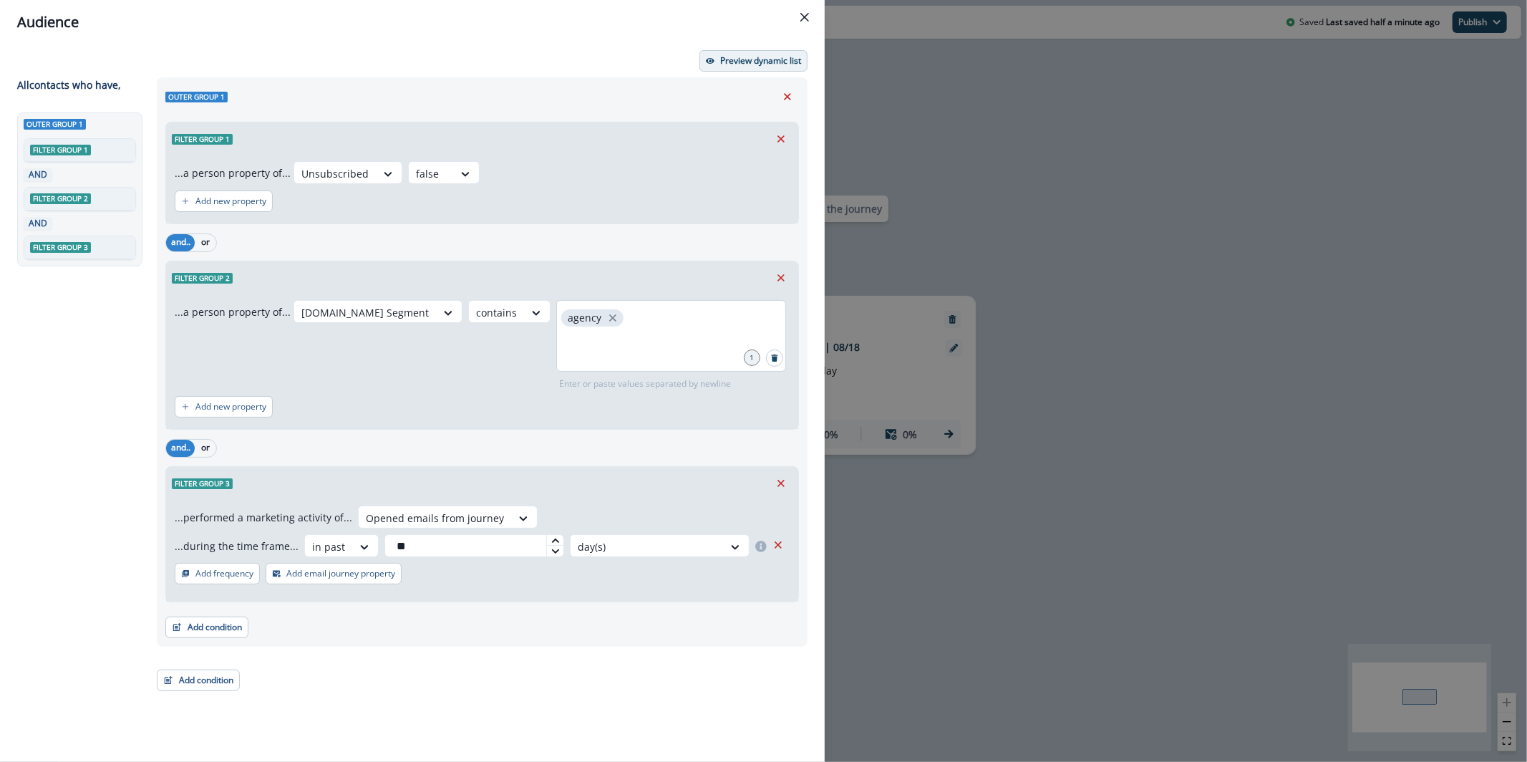
click at [798, 59] on p "Preview dynamic list" at bounding box center [760, 61] width 81 height 10
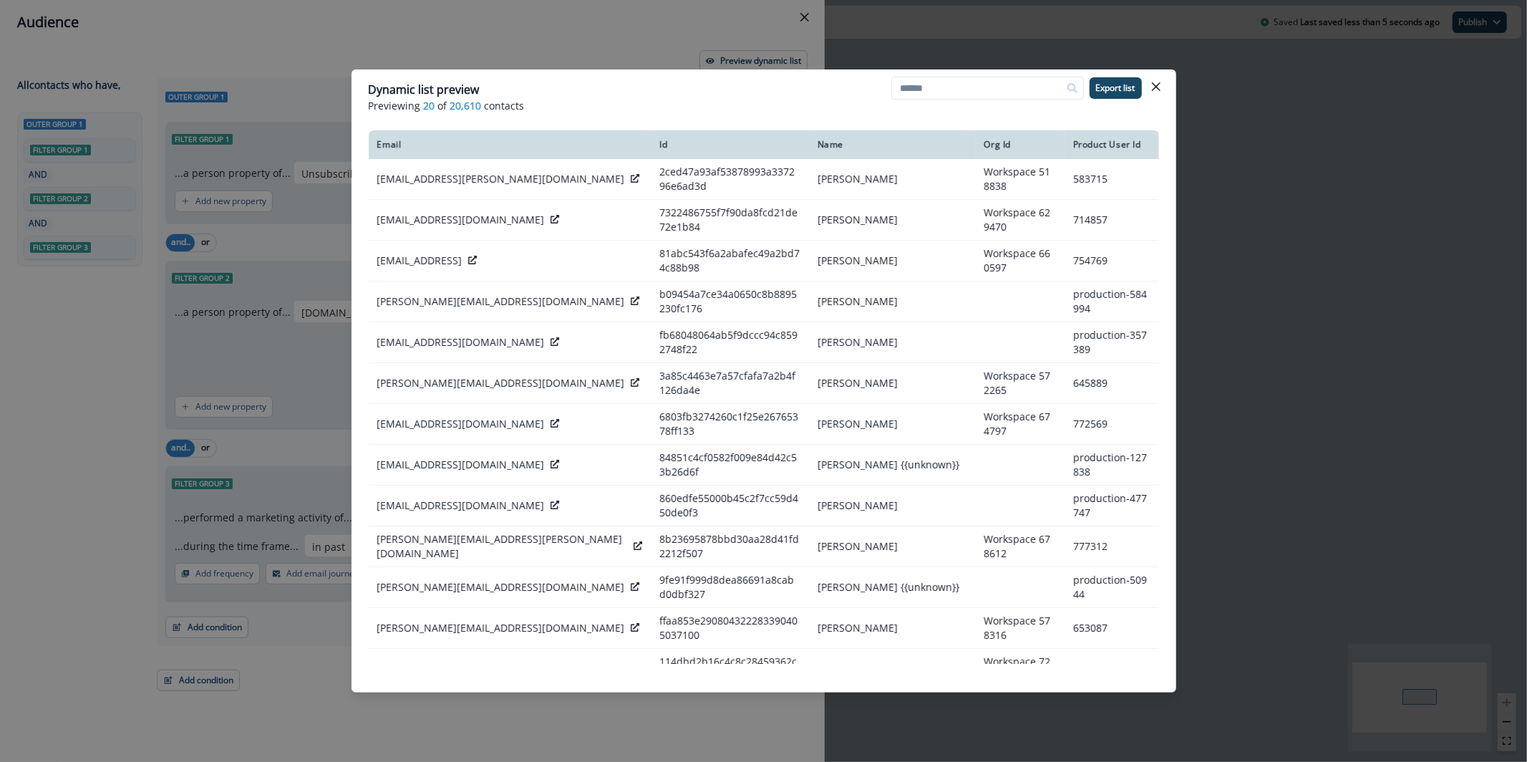
click at [668, 14] on div "Dynamic list preview Previewing 20 of 20,610 contacts Export list Email Id Name…" at bounding box center [763, 381] width 1527 height 762
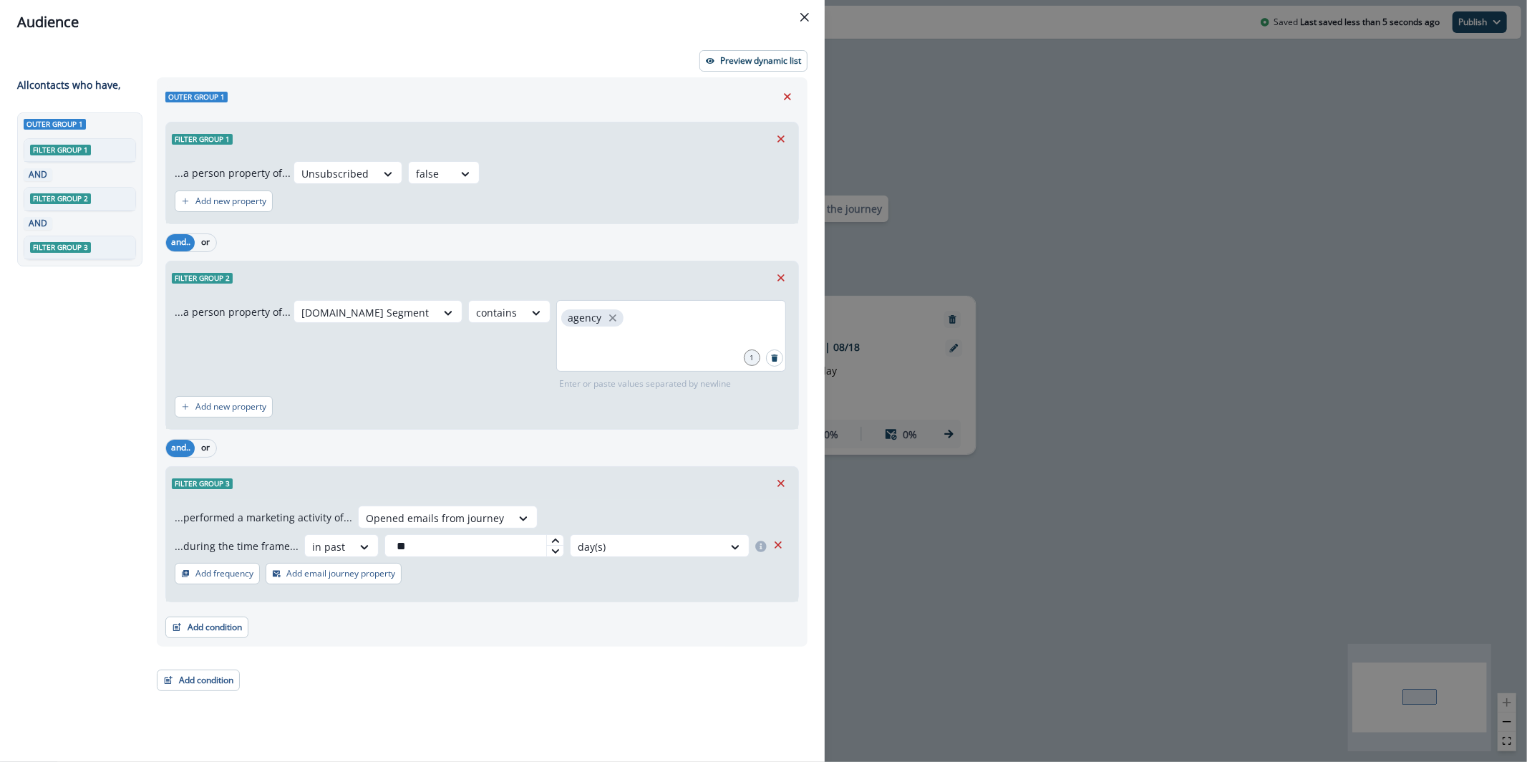
click at [1409, 506] on div "Audience Preview dynamic list All contact s who have, Outer group 1 Filter grou…" at bounding box center [763, 381] width 1527 height 762
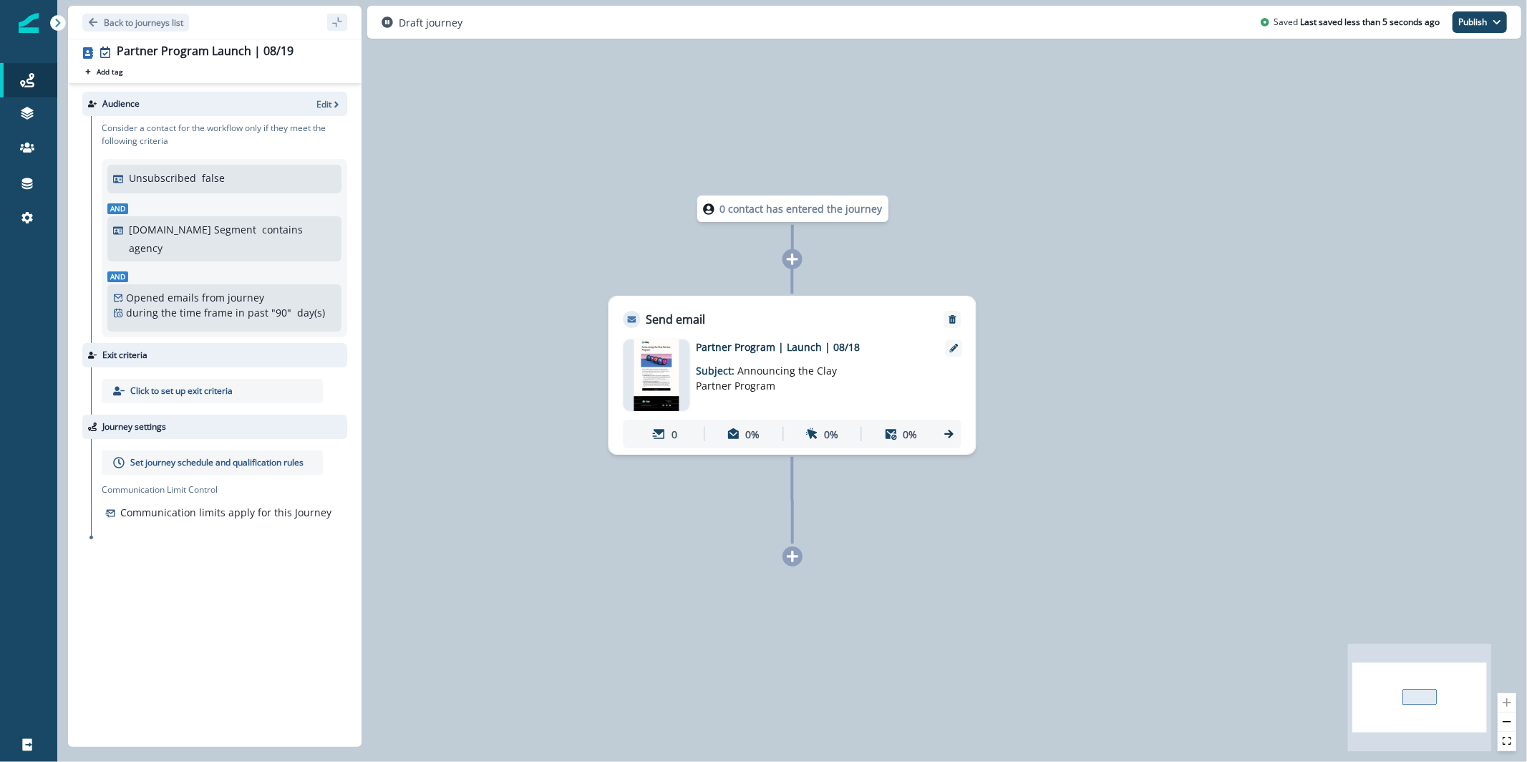
click at [677, 368] on img at bounding box center [657, 375] width 46 height 72
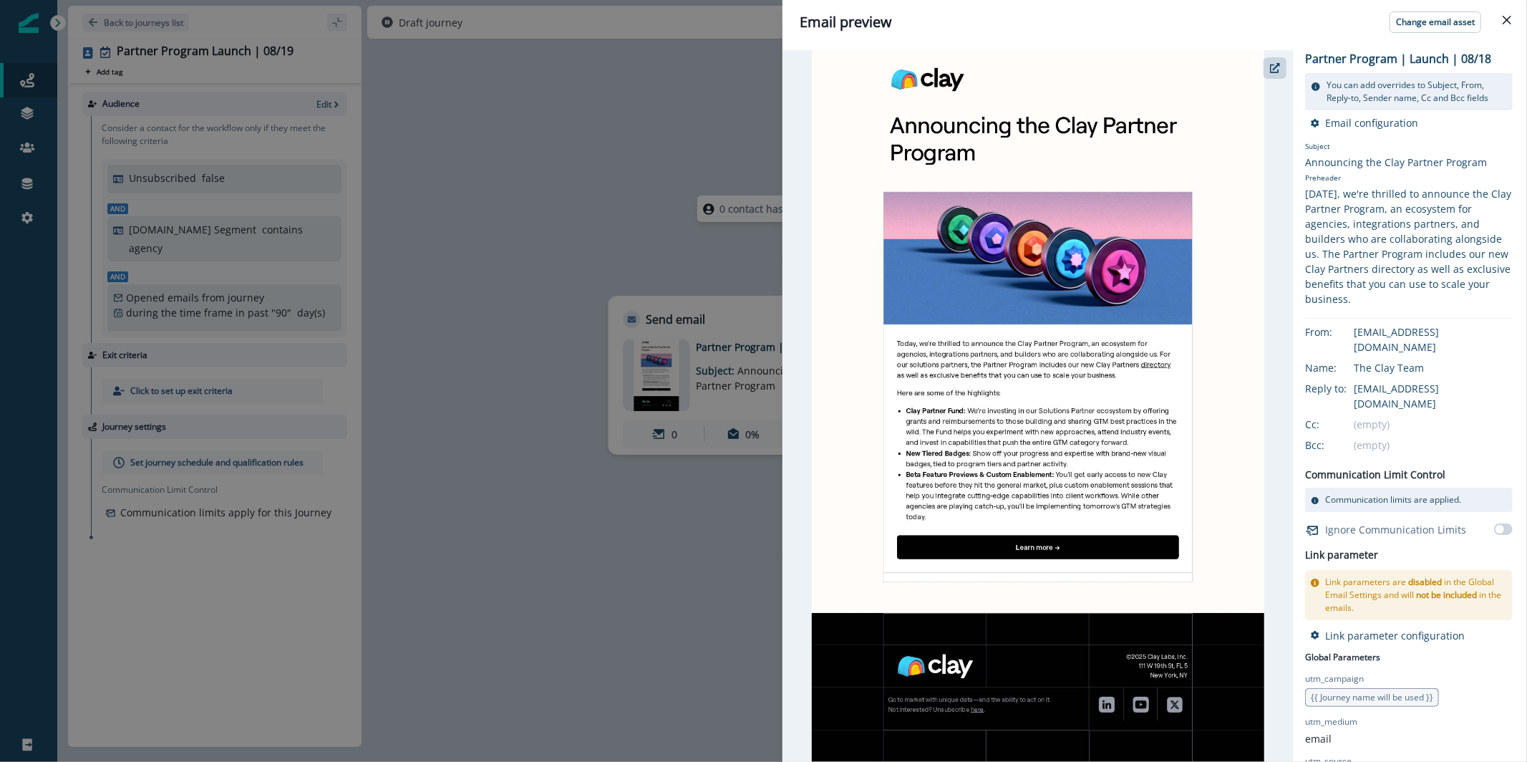
click at [627, 524] on div "Email preview Change email asset Partner Program | Launch | 08/18 You can add o…" at bounding box center [763, 381] width 1527 height 762
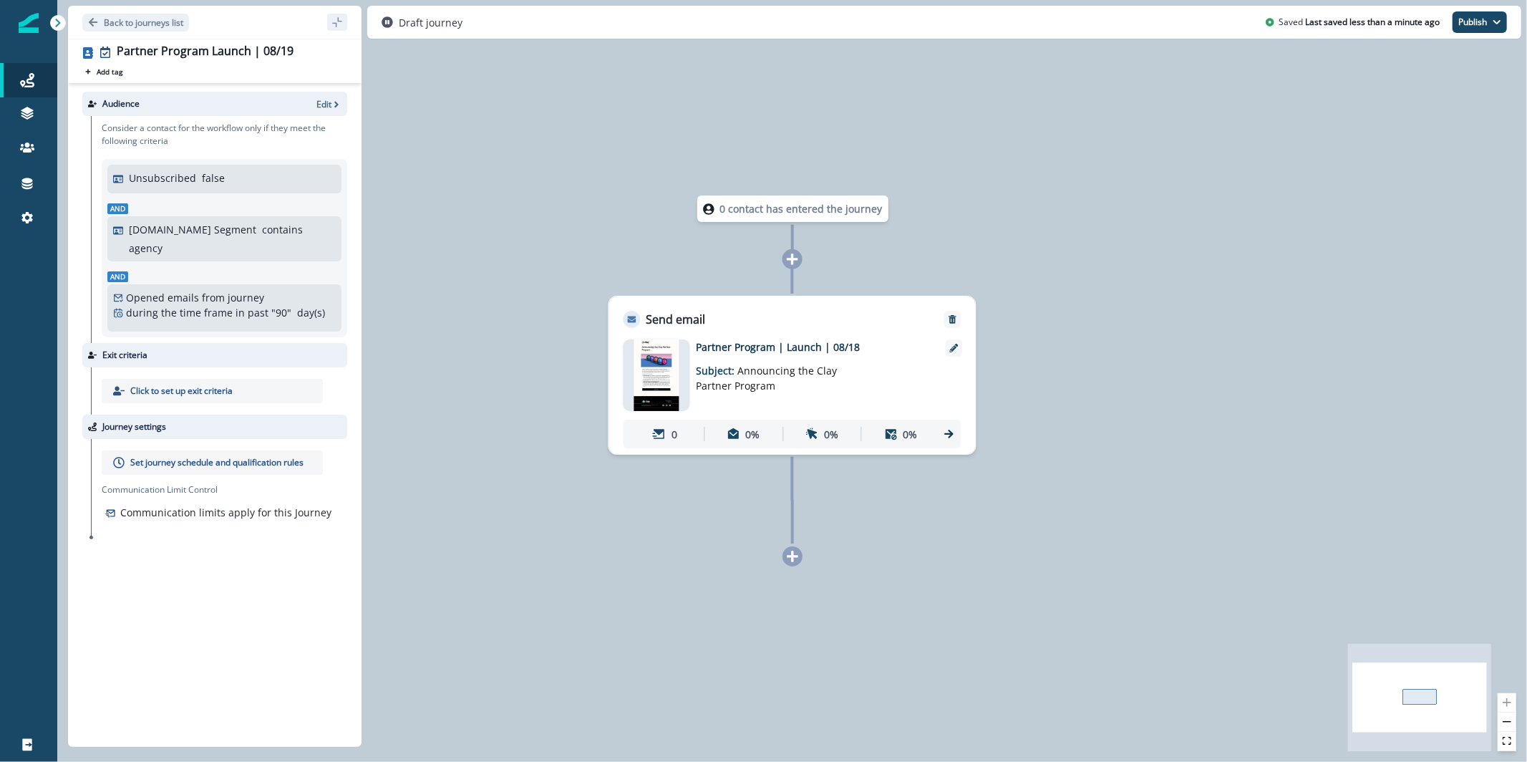
click at [665, 372] on img at bounding box center [657, 375] width 46 height 72
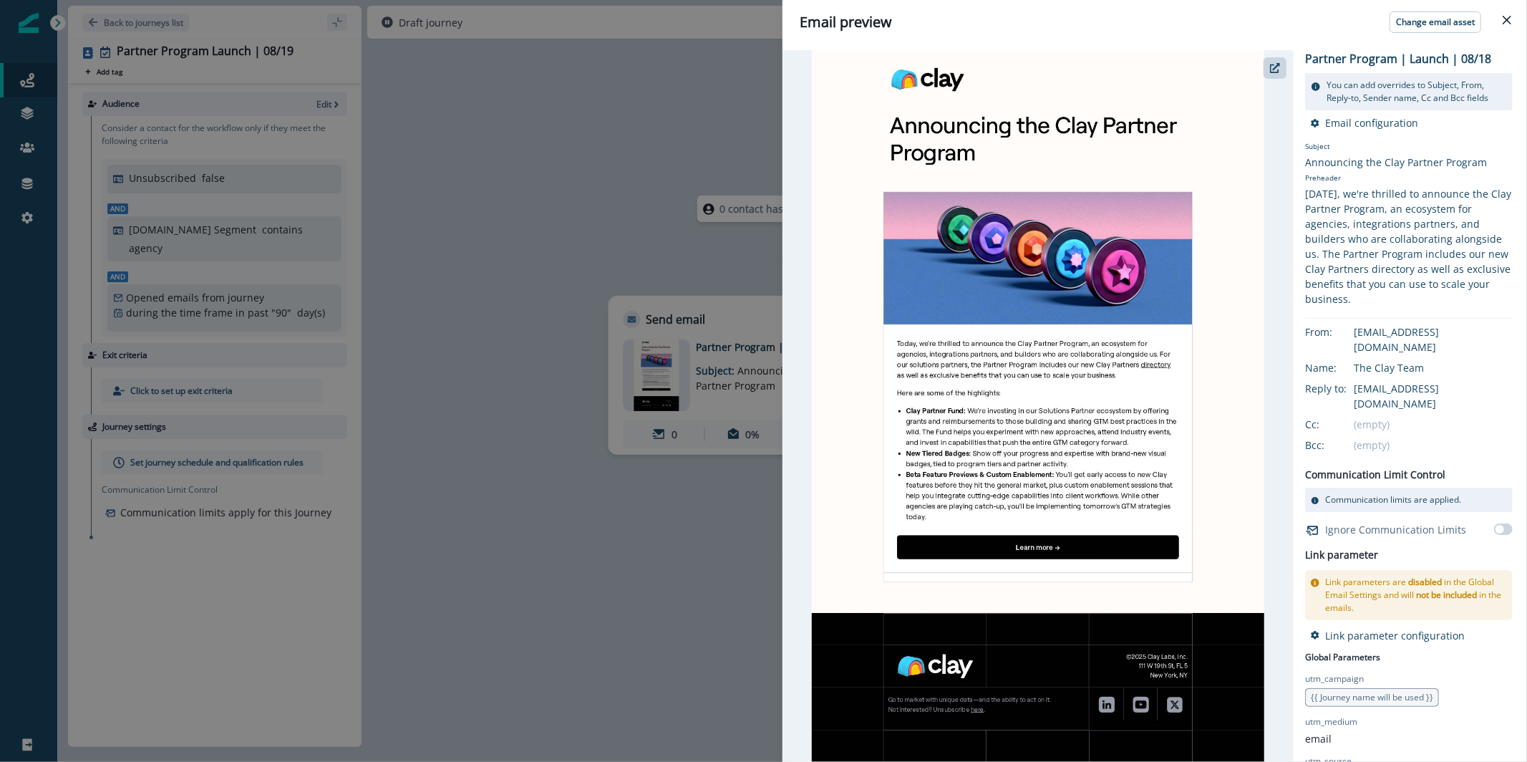
click at [1290, 62] on div at bounding box center [1038, 406] width 511 height 712
click at [1273, 62] on button "button" at bounding box center [1275, 67] width 23 height 21
click at [632, 94] on div "Email preview Change email asset Partner Program | Launch | 08/18 You can add o…" at bounding box center [763, 381] width 1527 height 762
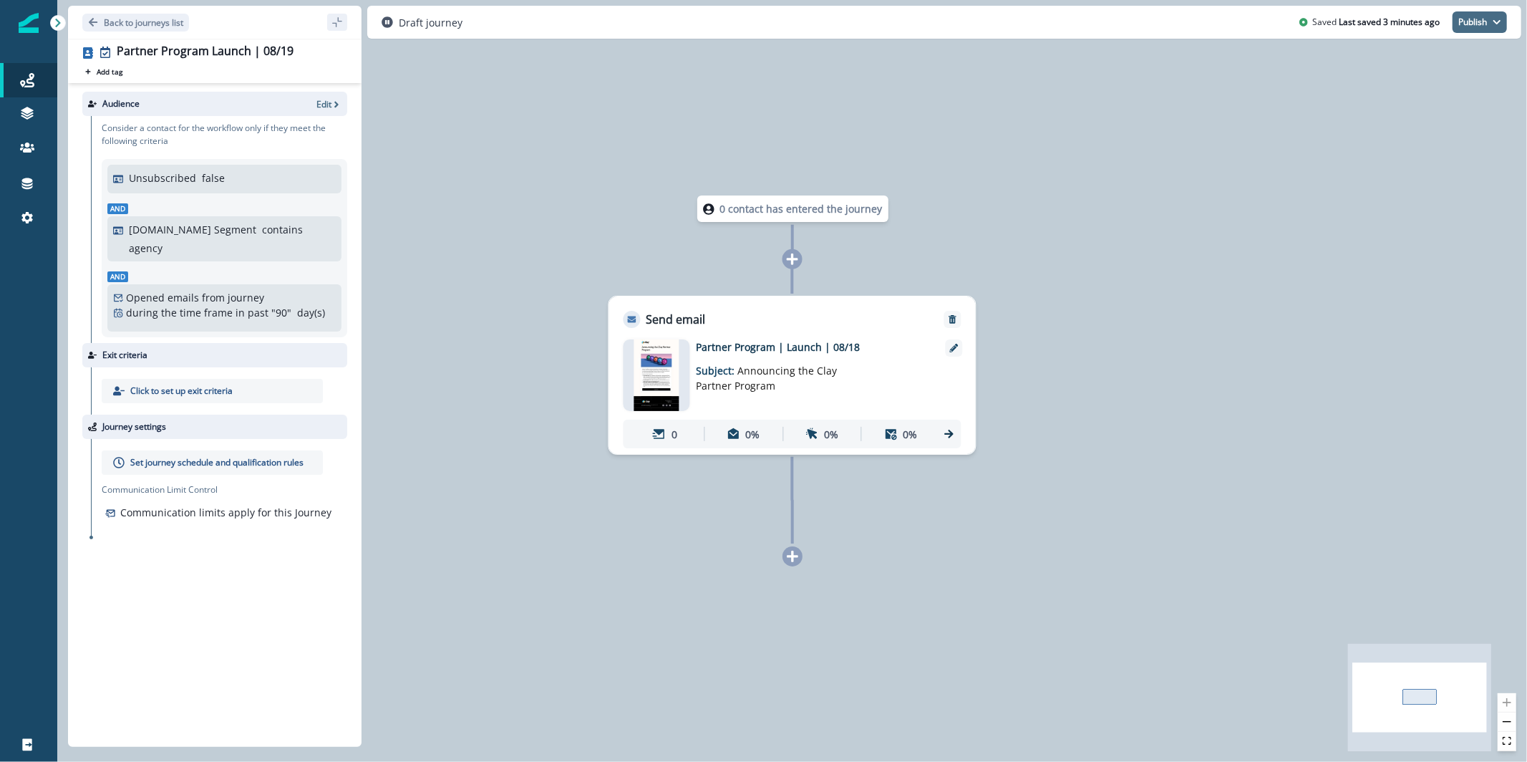
click at [1487, 25] on button "Publish" at bounding box center [1480, 21] width 54 height 21
click at [1474, 47] on button "as active journey" at bounding box center [1427, 58] width 159 height 26
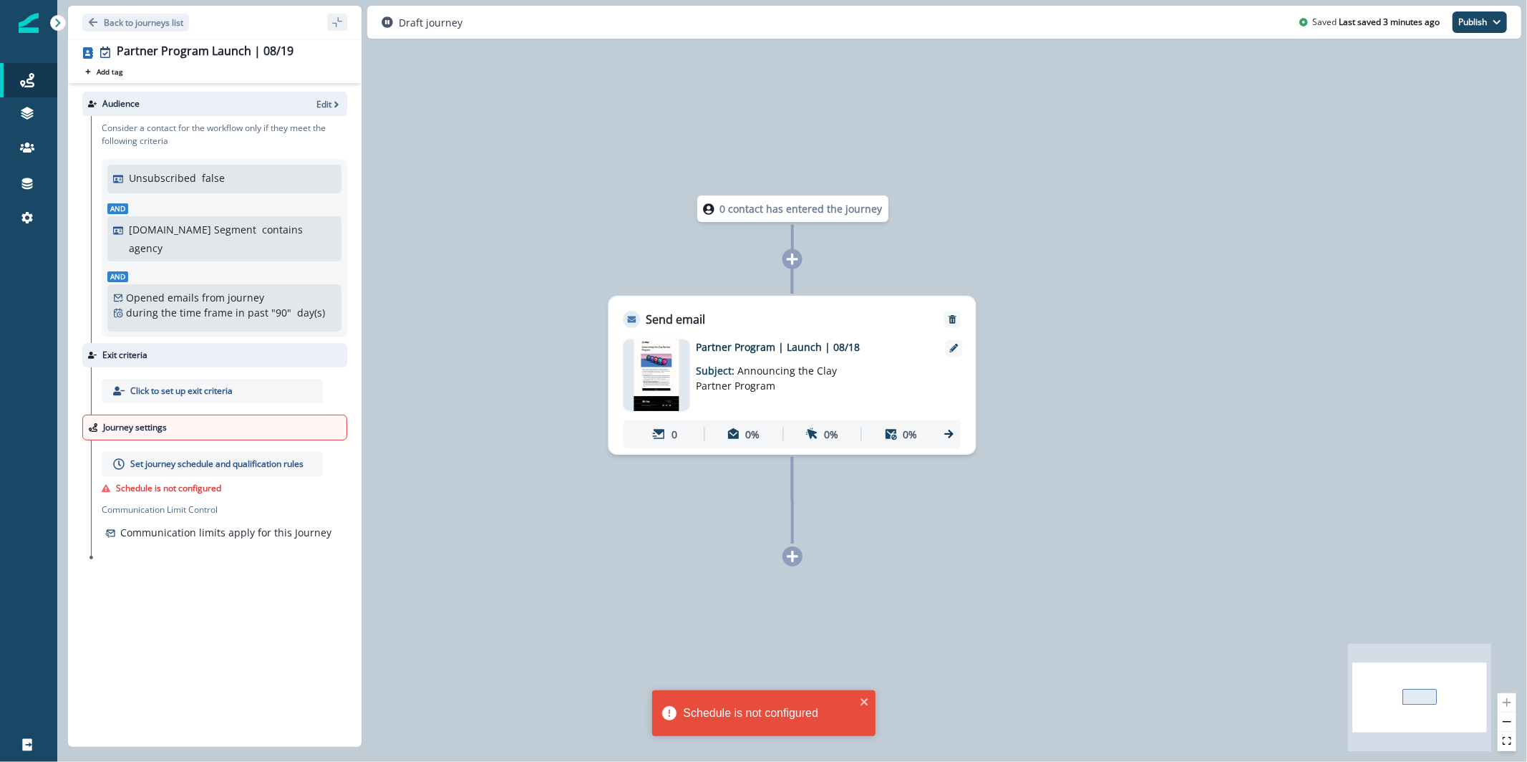
click at [232, 470] on div "Set journey schedule and qualification rules" at bounding box center [212, 464] width 221 height 24
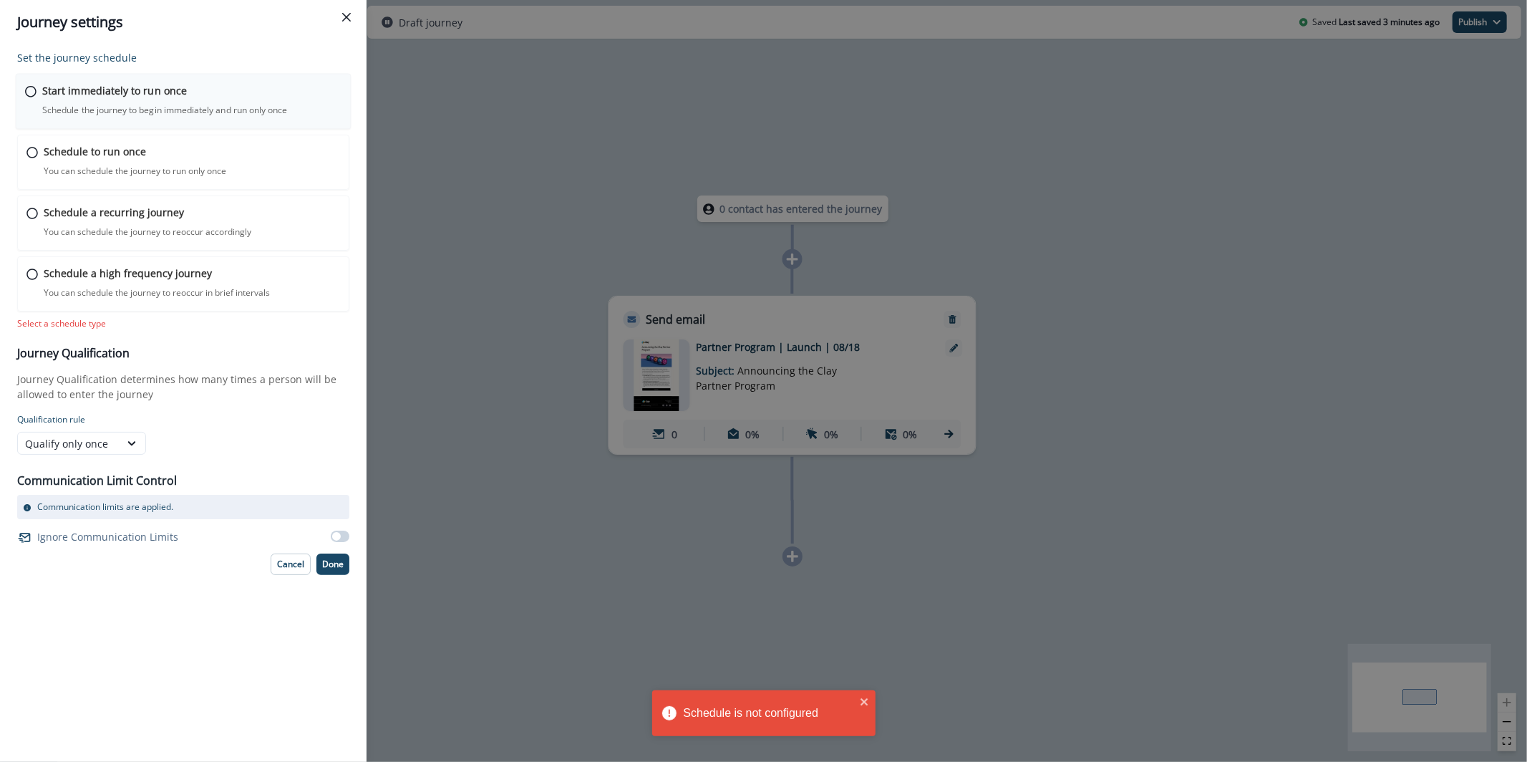
click at [150, 86] on p "Start immediately to run once" at bounding box center [114, 90] width 145 height 15
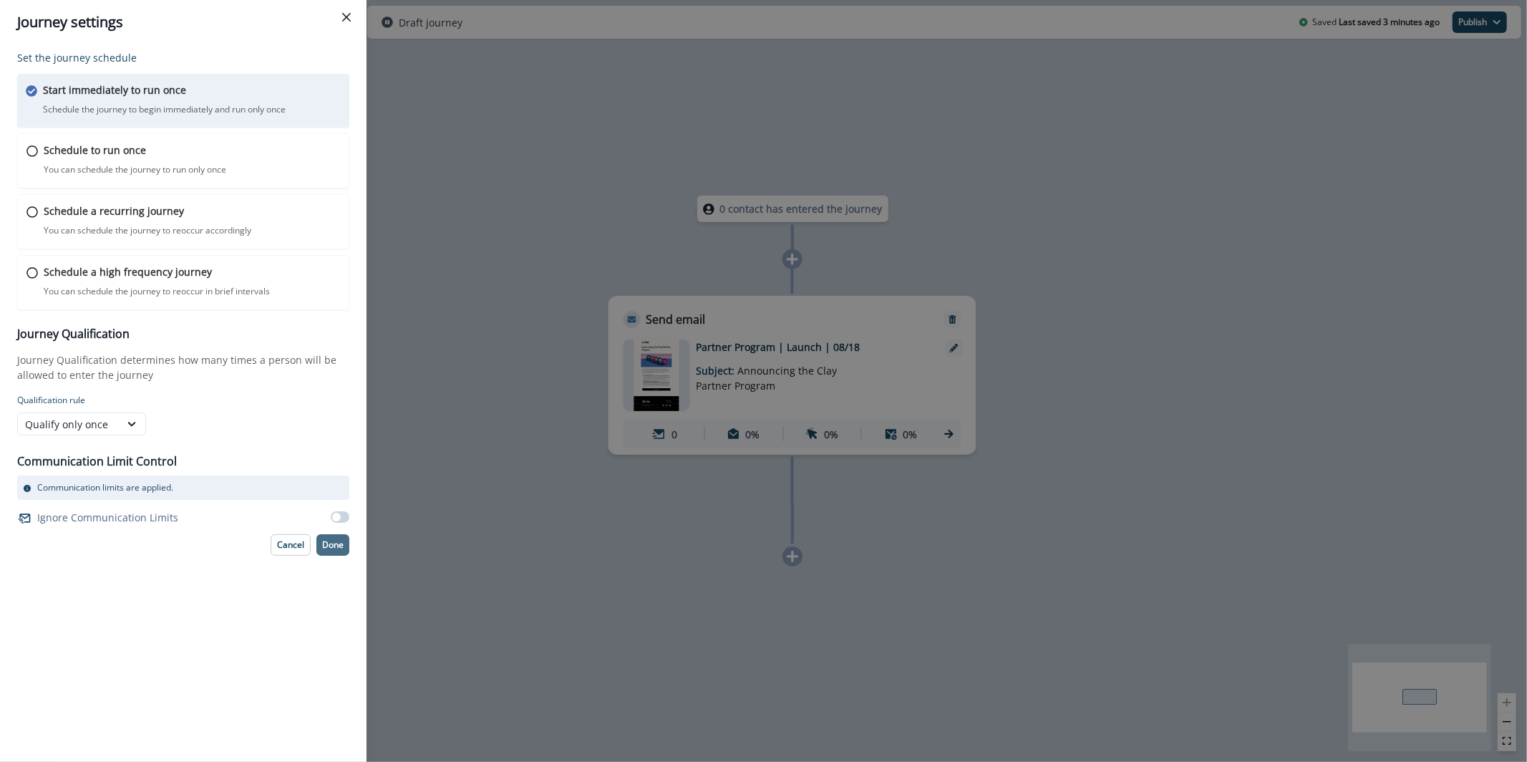
click at [334, 546] on p "Done" at bounding box center [332, 545] width 21 height 10
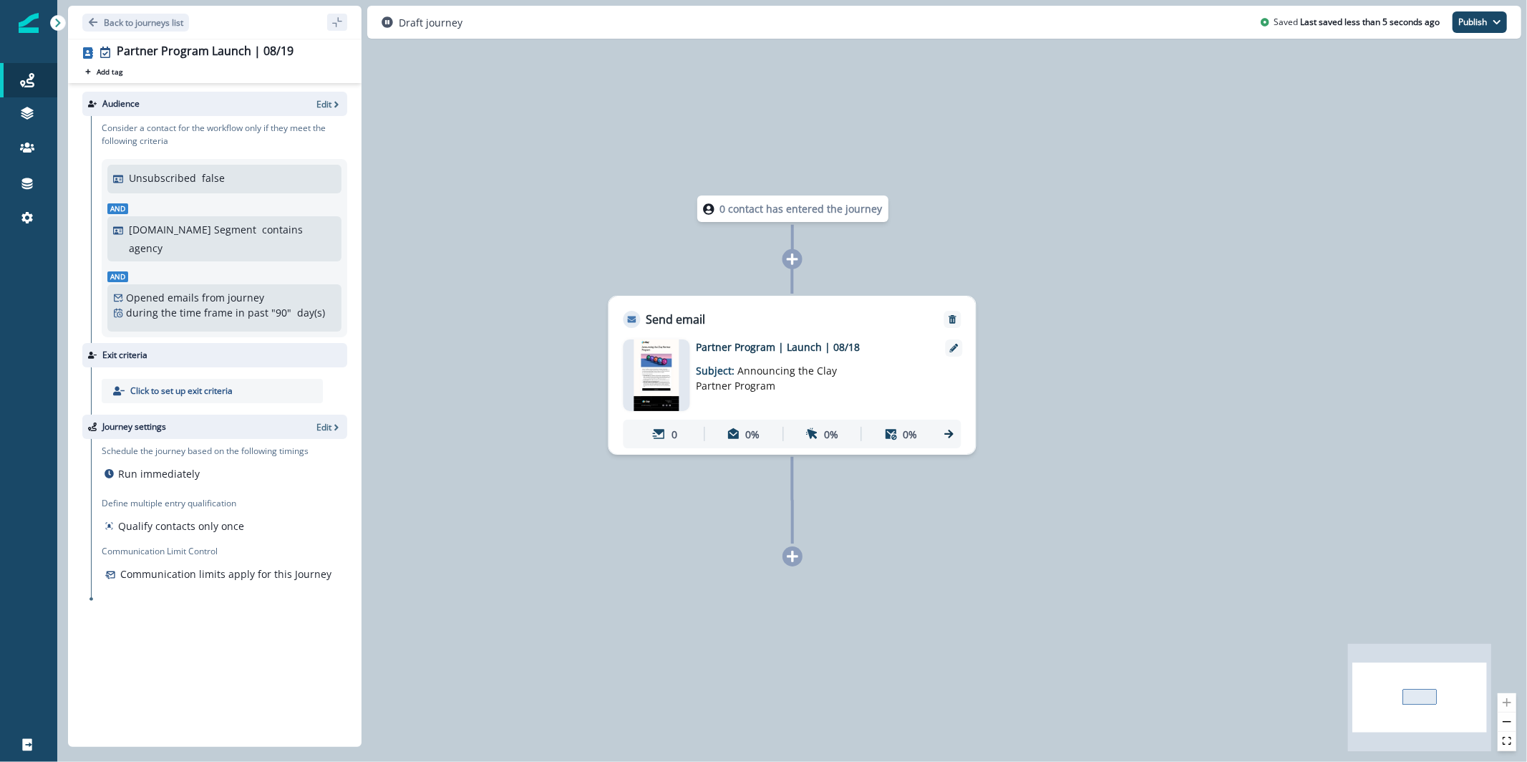
click at [661, 385] on img at bounding box center [657, 375] width 46 height 72
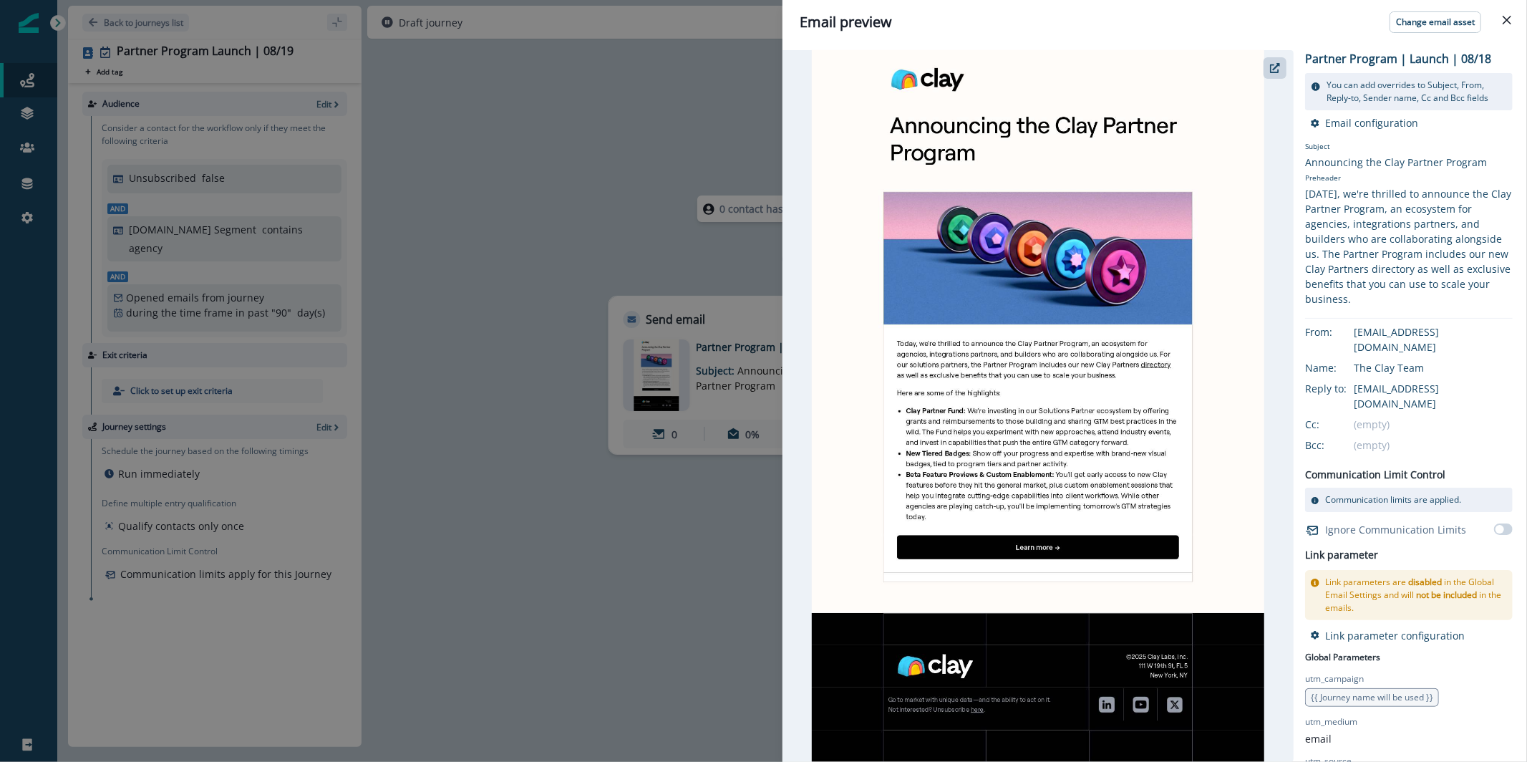
click at [559, 461] on div "Email preview Change email asset Partner Program | Launch | 08/18 You can add o…" at bounding box center [763, 381] width 1527 height 762
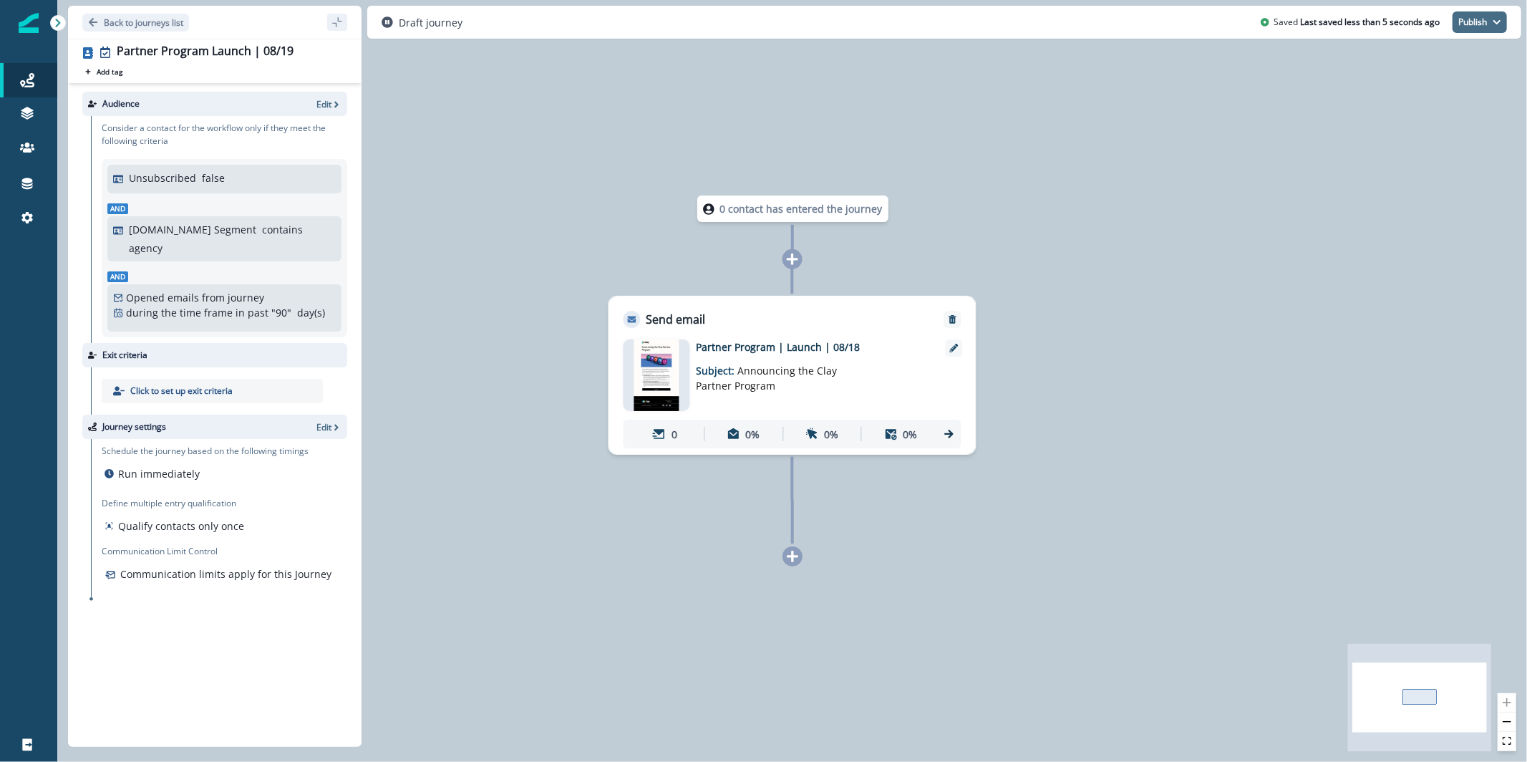
click at [1477, 27] on button "Publish" at bounding box center [1480, 21] width 54 height 21
click at [1453, 55] on button "as active journey" at bounding box center [1427, 58] width 159 height 26
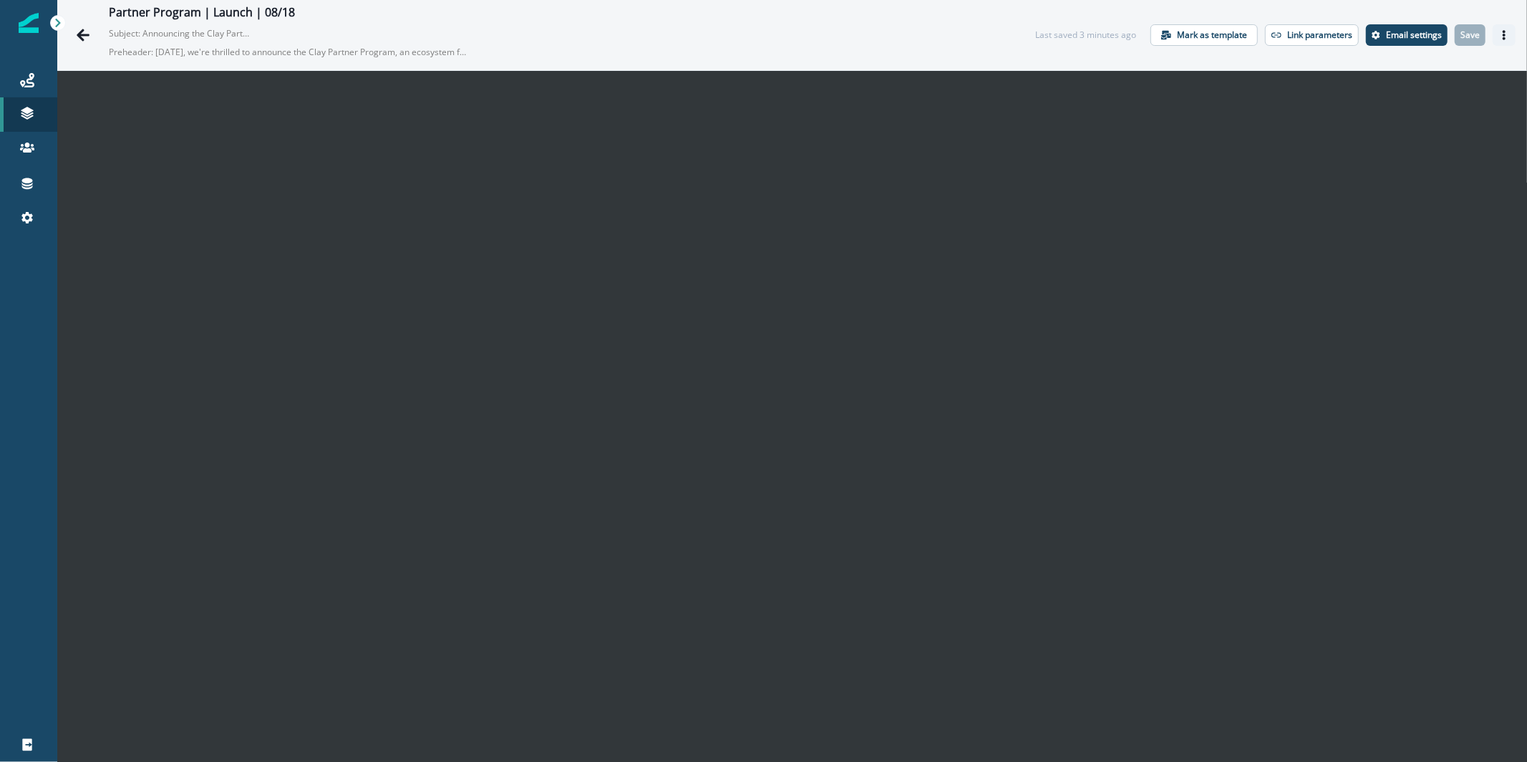
click at [1499, 37] on icon "Actions" at bounding box center [1504, 35] width 10 height 10
click at [93, 39] on button "Go back" at bounding box center [83, 35] width 29 height 29
click at [1493, 42] on button "Actions" at bounding box center [1504, 34] width 23 height 21
click at [1429, 129] on button "Send test email" at bounding box center [1424, 123] width 159 height 26
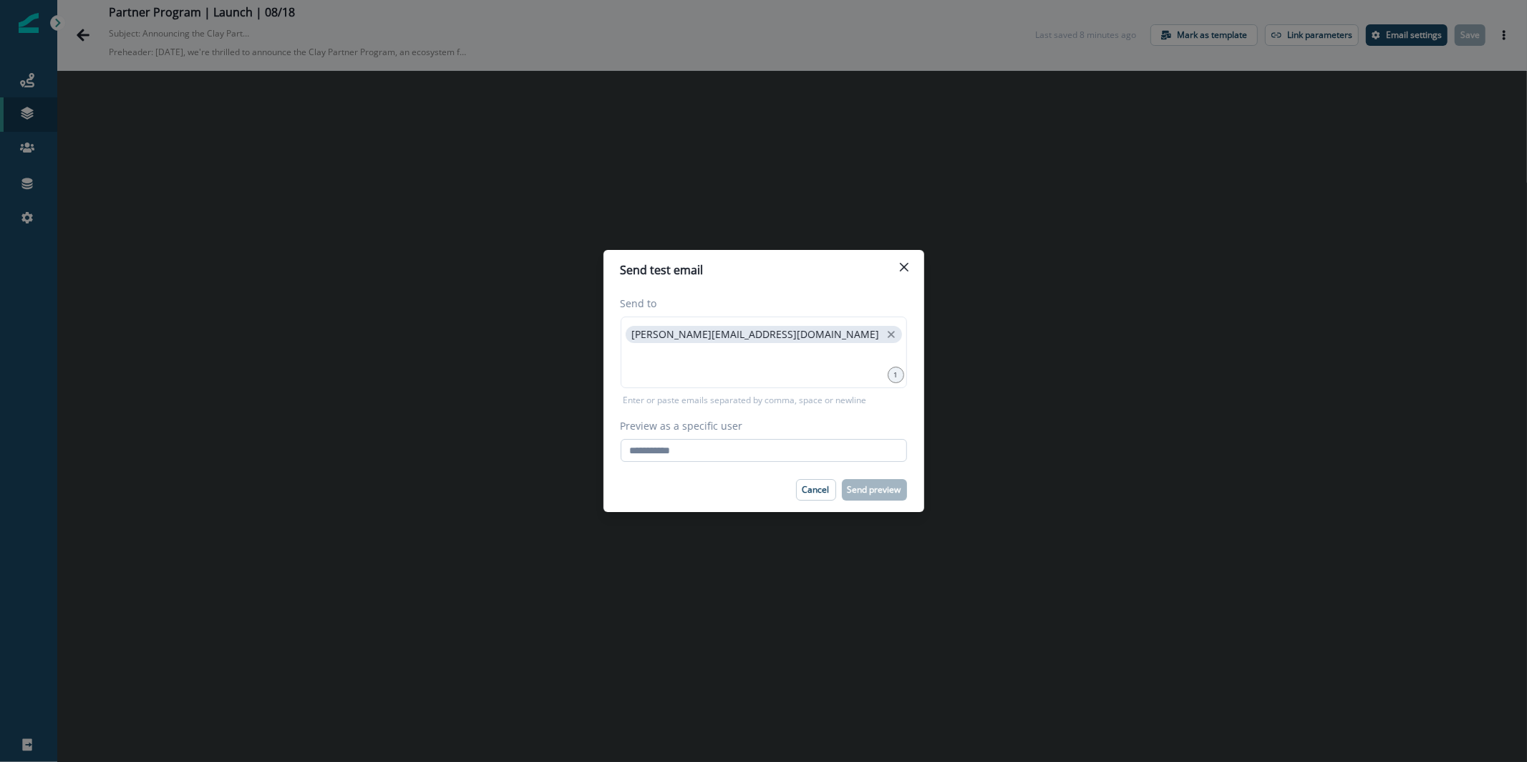
click at [701, 448] on input "Preview as a specific user" at bounding box center [764, 450] width 286 height 23
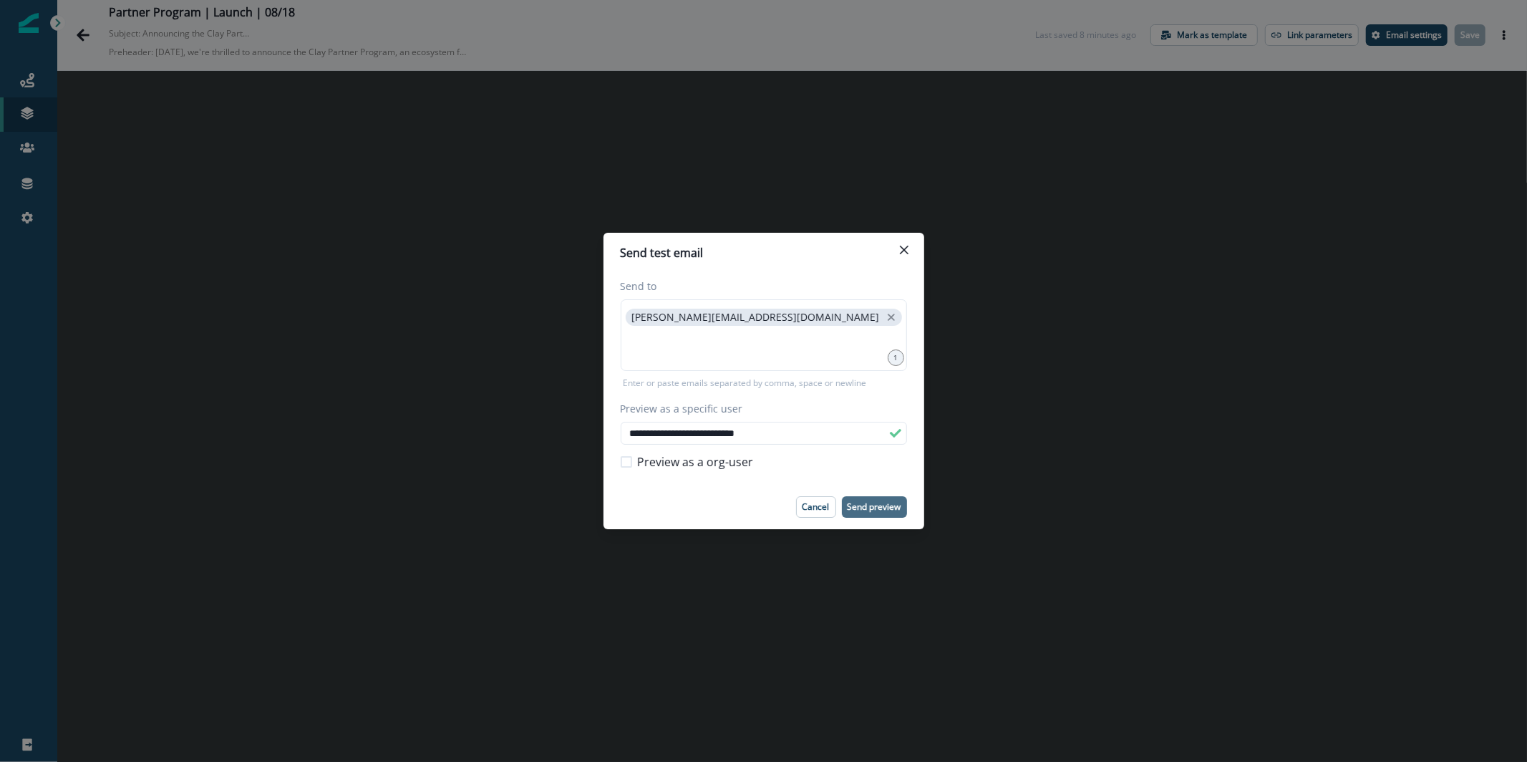
type input "**********"
click at [879, 502] on p "Send preview" at bounding box center [875, 507] width 54 height 10
click at [895, 251] on button "Close" at bounding box center [904, 249] width 23 height 23
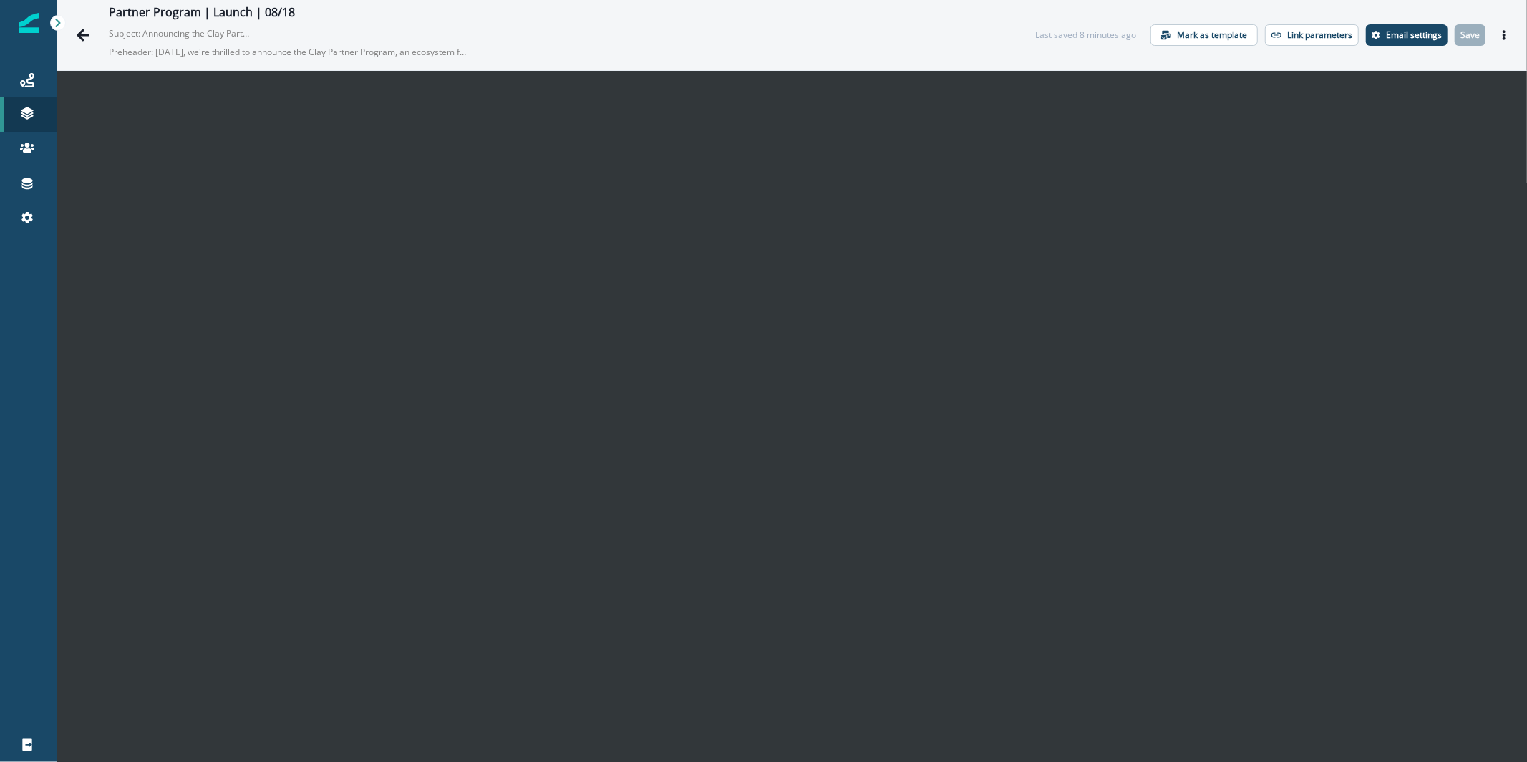
click at [97, 43] on div "Partner Program | Launch | 08/18 Subject: Announcing the Clay Partner Program P…" at bounding box center [538, 35] width 938 height 59
click at [92, 39] on button "Go back" at bounding box center [83, 35] width 29 height 29
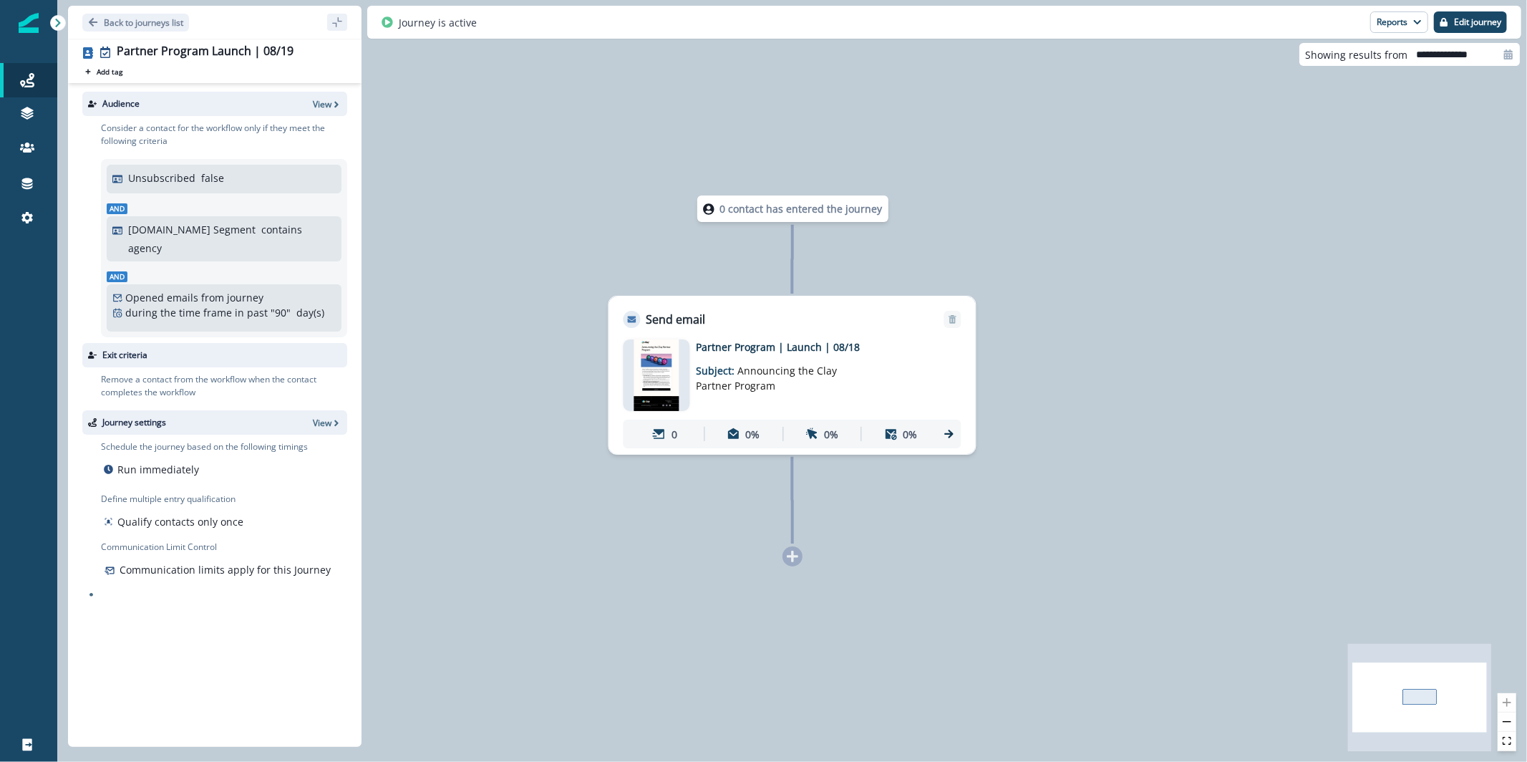
click at [645, 377] on img at bounding box center [657, 375] width 46 height 72
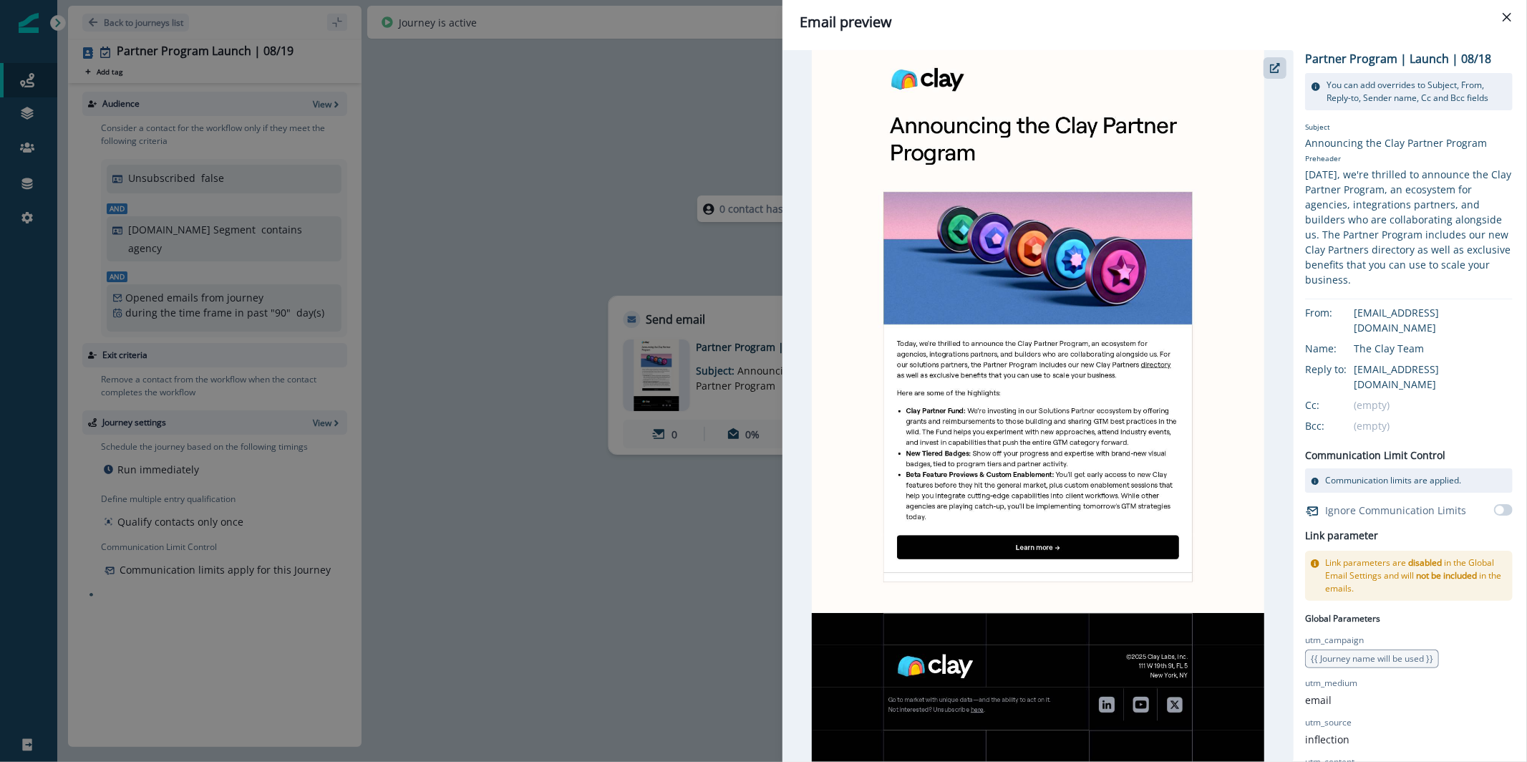
click at [642, 442] on div "Email preview Partner Program | Launch | 08/18 You can add overrides to Subject…" at bounding box center [763, 381] width 1527 height 762
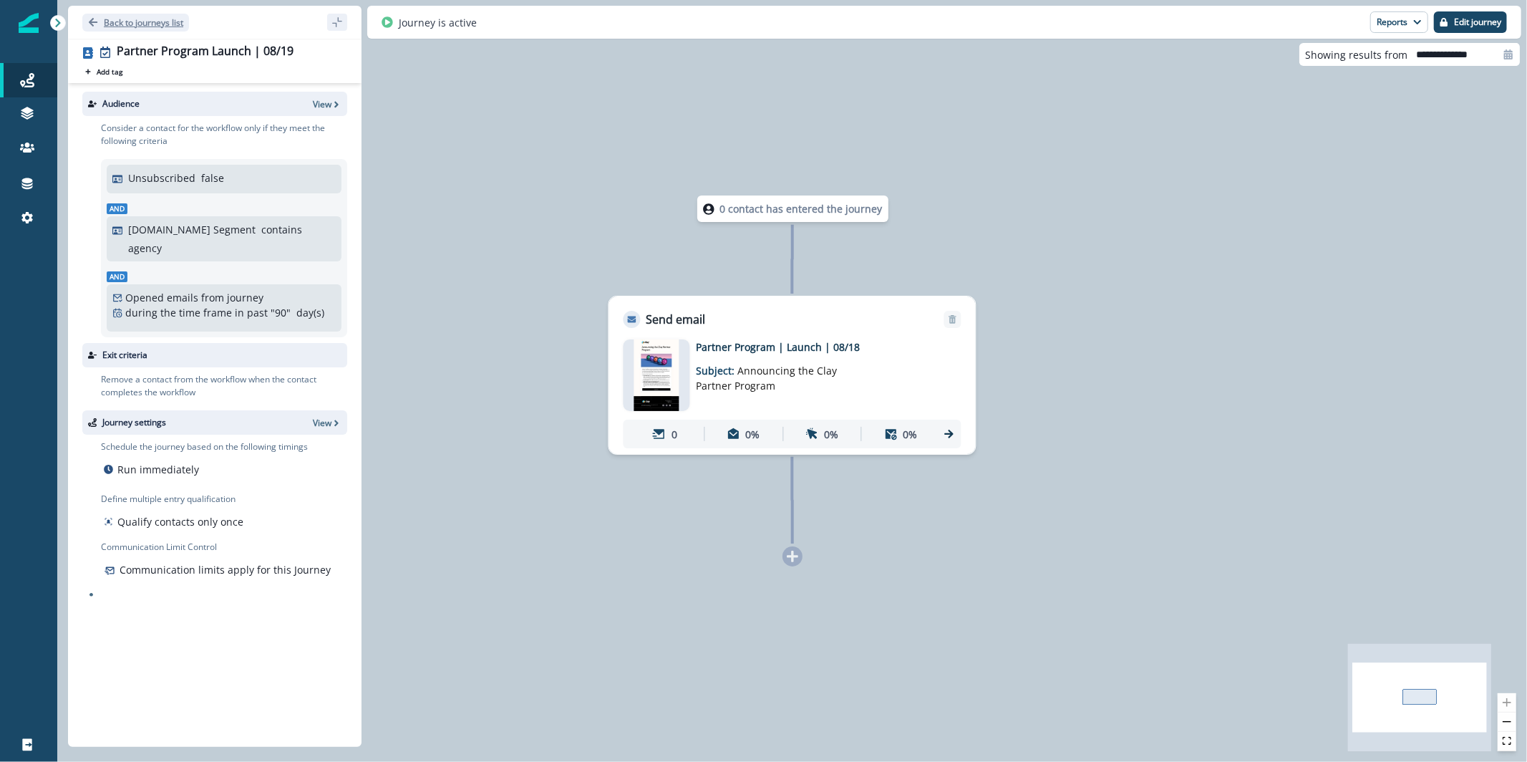
click at [157, 19] on p "Back to journeys list" at bounding box center [143, 22] width 79 height 12
